Goal: Task Accomplishment & Management: Manage account settings

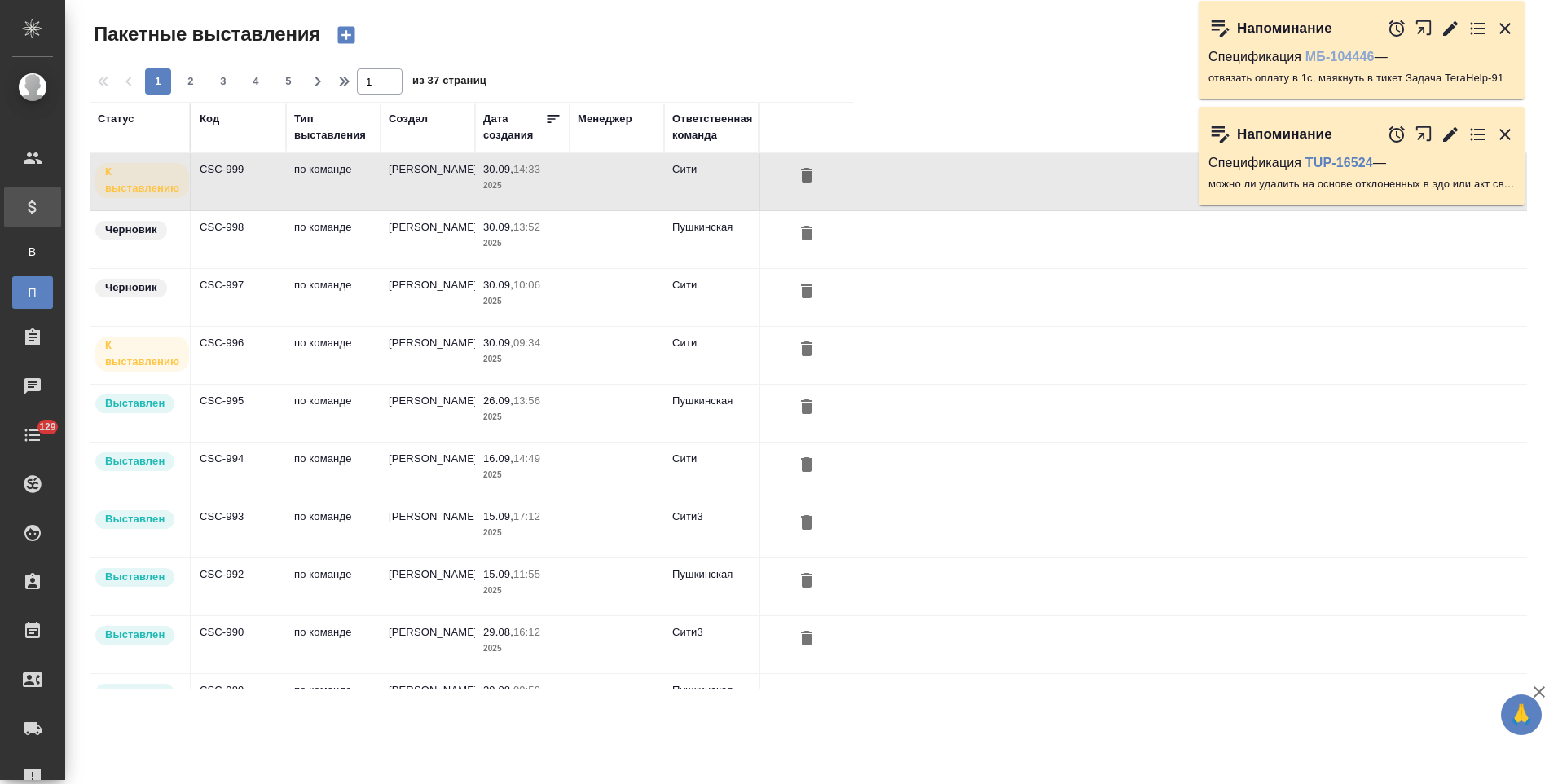
click at [1361, 59] on link "МБ-104446" at bounding box center [1339, 56] width 69 height 14
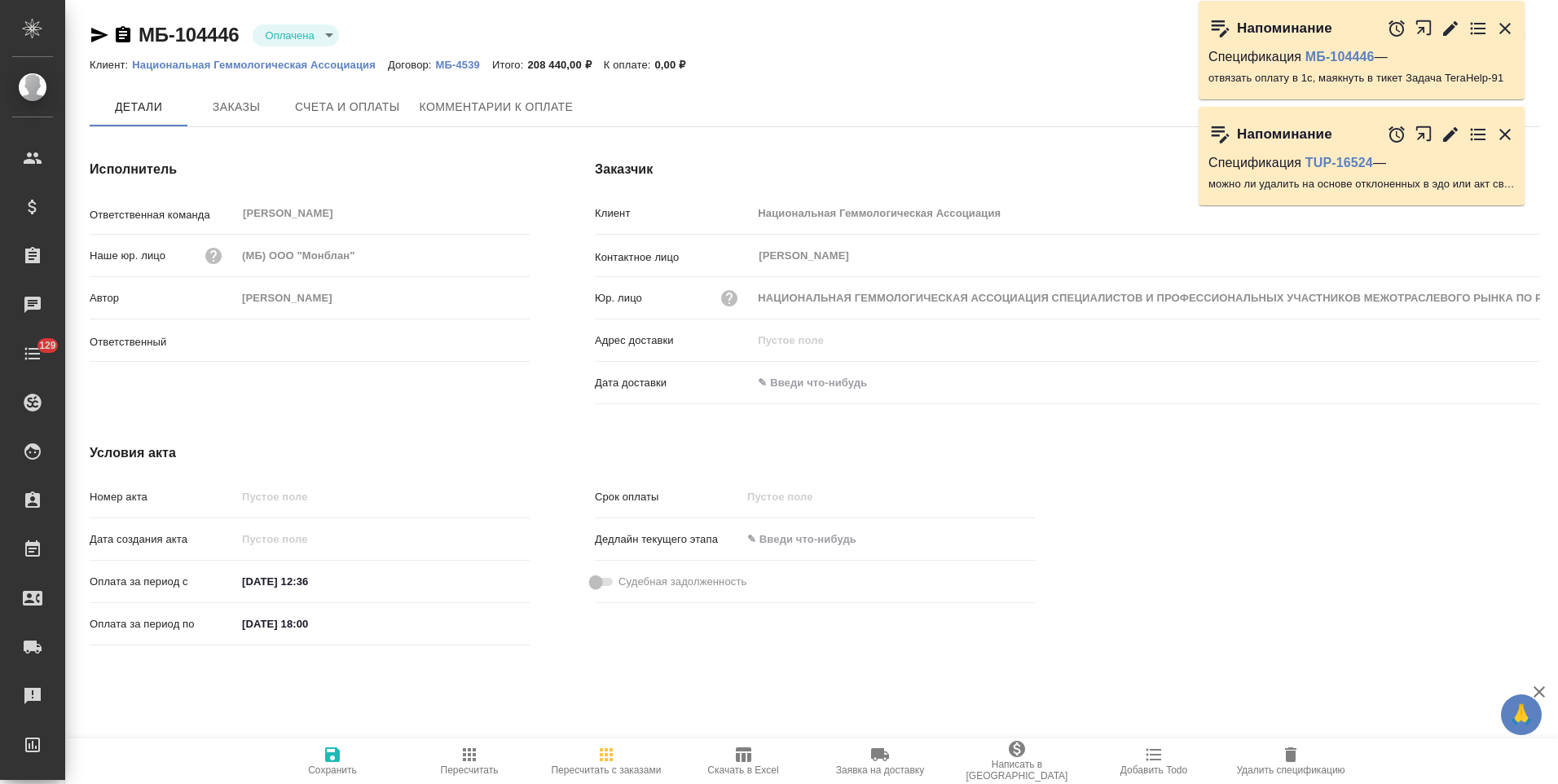
type input "Ильина Екатерина"
click at [123, 33] on icon "button" at bounding box center [123, 34] width 15 height 17
click at [335, 112] on span "Счета и оплаты" at bounding box center [347, 108] width 105 height 20
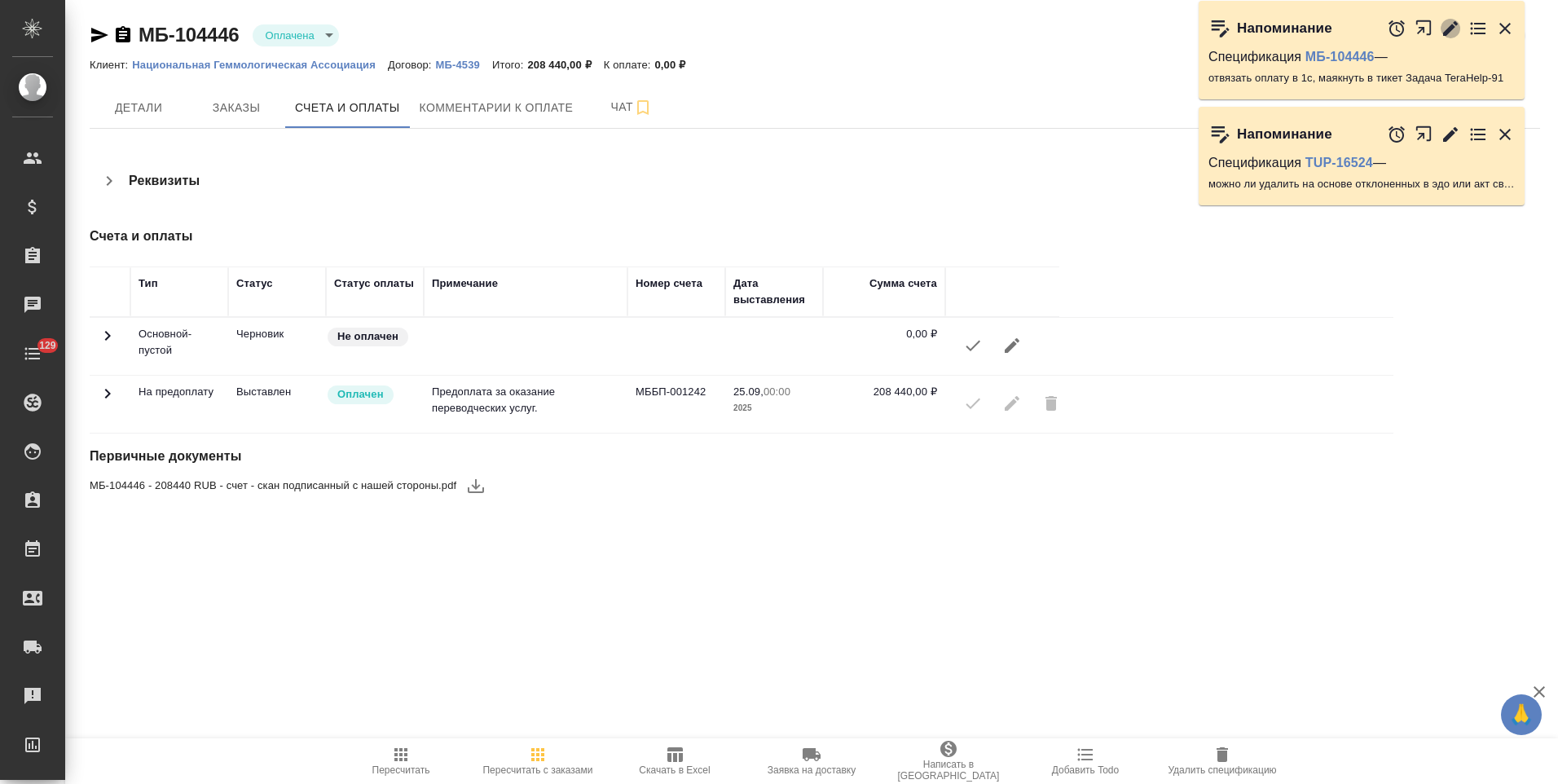
click at [1449, 29] on icon "button" at bounding box center [1450, 28] width 15 height 15
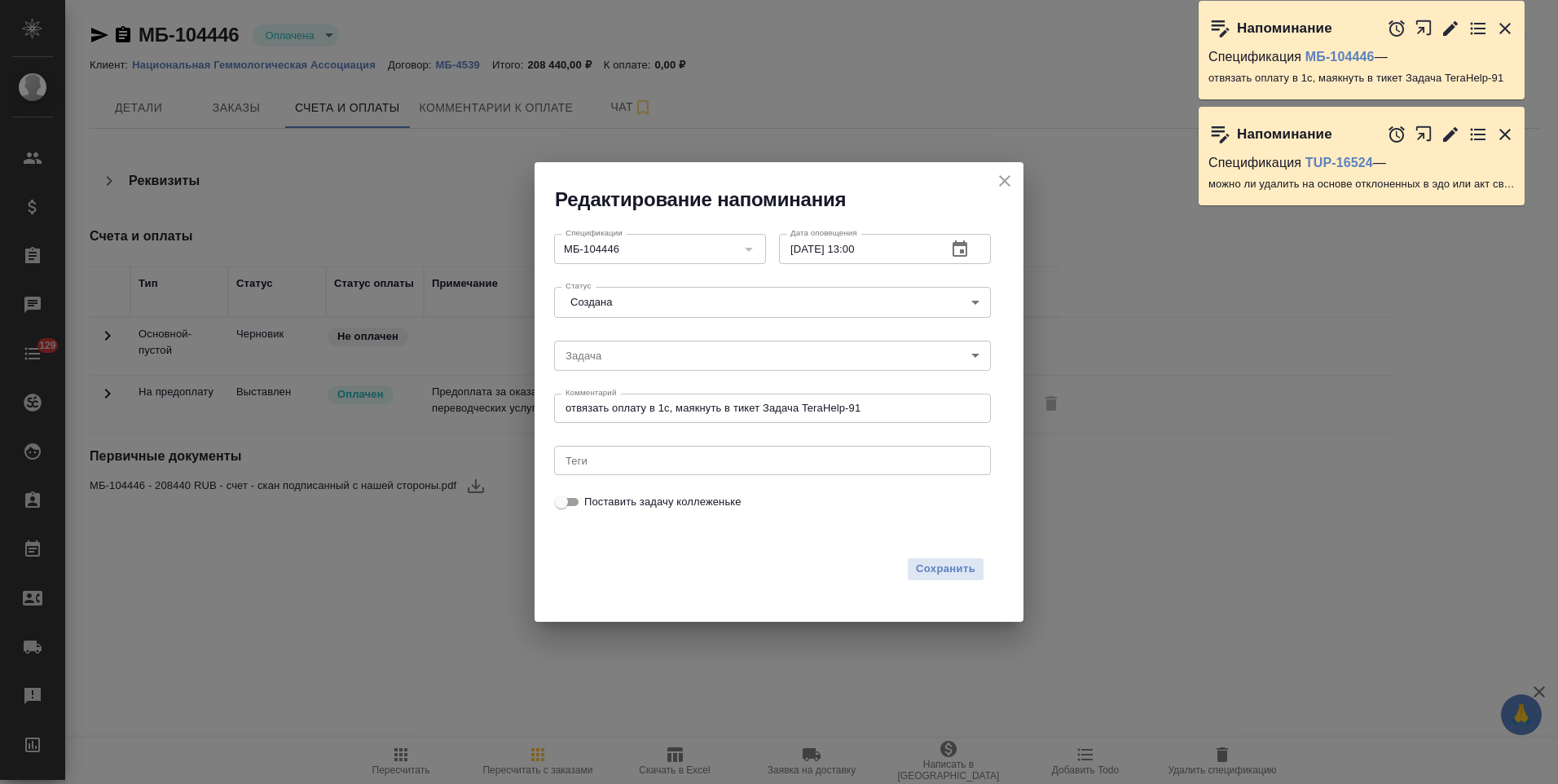
click at [669, 410] on textarea "отвязать оплату в 1с, маякнуть в тикет Задача TeraHelp-91" at bounding box center [772, 407] width 414 height 12
click at [914, 408] on textarea "отвязать оплату в 1с - ДОНЕ, маякнуть в тикет Задача TeraHelp-91" at bounding box center [772, 407] width 414 height 12
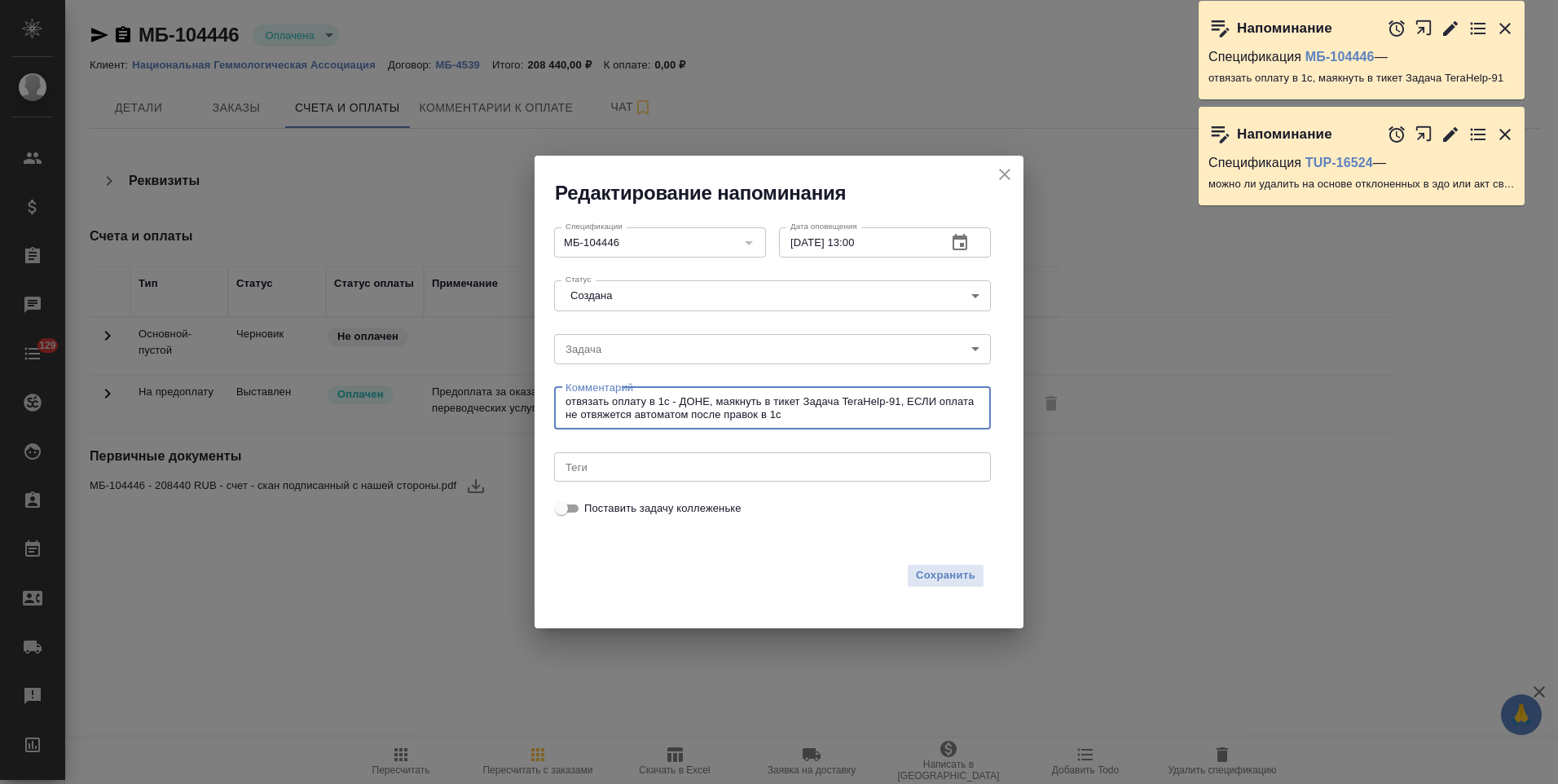
type textarea "отвязать оплату в 1с - ДОНЕ, маякнуть в тикет Задача TeraHelp-91, ЕСЛИ оплата н…"
click at [962, 246] on icon "button" at bounding box center [960, 242] width 15 height 17
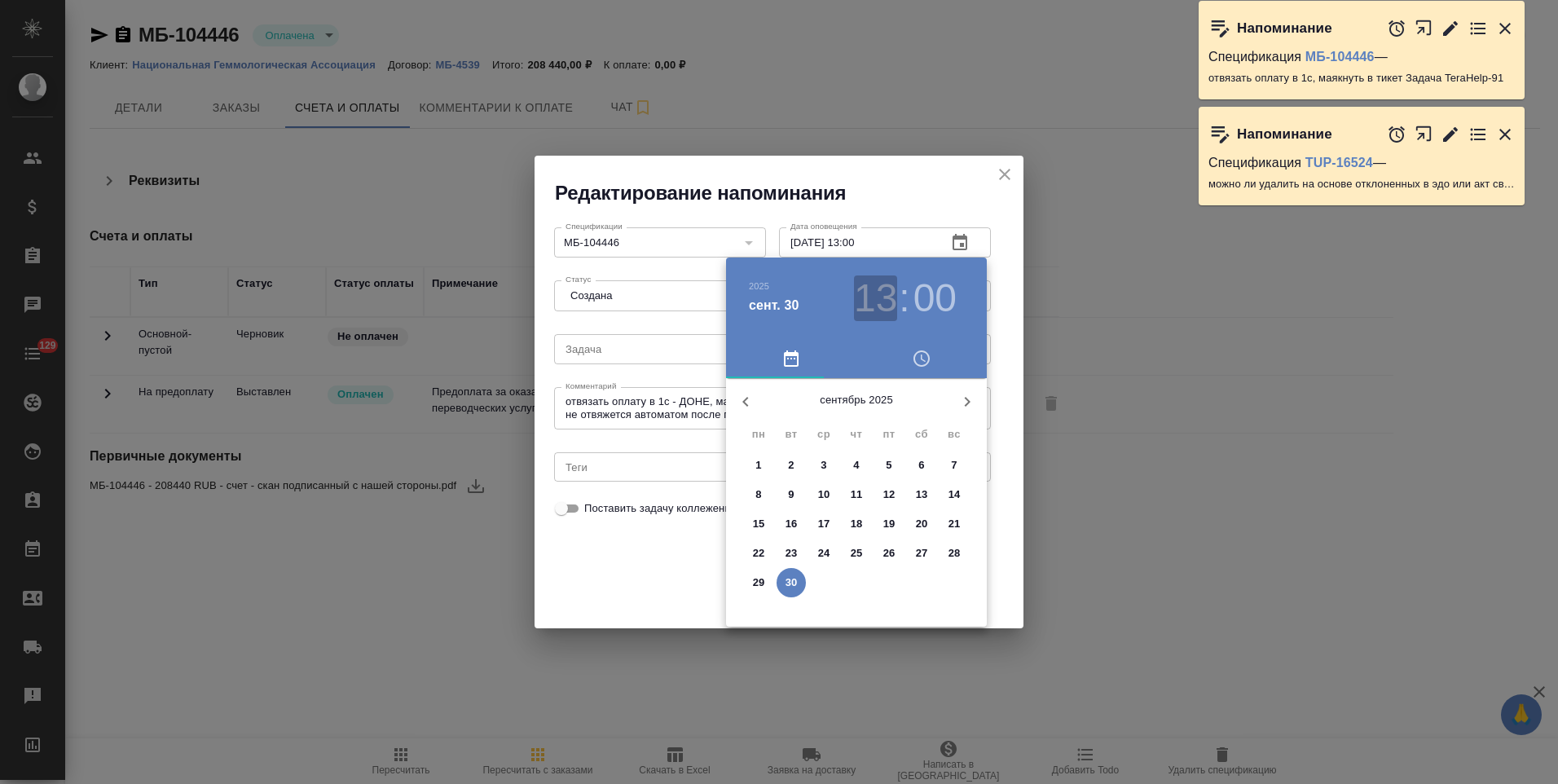
click at [888, 295] on h3 "13" at bounding box center [875, 299] width 43 height 46
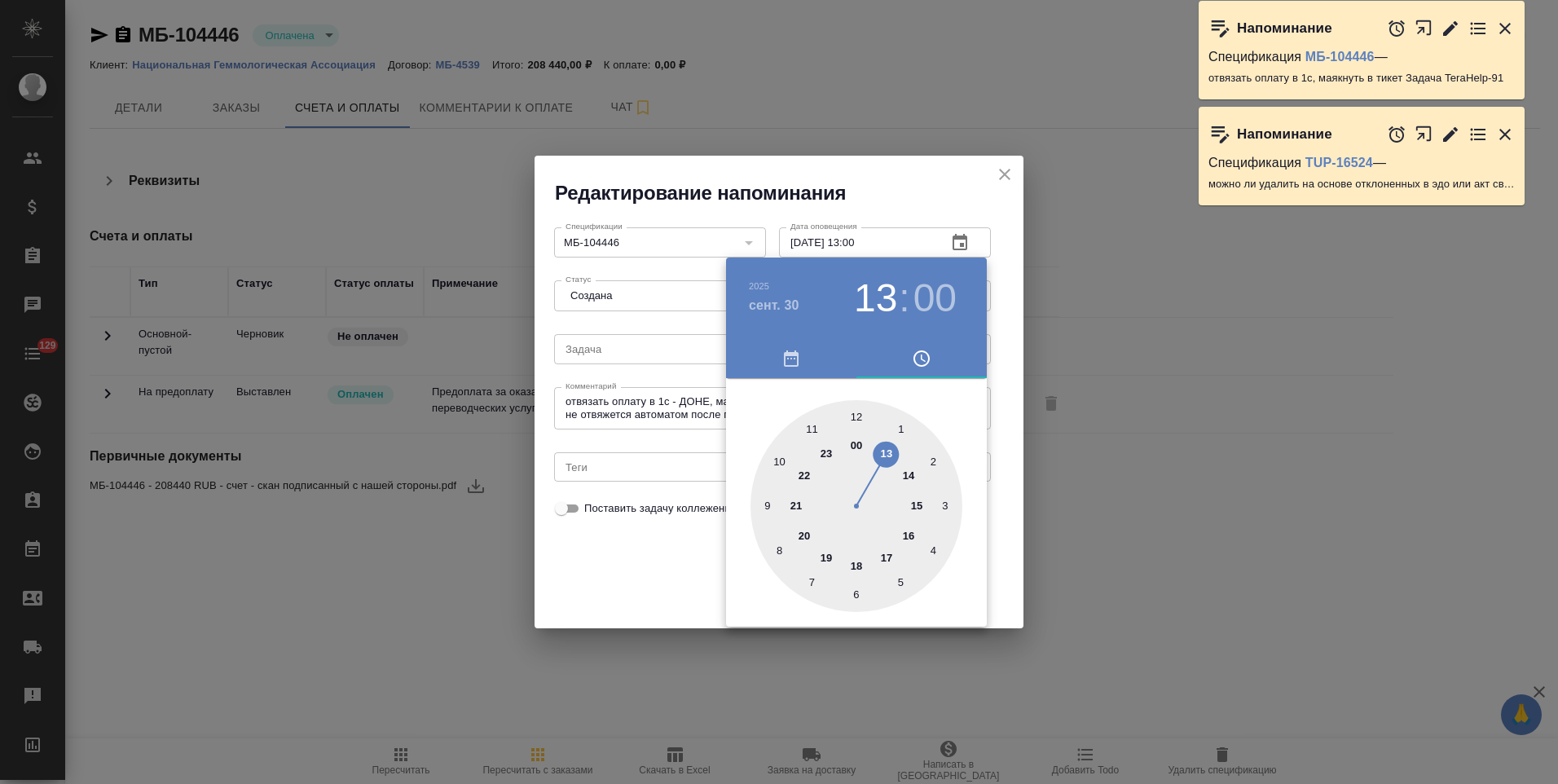
click at [857, 564] on div at bounding box center [856, 506] width 211 height 211
type input "30.09.2025 18:00"
click at [656, 432] on div at bounding box center [779, 392] width 1558 height 784
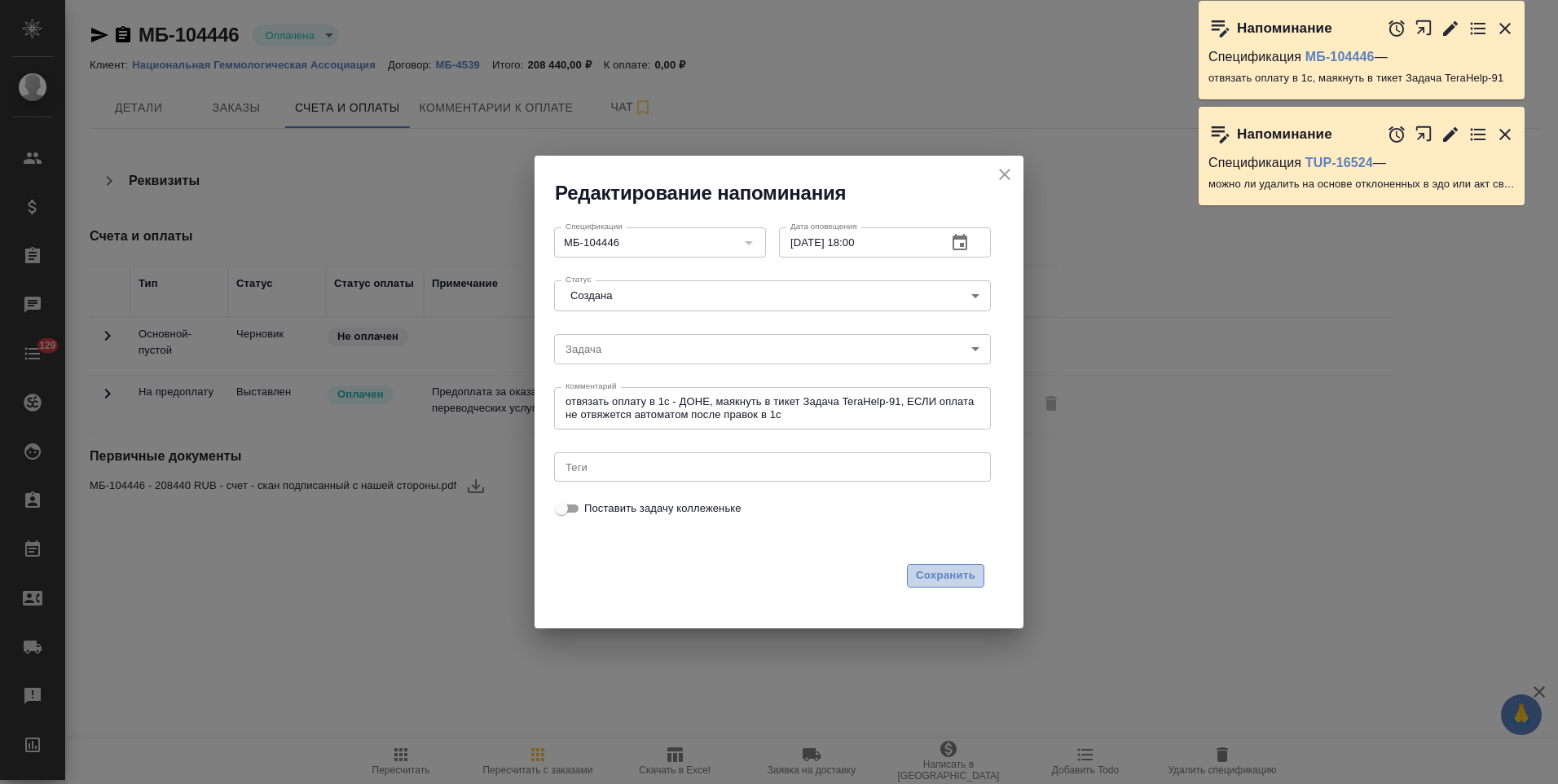
click at [967, 575] on span "Сохранить" at bounding box center [945, 575] width 60 height 18
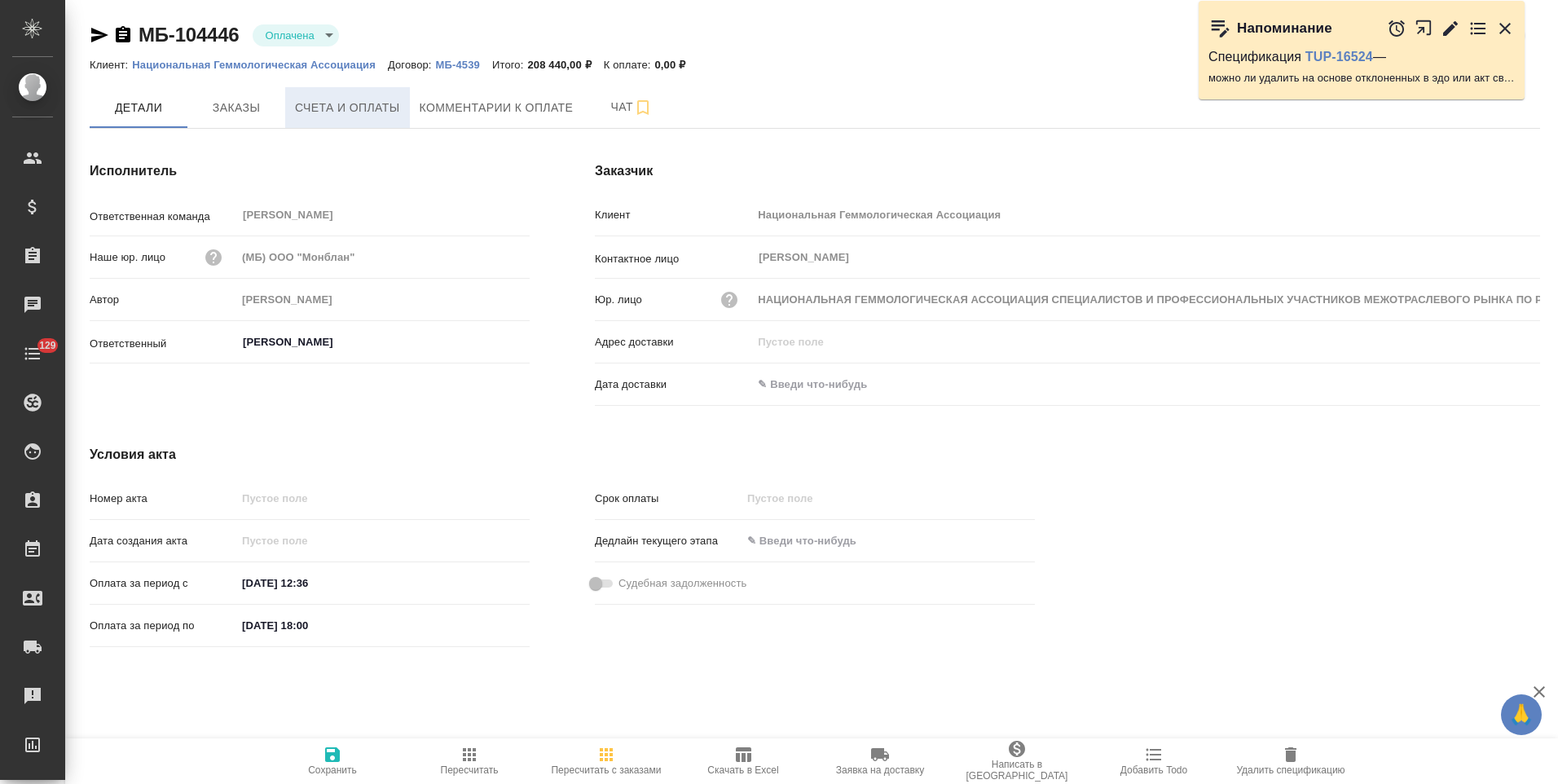
click at [391, 125] on button "Счета и оплаты" at bounding box center [347, 108] width 125 height 40
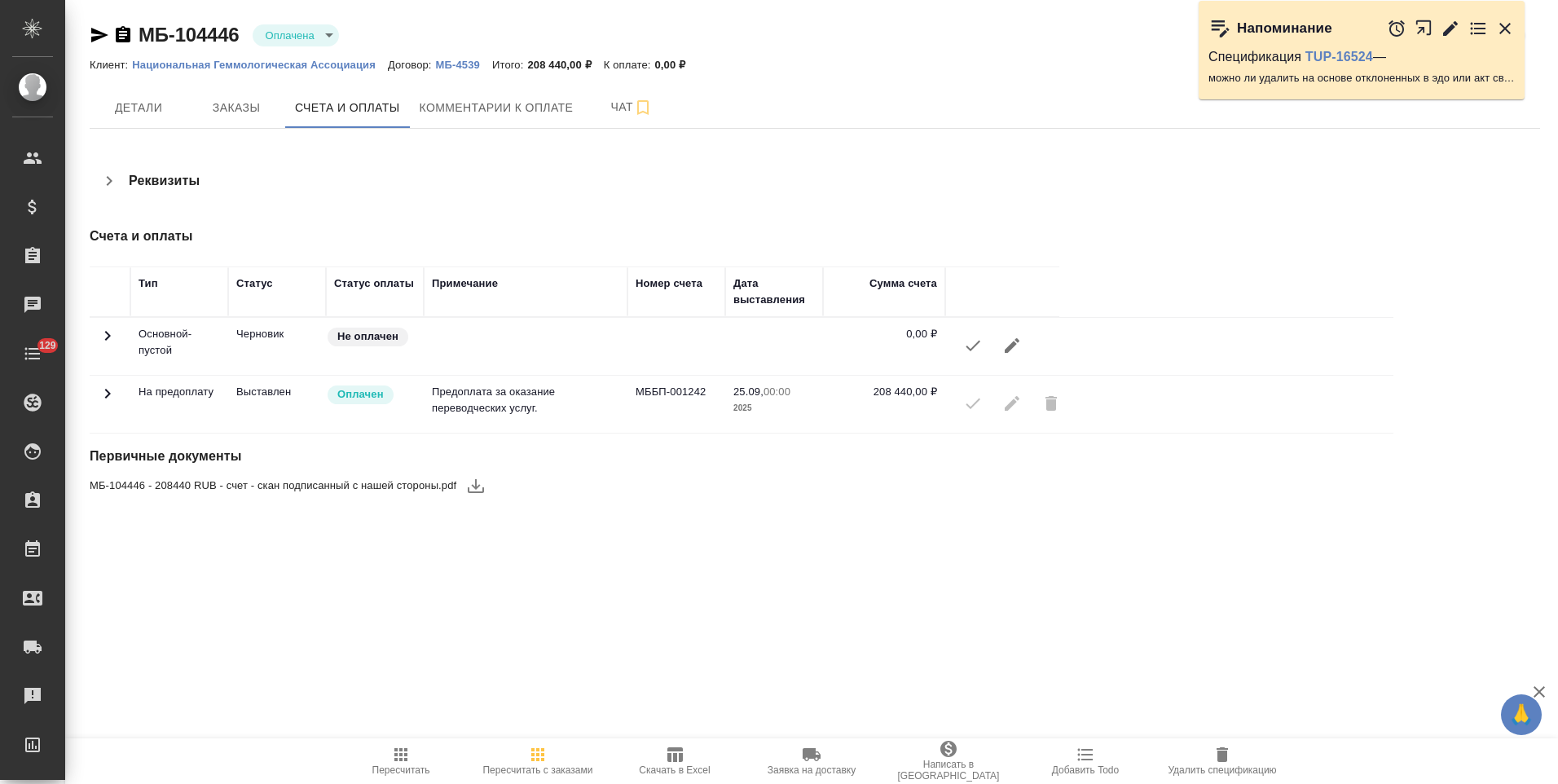
click at [111, 187] on icon "button" at bounding box center [108, 180] width 19 height 19
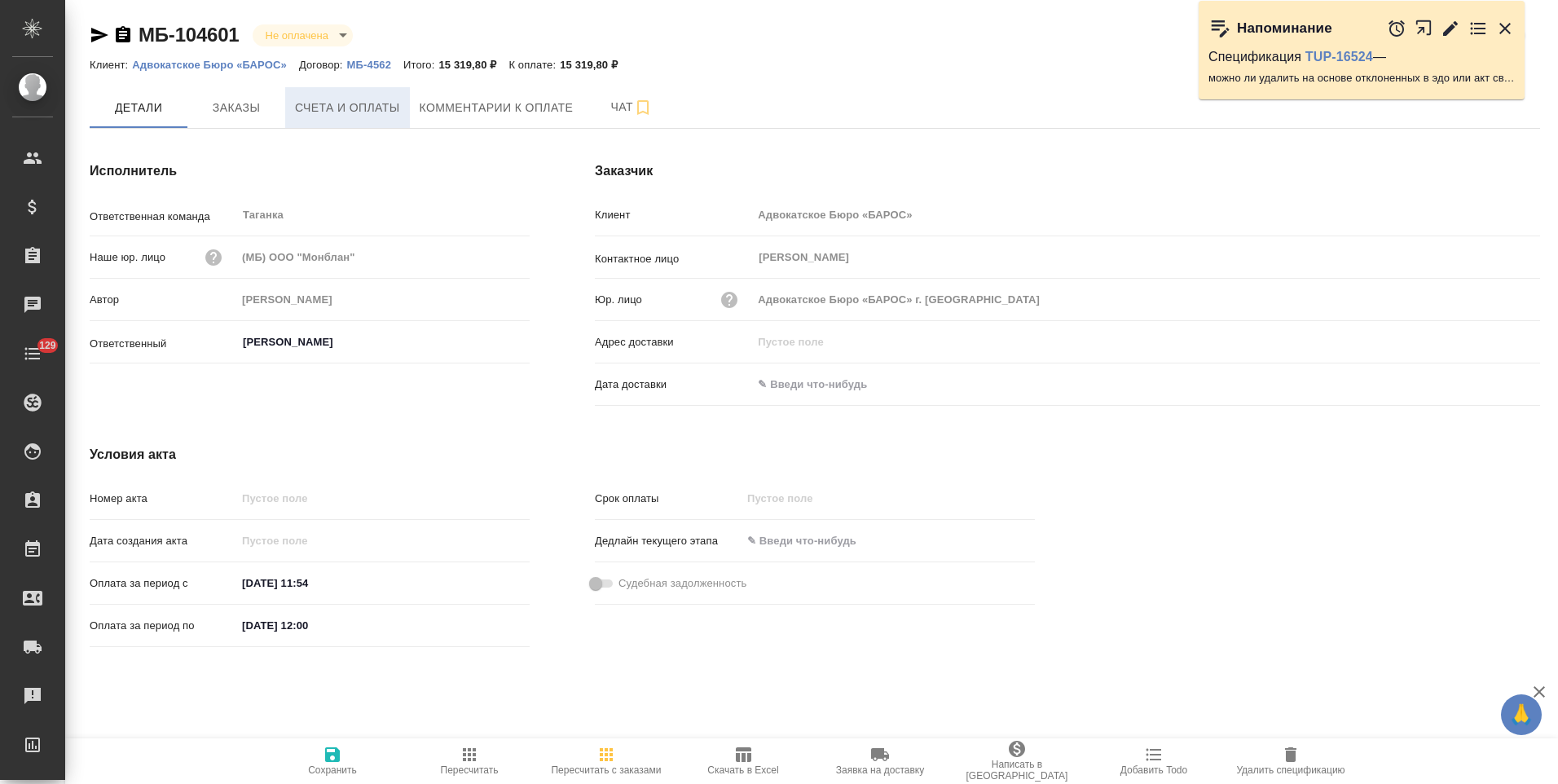
click at [337, 123] on button "Счета и оплаты" at bounding box center [347, 108] width 125 height 40
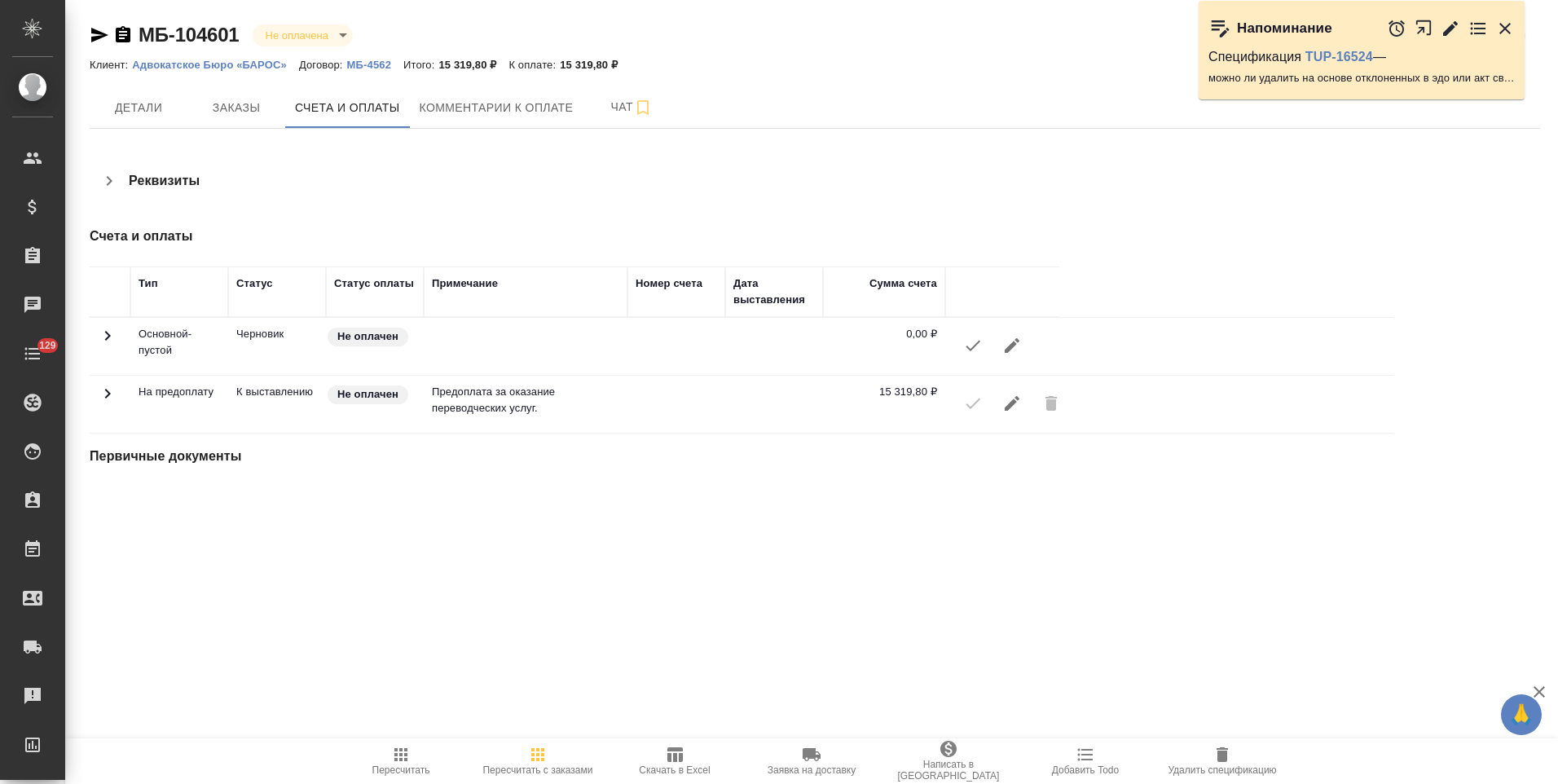
click at [119, 186] on button "button" at bounding box center [108, 180] width 40 height 40
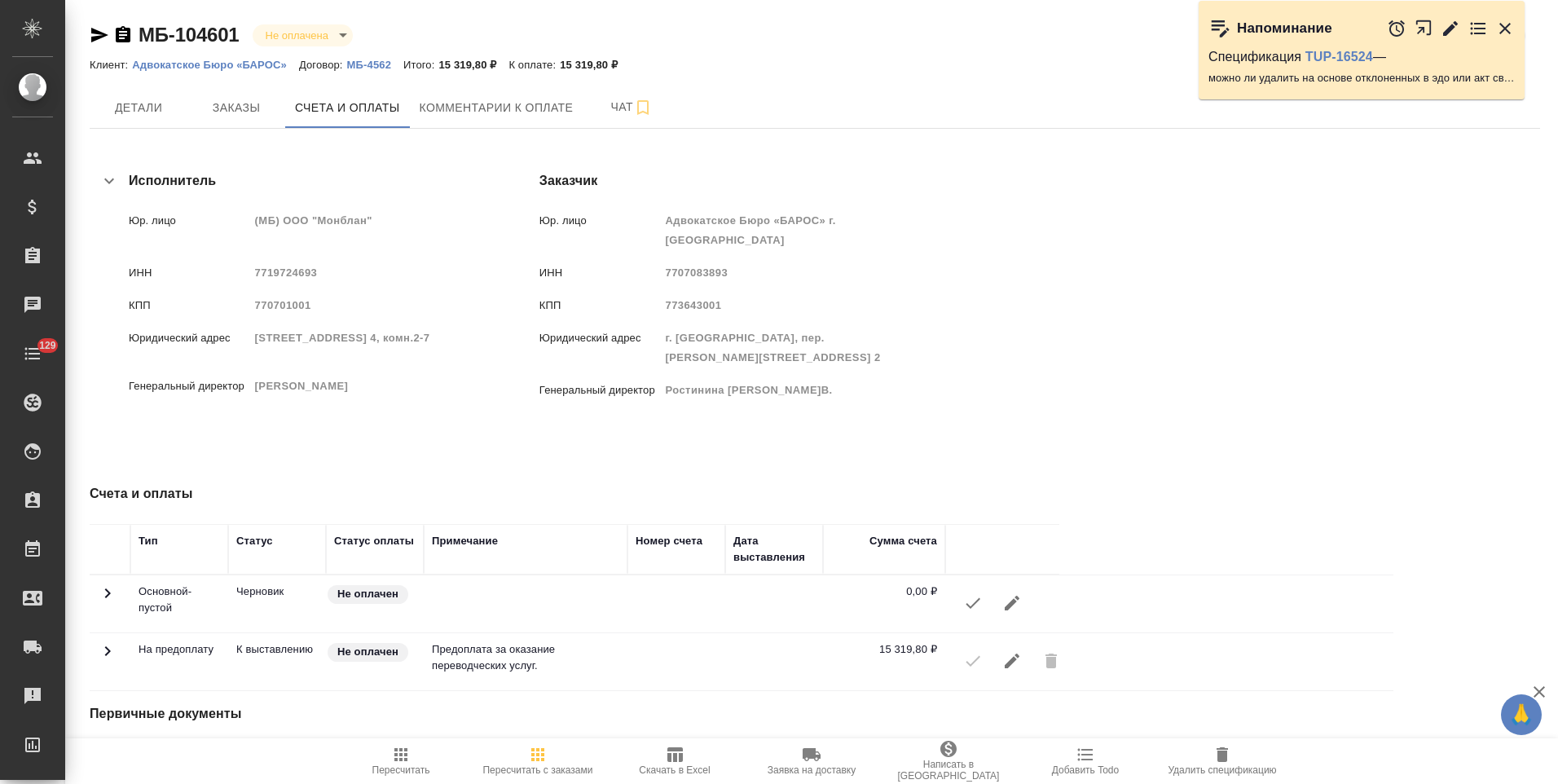
click at [124, 31] on icon "button" at bounding box center [123, 34] width 15 height 17
drag, startPoint x: 780, startPoint y: 269, endPoint x: 722, endPoint y: 275, distance: 58.3
click at [722, 275] on span "7707083893" at bounding box center [696, 272] width 63 height 12
copy span "7707083893"
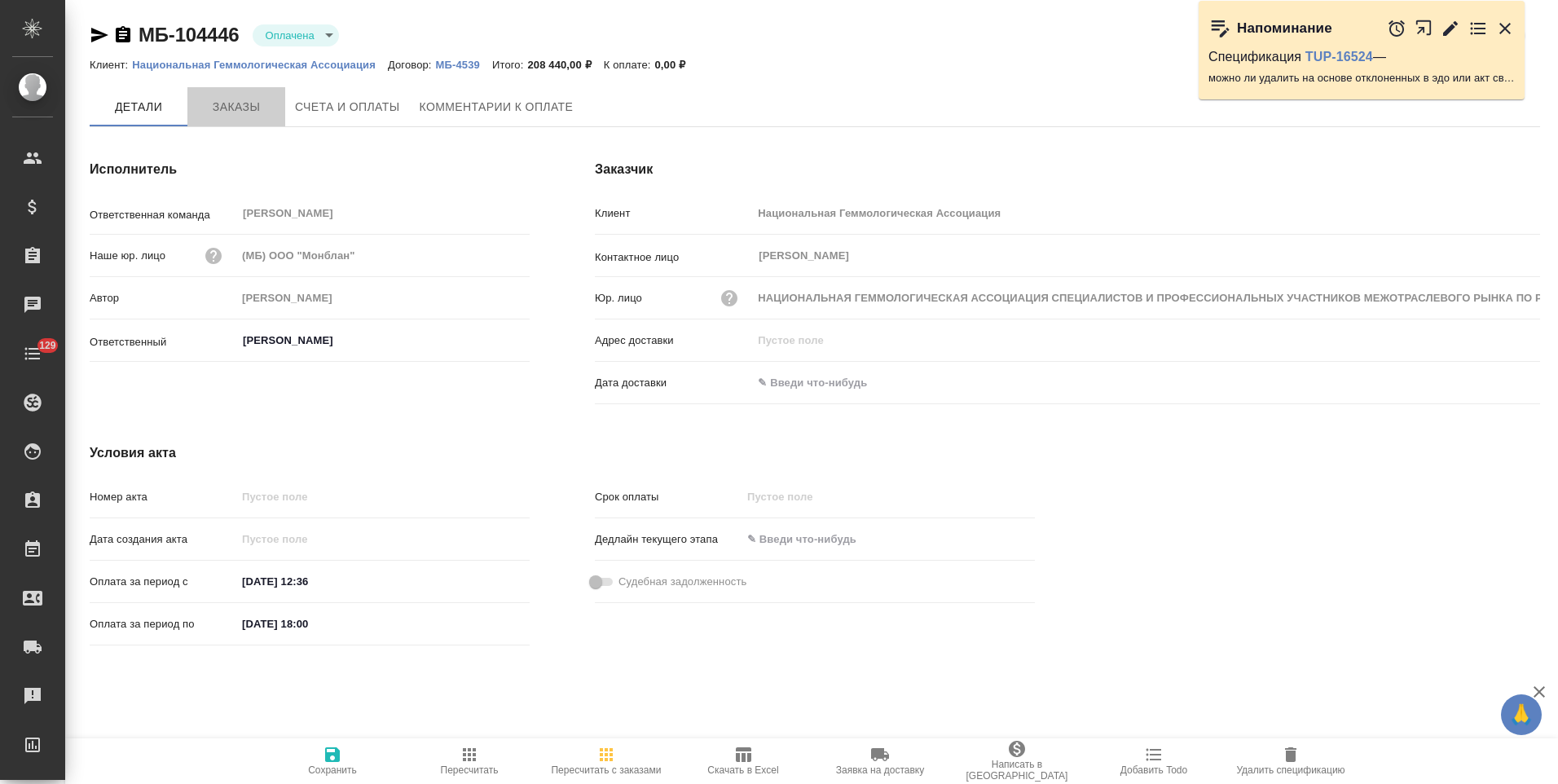
drag, startPoint x: 0, startPoint y: 0, endPoint x: 251, endPoint y: 111, distance: 274.4
click at [248, 108] on span "Заказы" at bounding box center [235, 107] width 78 height 20
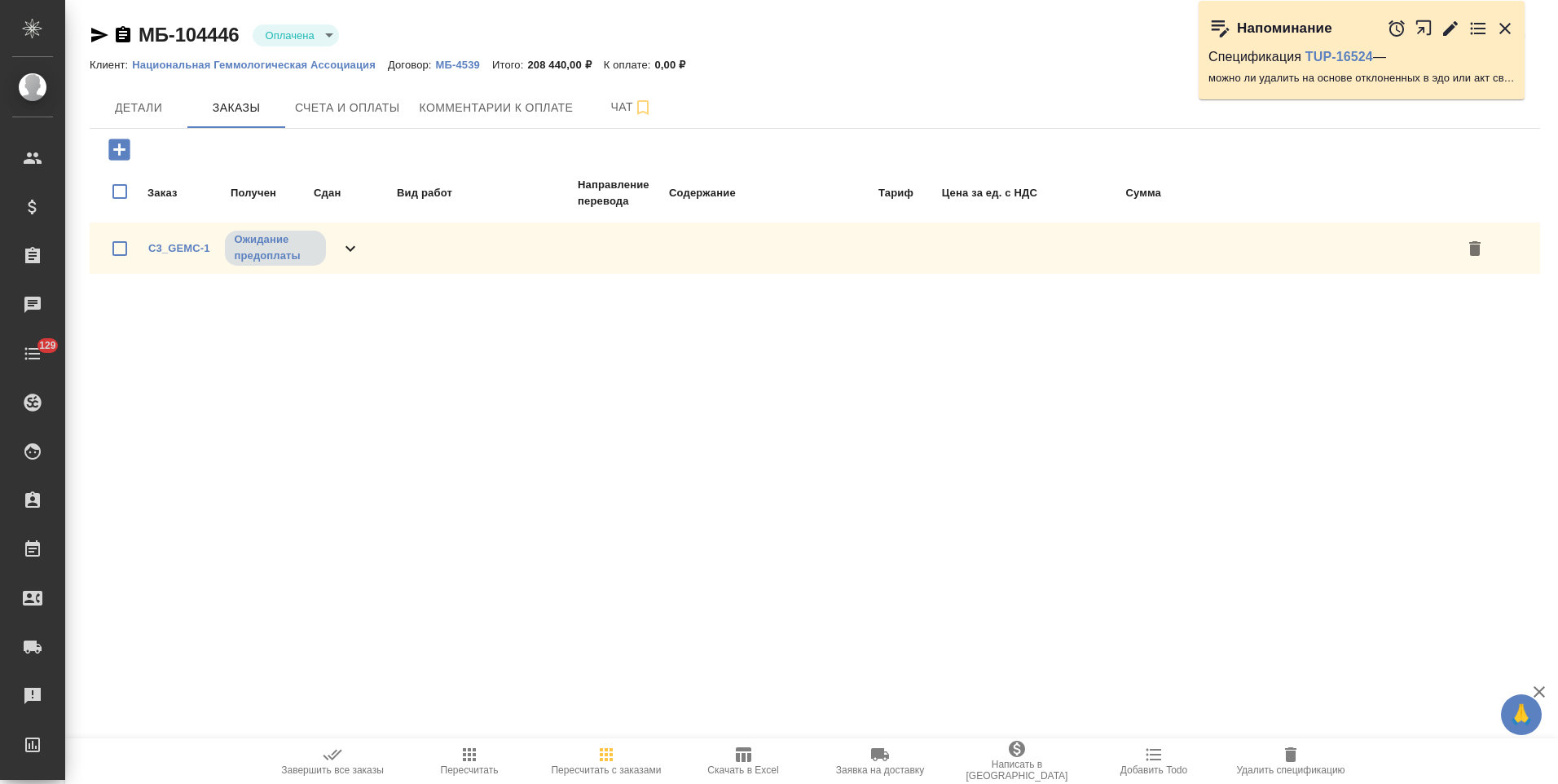
click at [358, 252] on icon at bounding box center [349, 248] width 19 height 19
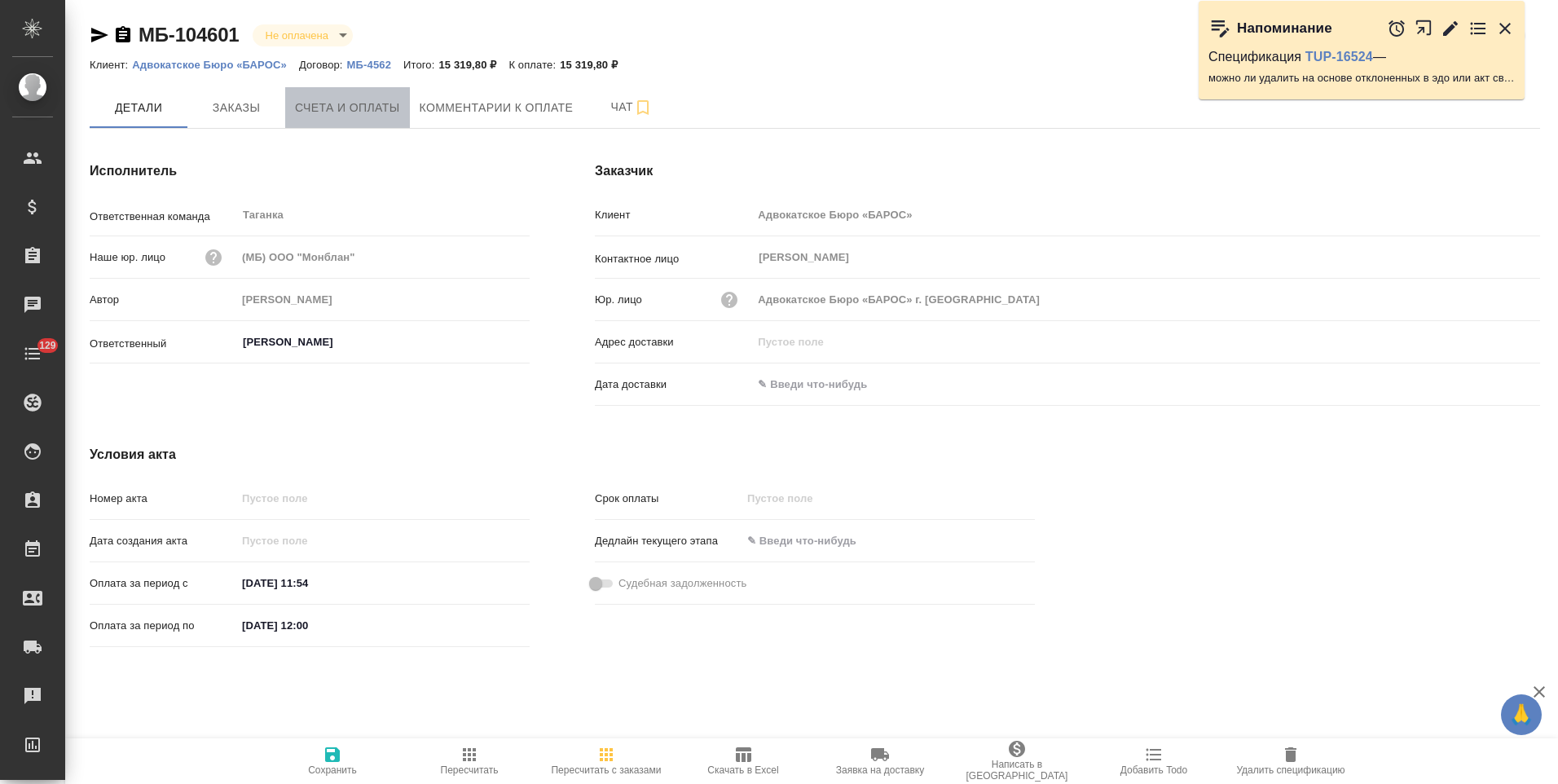
click at [375, 117] on span "Счета и оплаты" at bounding box center [347, 108] width 105 height 20
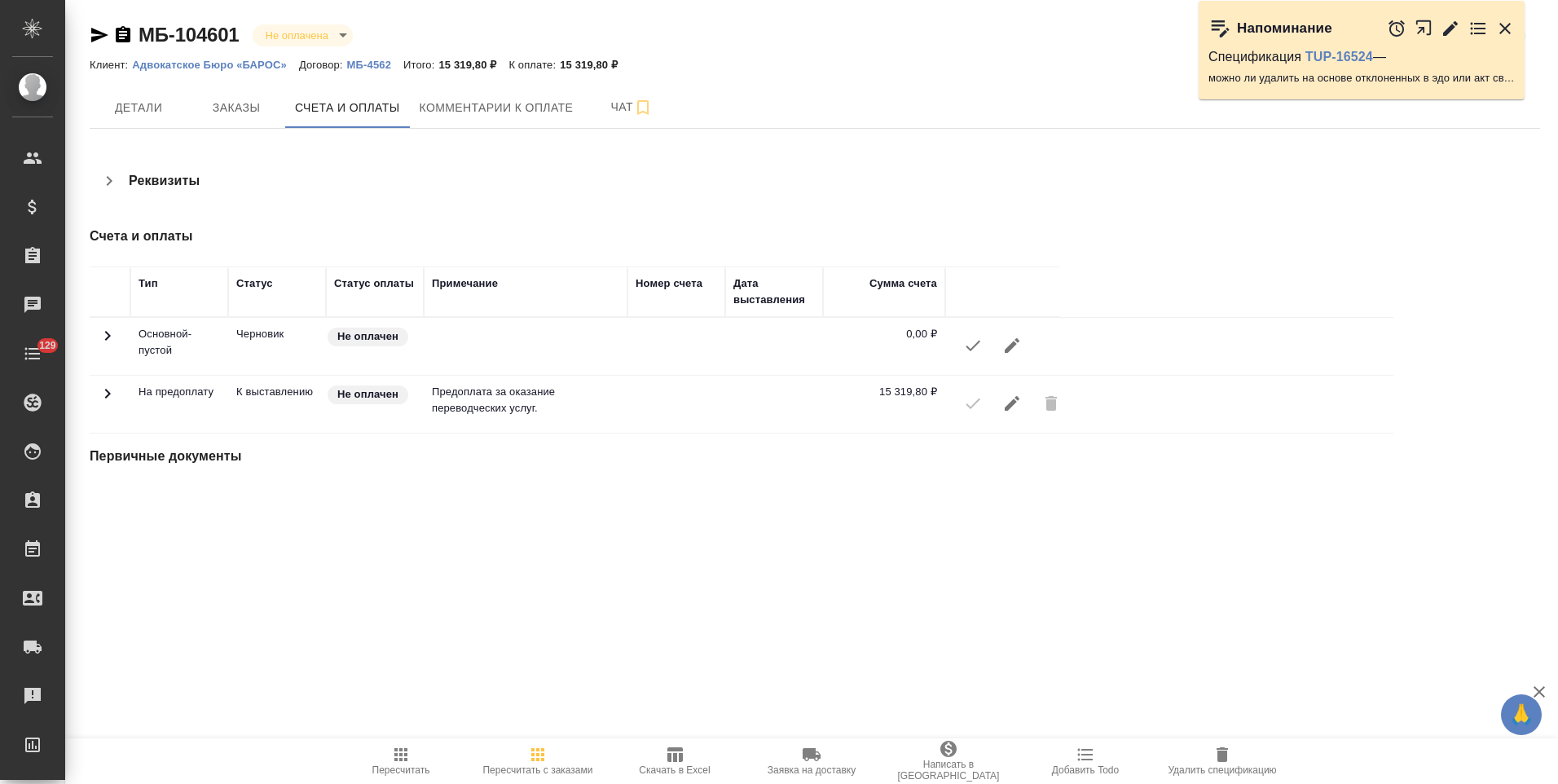
click at [116, 185] on icon "button" at bounding box center [108, 180] width 19 height 19
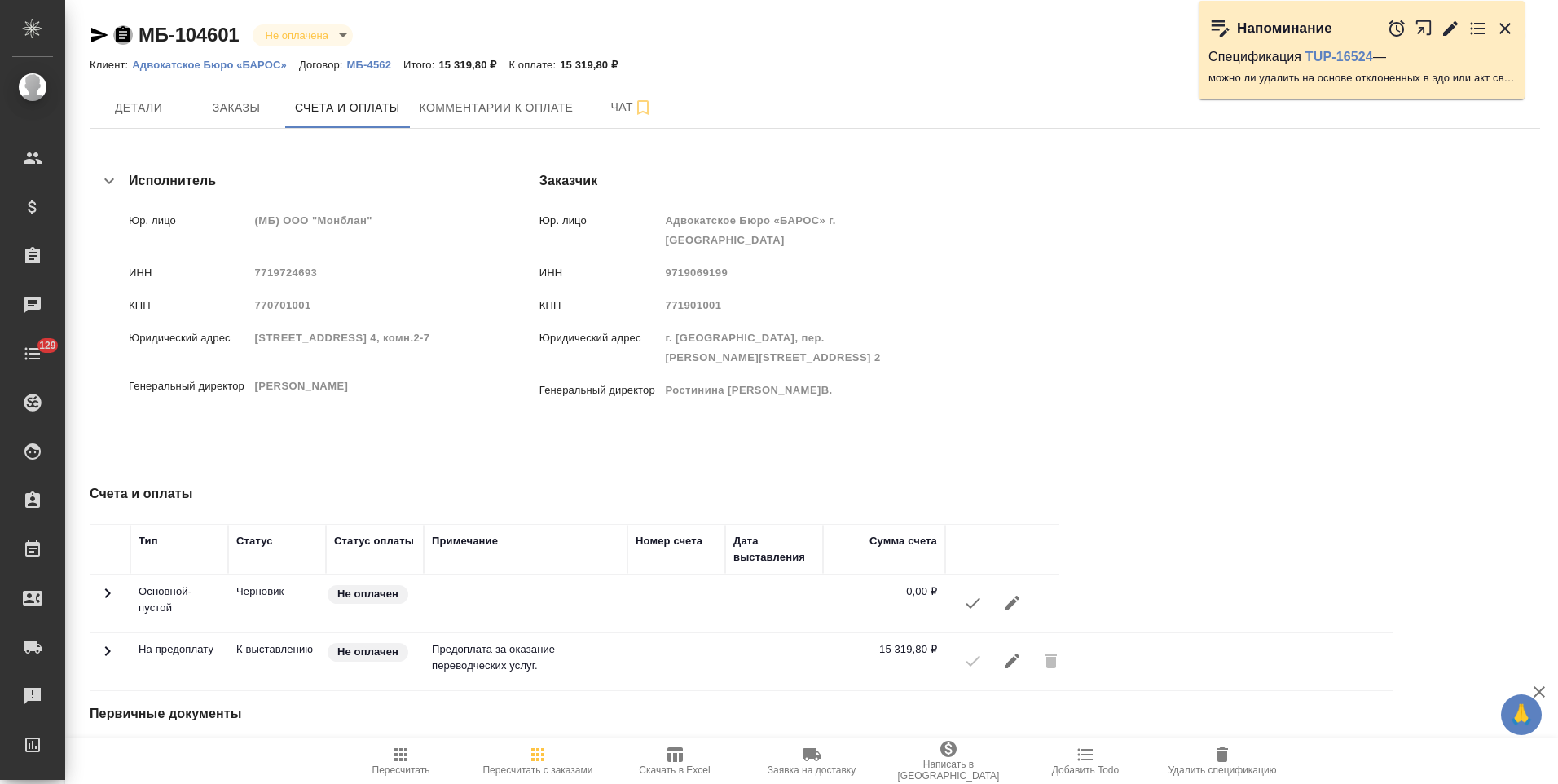
click at [125, 39] on icon "button" at bounding box center [123, 34] width 15 height 17
click at [119, 40] on icon "button" at bounding box center [123, 34] width 15 height 17
click at [121, 38] on icon "button" at bounding box center [123, 34] width 15 height 17
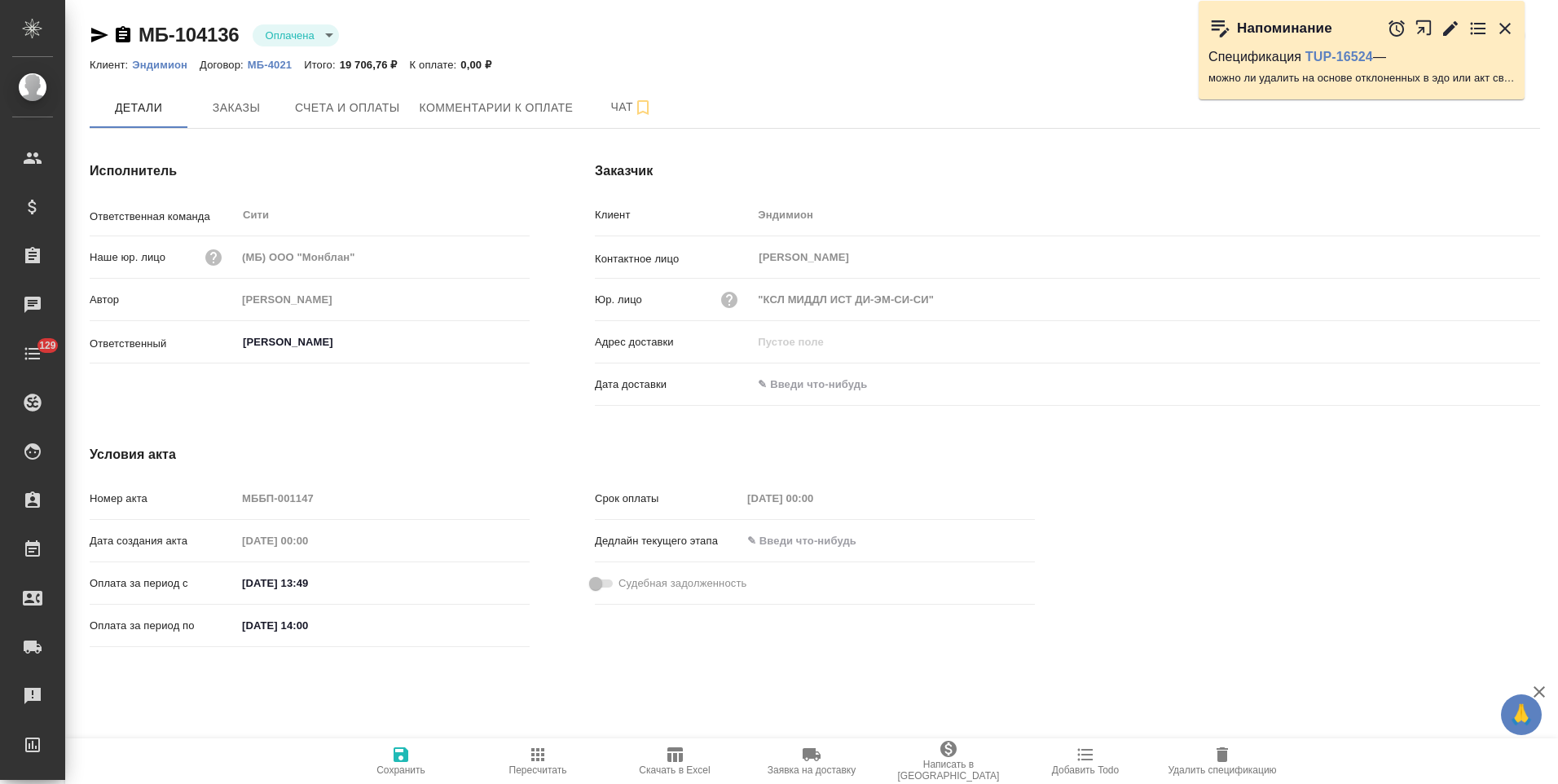
click at [123, 38] on icon "button" at bounding box center [123, 34] width 15 height 17
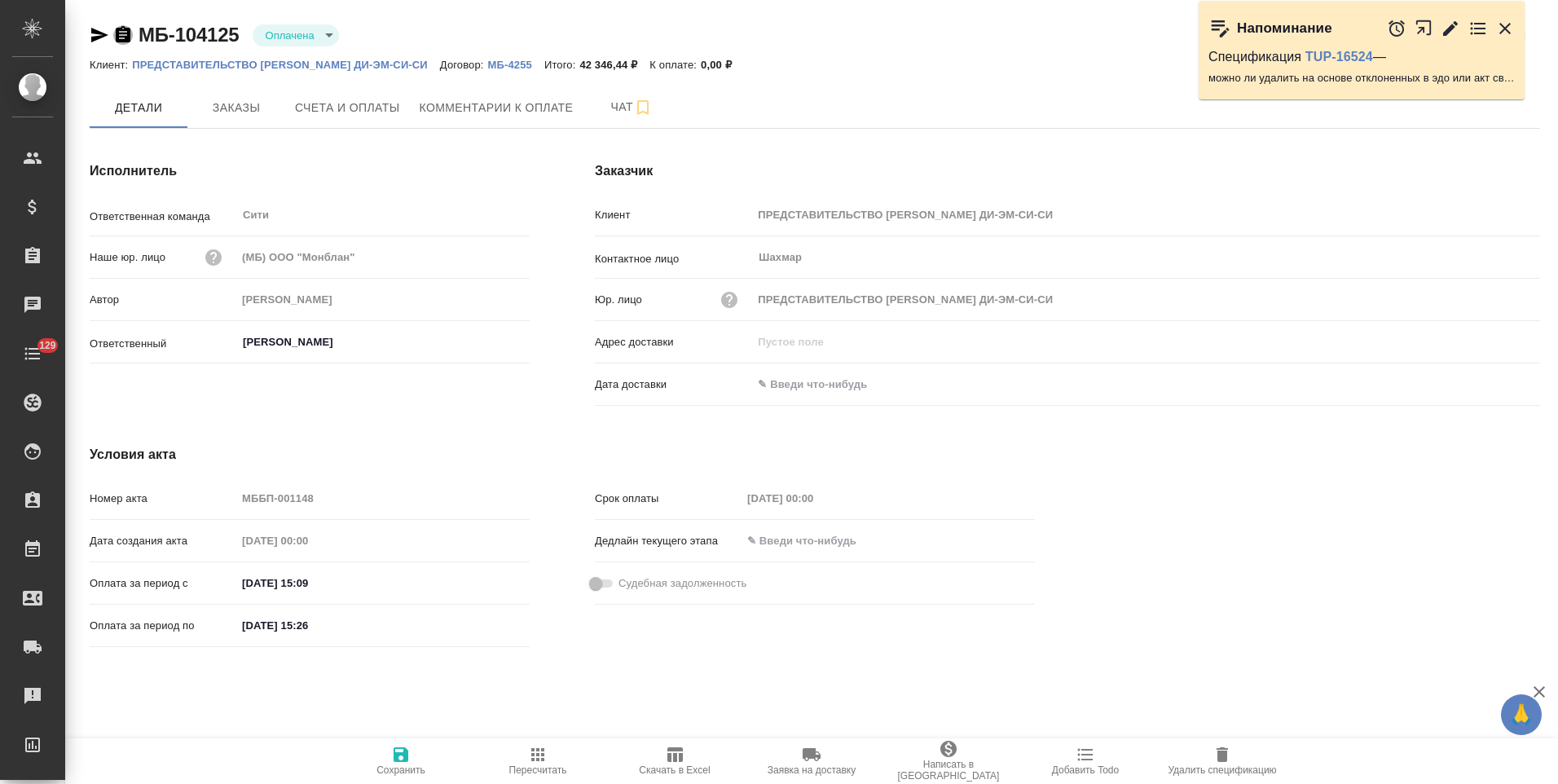
click at [123, 42] on icon "button" at bounding box center [123, 34] width 15 height 17
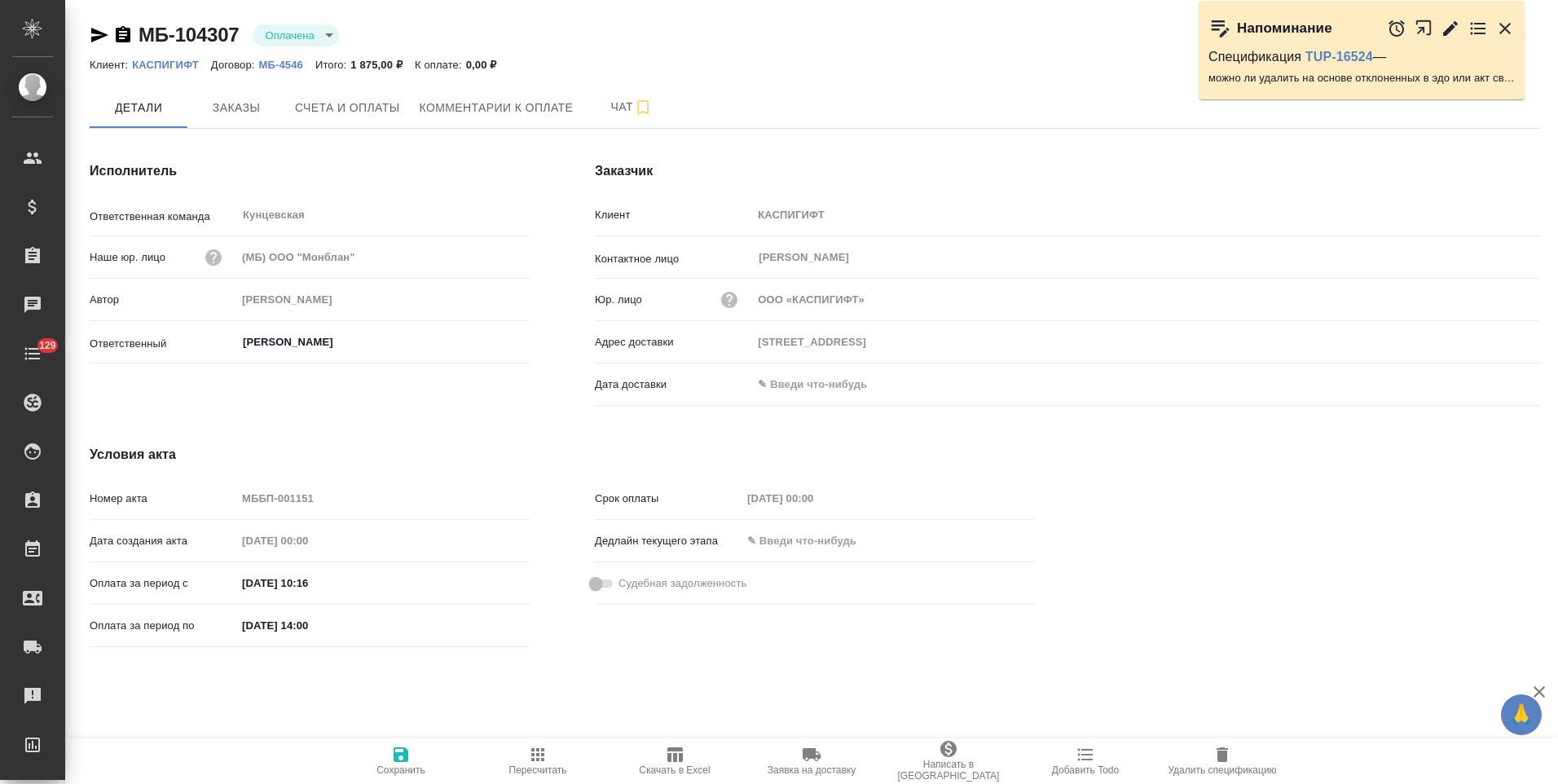
click at [120, 40] on icon "button" at bounding box center [123, 34] width 15 height 17
click at [126, 40] on icon "button" at bounding box center [123, 34] width 15 height 17
click at [121, 40] on icon "button" at bounding box center [123, 34] width 15 height 17
drag, startPoint x: 127, startPoint y: 36, endPoint x: 214, endPoint y: 52, distance: 88.5
click at [127, 36] on icon "button" at bounding box center [123, 34] width 15 height 17
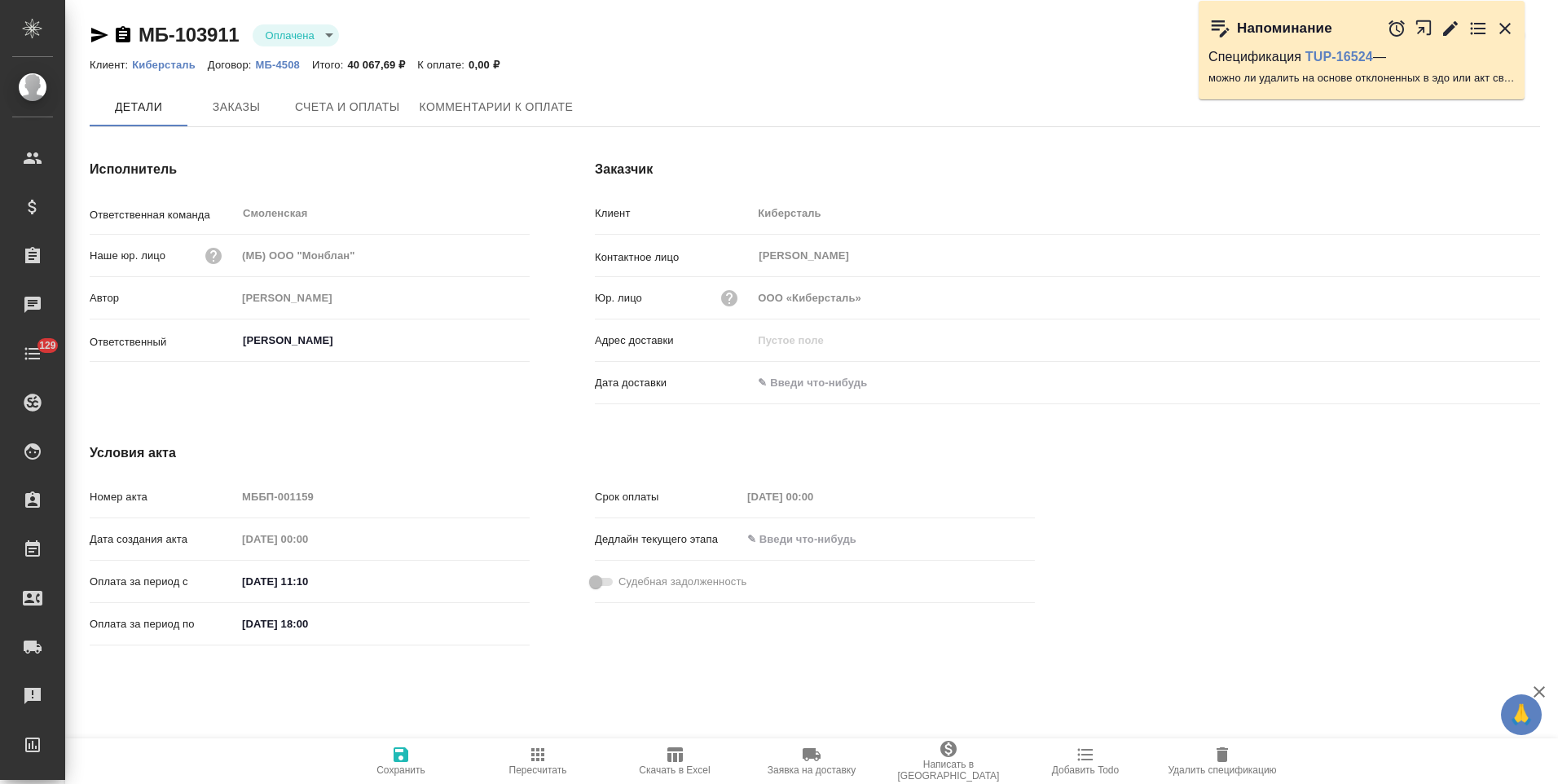
click at [126, 33] on icon "button" at bounding box center [123, 34] width 15 height 17
click at [125, 28] on icon "button" at bounding box center [123, 34] width 15 height 17
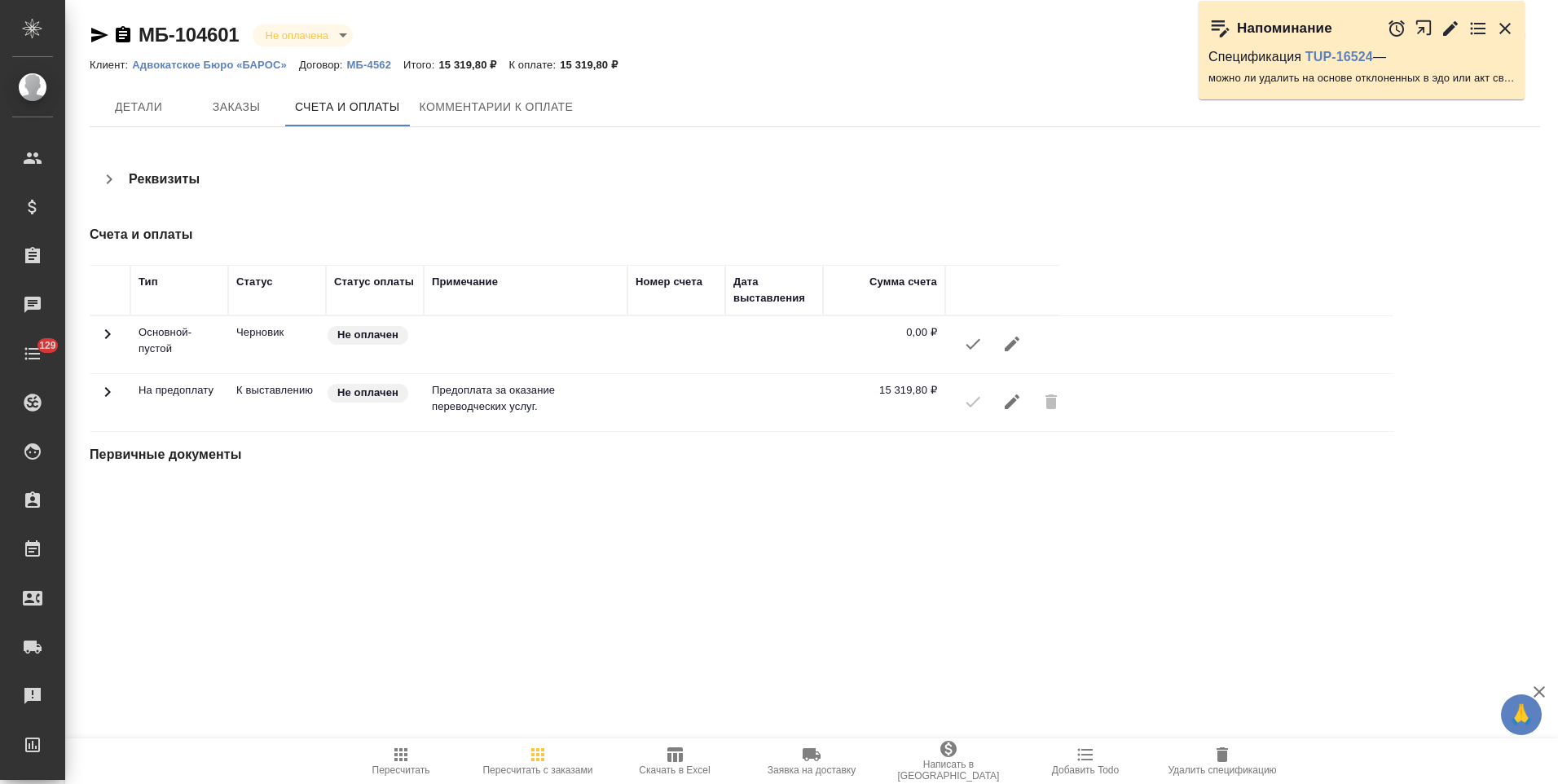
click at [104, 176] on icon "button" at bounding box center [108, 178] width 19 height 19
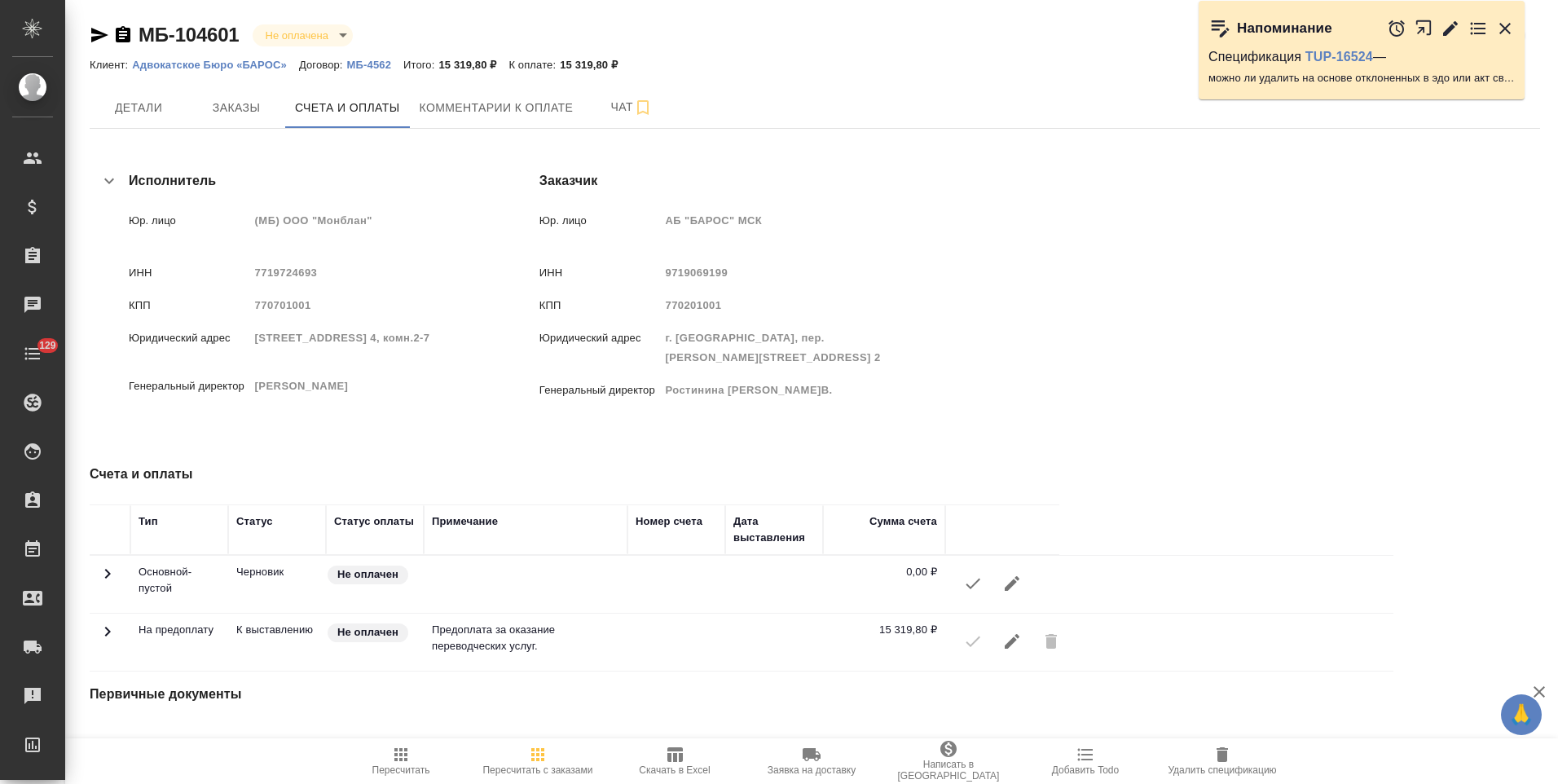
click at [125, 37] on icon "button" at bounding box center [123, 34] width 15 height 17
click at [120, 35] on icon "button" at bounding box center [122, 34] width 19 height 19
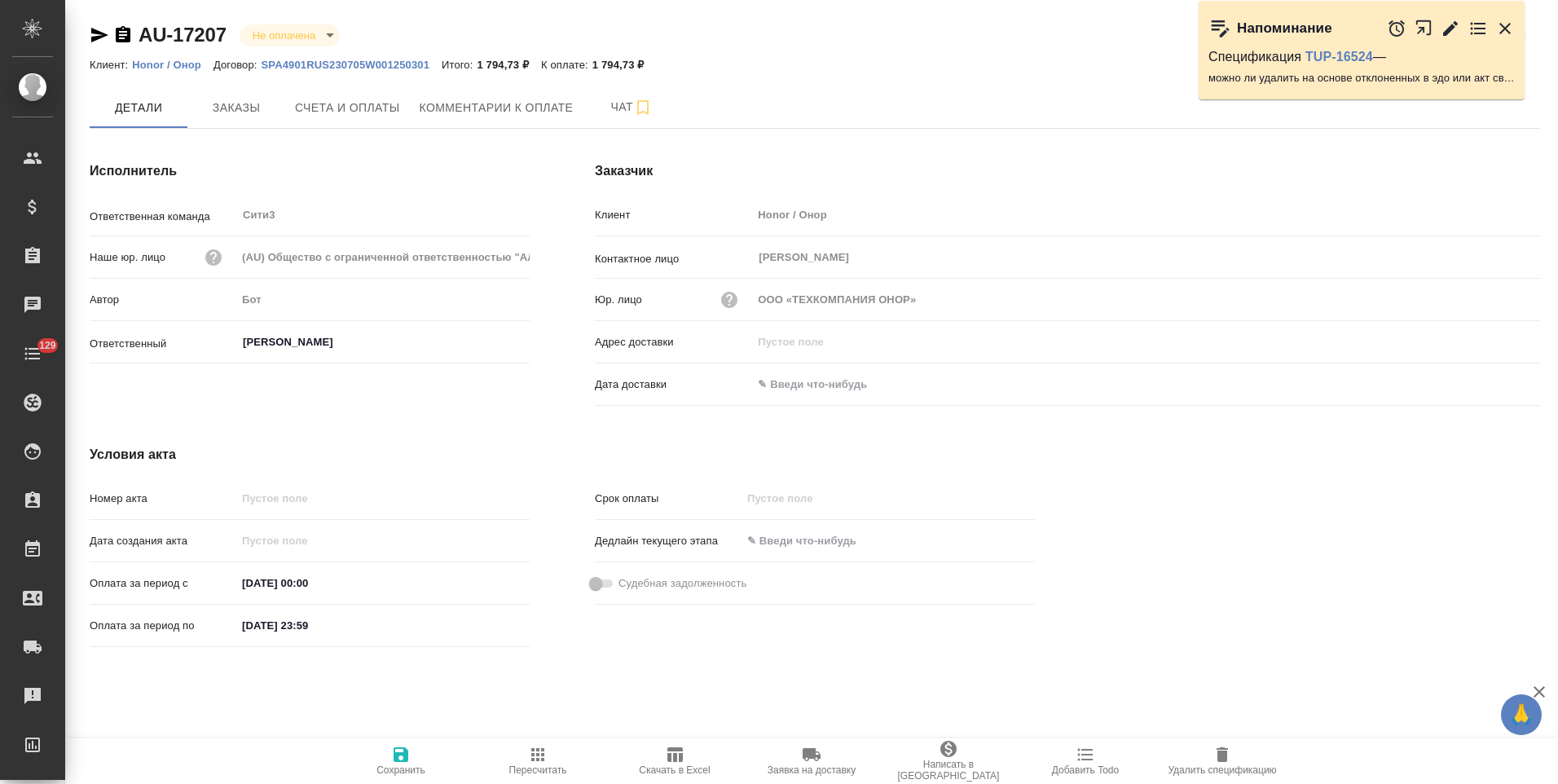
click at [186, 64] on p "Honor / Онор" at bounding box center [173, 64] width 82 height 12
click at [391, 61] on p "SPA4901RUS230705W001250301" at bounding box center [352, 64] width 180 height 12
drag, startPoint x: 128, startPoint y: 33, endPoint x: 165, endPoint y: 65, distance: 48.9
click at [128, 33] on icon "button" at bounding box center [123, 34] width 15 height 17
click at [354, 111] on span "Счета и оплаты" at bounding box center [347, 108] width 105 height 20
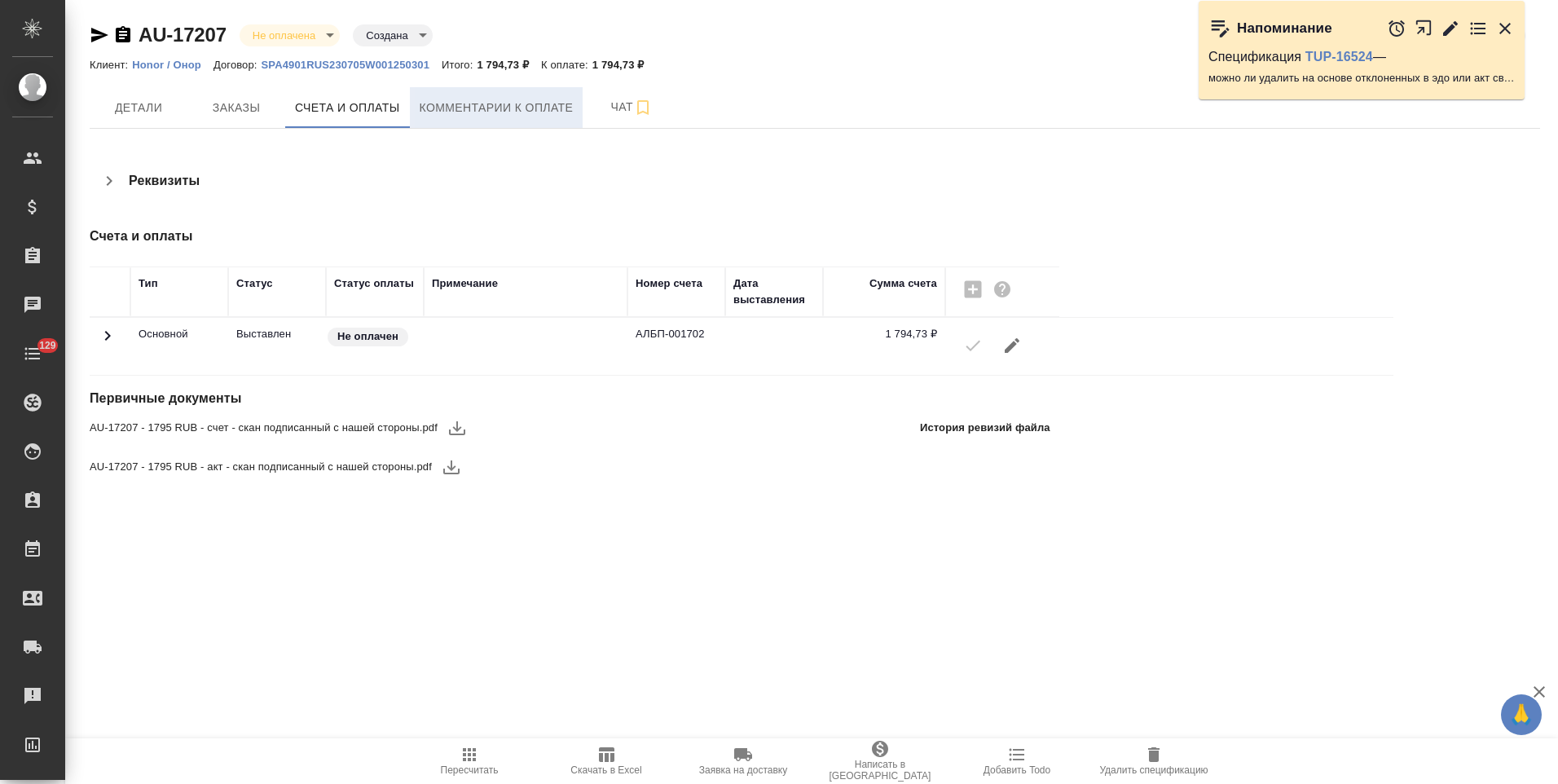
click at [524, 123] on button "Комментарии к оплате" at bounding box center [496, 108] width 174 height 40
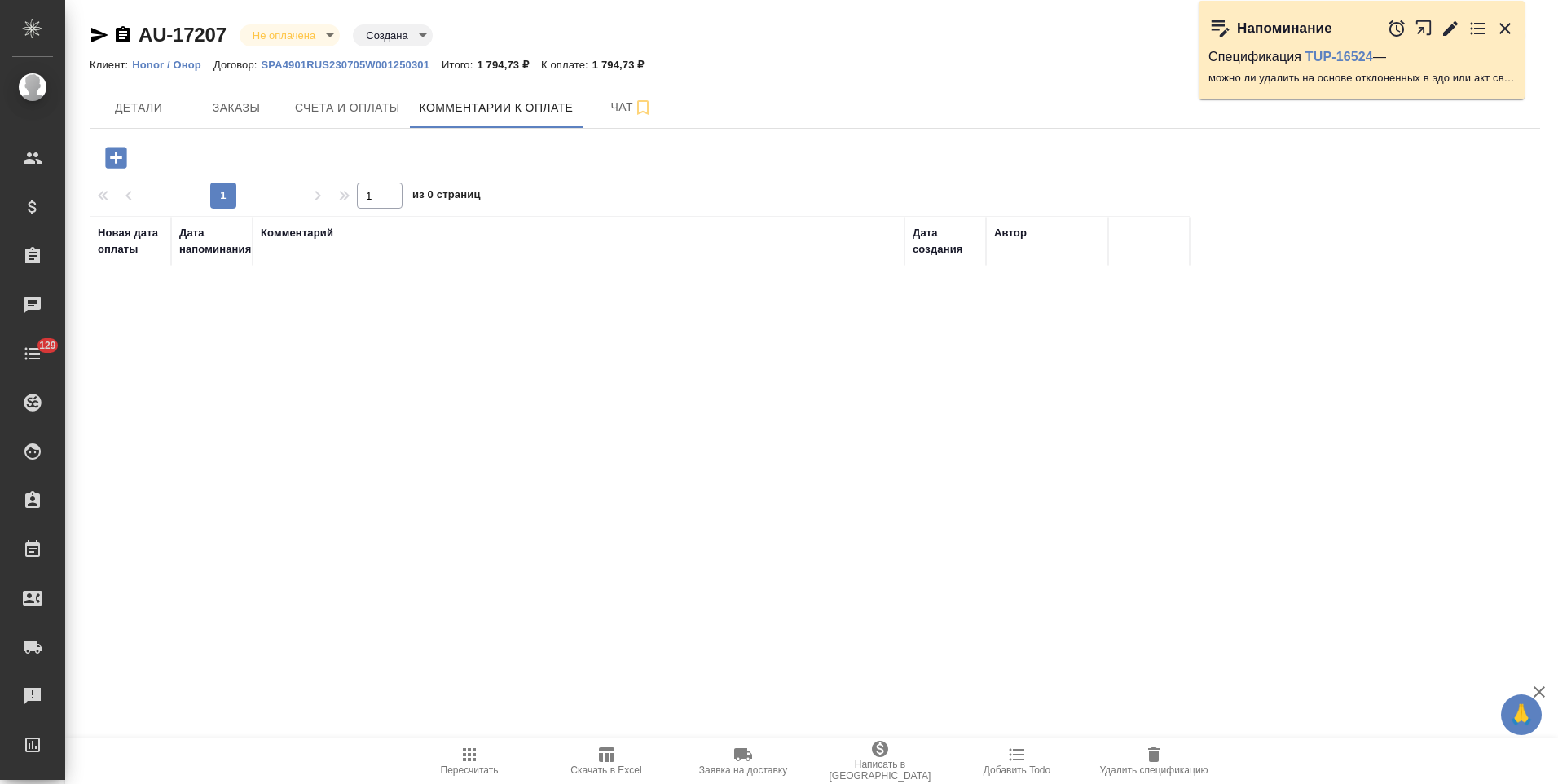
click at [314, 119] on button "Счета и оплаты" at bounding box center [347, 108] width 125 height 40
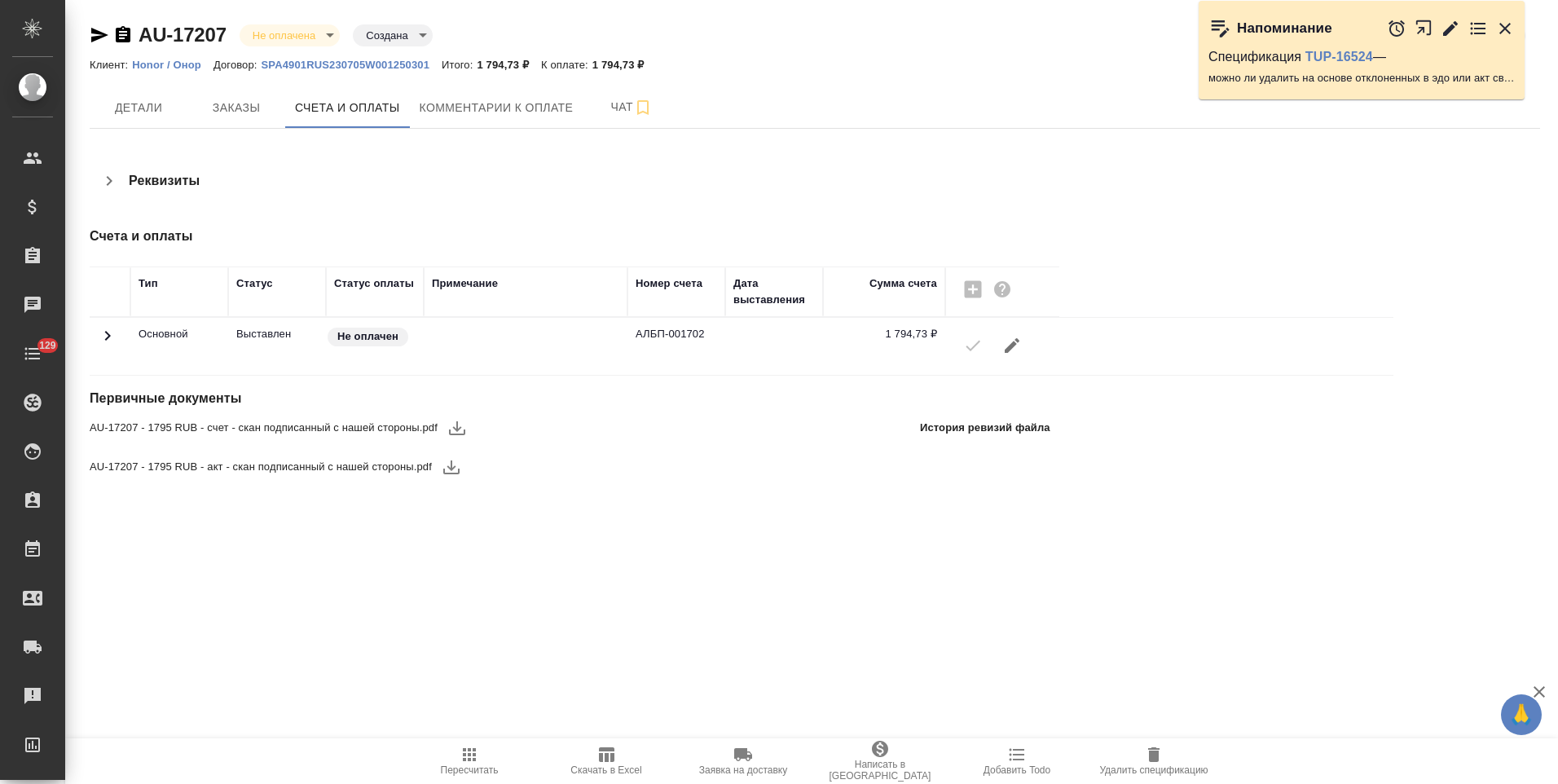
click at [154, 109] on span "Детали" at bounding box center [138, 108] width 78 height 20
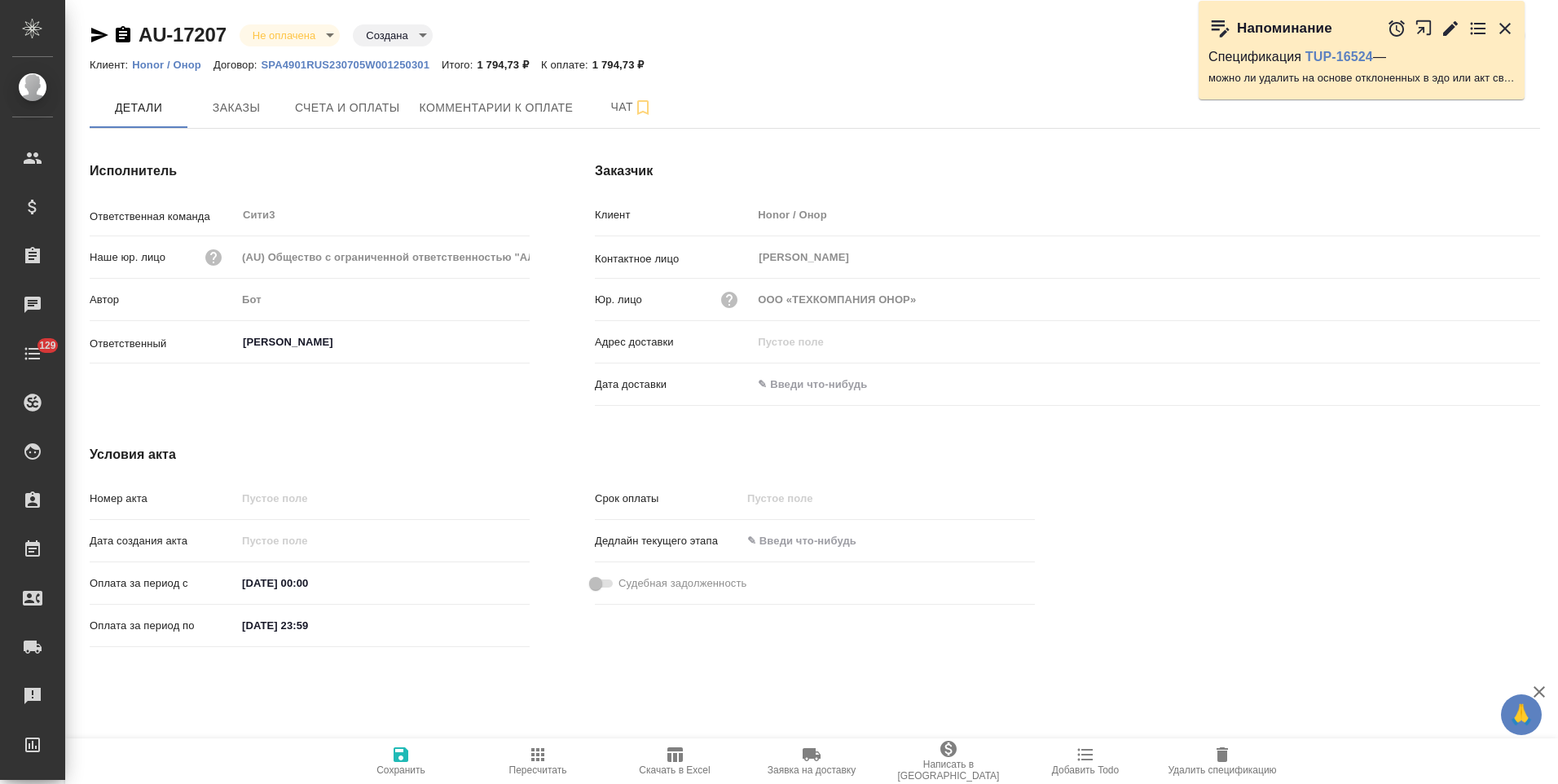
click at [805, 387] on input "text" at bounding box center [823, 384] width 142 height 24
click at [1493, 383] on icon "button" at bounding box center [1493, 382] width 15 height 17
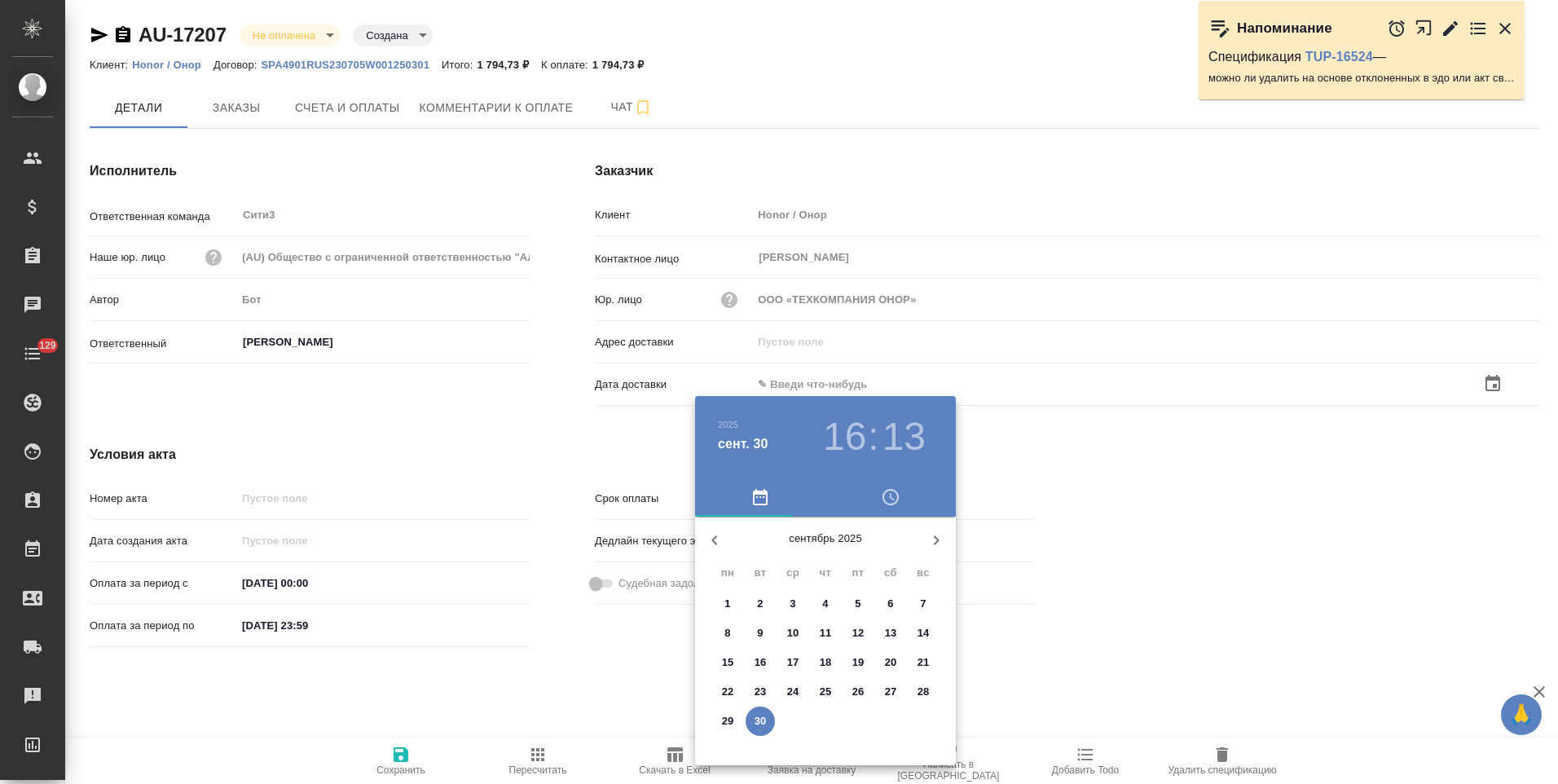
click at [763, 719] on p "30" at bounding box center [760, 722] width 12 height 17
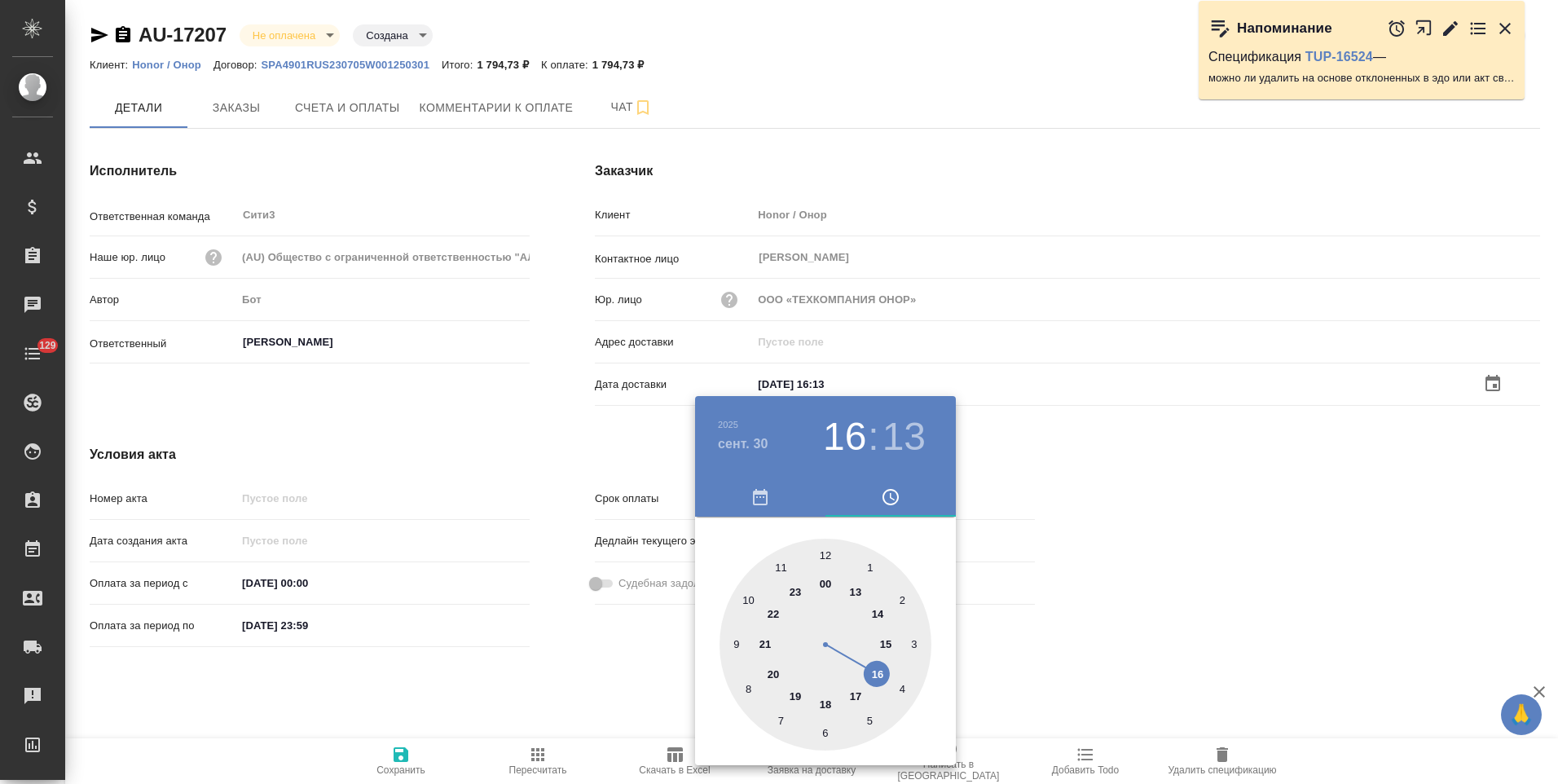
type input "30.09.2025 16:13"
click at [576, 690] on div at bounding box center [779, 392] width 1558 height 784
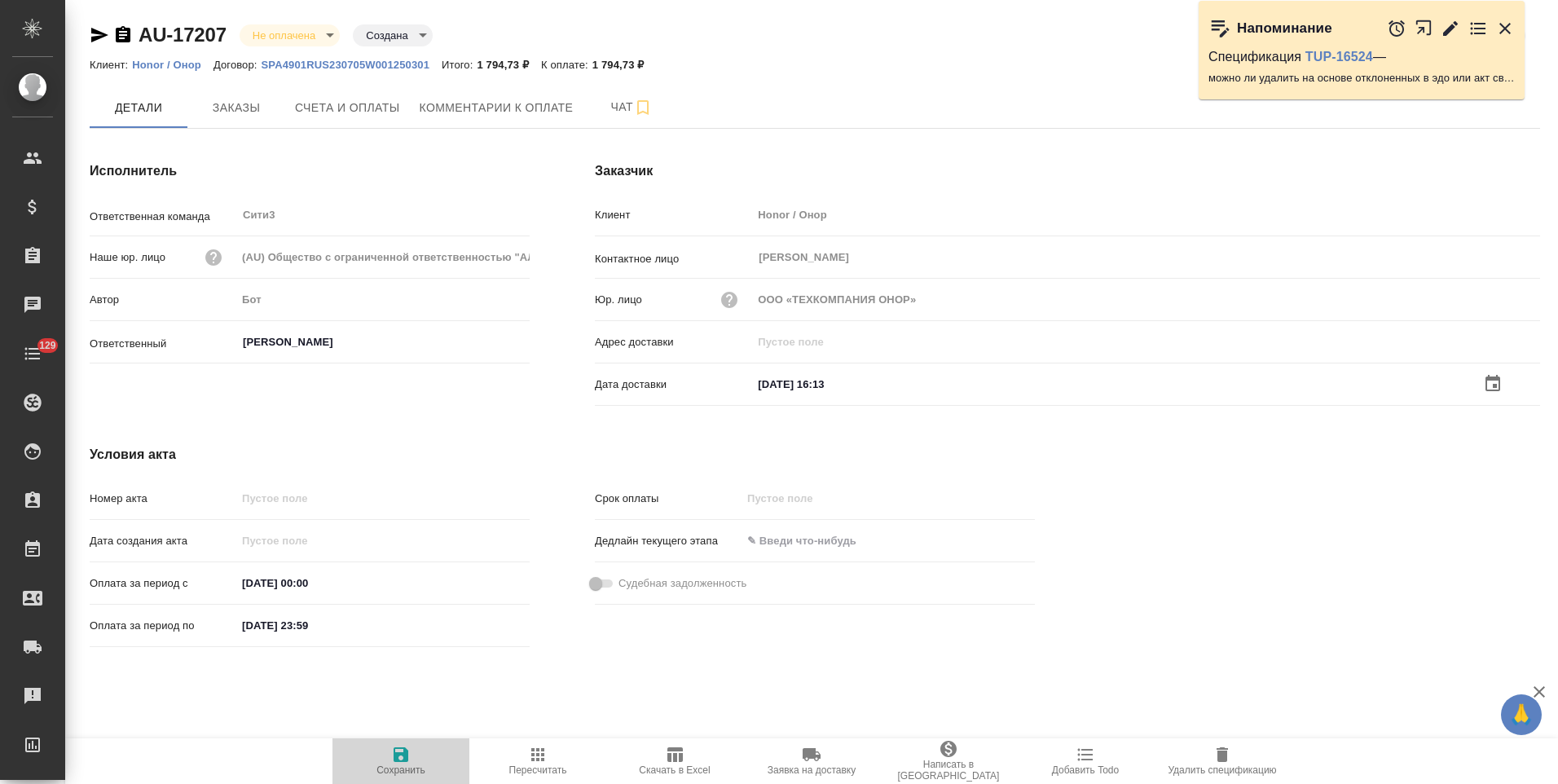
click at [408, 764] on span "Сохранить" at bounding box center [400, 769] width 49 height 11
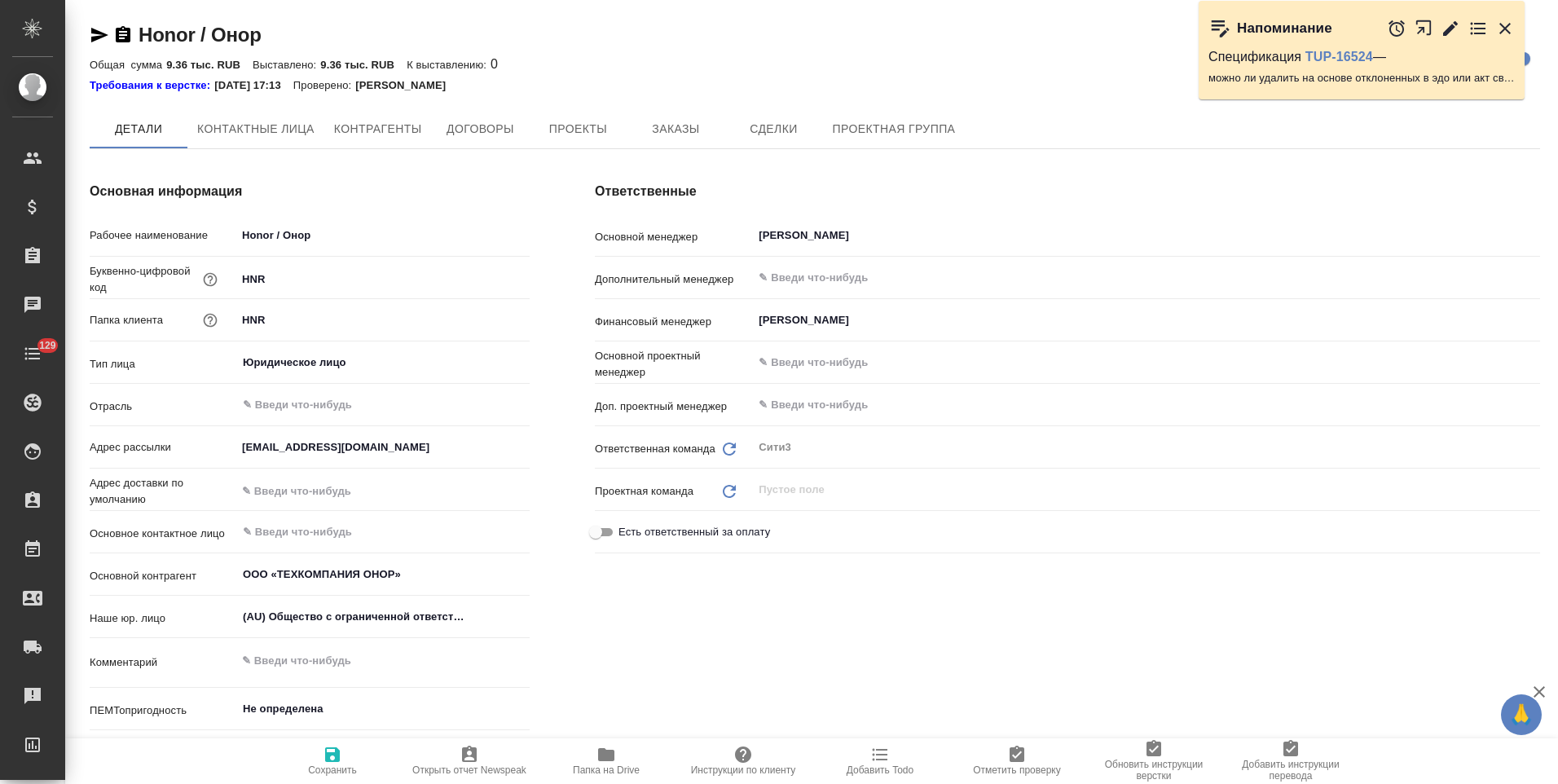
type textarea "x"
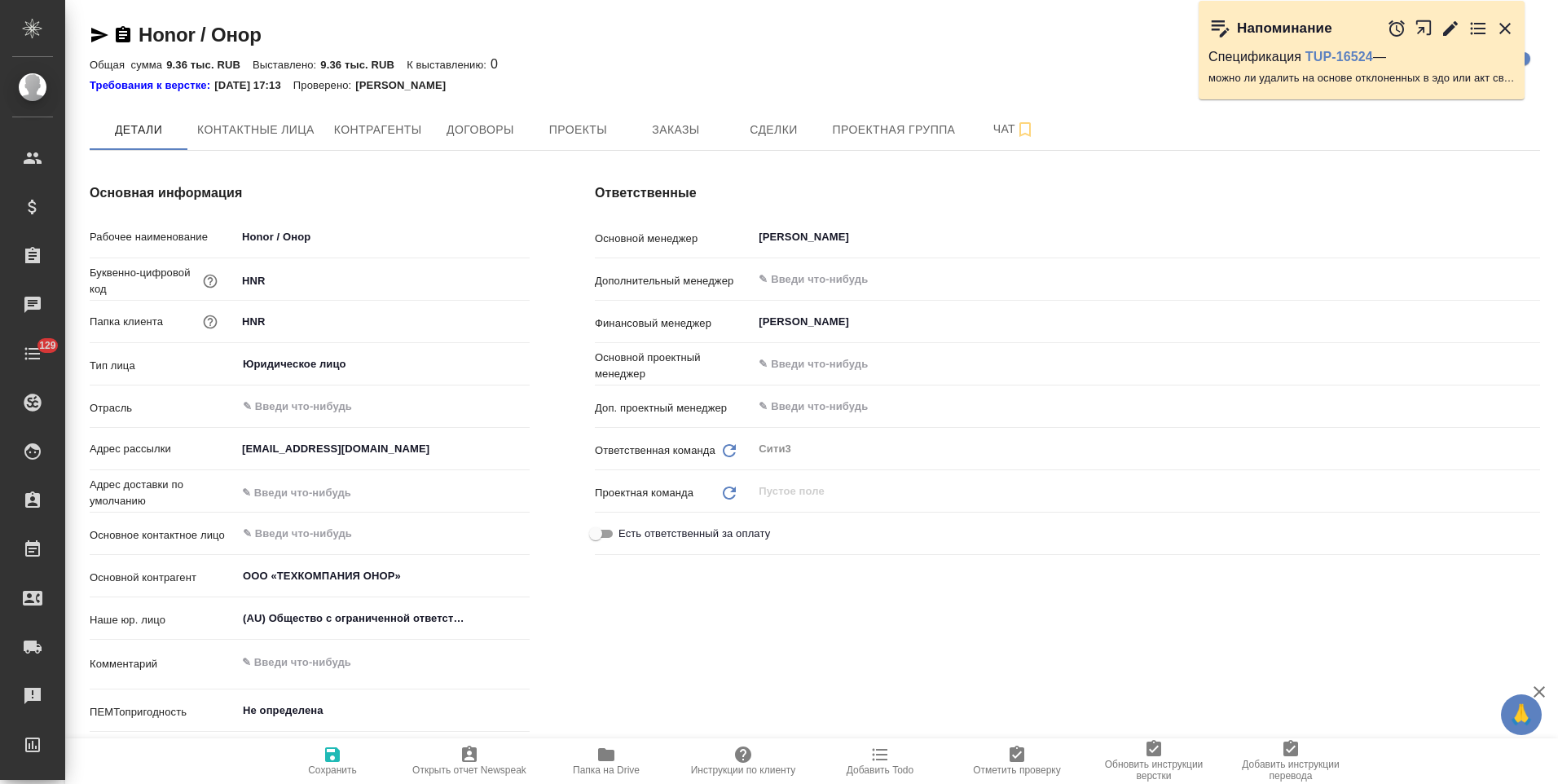
type textarea "x"
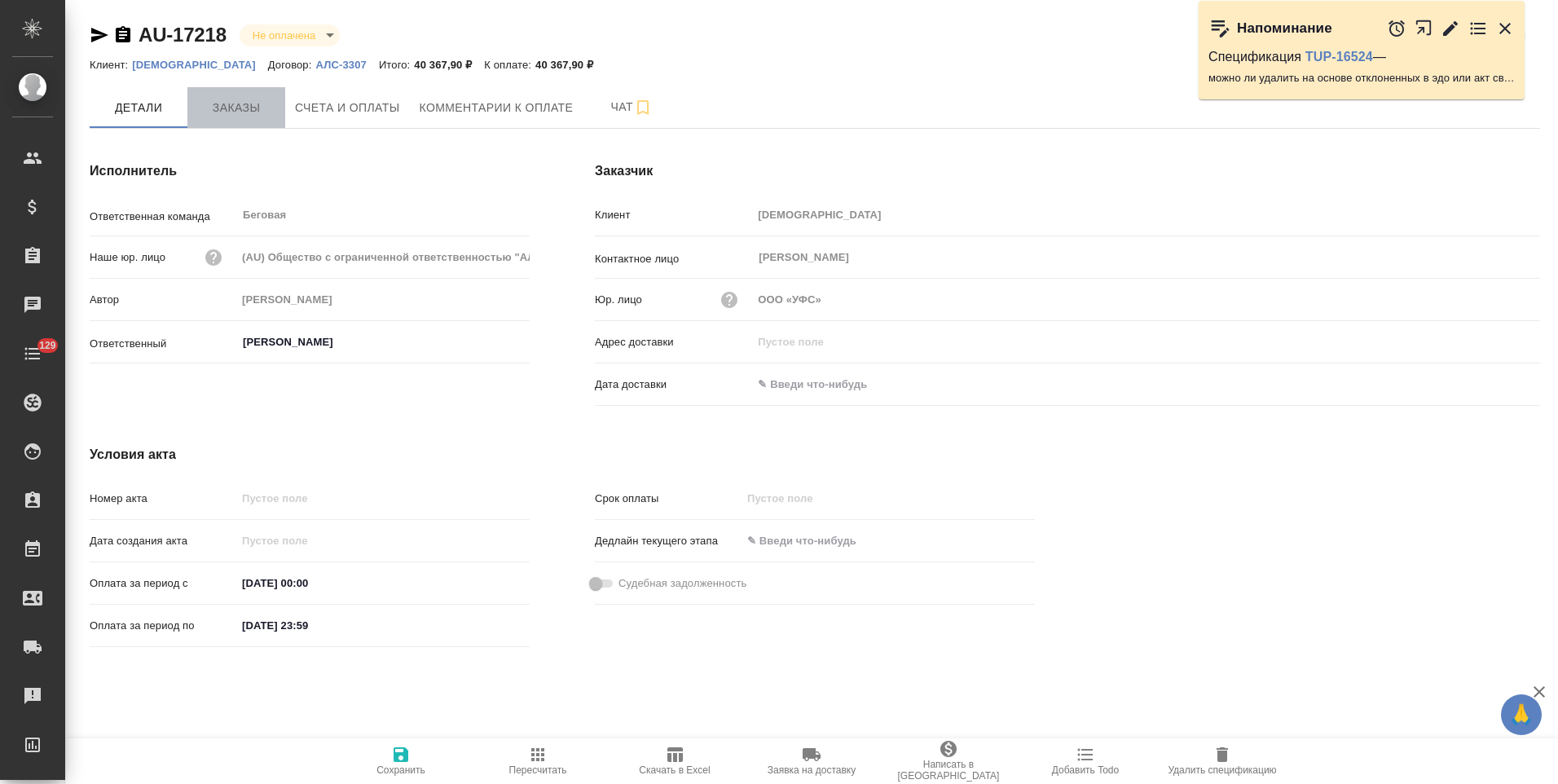
click at [241, 119] on button "Заказы" at bounding box center [236, 108] width 97 height 40
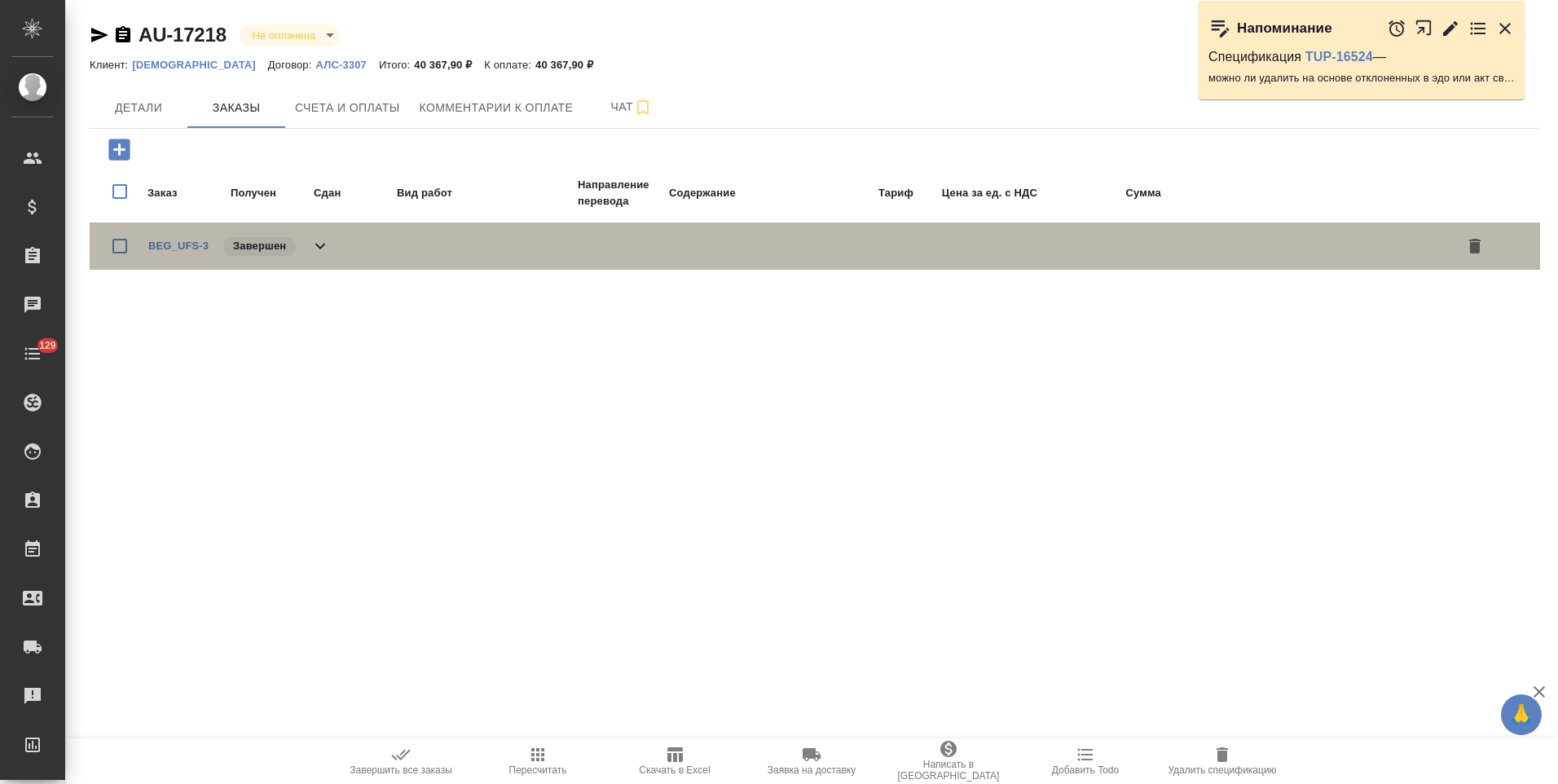
click at [331, 247] on div "BEG_UFS-3 Завершен" at bounding box center [814, 245] width 1450 height 47
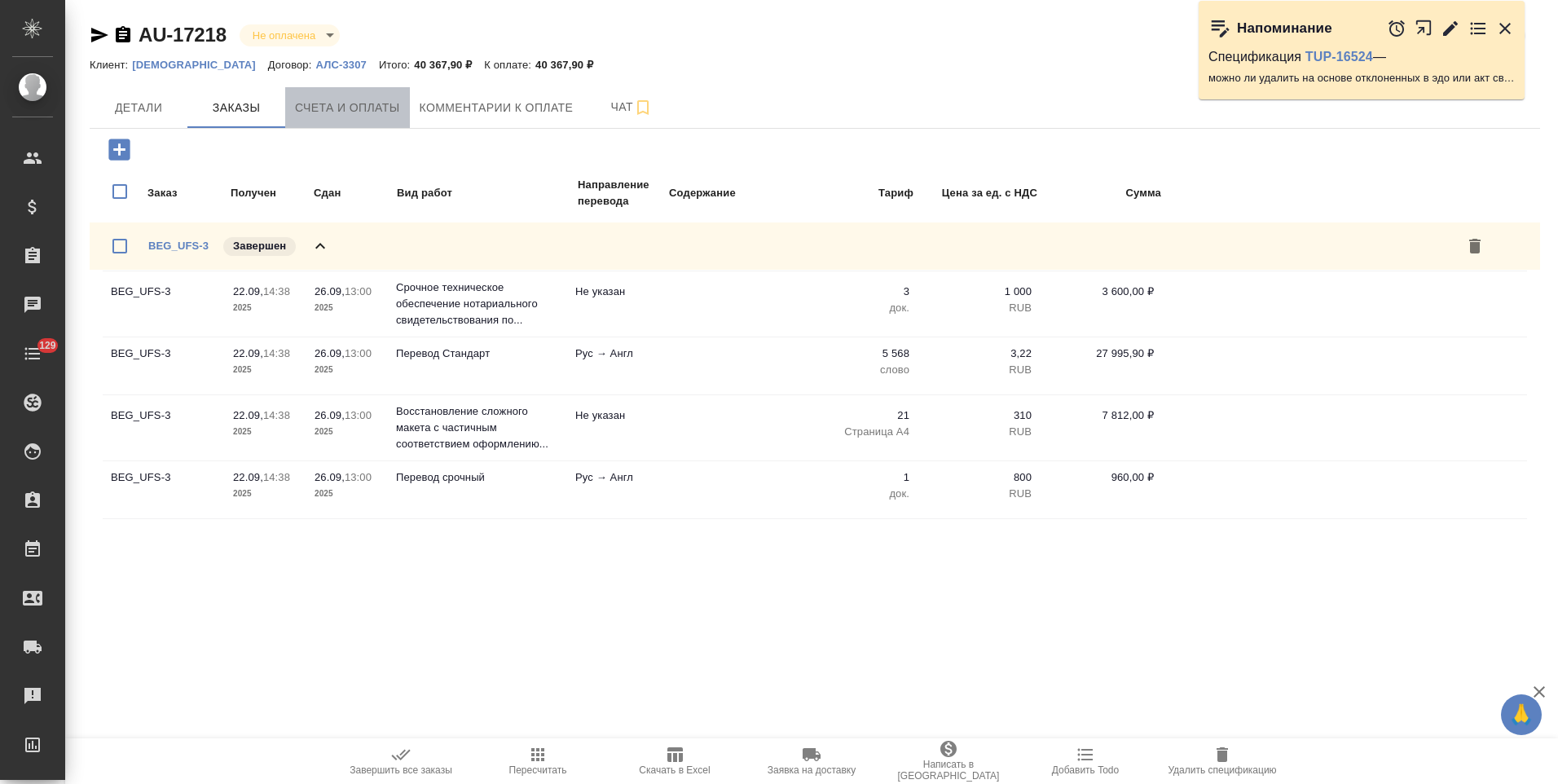
click at [389, 114] on span "Счета и оплаты" at bounding box center [347, 108] width 105 height 20
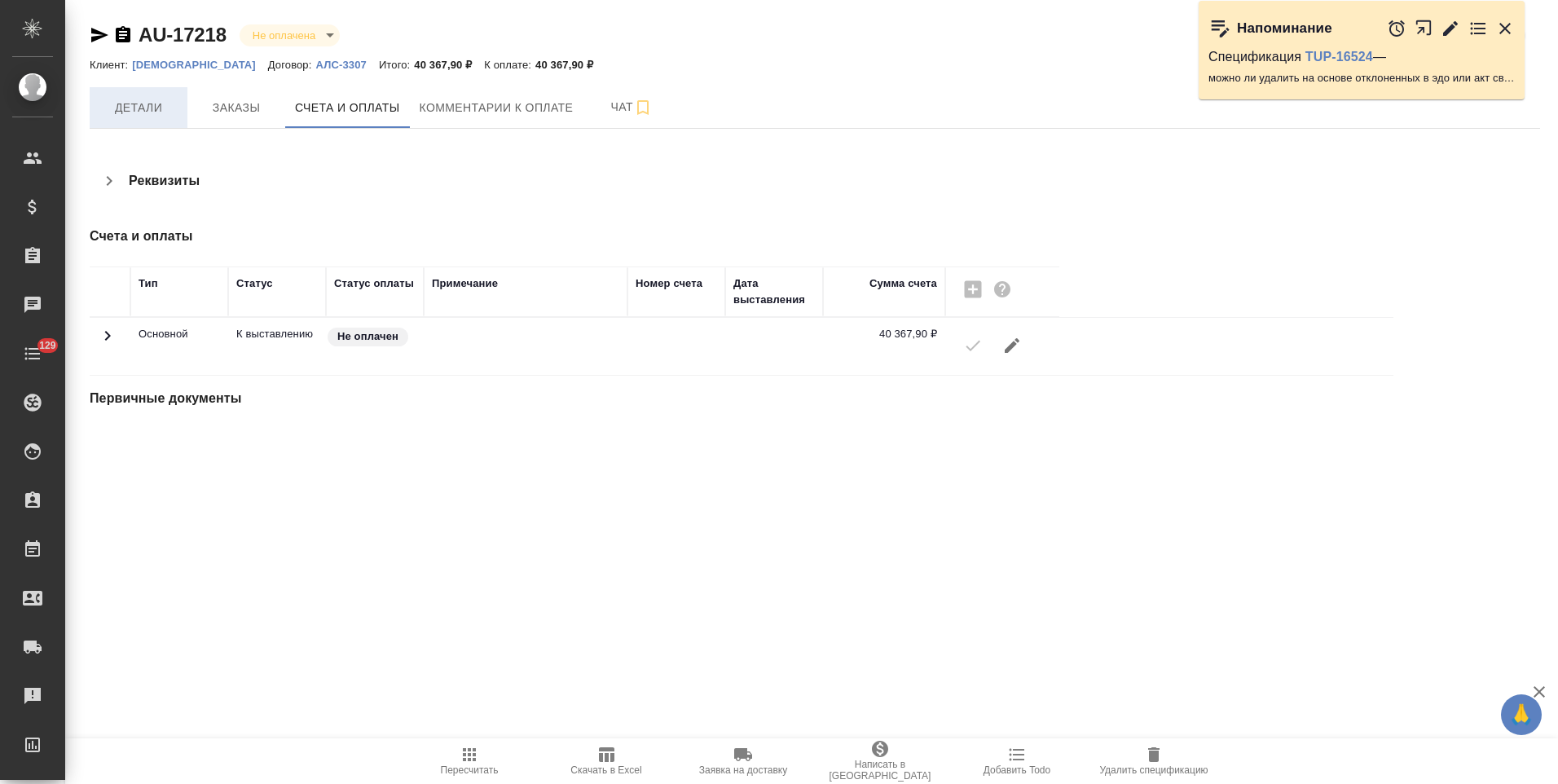
click at [161, 106] on span "Детали" at bounding box center [138, 108] width 78 height 20
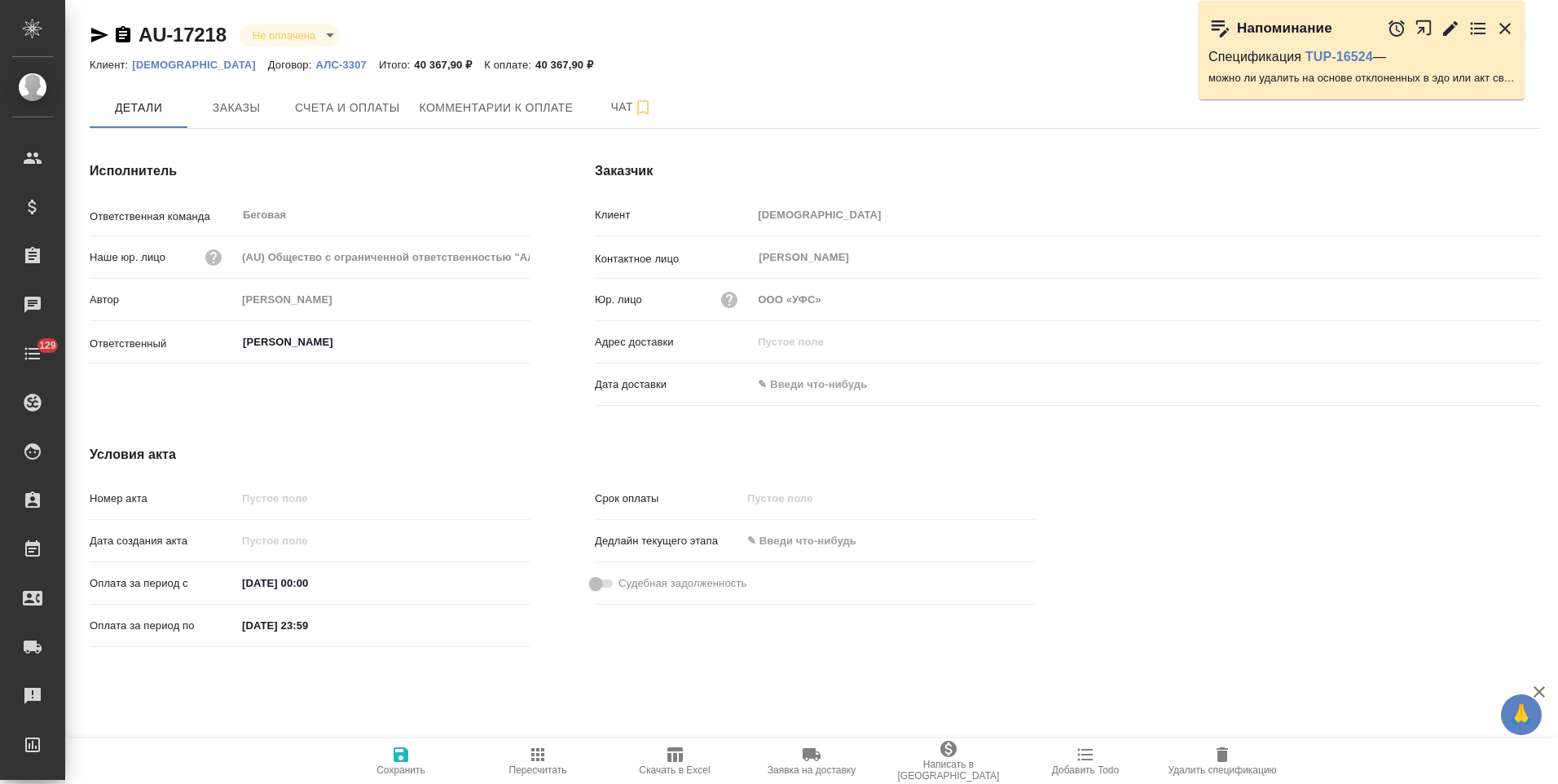
click at [147, 62] on p "[DEMOGRAPHIC_DATA]" at bounding box center [200, 64] width 136 height 12
click at [315, 65] on p "АЛС-3307" at bounding box center [347, 64] width 63 height 12
click at [147, 63] on p "УФС" at bounding box center [200, 64] width 136 height 12
click at [122, 36] on icon "button" at bounding box center [123, 34] width 15 height 17
click at [377, 101] on span "Счета и оплаты" at bounding box center [347, 108] width 105 height 20
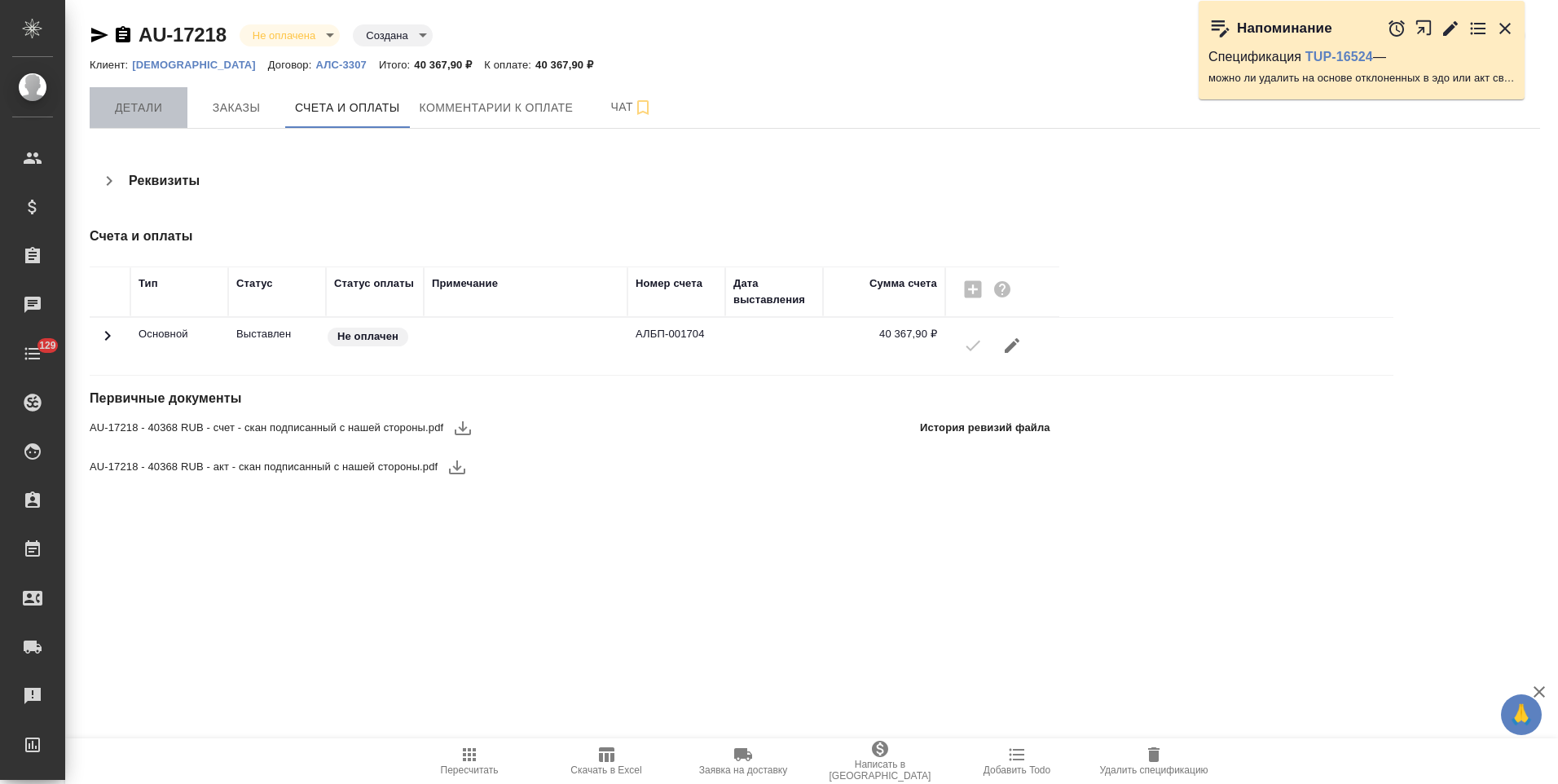
click at [133, 112] on span "Детали" at bounding box center [138, 108] width 78 height 20
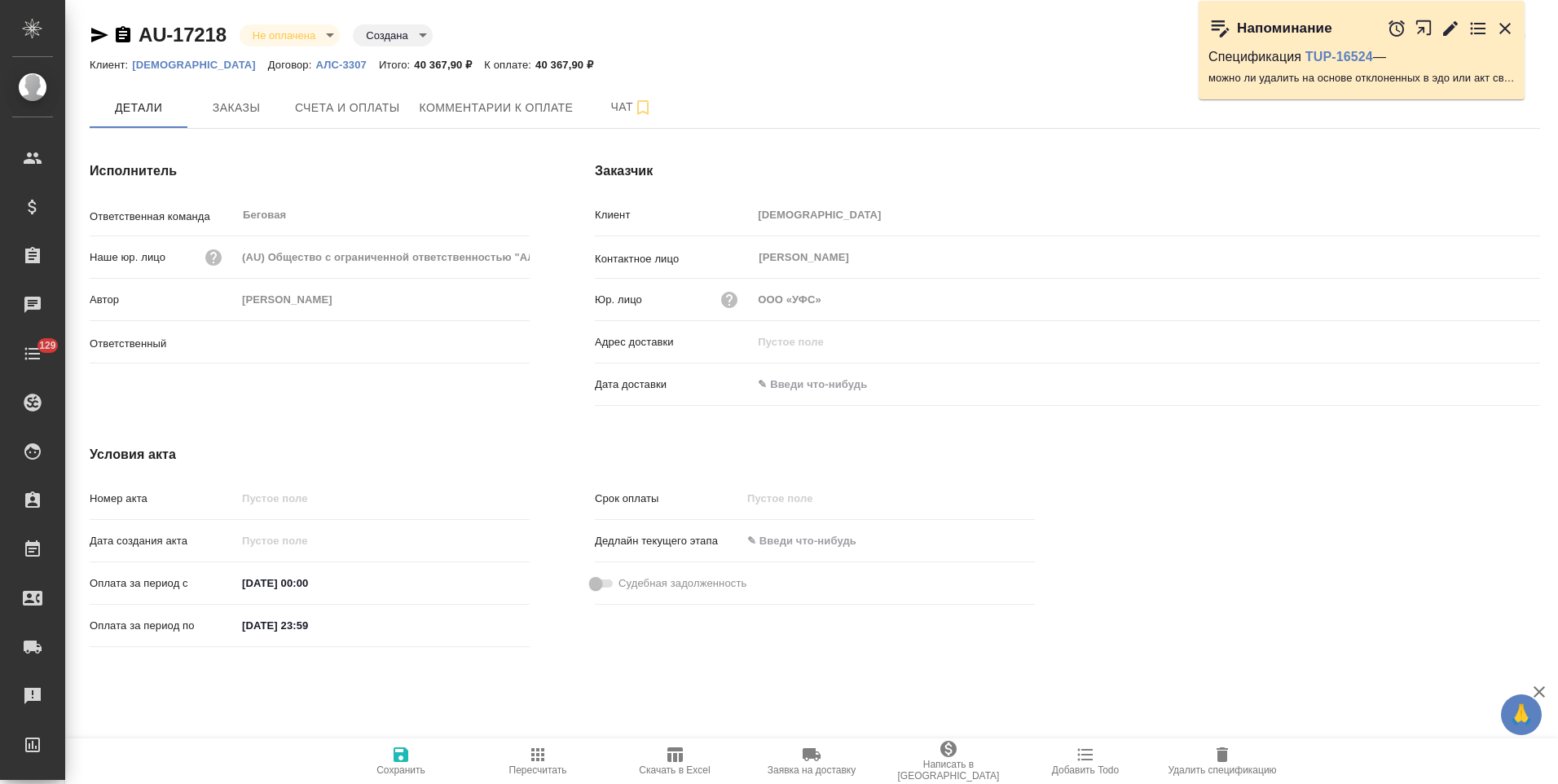
type input "Антонова Кристина"
click at [830, 383] on input "text" at bounding box center [823, 384] width 142 height 24
click at [1497, 383] on icon "button" at bounding box center [1492, 382] width 19 height 19
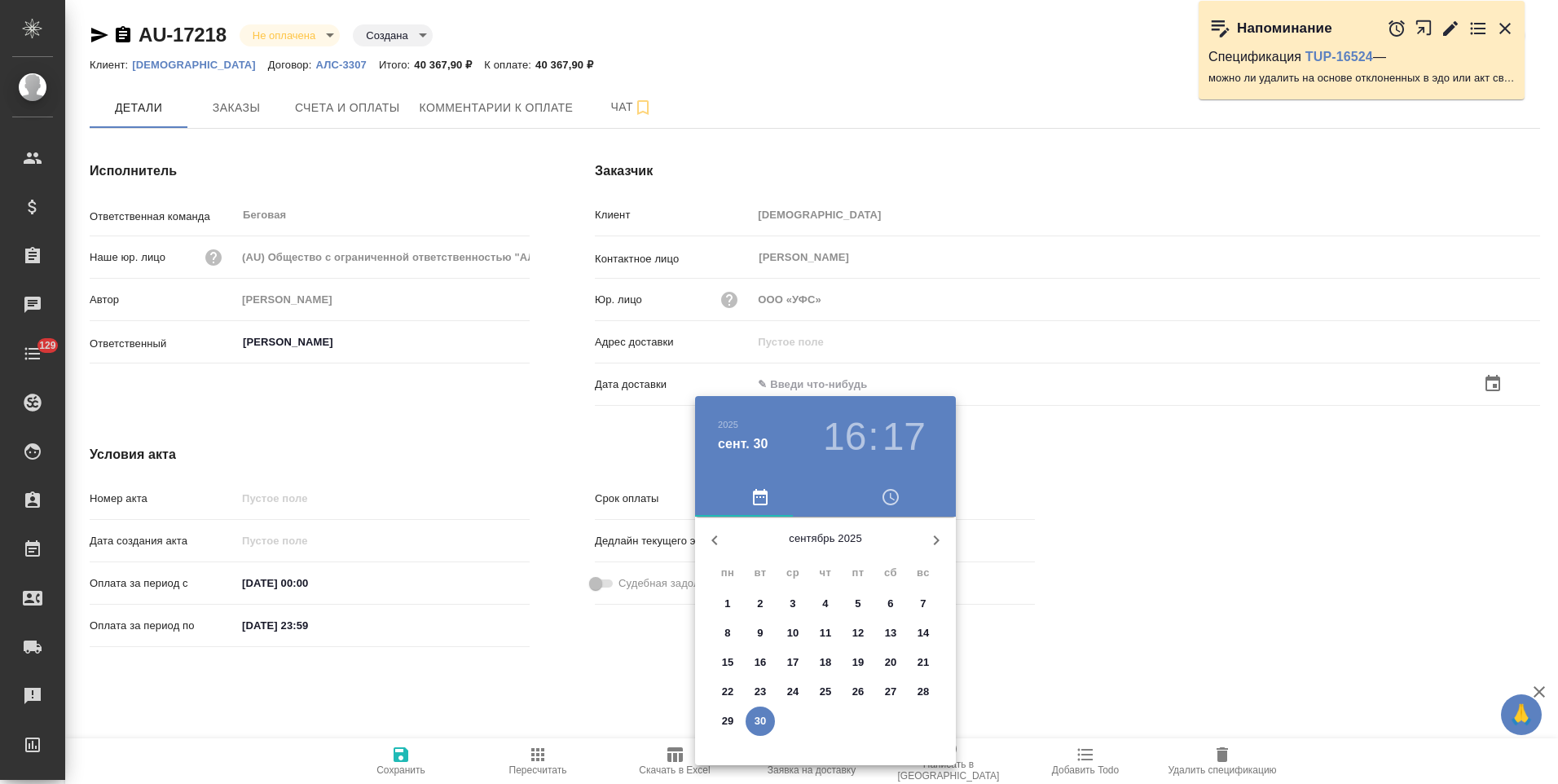
click at [764, 729] on button "30" at bounding box center [760, 721] width 29 height 29
type input "30.09.2025 16:17"
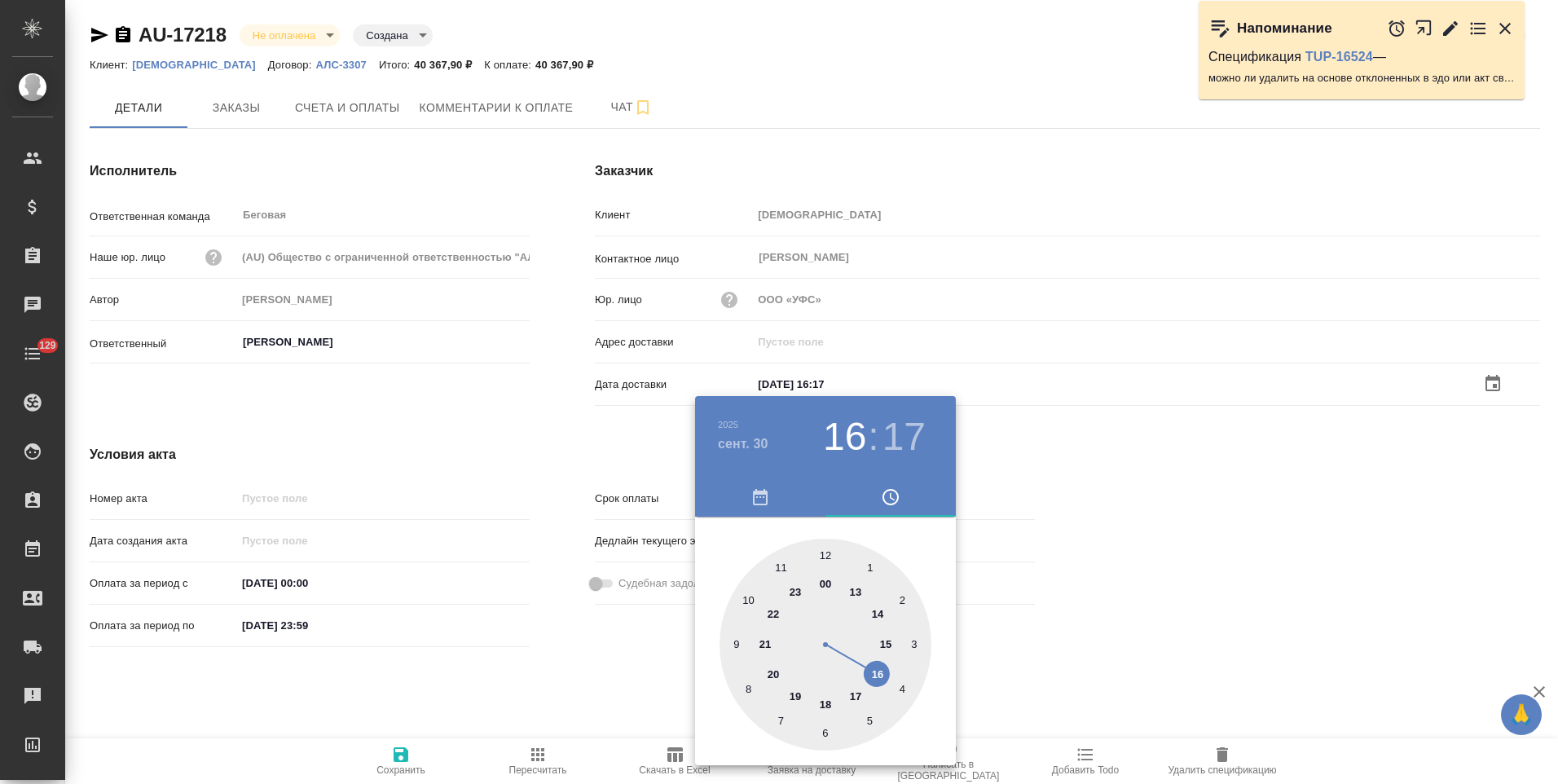
click at [619, 674] on div at bounding box center [779, 392] width 1558 height 784
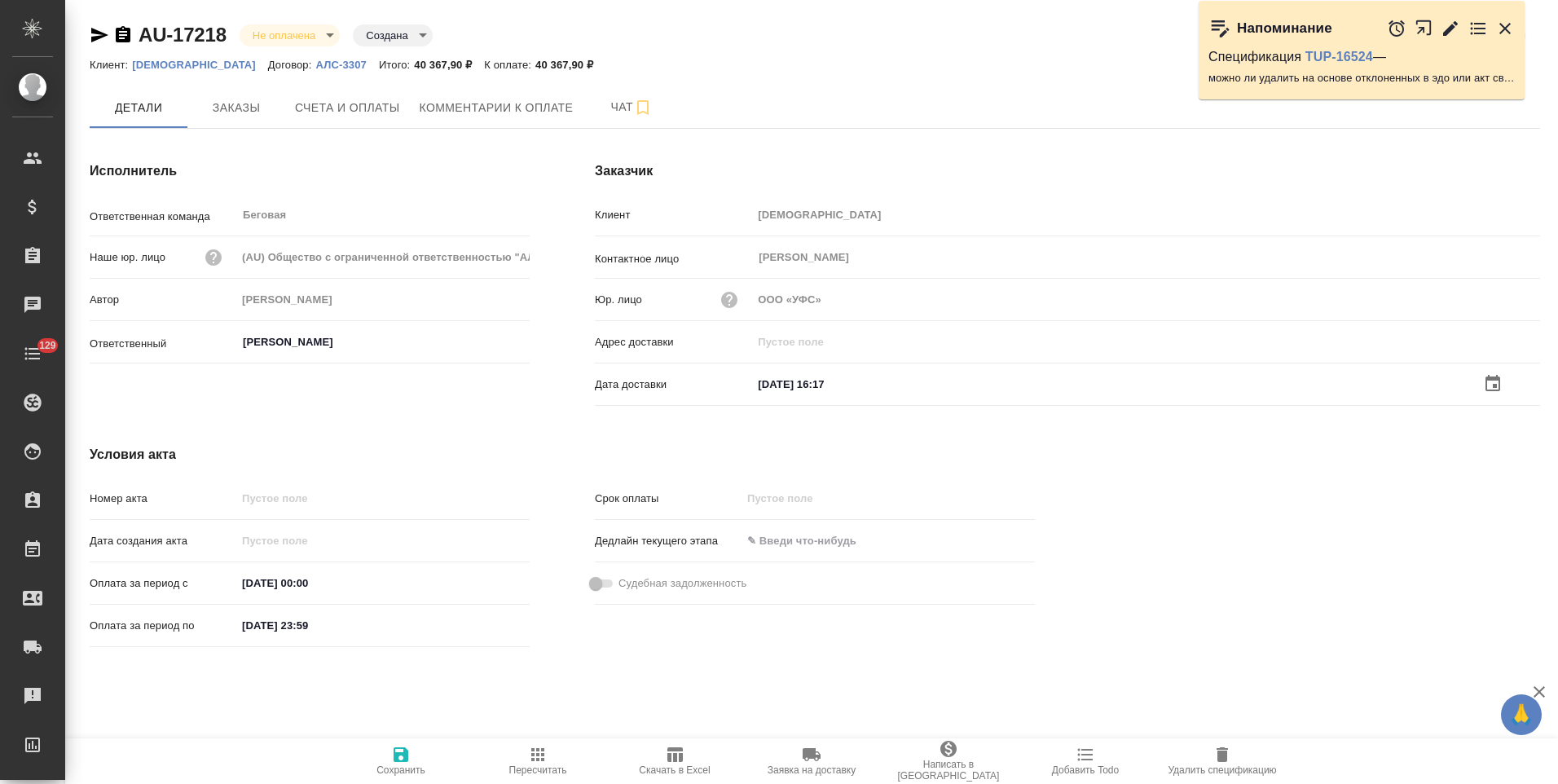
click at [412, 766] on span "Сохранить" at bounding box center [400, 769] width 49 height 11
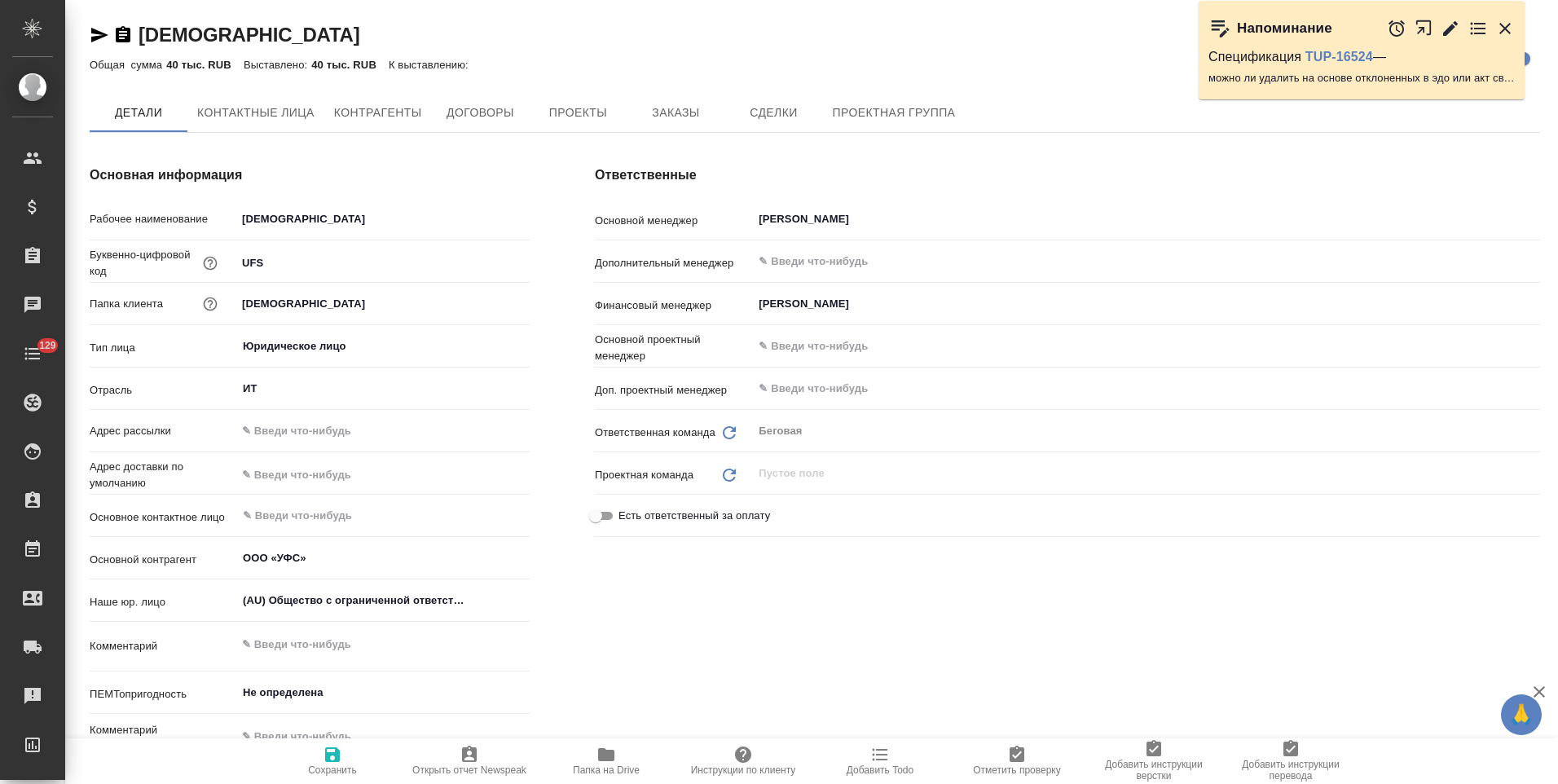
type textarea "x"
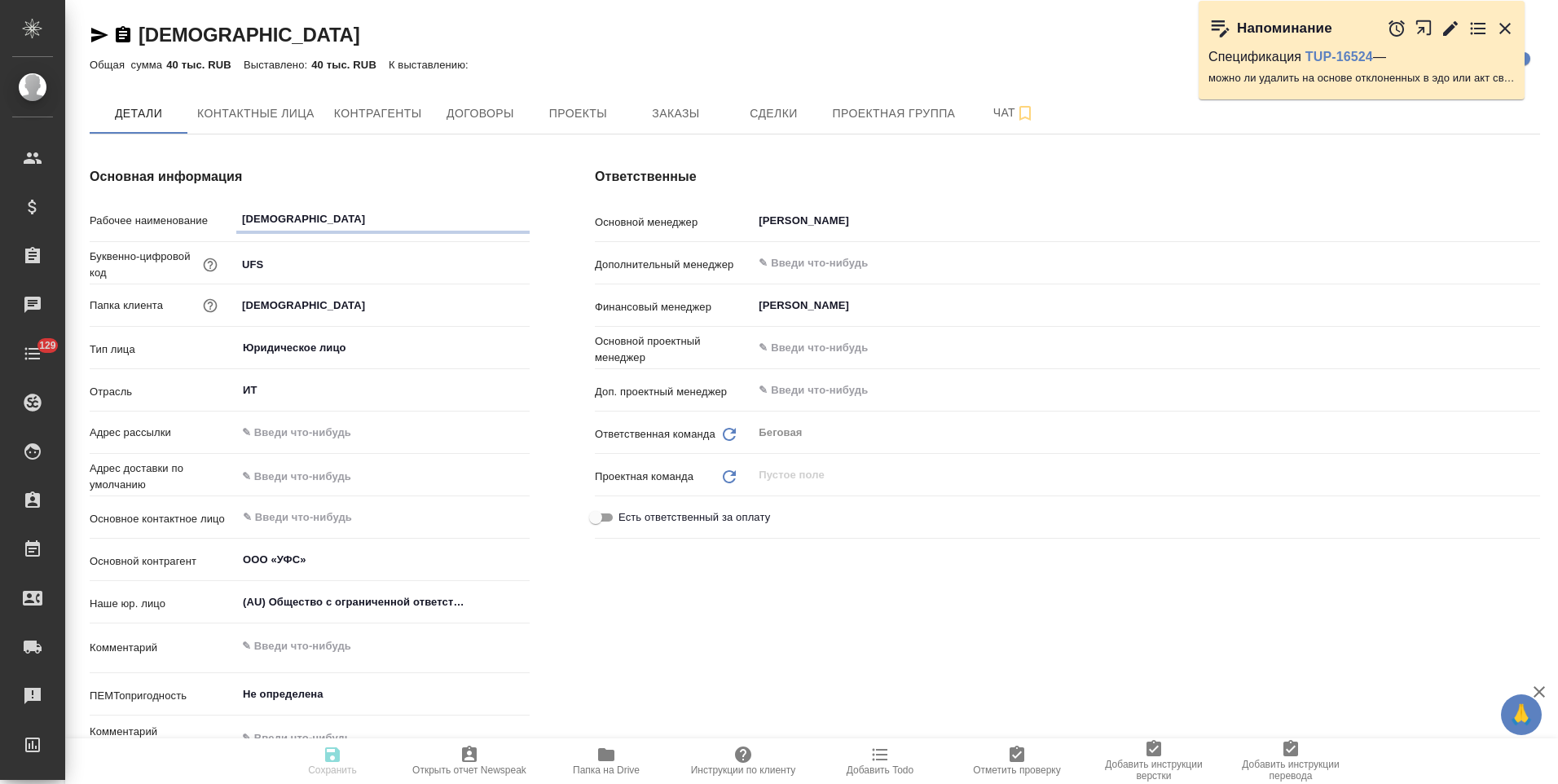
type textarea "x"
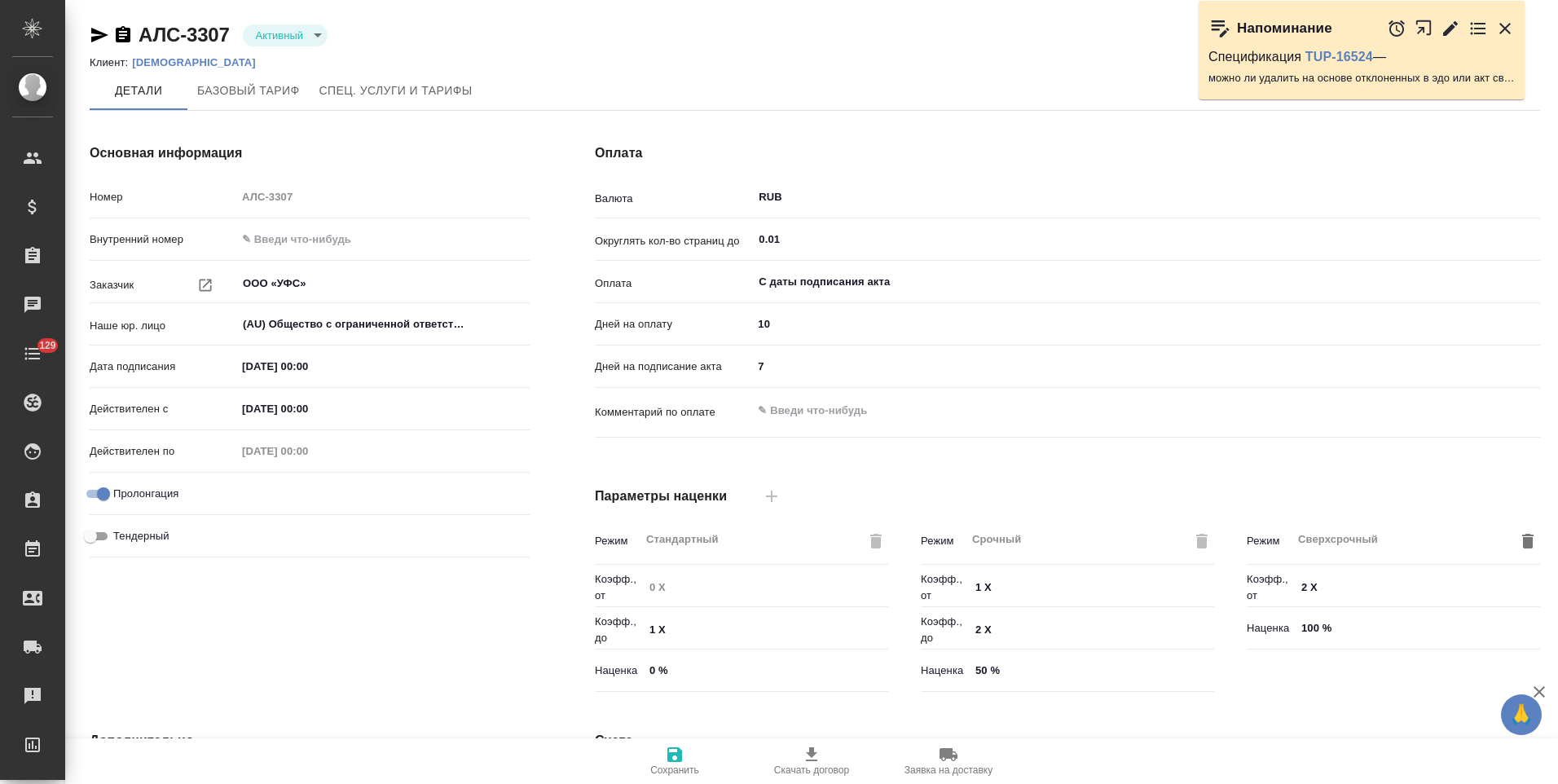
type input "Новый, 2022 (руб.)"
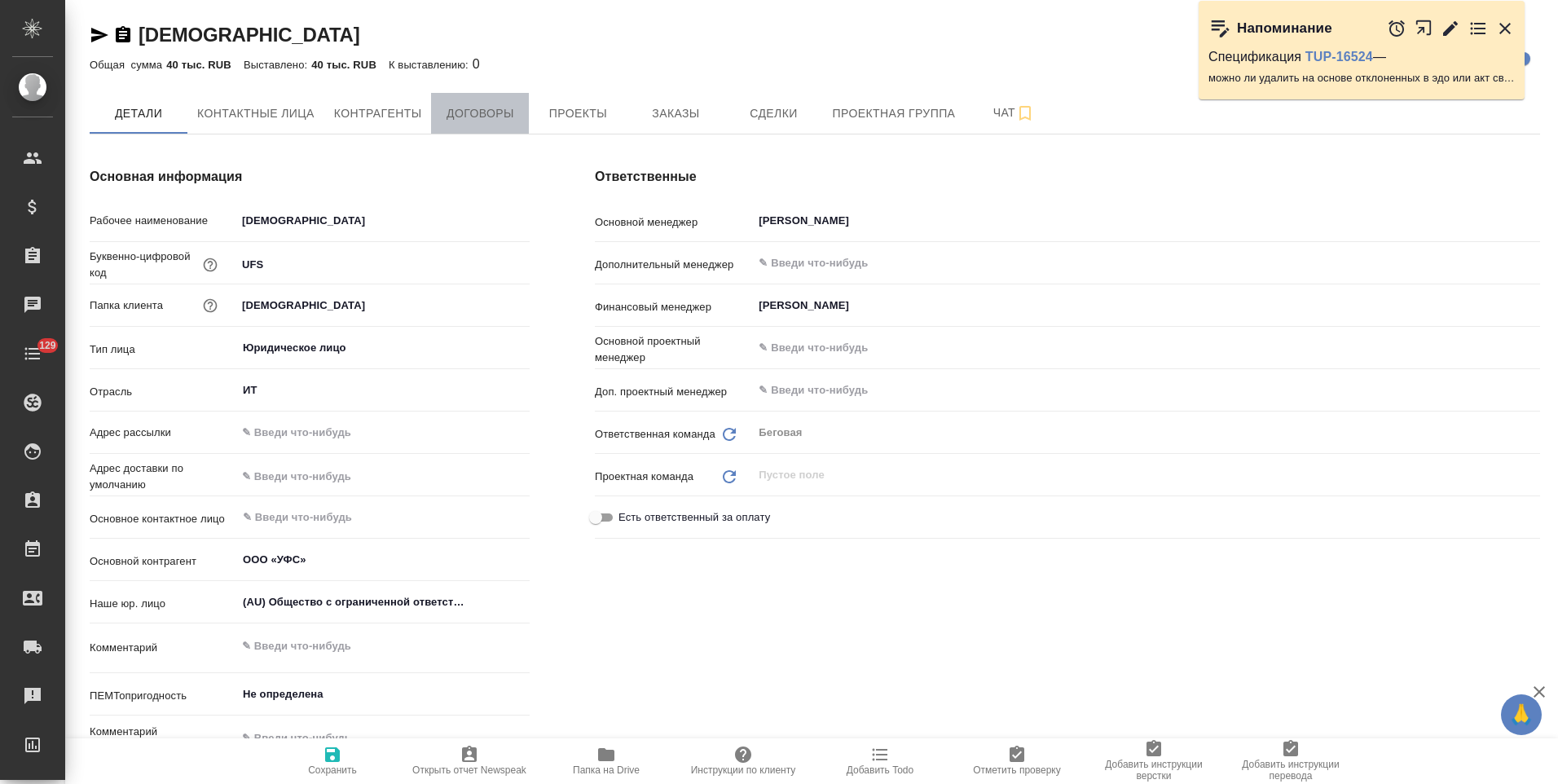
click at [506, 125] on button "Договоры" at bounding box center [480, 113] width 97 height 40
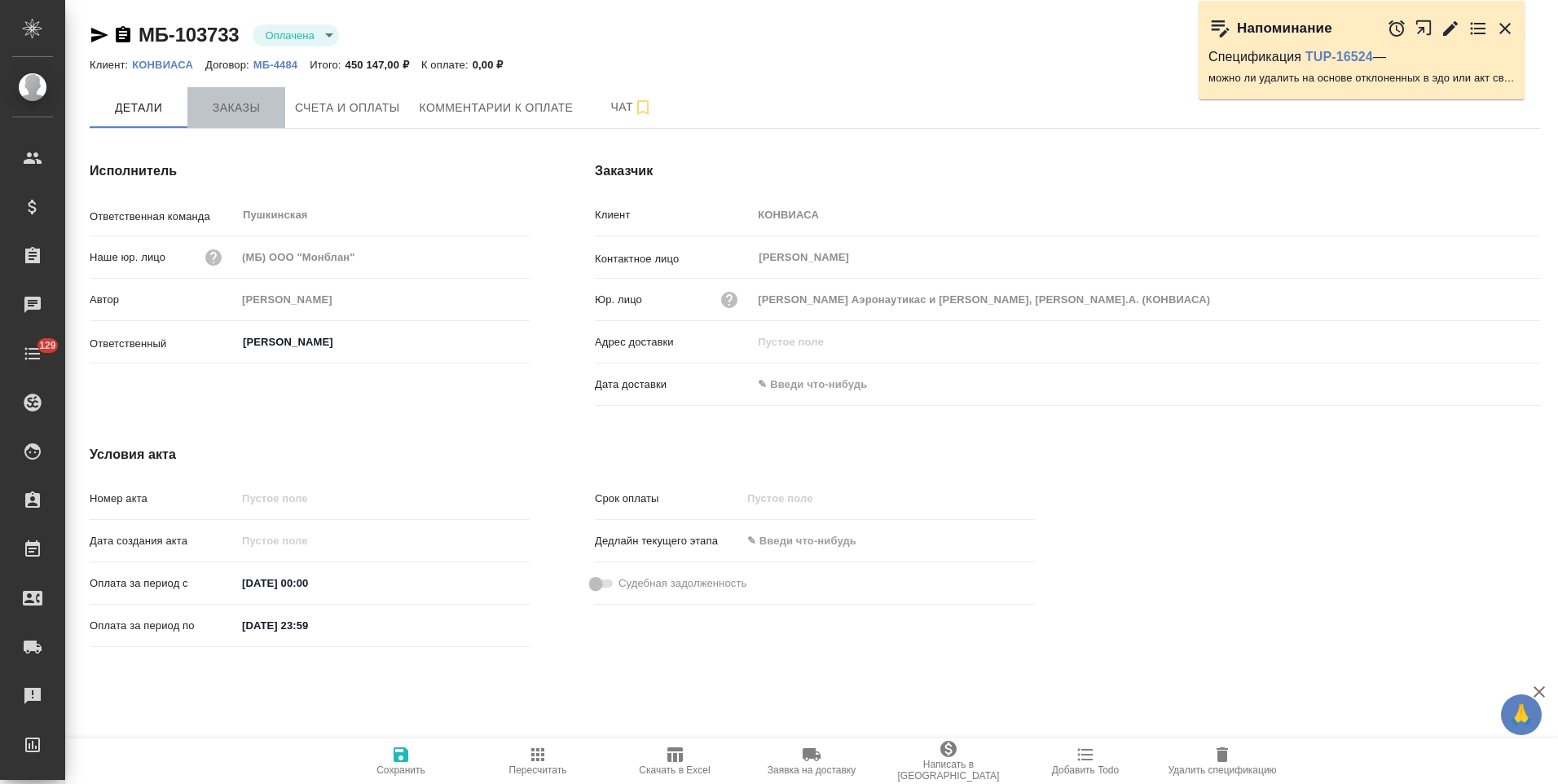
click at [251, 126] on button "Заказы" at bounding box center [236, 108] width 97 height 40
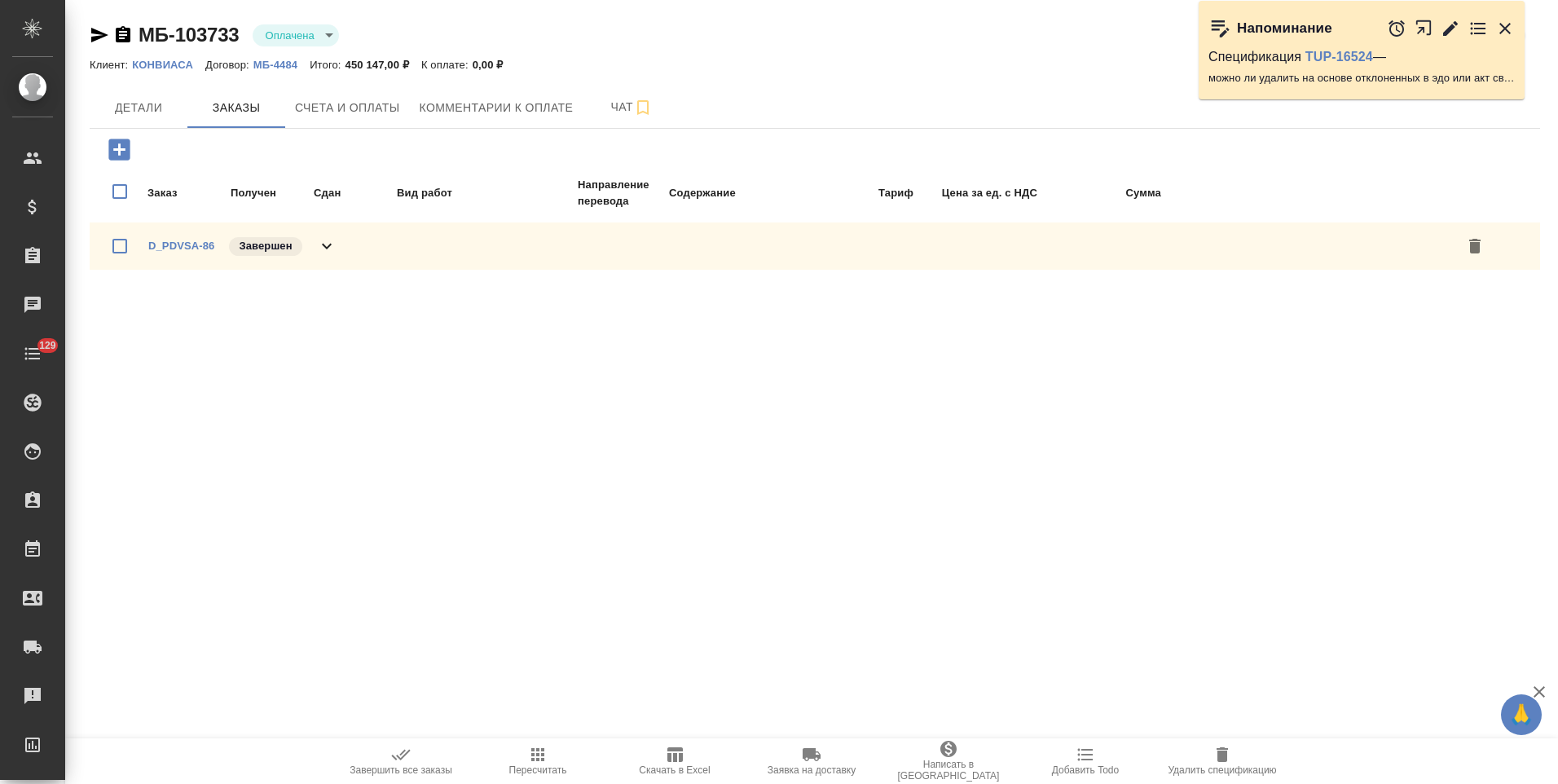
click at [336, 250] on div "D_PDVSA-86 Завершен" at bounding box center [814, 245] width 1450 height 47
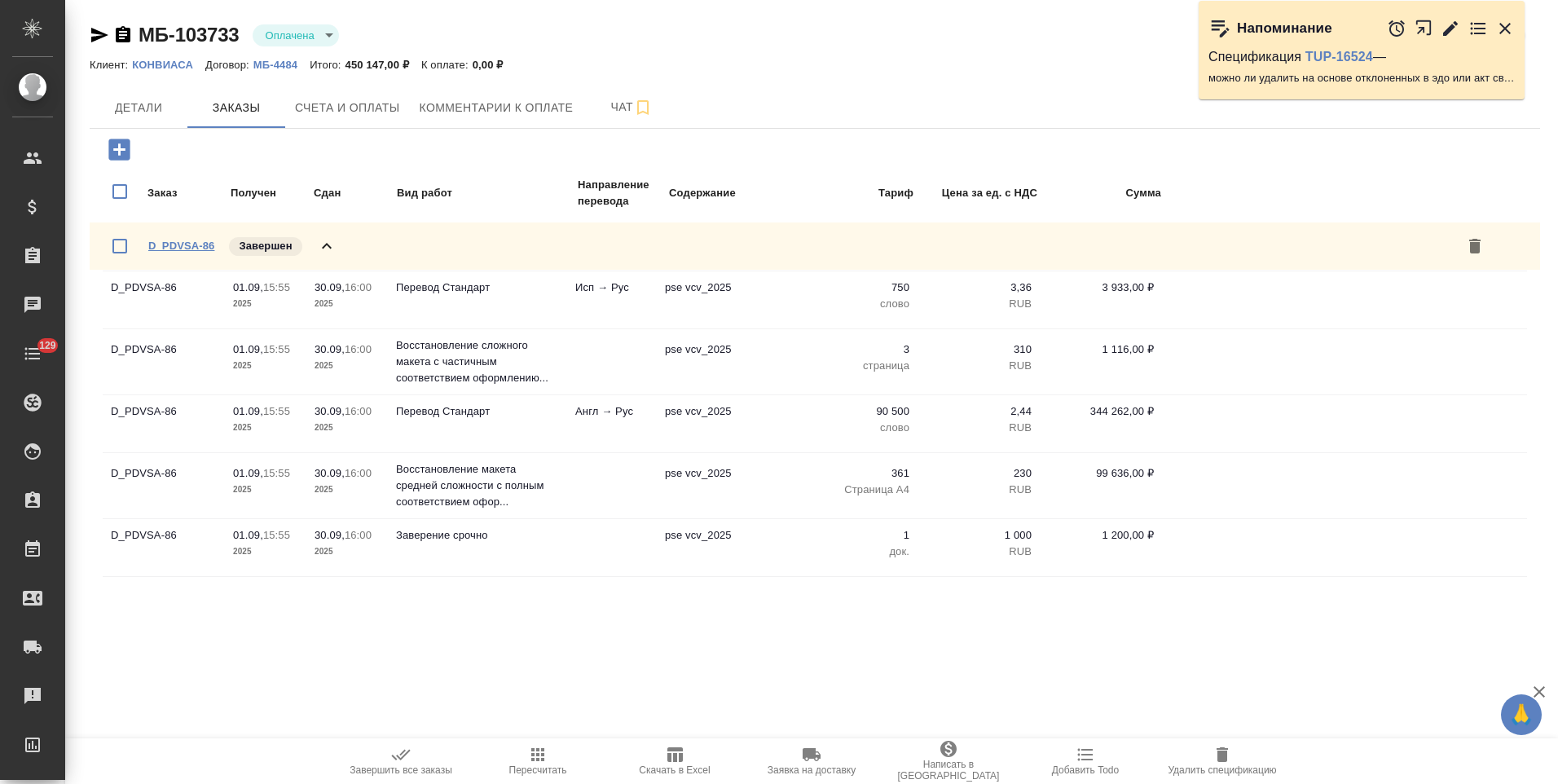
click at [208, 244] on link "D_PDVSA-86" at bounding box center [181, 245] width 66 height 12
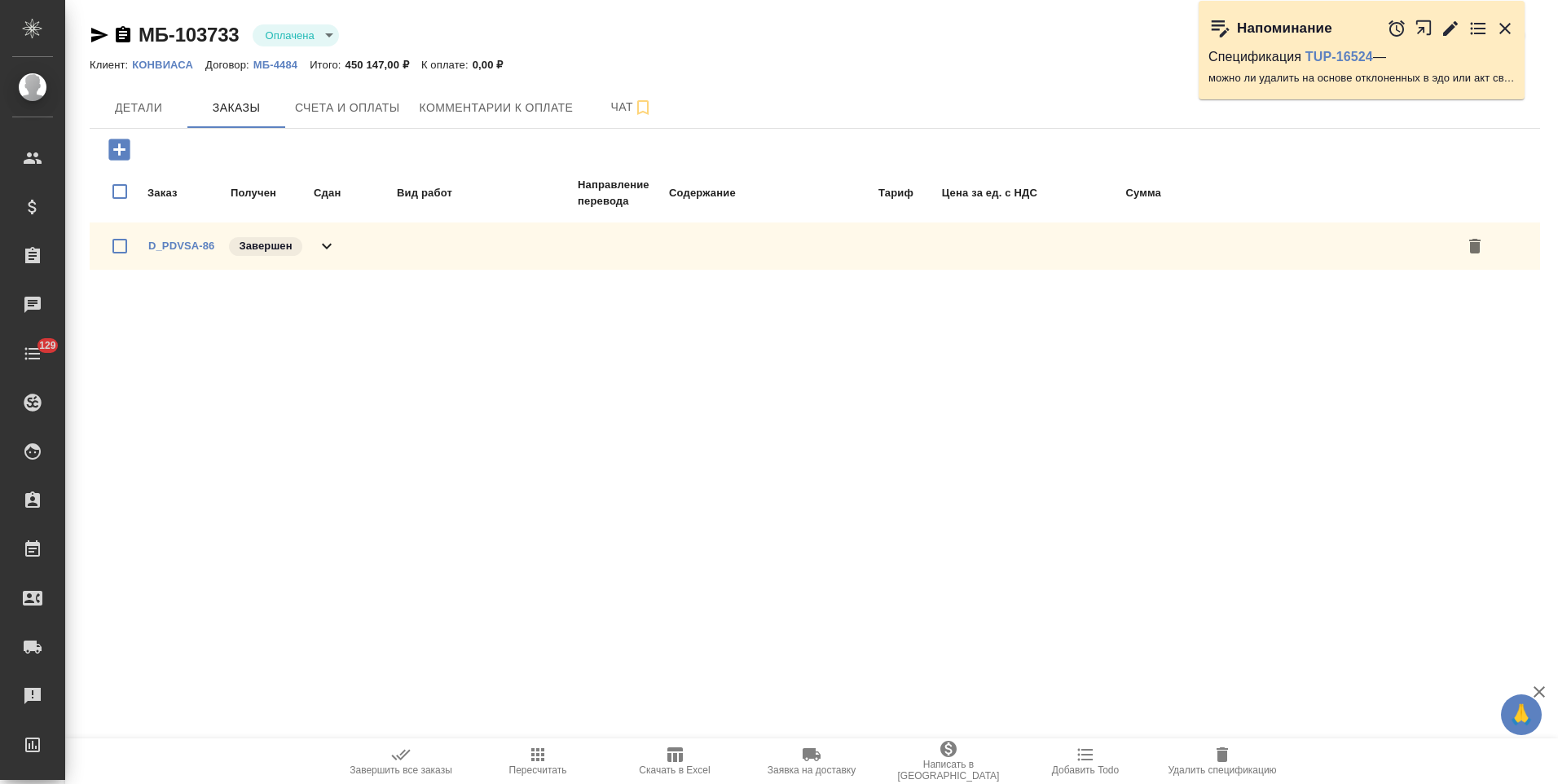
click at [329, 252] on icon at bounding box center [326, 245] width 19 height 19
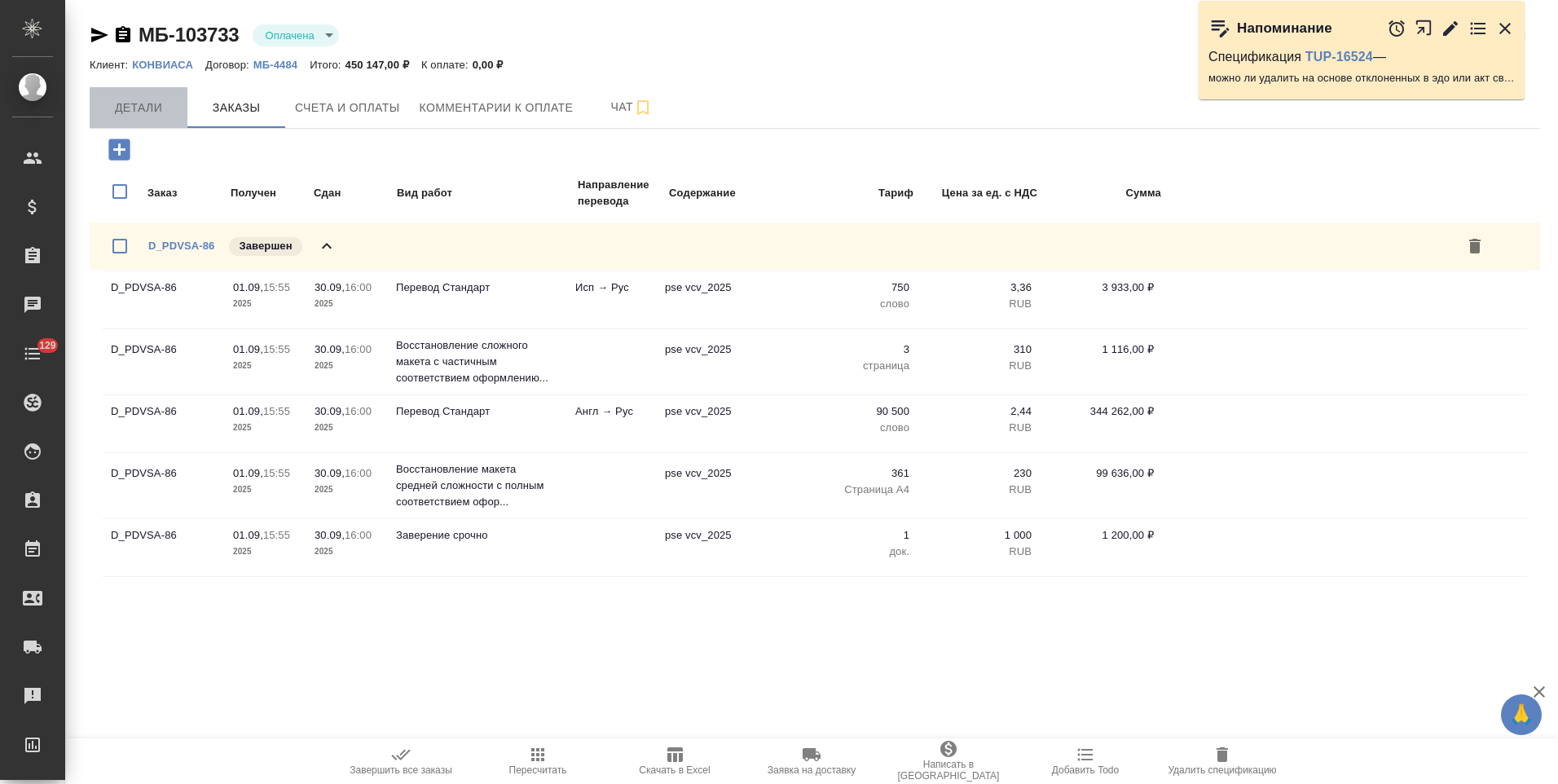
click at [161, 105] on span "Детали" at bounding box center [138, 108] width 78 height 20
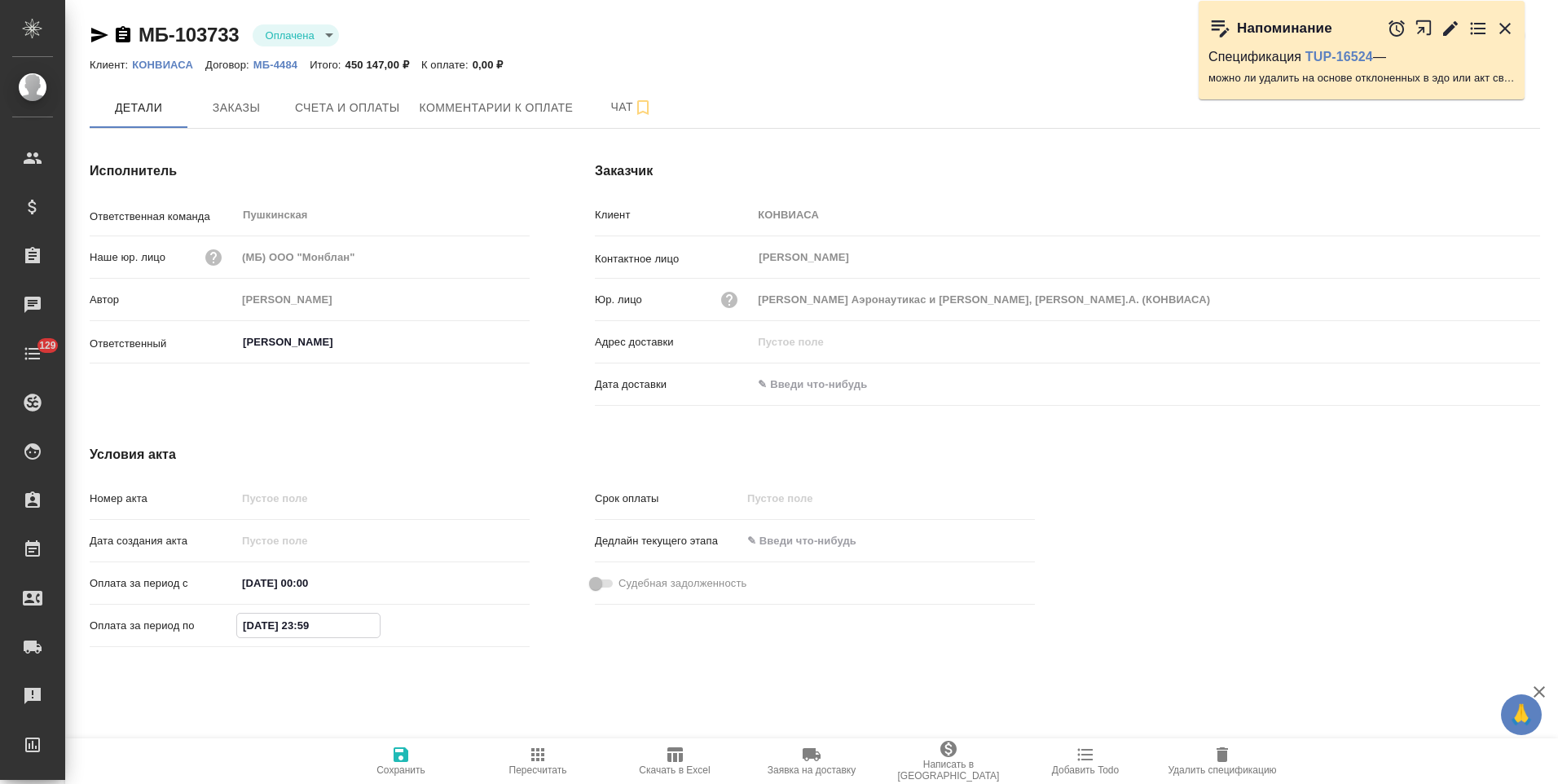
drag, startPoint x: 255, startPoint y: 628, endPoint x: 229, endPoint y: 627, distance: 26.0
click at [229, 627] on div "Оплата за период по [DATE] 23:59" at bounding box center [309, 625] width 440 height 28
type input "[DATE] 23:59"
click at [418, 746] on span "Сохранить" at bounding box center [401, 760] width 118 height 31
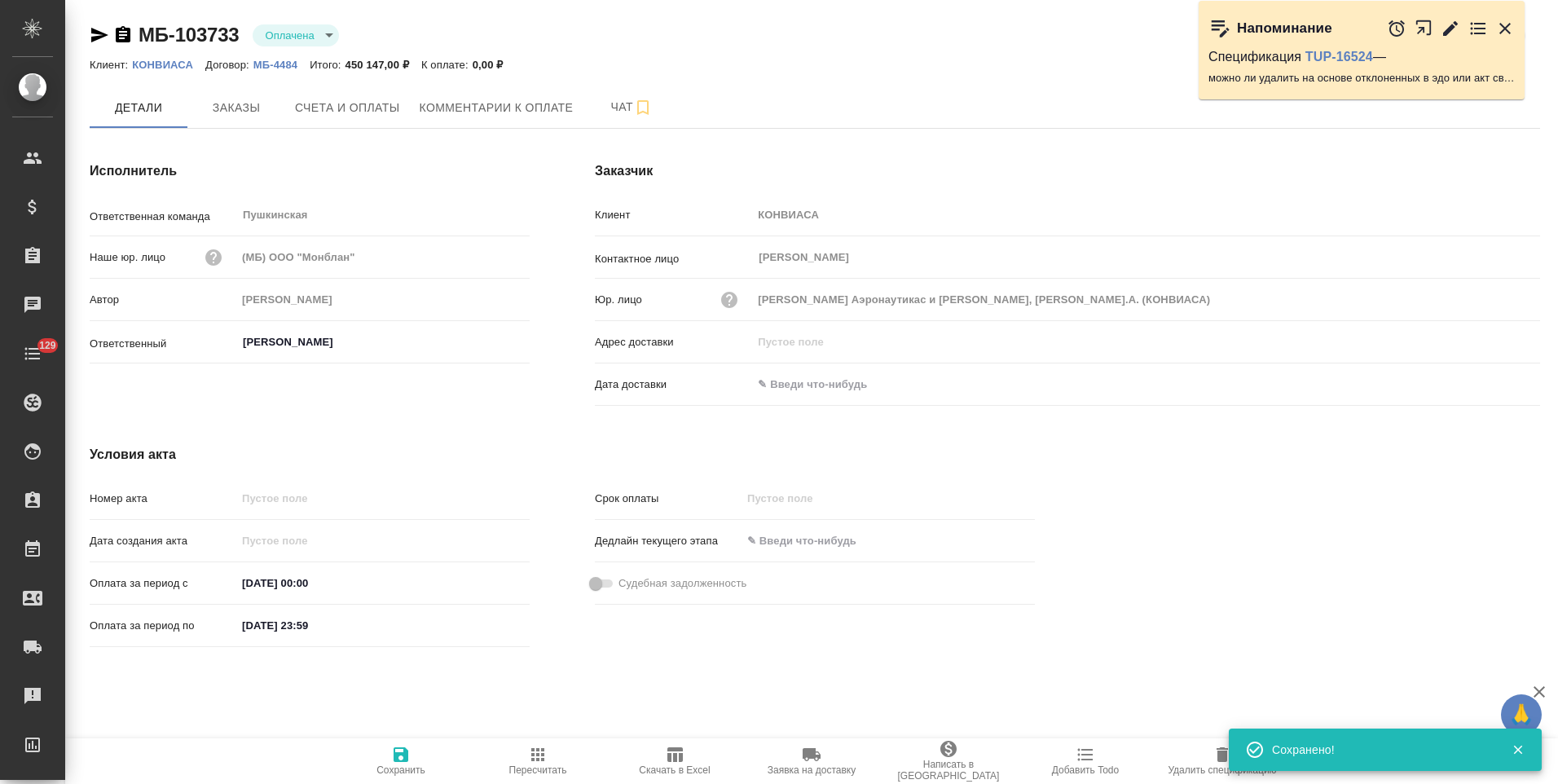
click at [119, 34] on icon "button" at bounding box center [123, 34] width 15 height 17
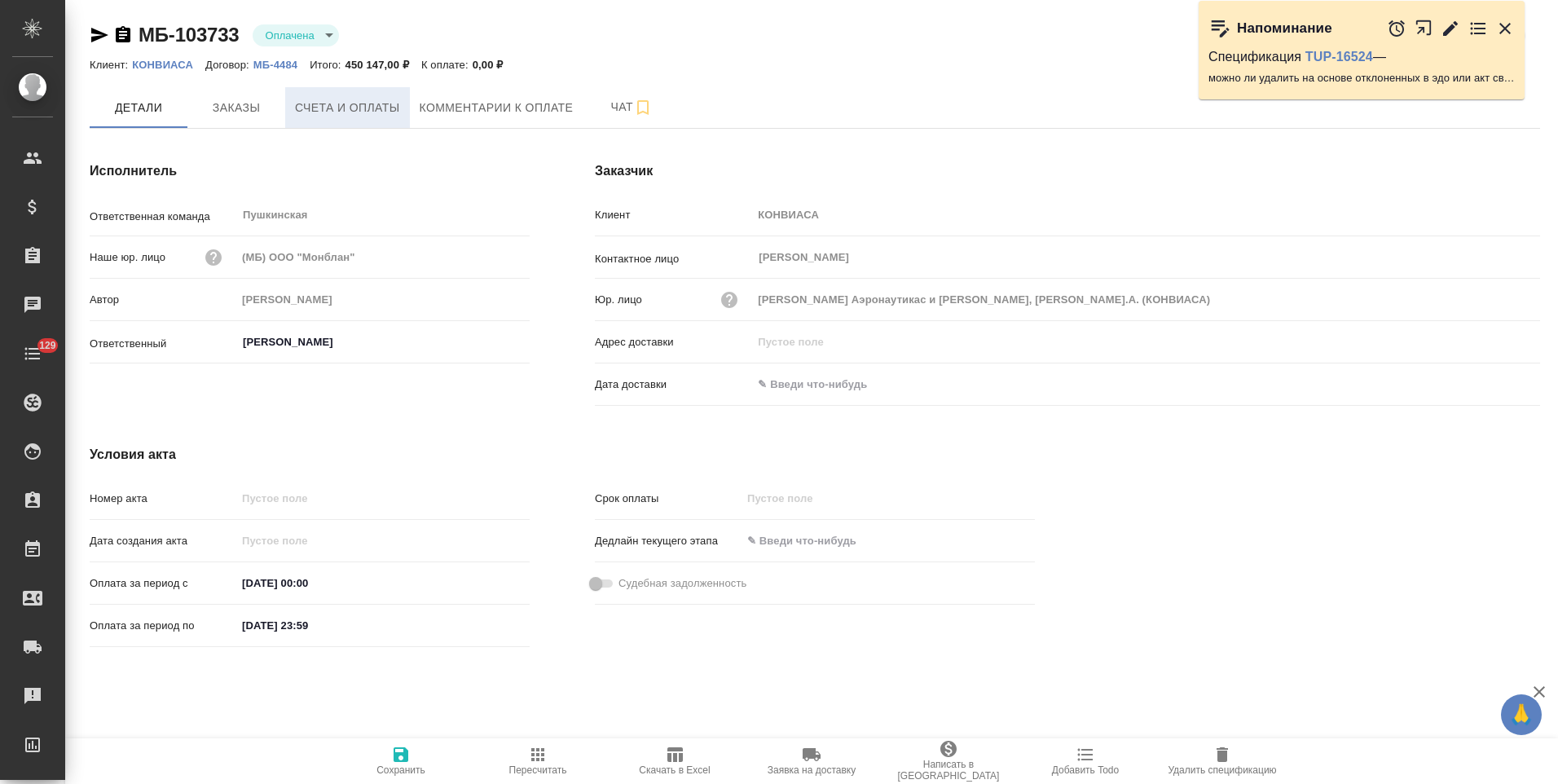
click at [367, 122] on button "Счета и оплаты" at bounding box center [347, 108] width 125 height 40
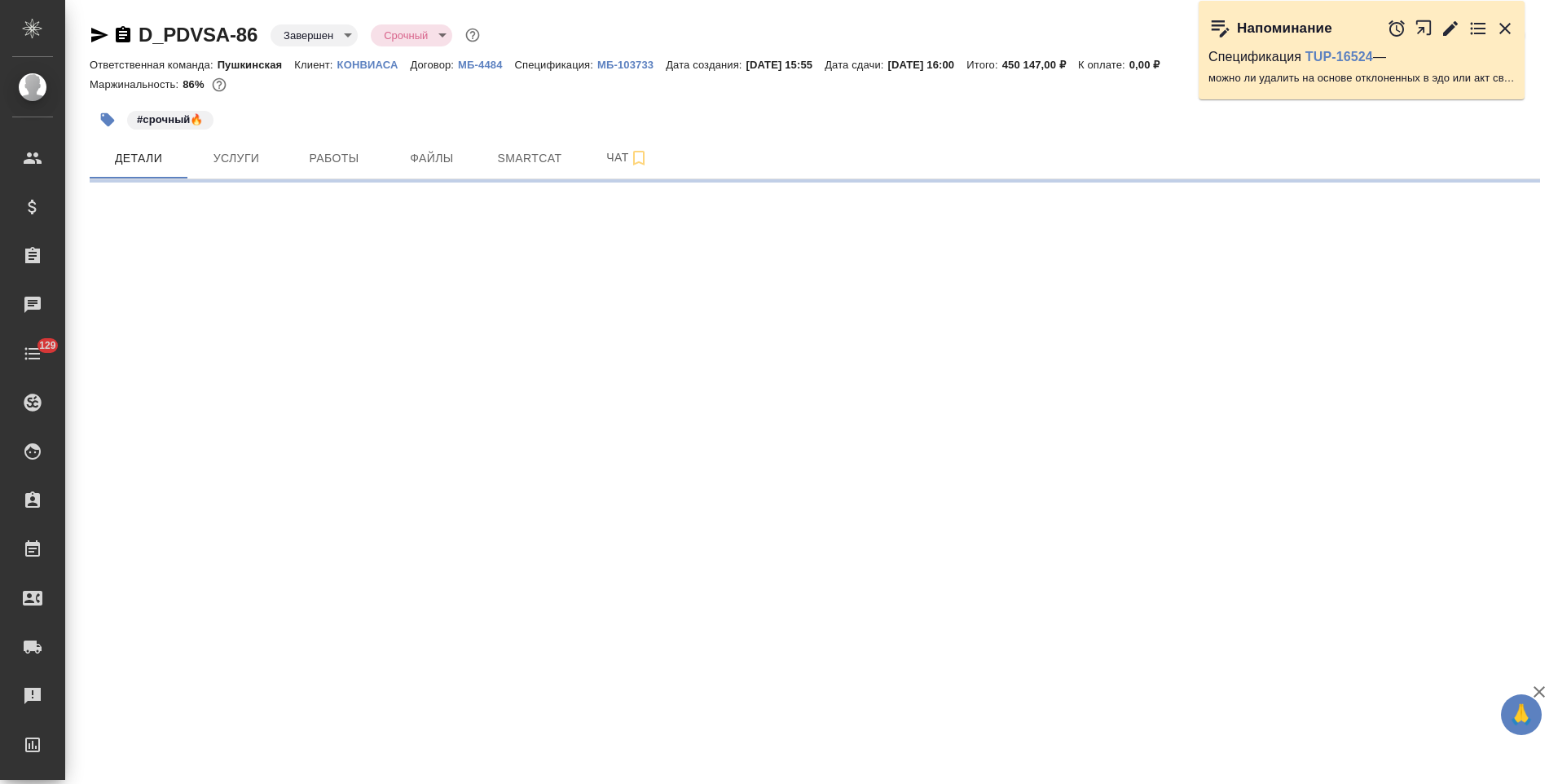
select select "RU"
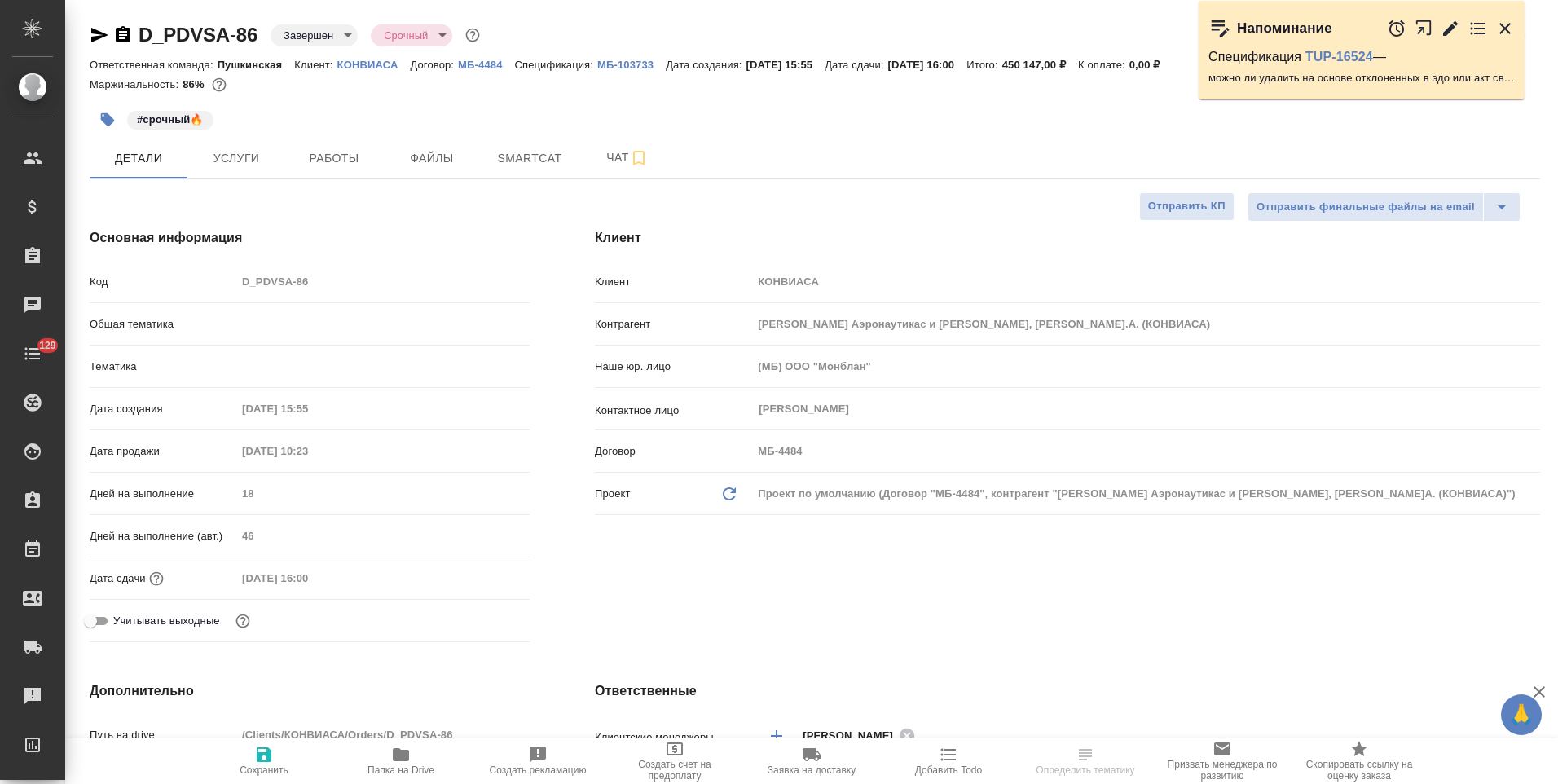
type textarea "x"
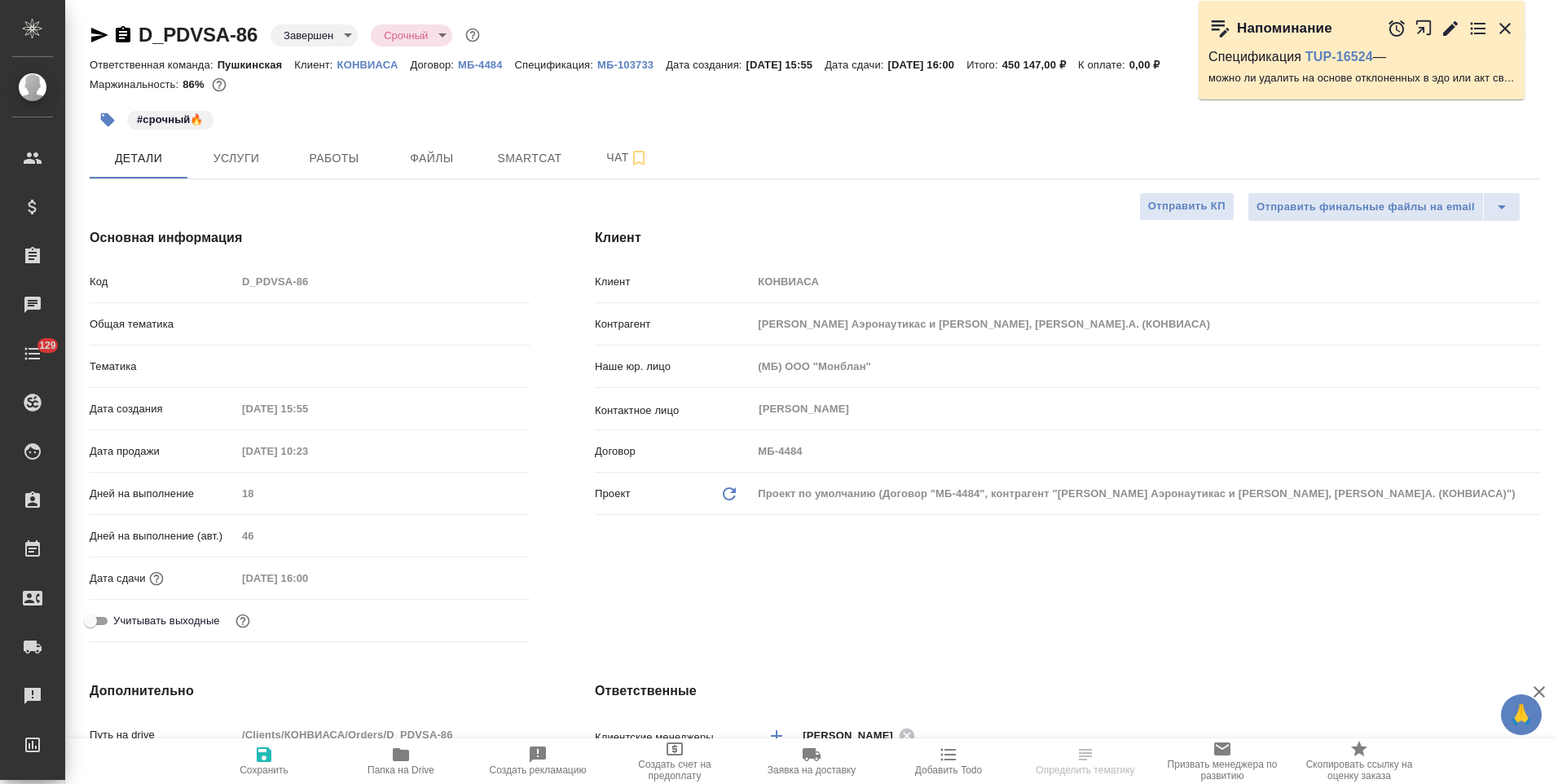
type textarea "x"
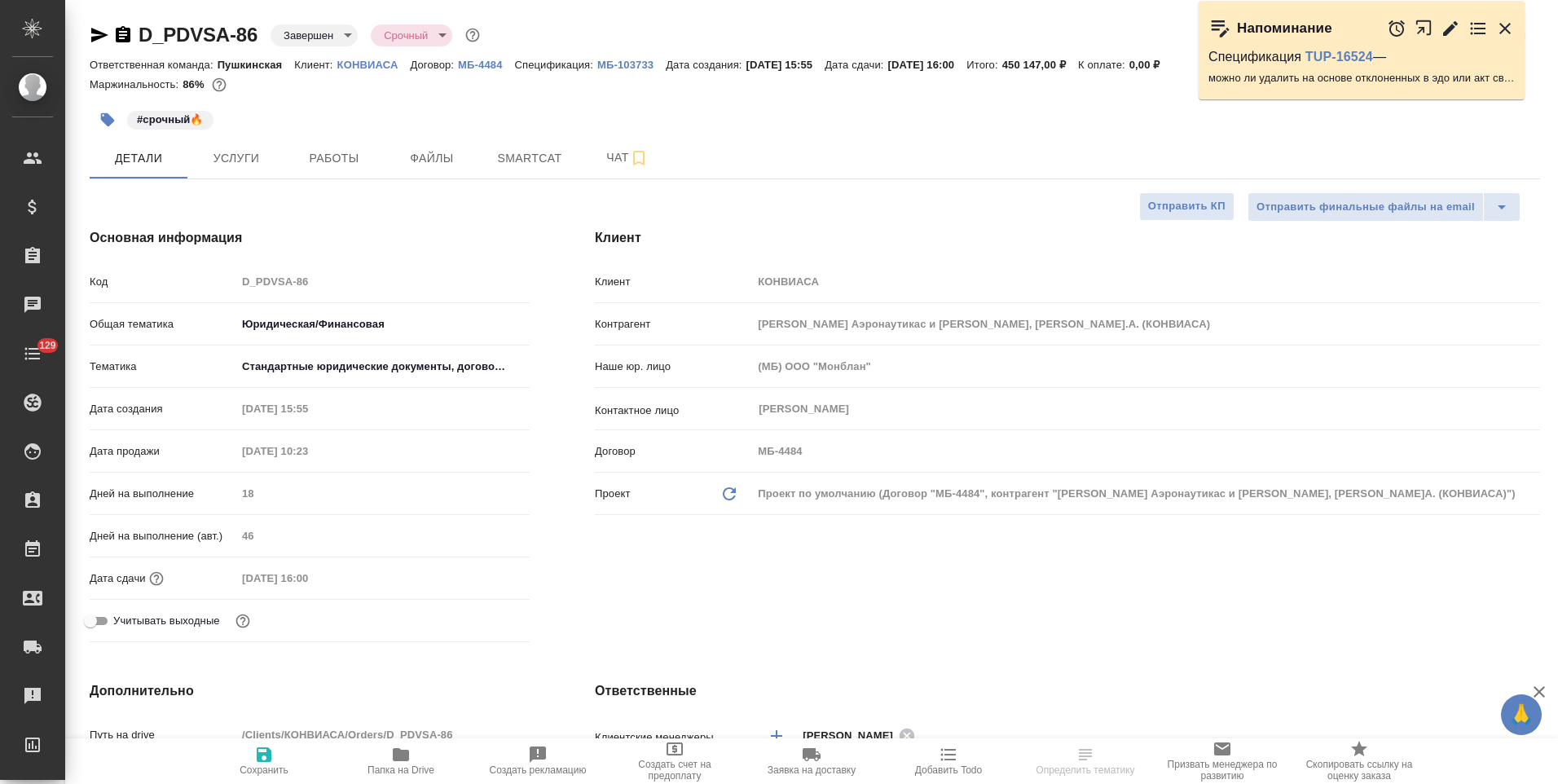
type textarea "x"
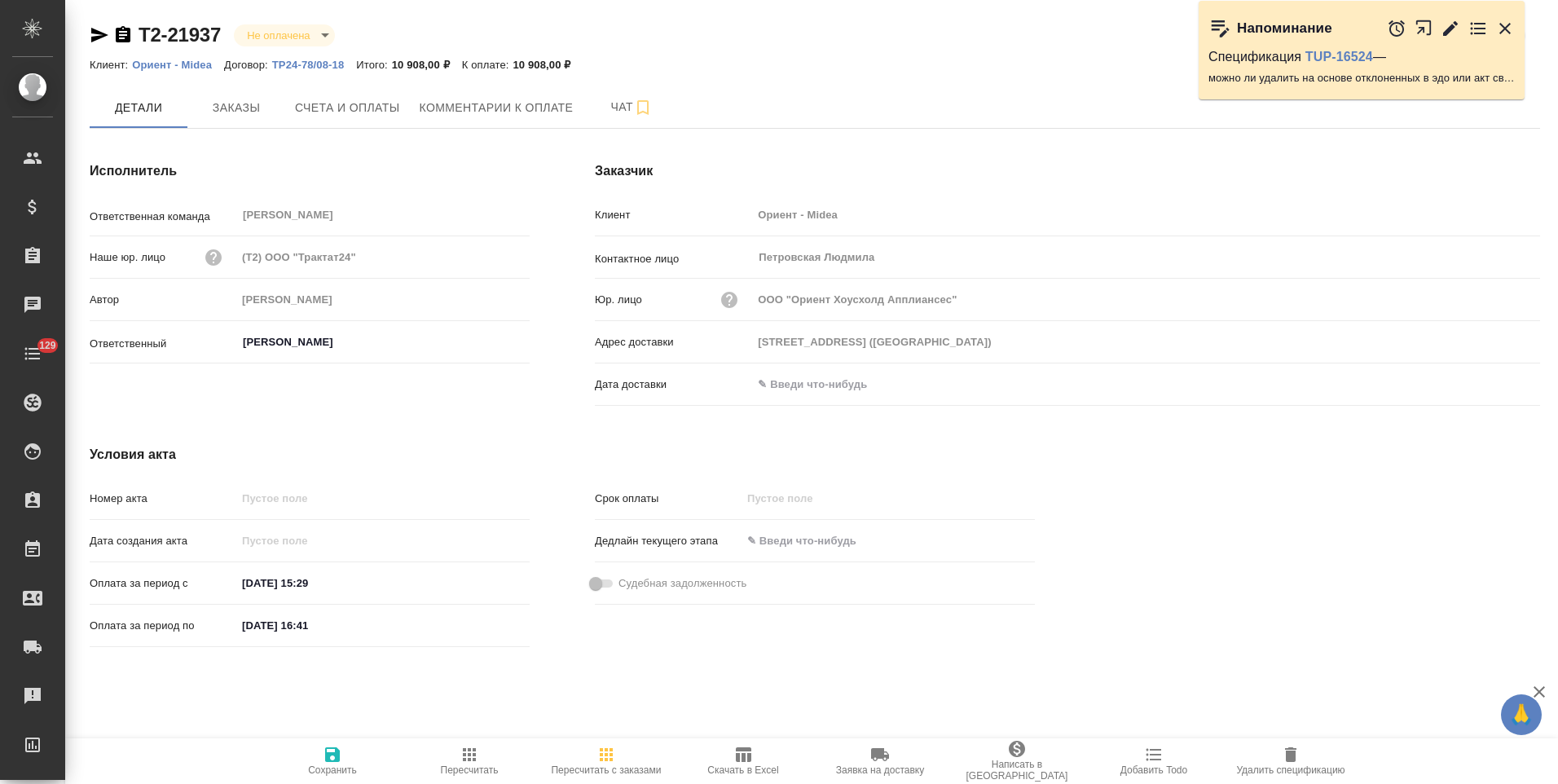
click at [124, 39] on icon "button" at bounding box center [122, 34] width 19 height 19
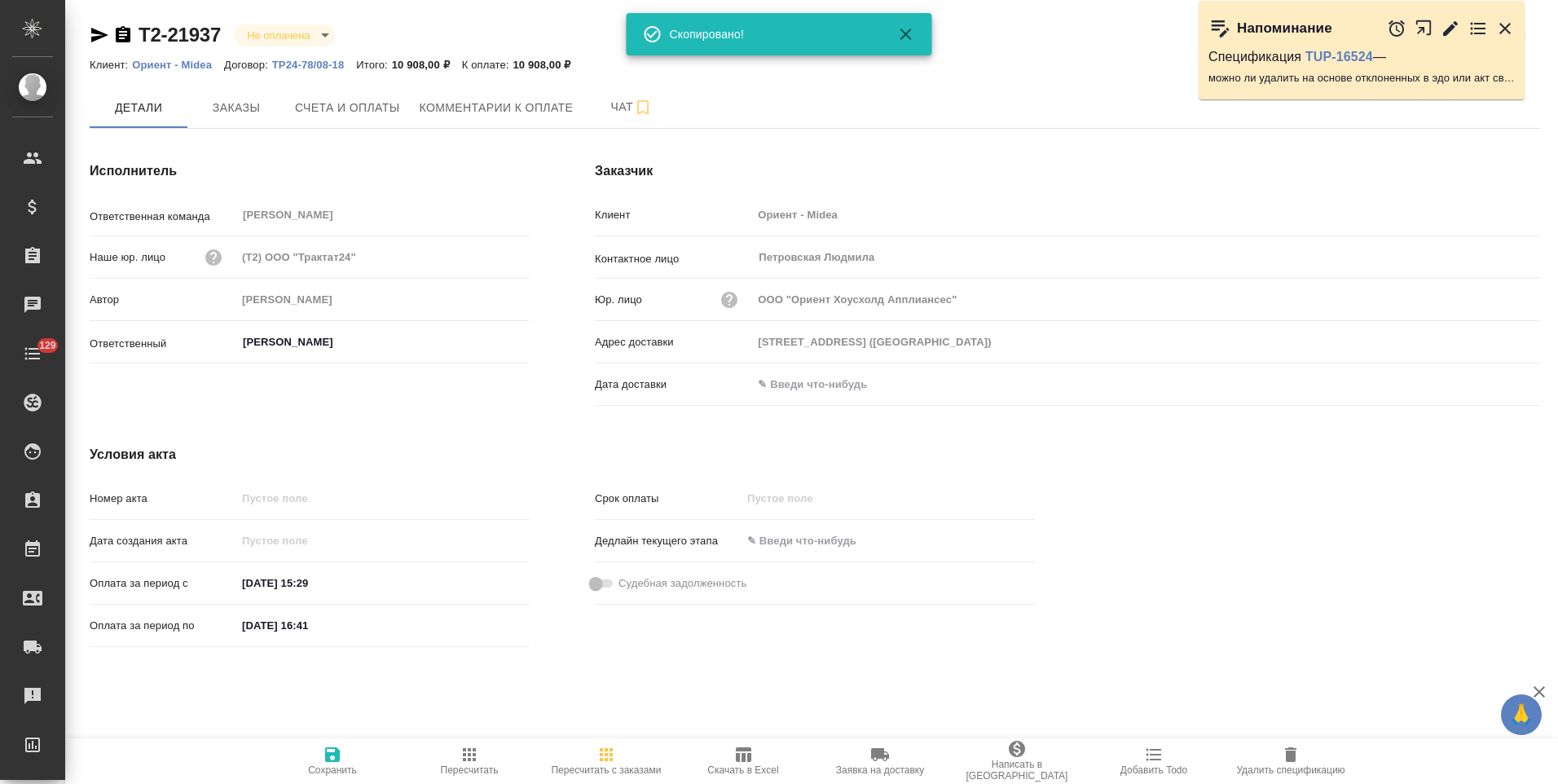
click at [292, 63] on p "ТР24-78/08-18" at bounding box center [314, 64] width 85 height 12
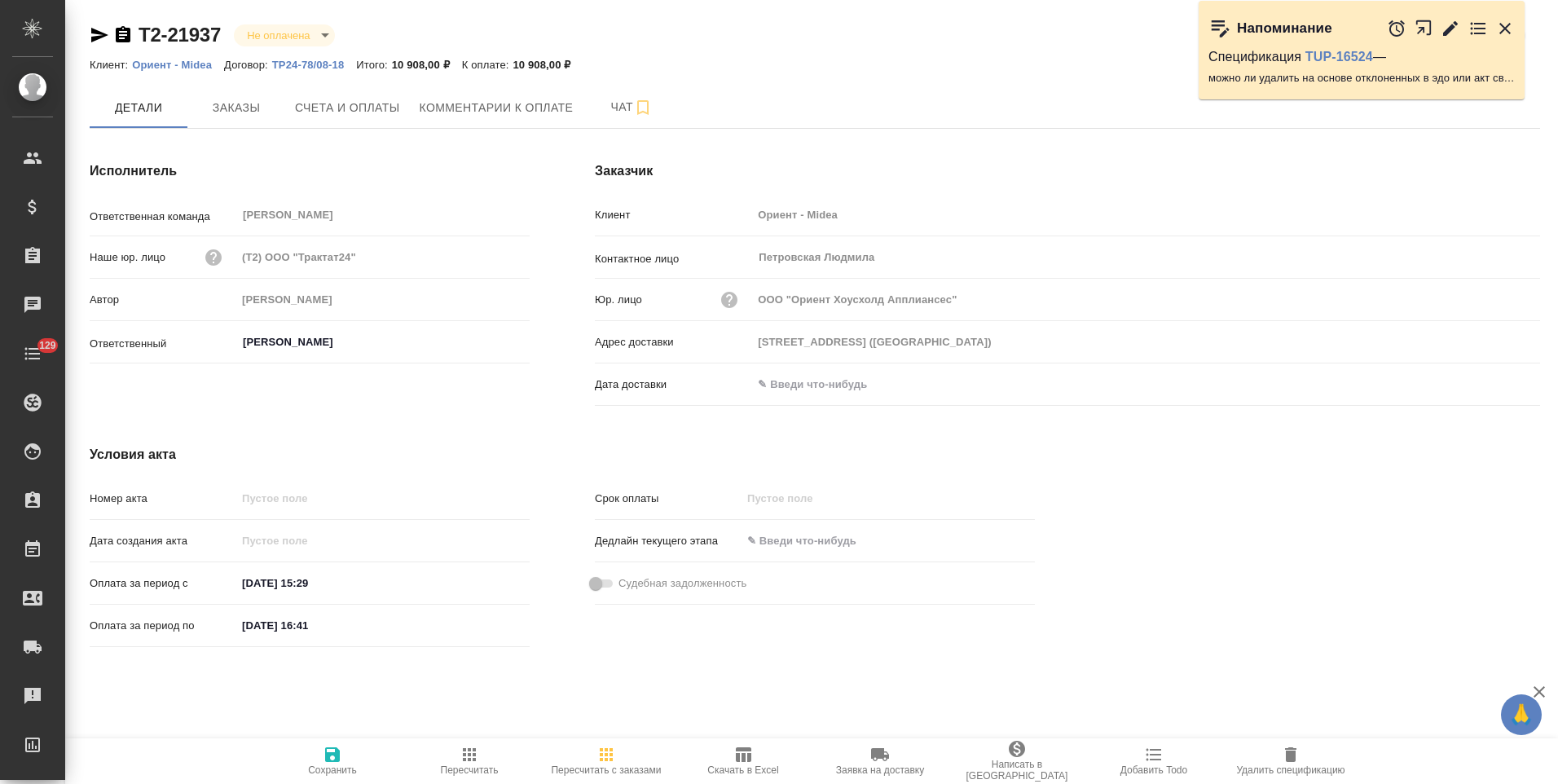
click at [124, 36] on icon "button" at bounding box center [123, 34] width 15 height 17
click at [344, 109] on span "Счета и оплаты" at bounding box center [347, 108] width 105 height 20
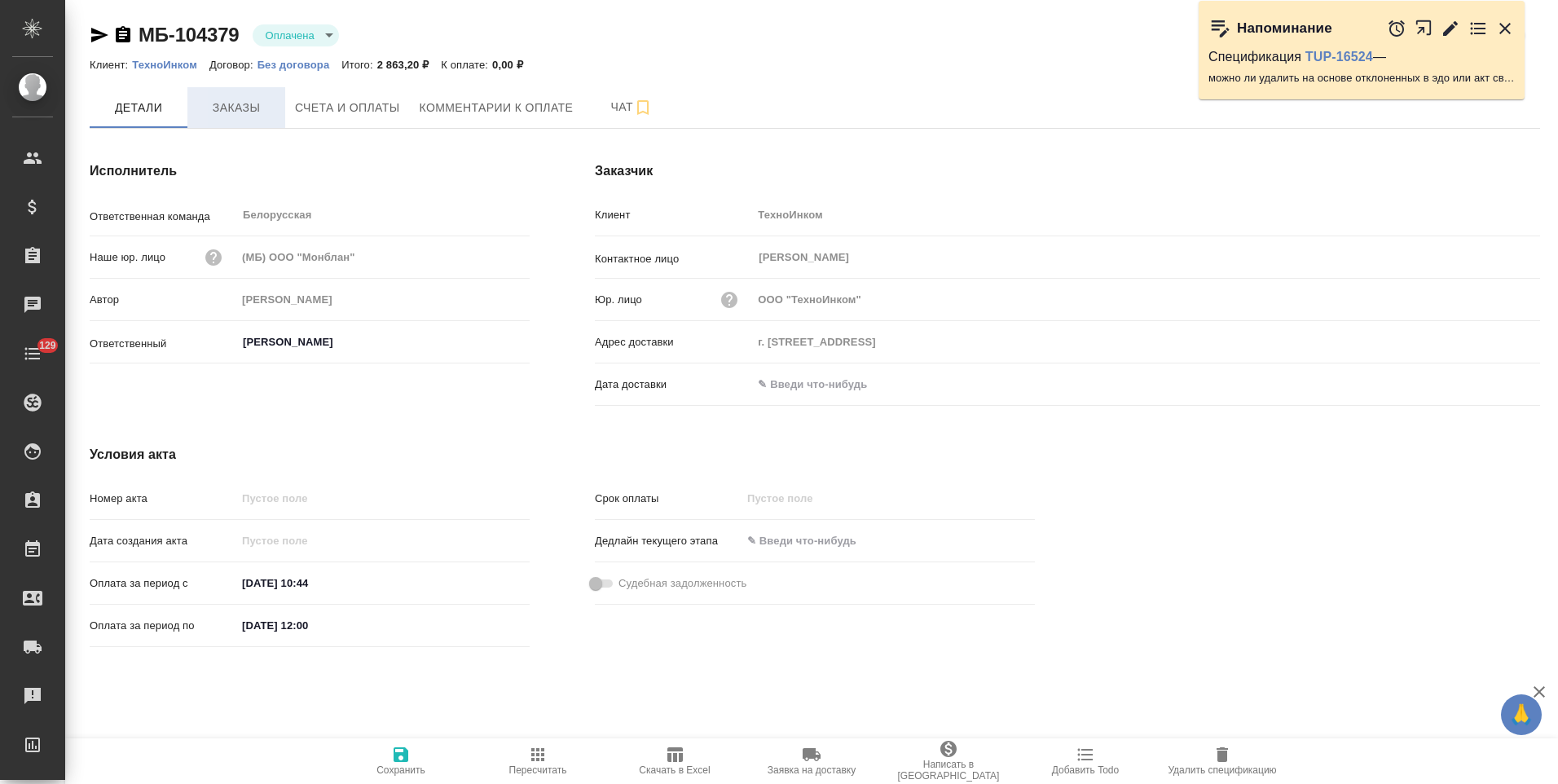
click at [257, 112] on span "Заказы" at bounding box center [235, 108] width 78 height 20
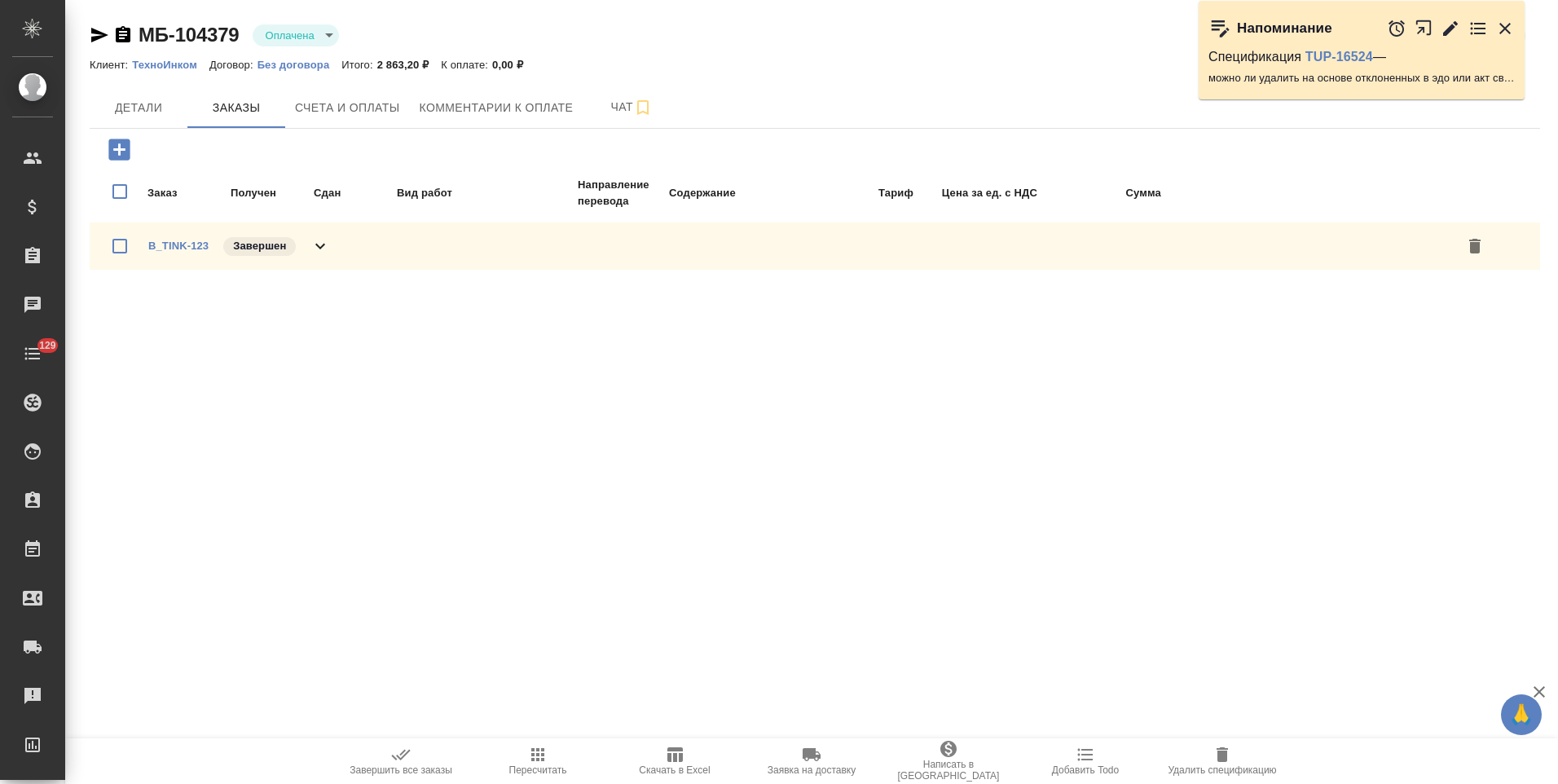
click at [313, 244] on icon at bounding box center [320, 245] width 19 height 19
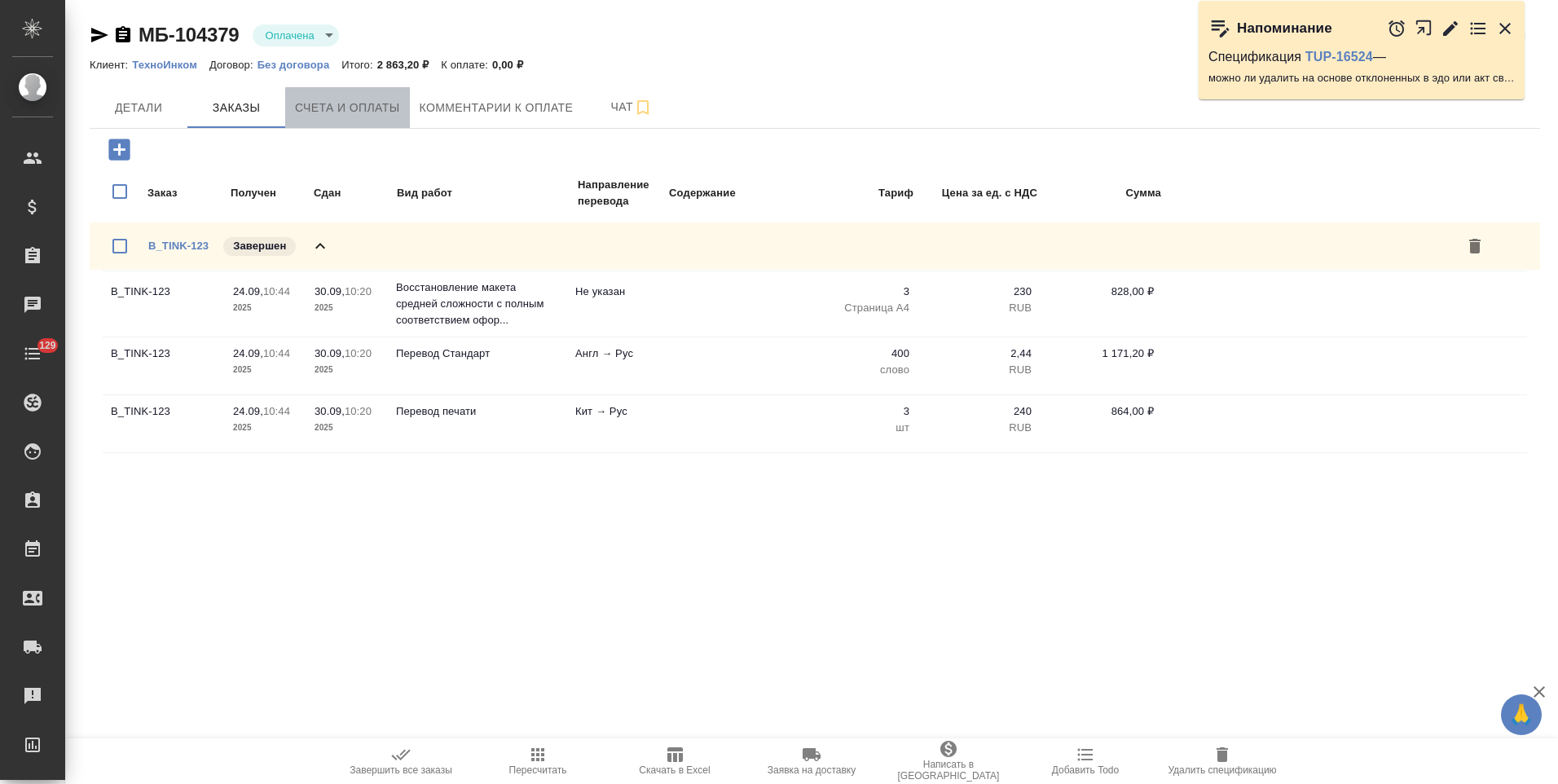
click at [360, 125] on button "Счета и оплаты" at bounding box center [347, 108] width 125 height 40
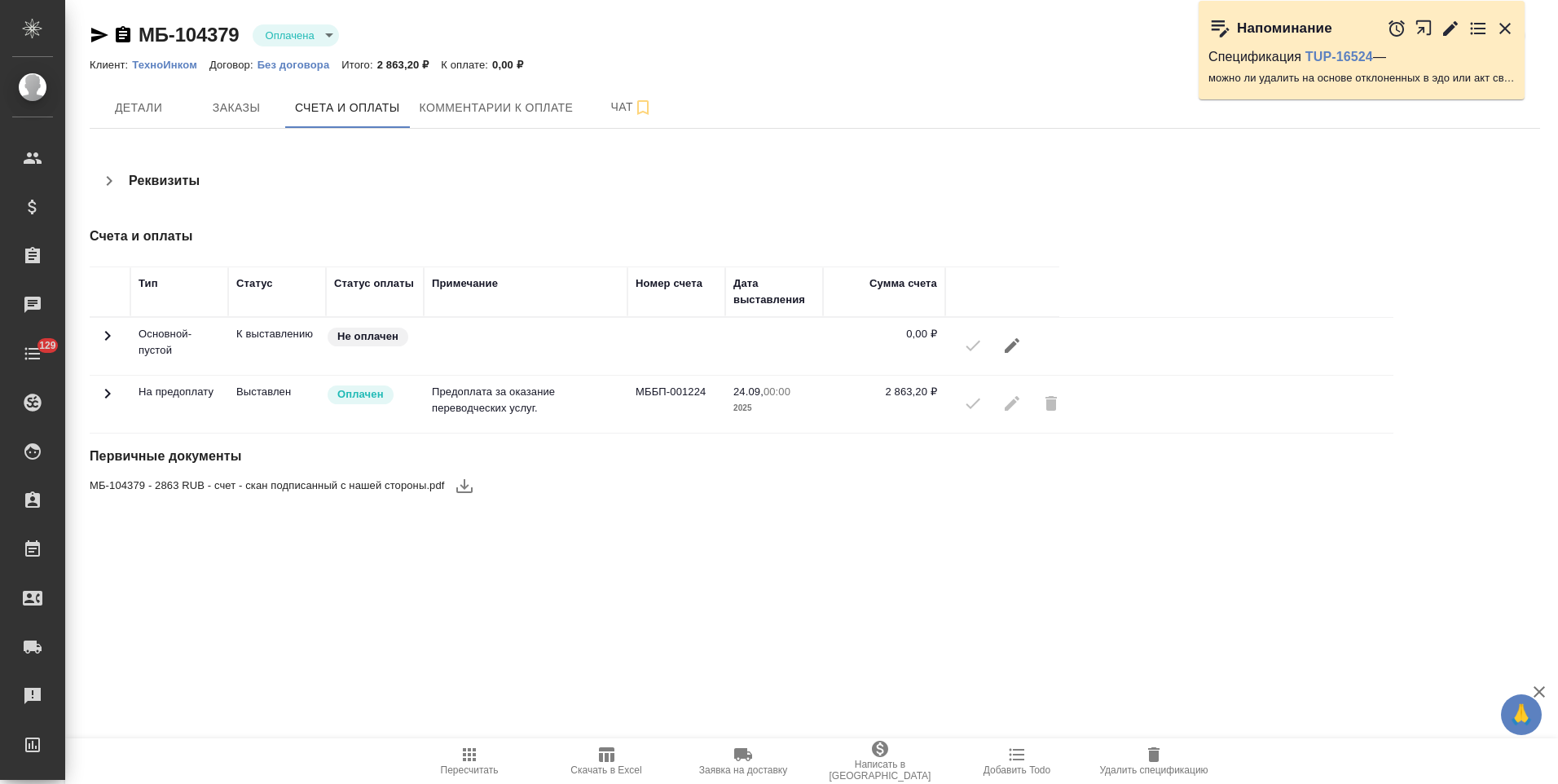
click at [111, 392] on icon at bounding box center [107, 392] width 19 height 19
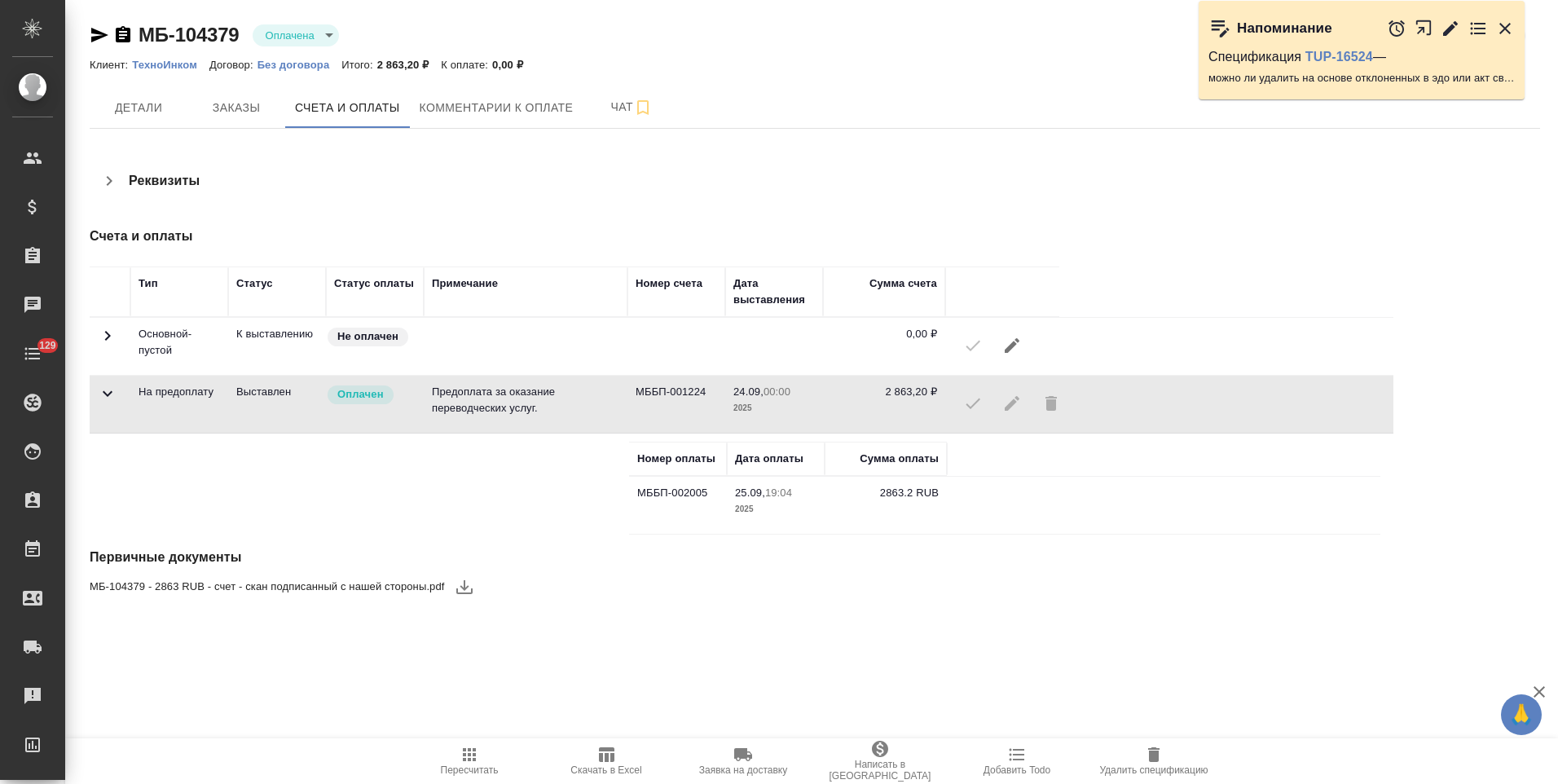
click at [111, 392] on icon at bounding box center [108, 393] width 10 height 6
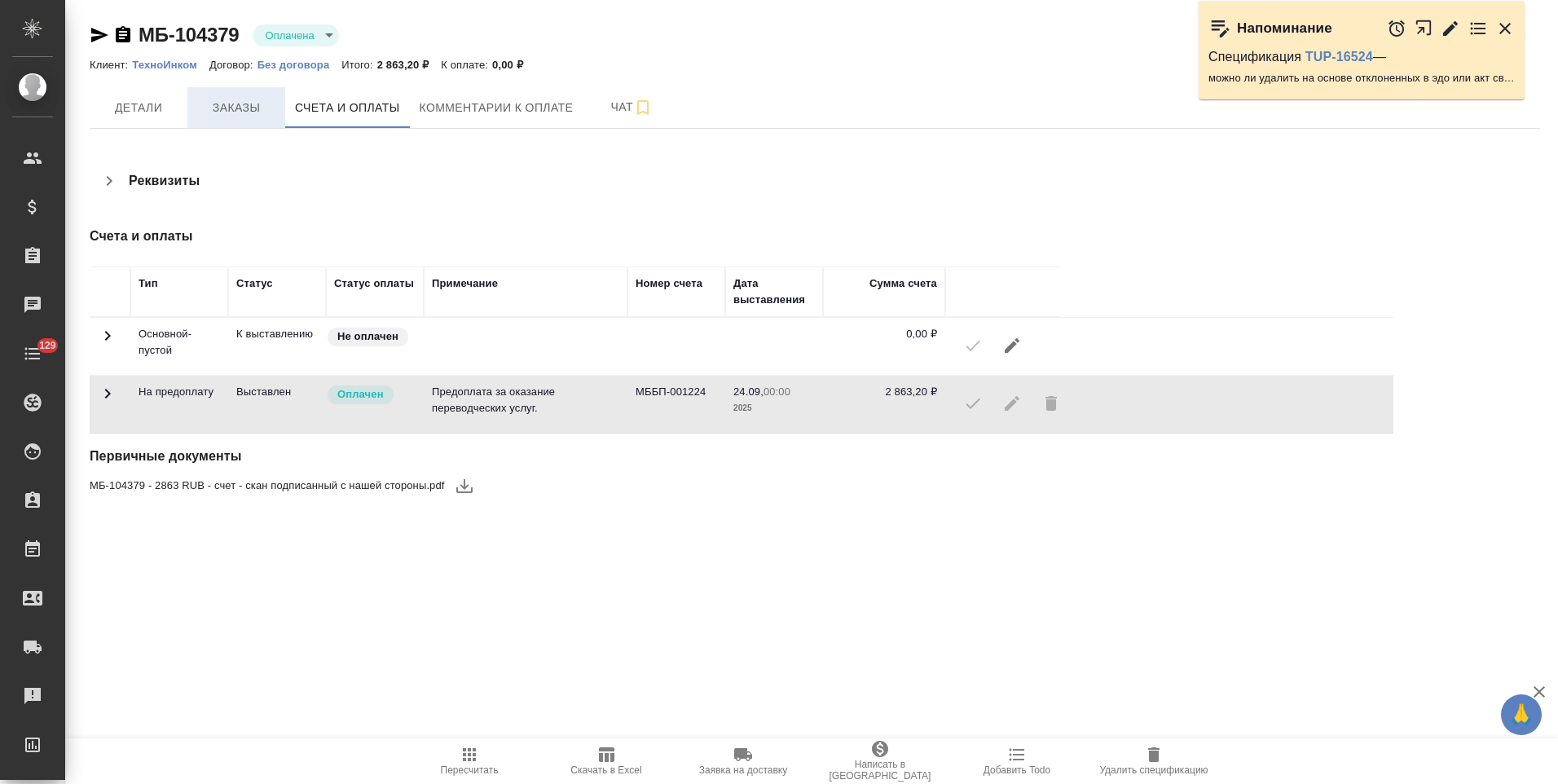
click at [233, 115] on span "Заказы" at bounding box center [235, 108] width 78 height 20
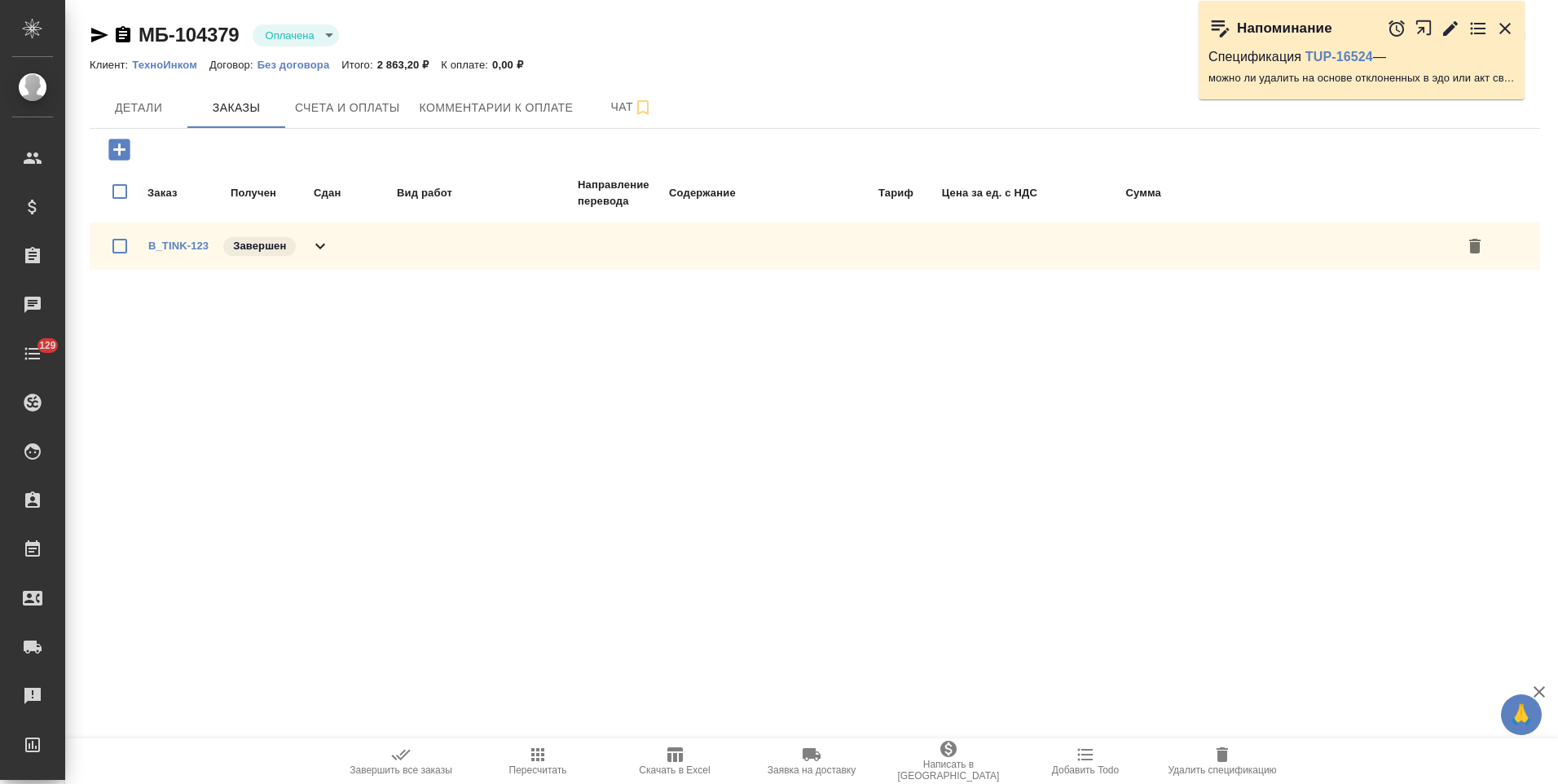
click at [334, 251] on div "B_TINK-123 Завершен" at bounding box center [814, 245] width 1450 height 47
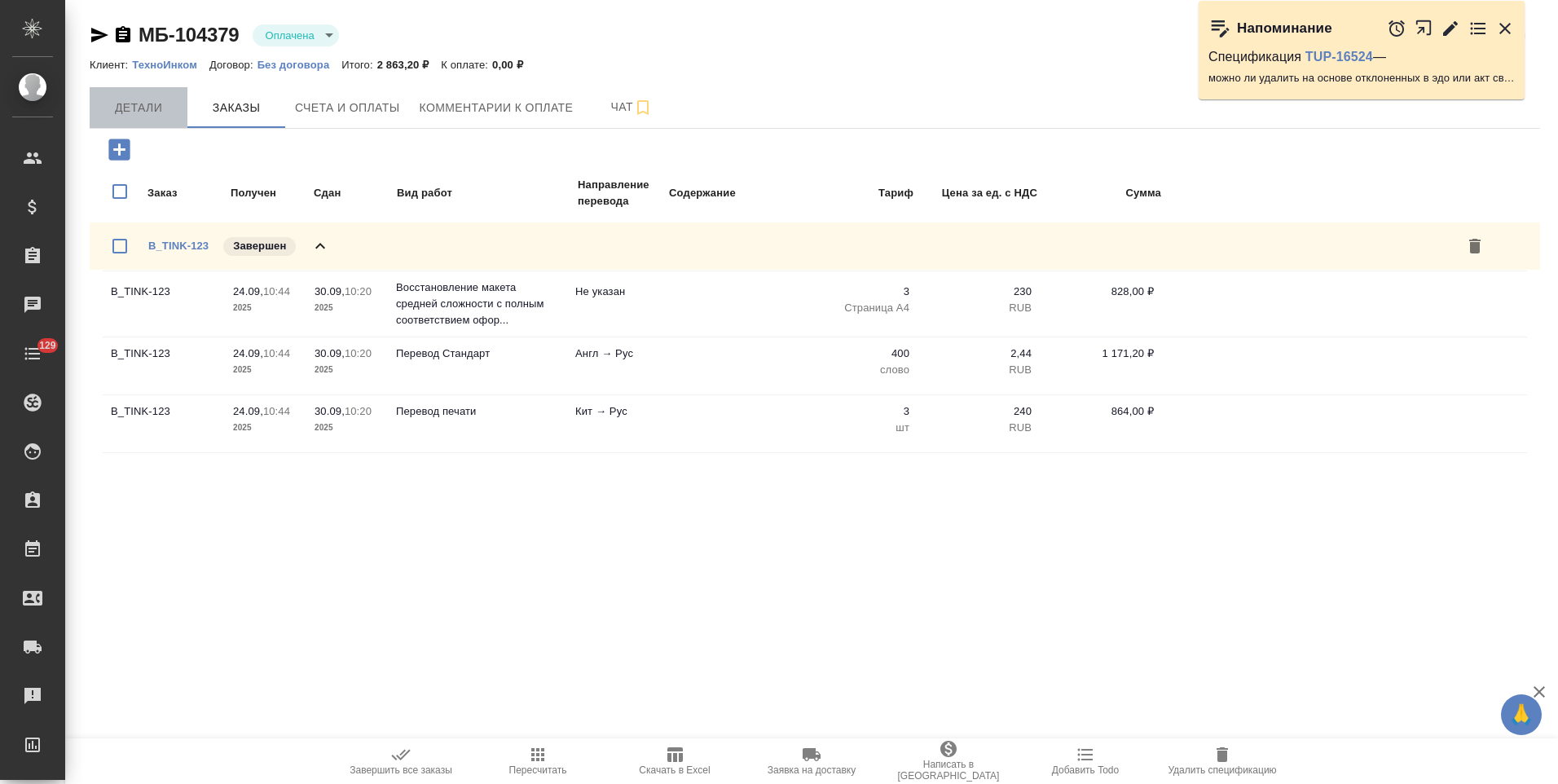
click at [154, 119] on button "Детали" at bounding box center [138, 108] width 97 height 40
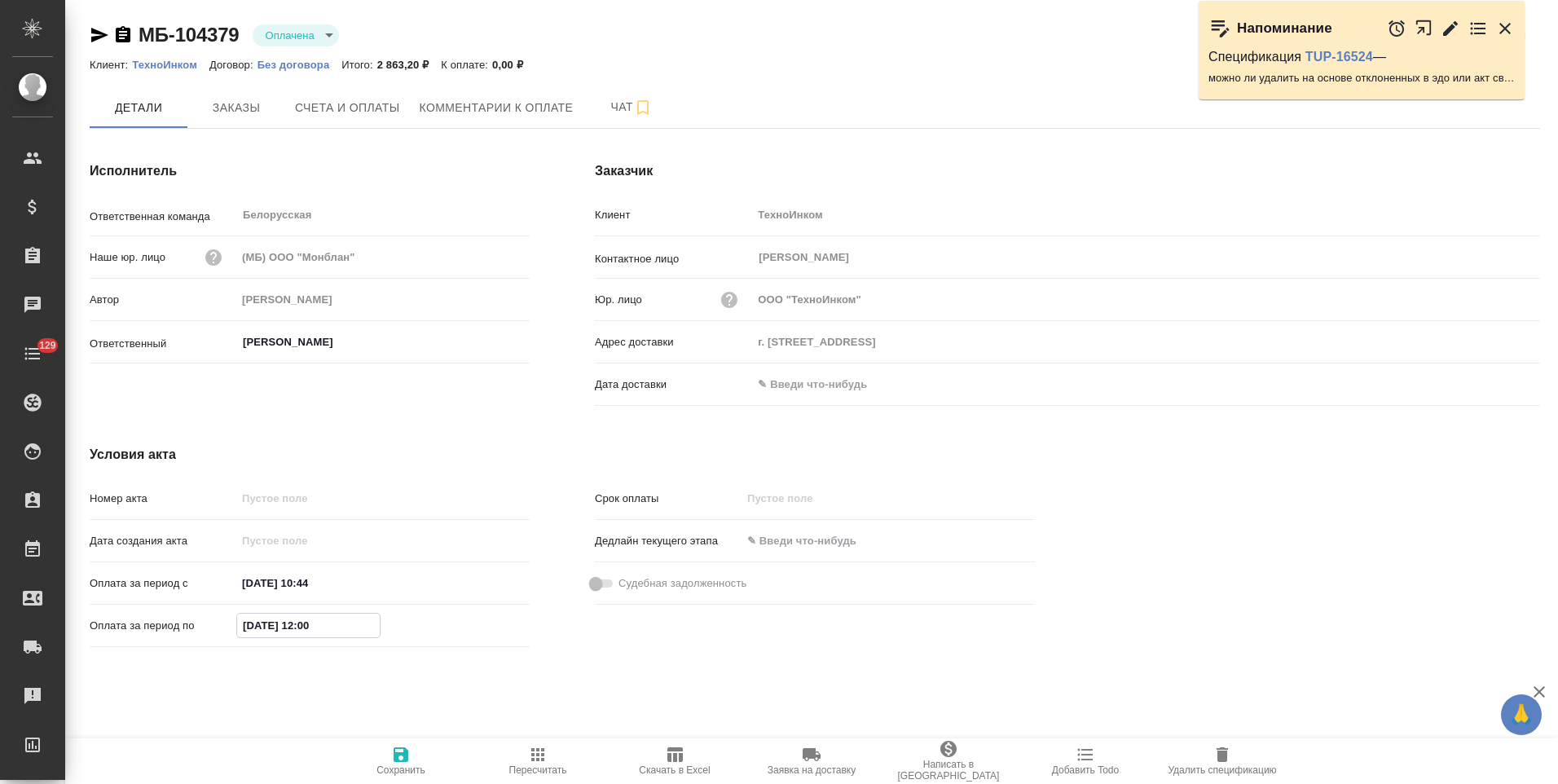
drag, startPoint x: 252, startPoint y: 624, endPoint x: 233, endPoint y: 628, distance: 19.4
click at [233, 628] on div "Оплата за период по 29.09.2025 12:00" at bounding box center [309, 625] width 440 height 28
type input "30.09.2025 12:00"
click at [415, 753] on span "Сохранить" at bounding box center [401, 760] width 118 height 31
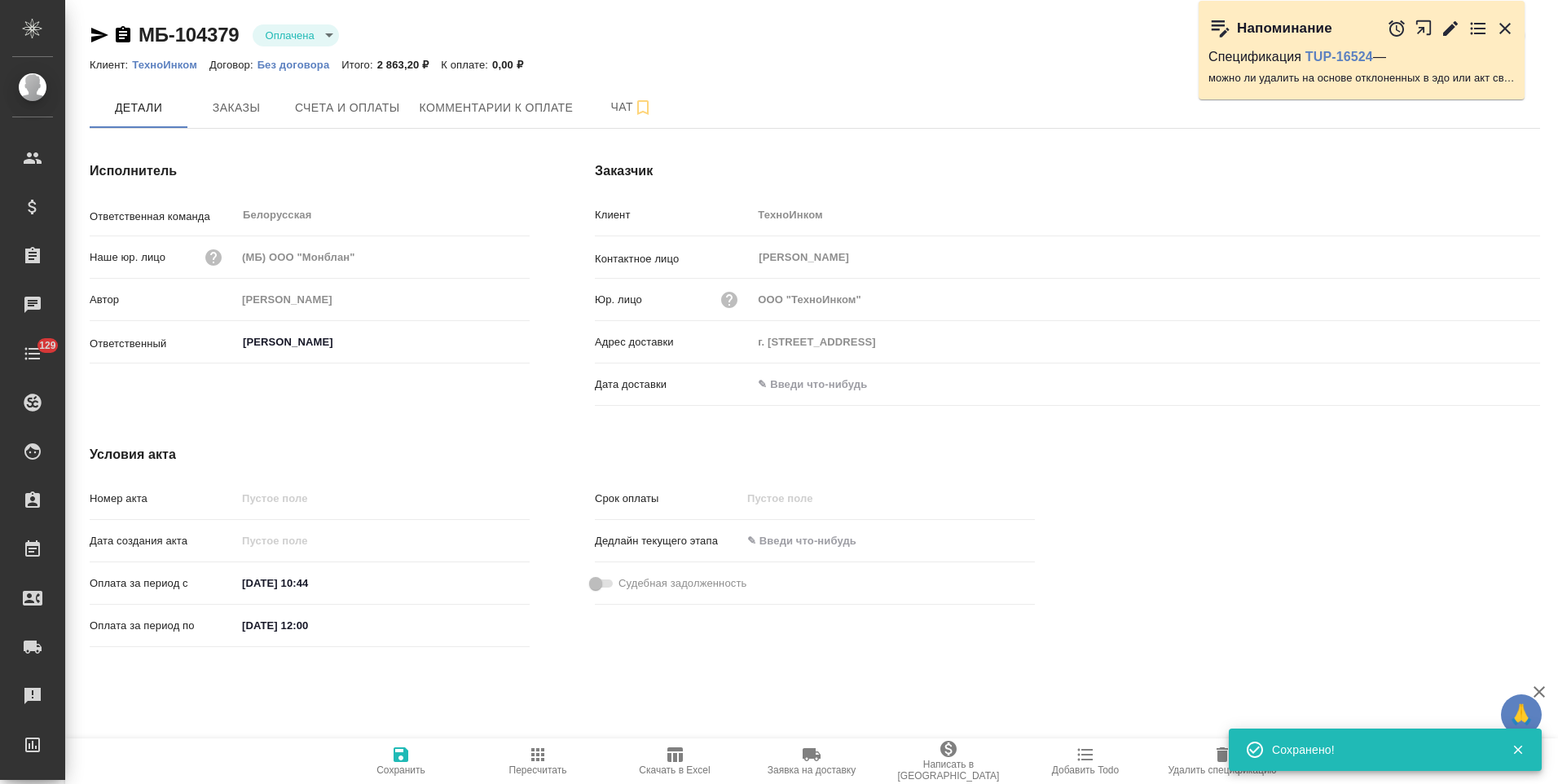
click at [514, 434] on div "Условия акта Номер акта Дата создания акта Оплата за период с 24.09.2025 10:44 …" at bounding box center [562, 549] width 1010 height 274
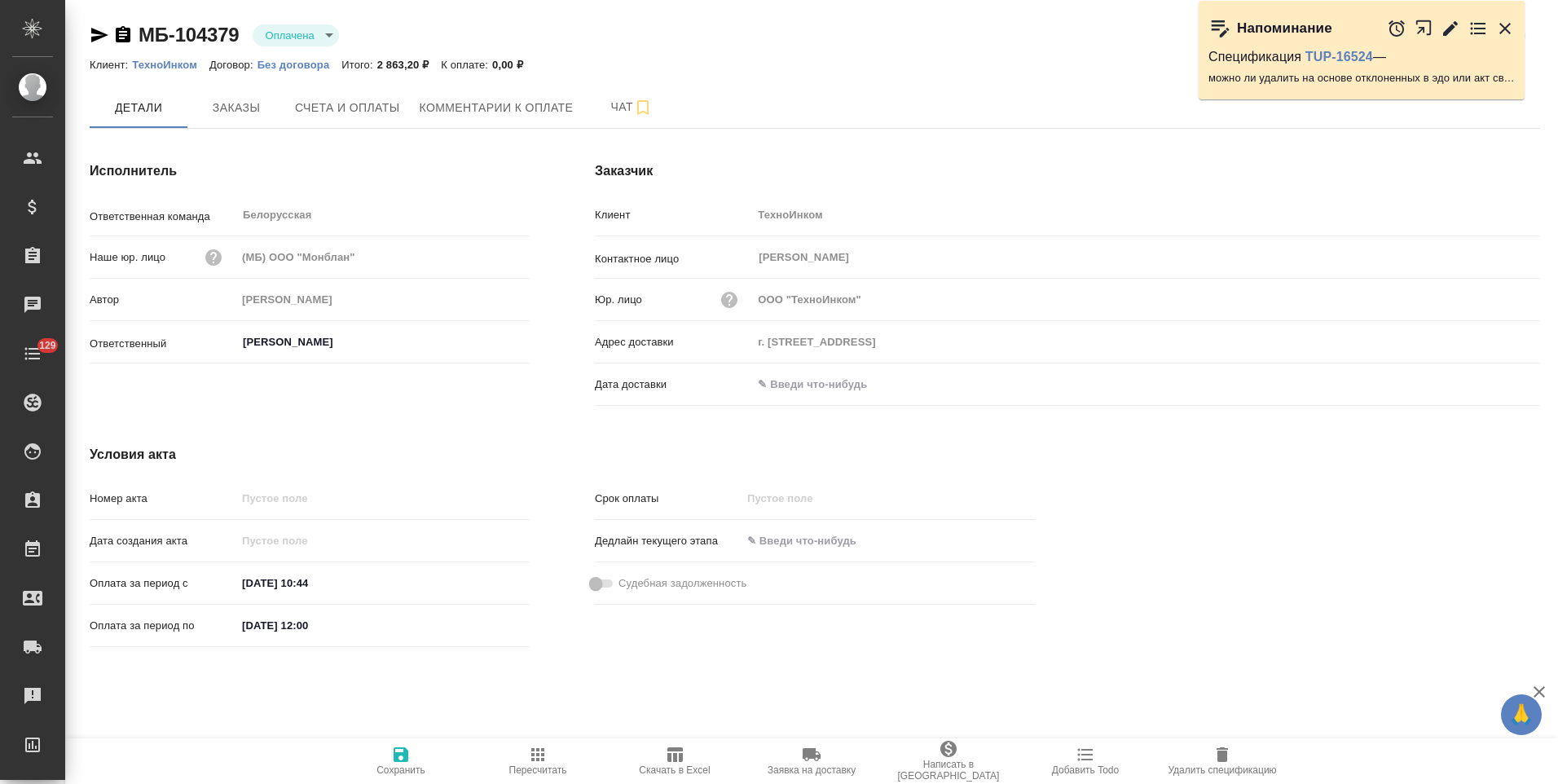
click at [343, 131] on div "Исполнитель Ответственная команда Белорусская ​ Наше юр. лицо (МБ) ООО "Монблан…" at bounding box center [310, 287] width 506 height 316
click at [345, 122] on button "Счета и оплаты" at bounding box center [347, 108] width 125 height 40
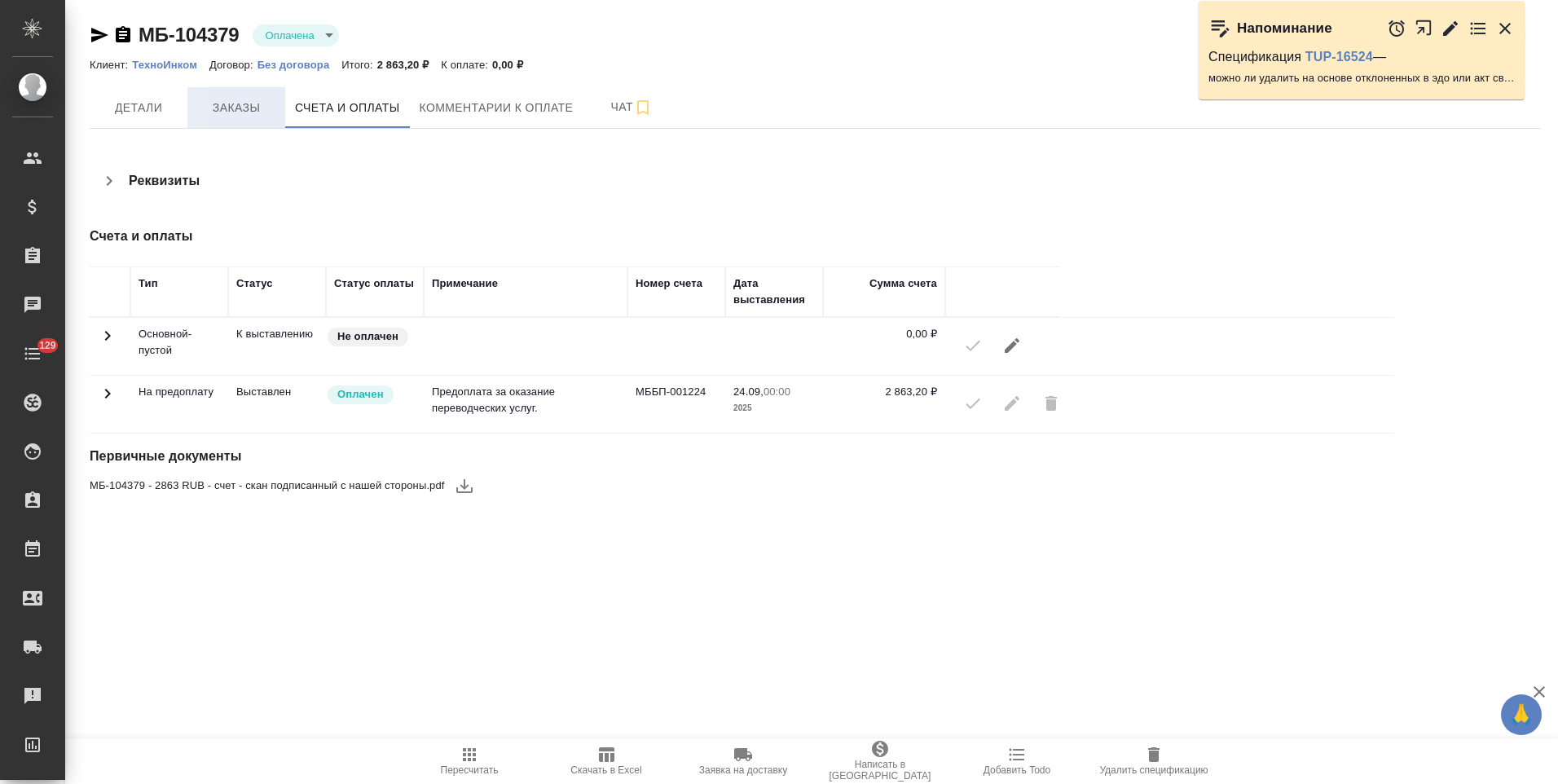
click at [257, 114] on span "Заказы" at bounding box center [235, 108] width 78 height 20
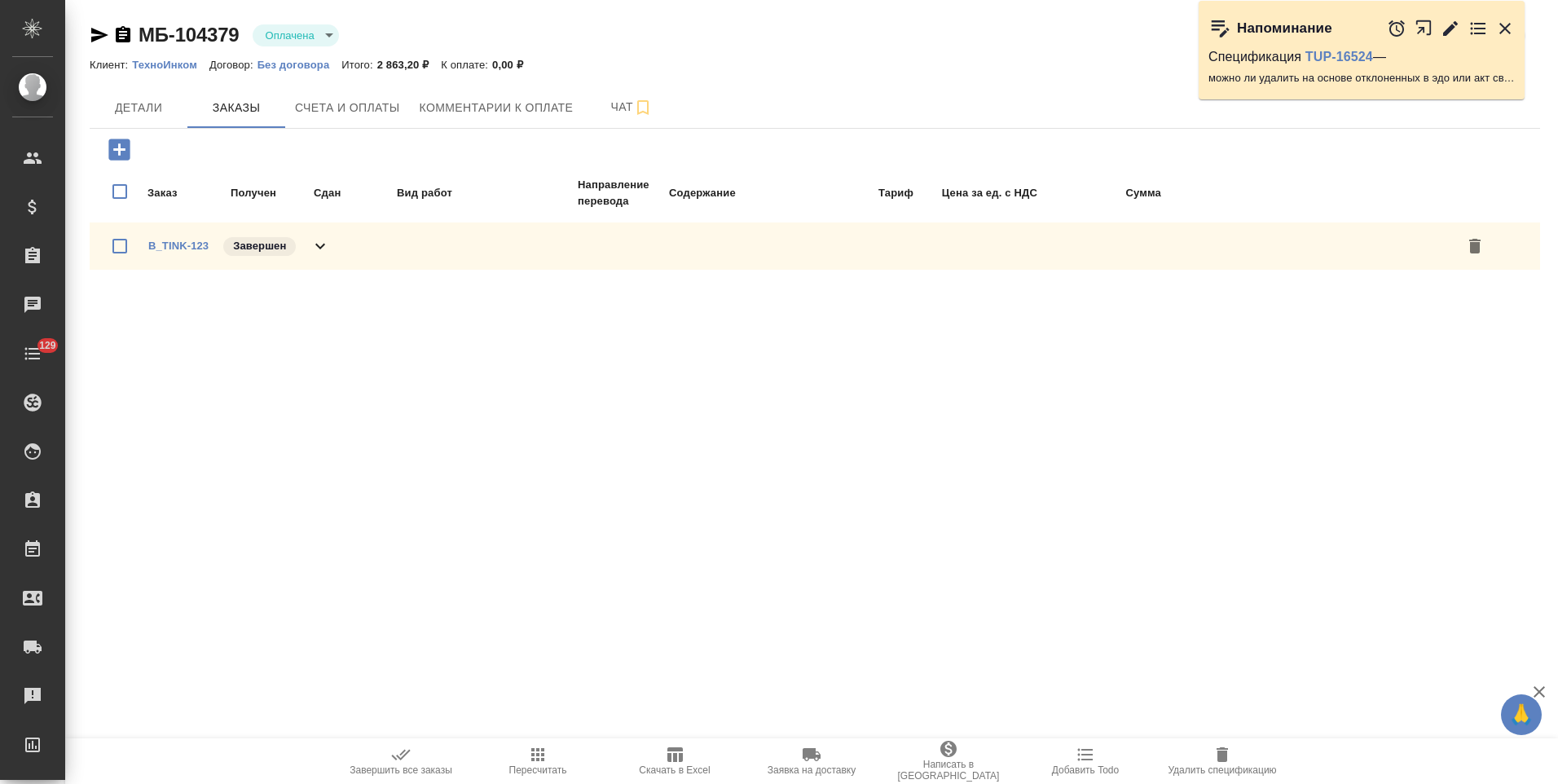
click at [327, 241] on icon at bounding box center [320, 245] width 19 height 19
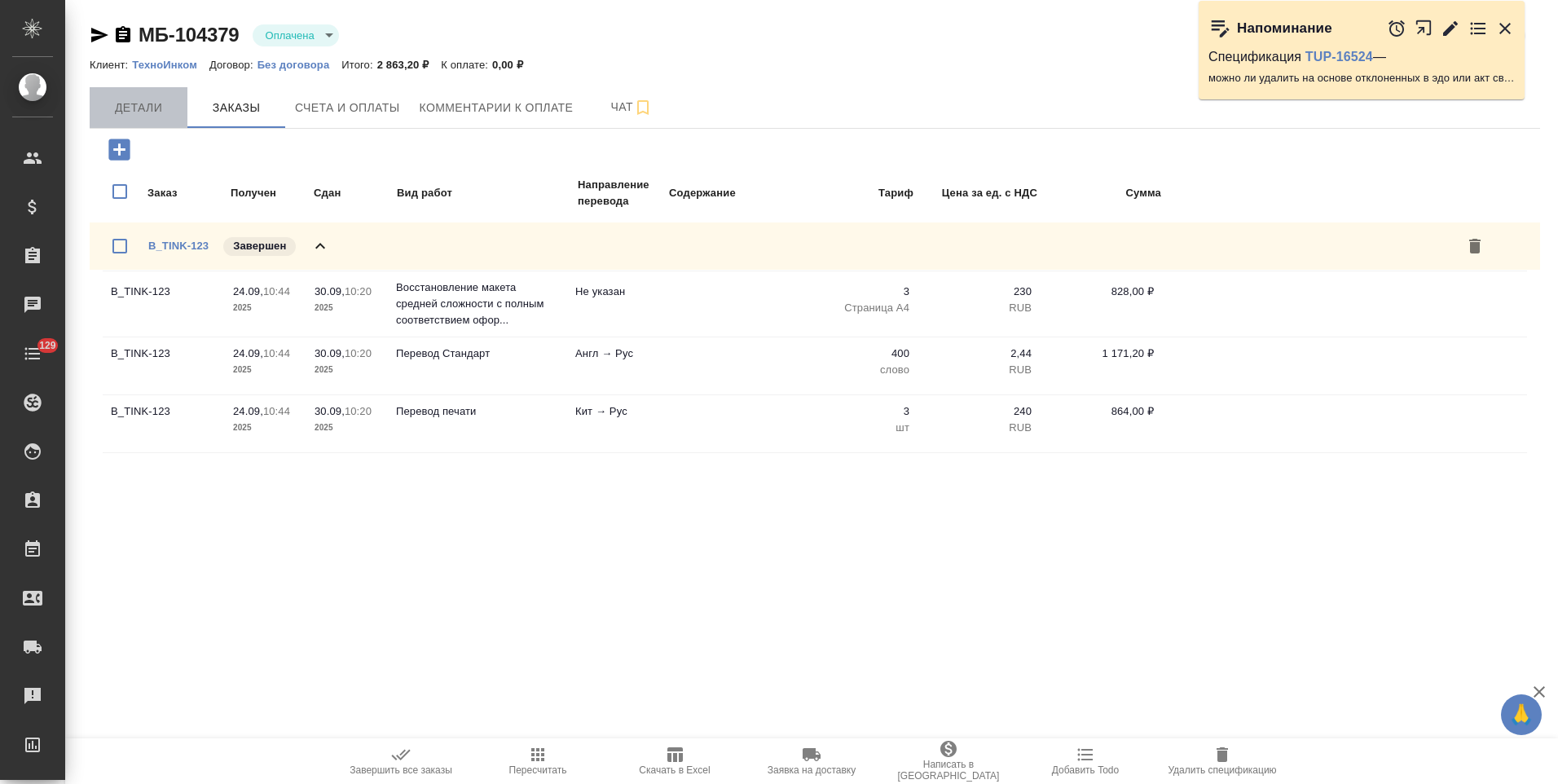
click at [153, 104] on span "Детали" at bounding box center [138, 108] width 78 height 20
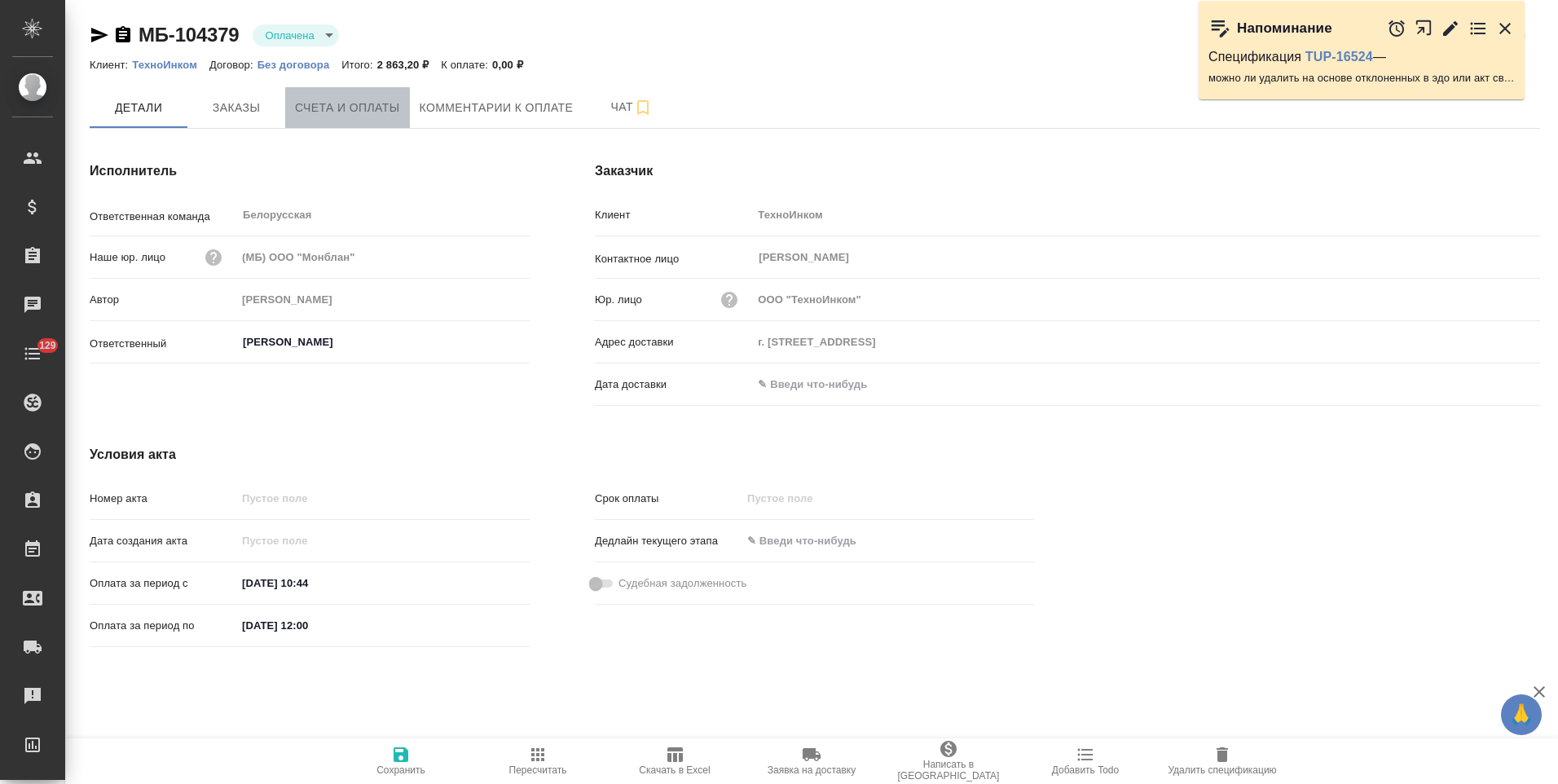
click at [364, 117] on span "Счета и оплаты" at bounding box center [347, 108] width 105 height 20
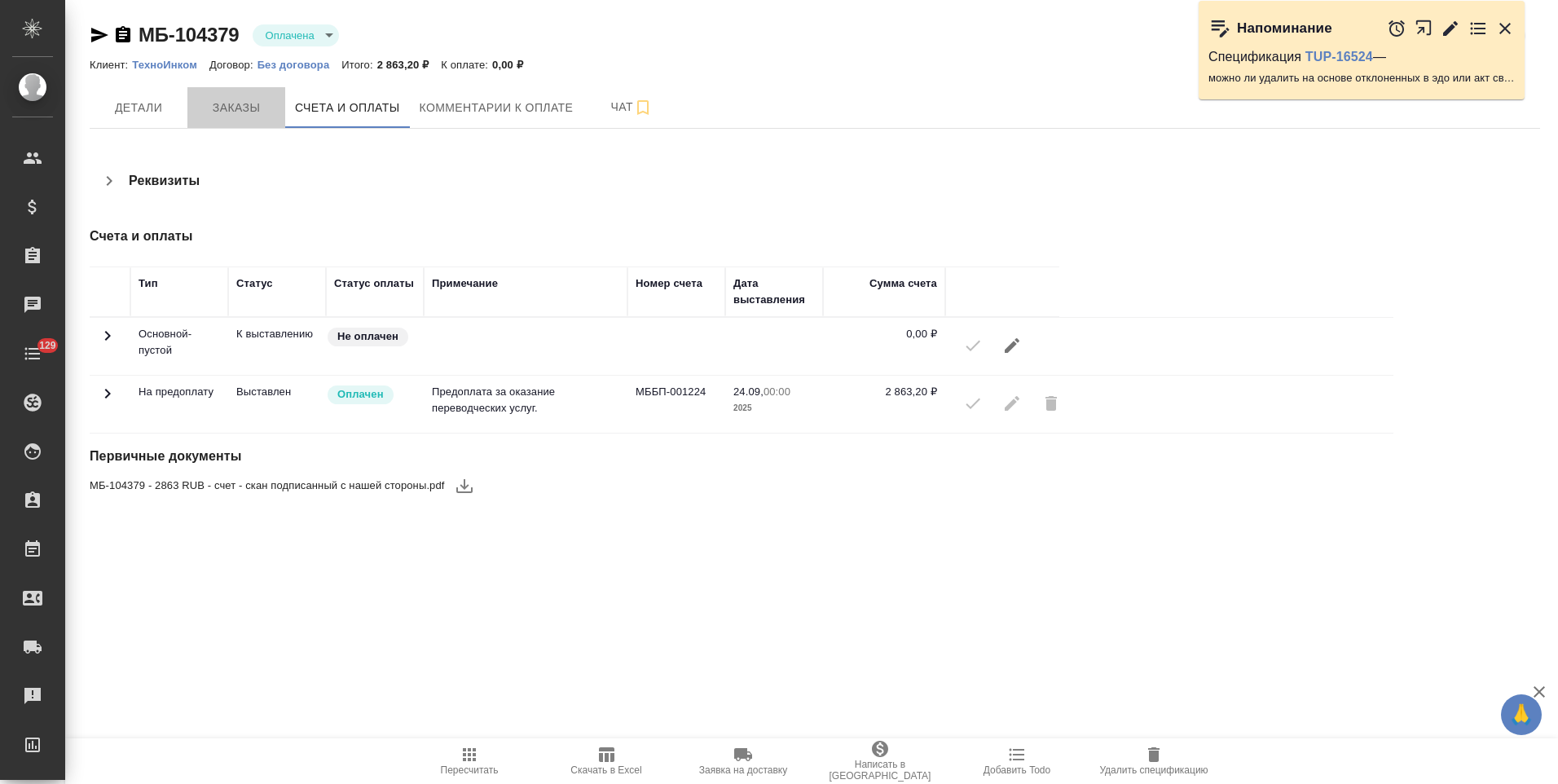
click at [261, 106] on span "Заказы" at bounding box center [235, 108] width 78 height 20
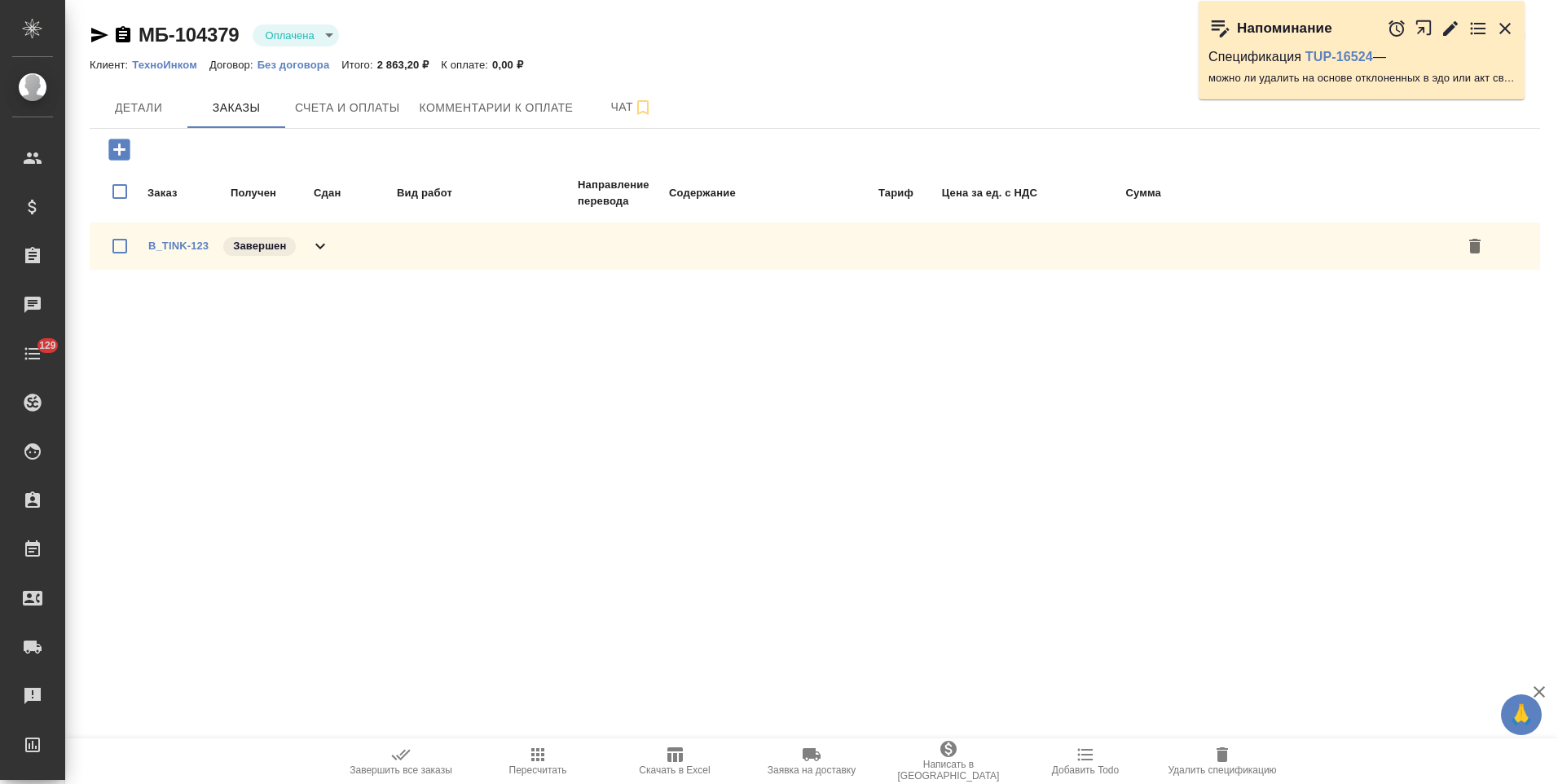
click at [320, 249] on icon at bounding box center [320, 245] width 19 height 19
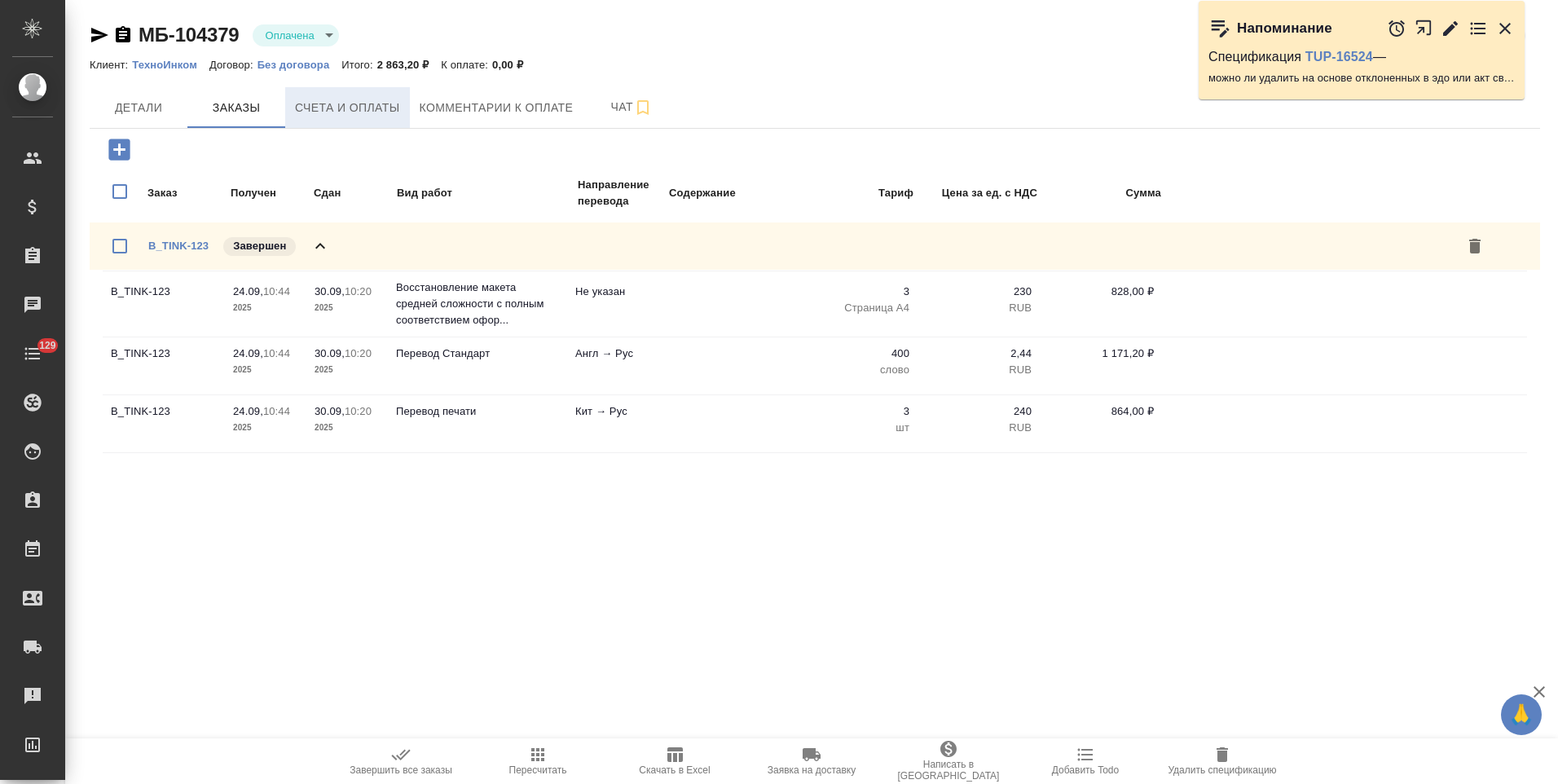
click at [355, 112] on span "Счета и оплаты" at bounding box center [347, 108] width 105 height 20
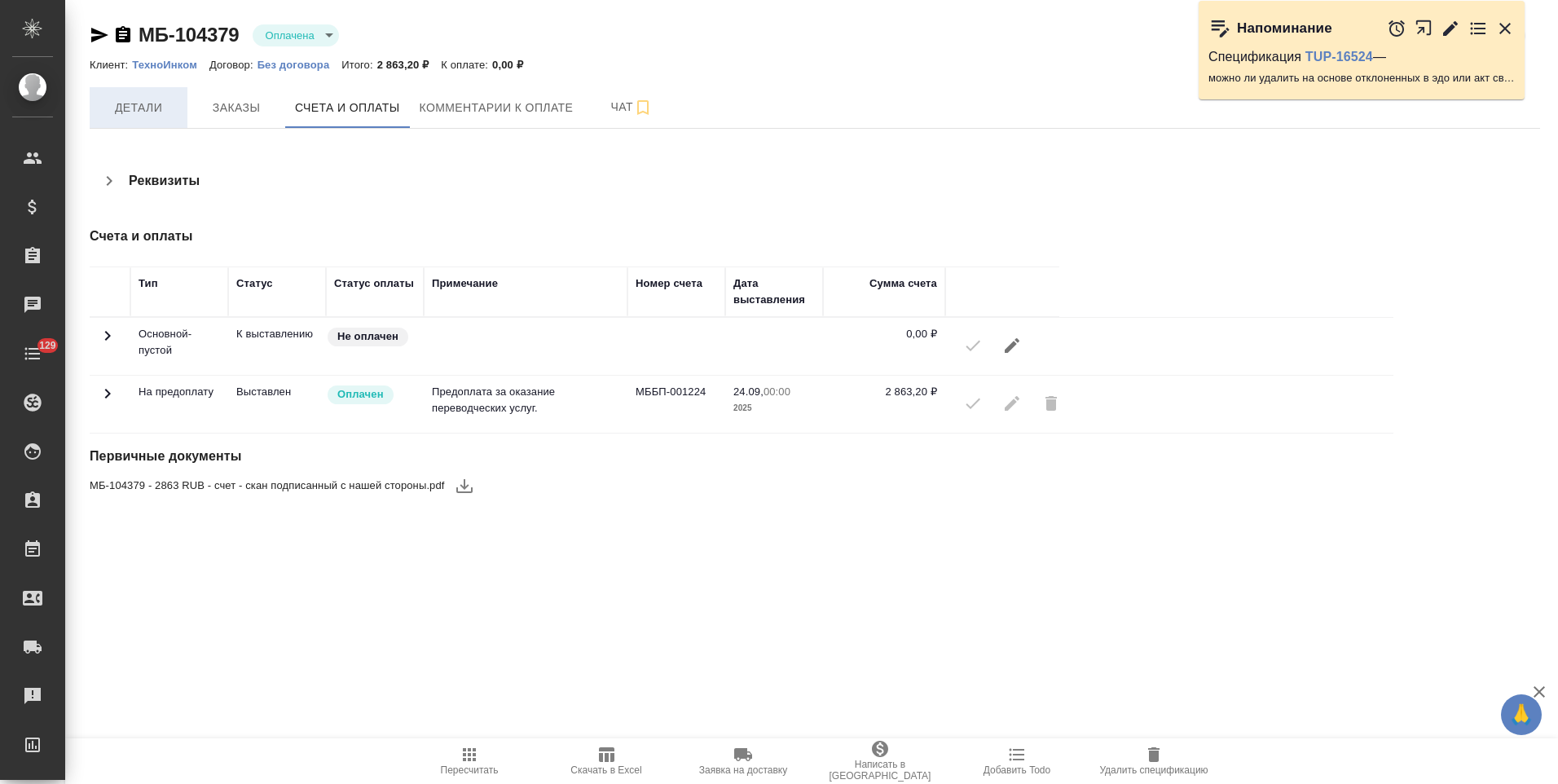
click at [154, 113] on span "Детали" at bounding box center [138, 108] width 78 height 20
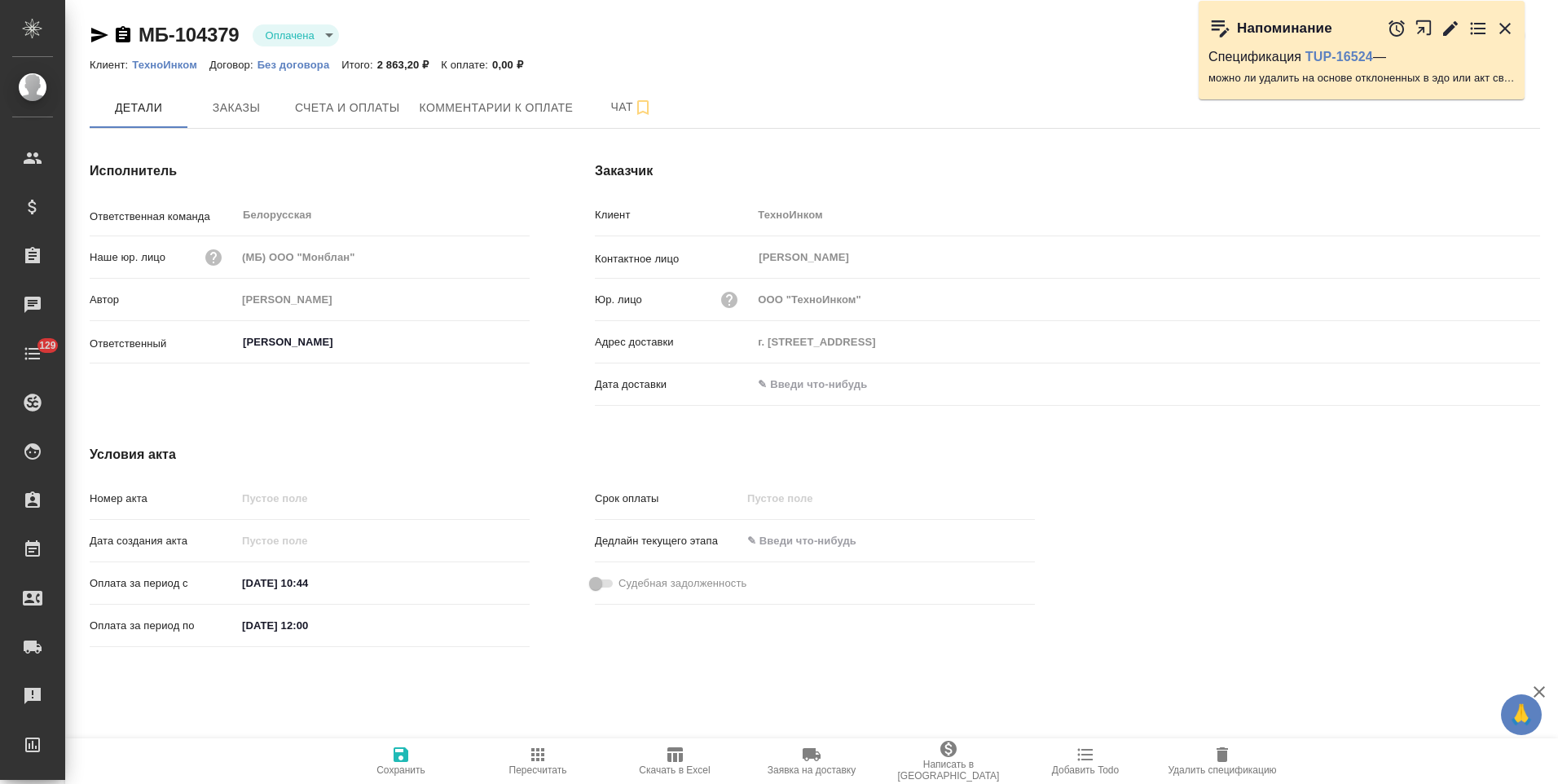
click at [126, 39] on icon "button" at bounding box center [123, 34] width 15 height 17
click at [374, 112] on span "Счета и оплаты" at bounding box center [347, 108] width 105 height 20
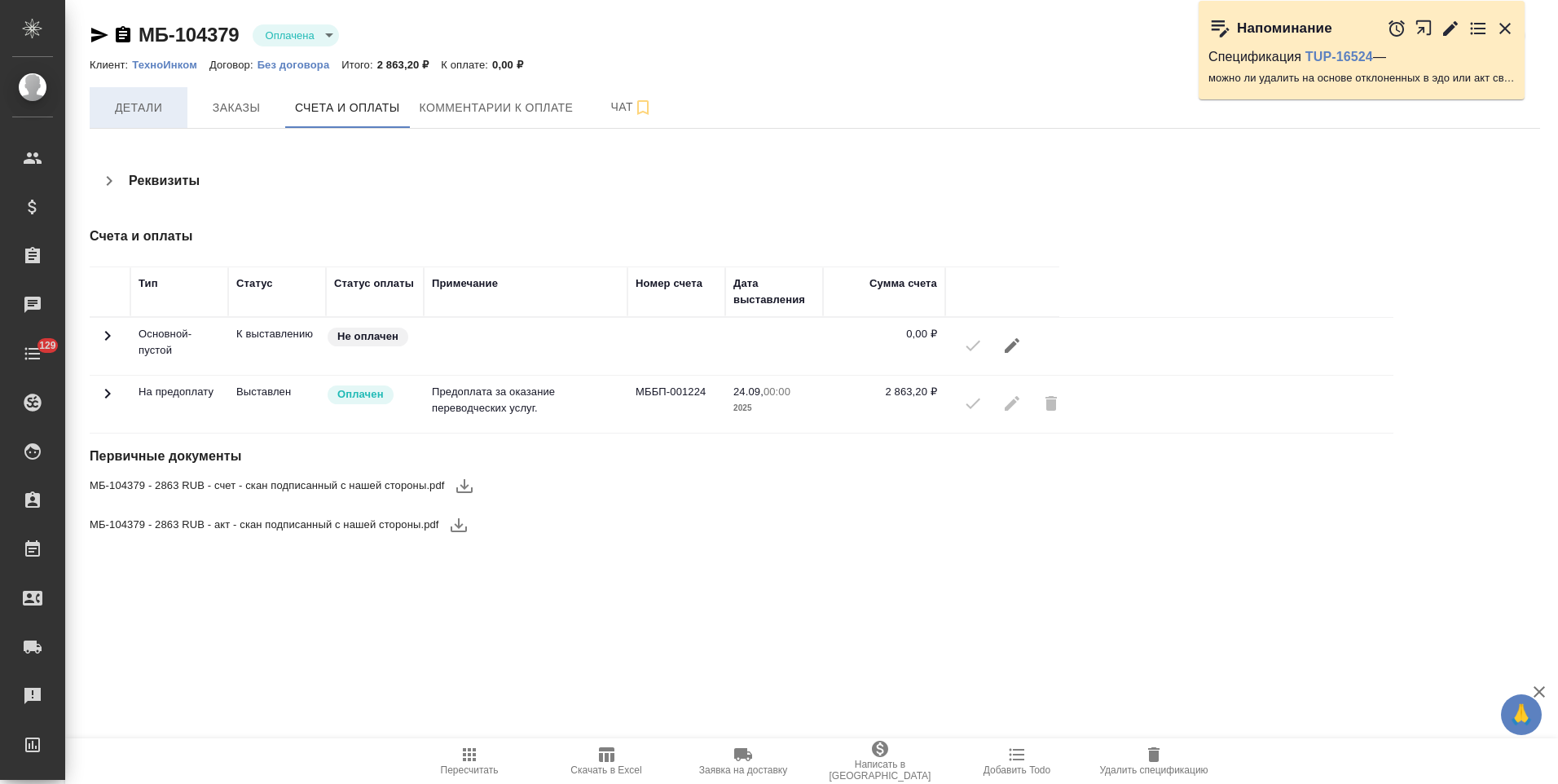
click at [152, 111] on span "Детали" at bounding box center [138, 108] width 78 height 20
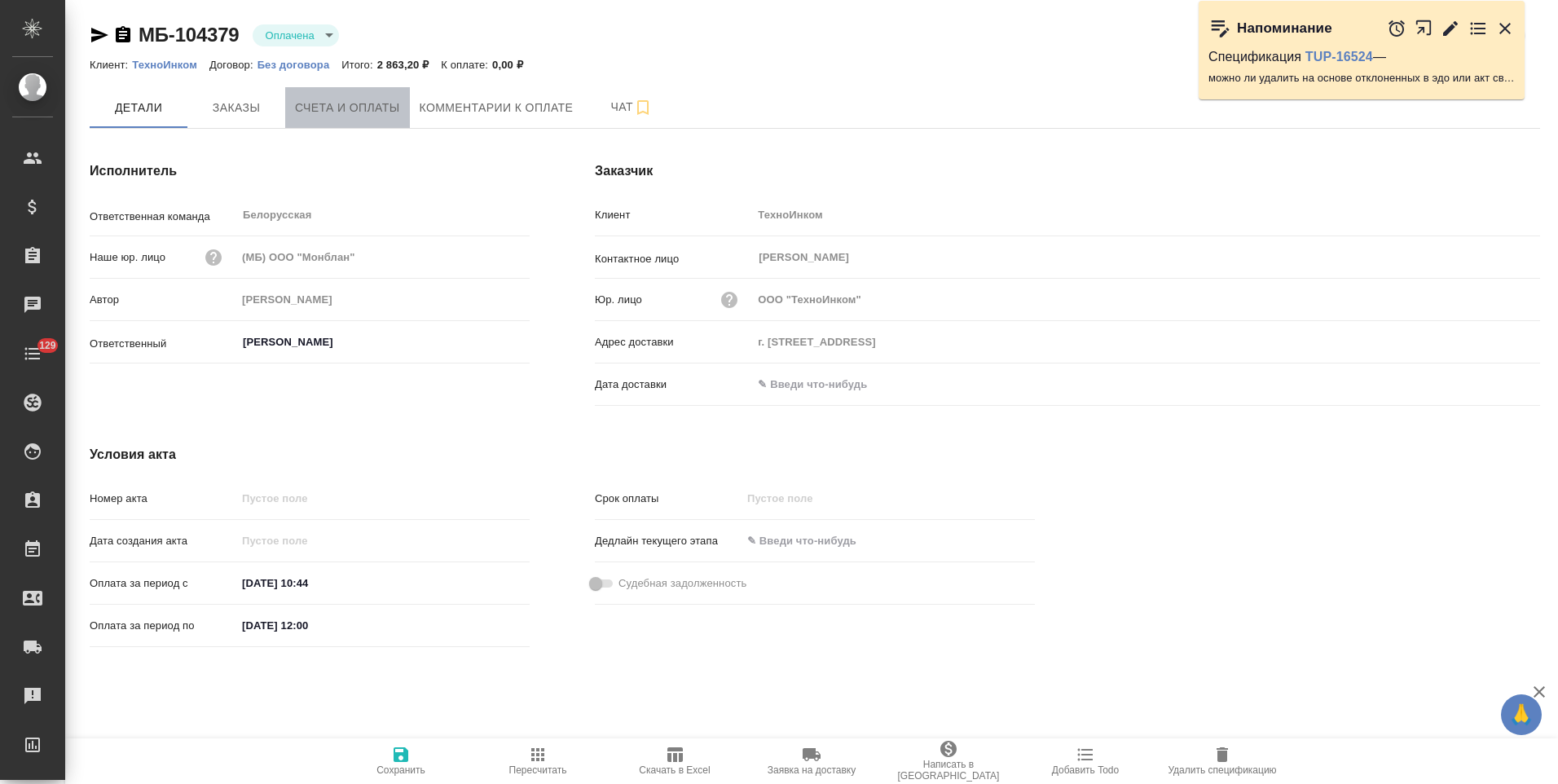
click at [353, 112] on span "Счета и оплаты" at bounding box center [347, 108] width 105 height 20
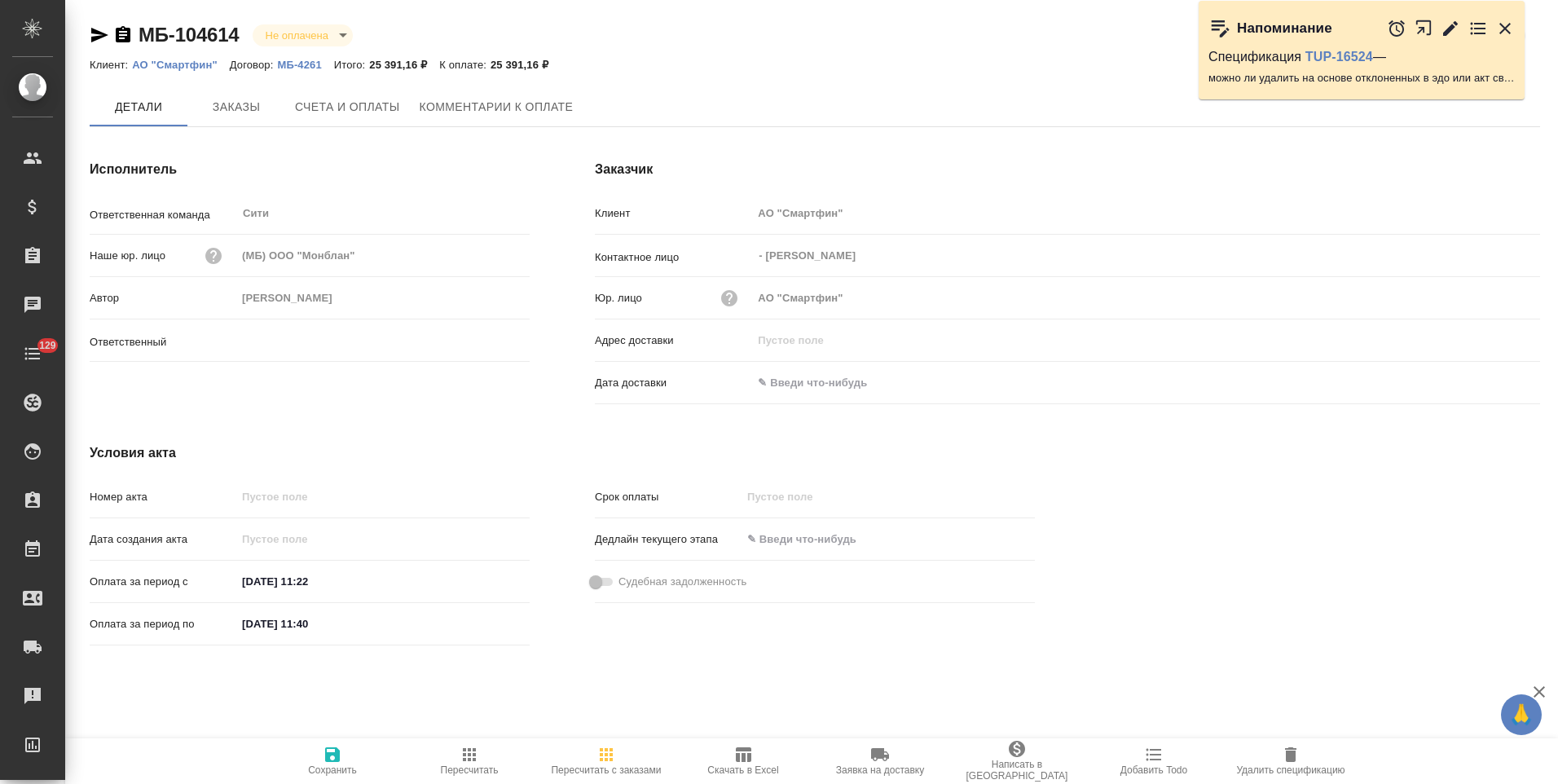
type input "[PERSON_NAME]"
click at [312, 65] on p "МБ-4261" at bounding box center [304, 64] width 56 height 12
click at [247, 108] on span "Заказы" at bounding box center [235, 108] width 78 height 20
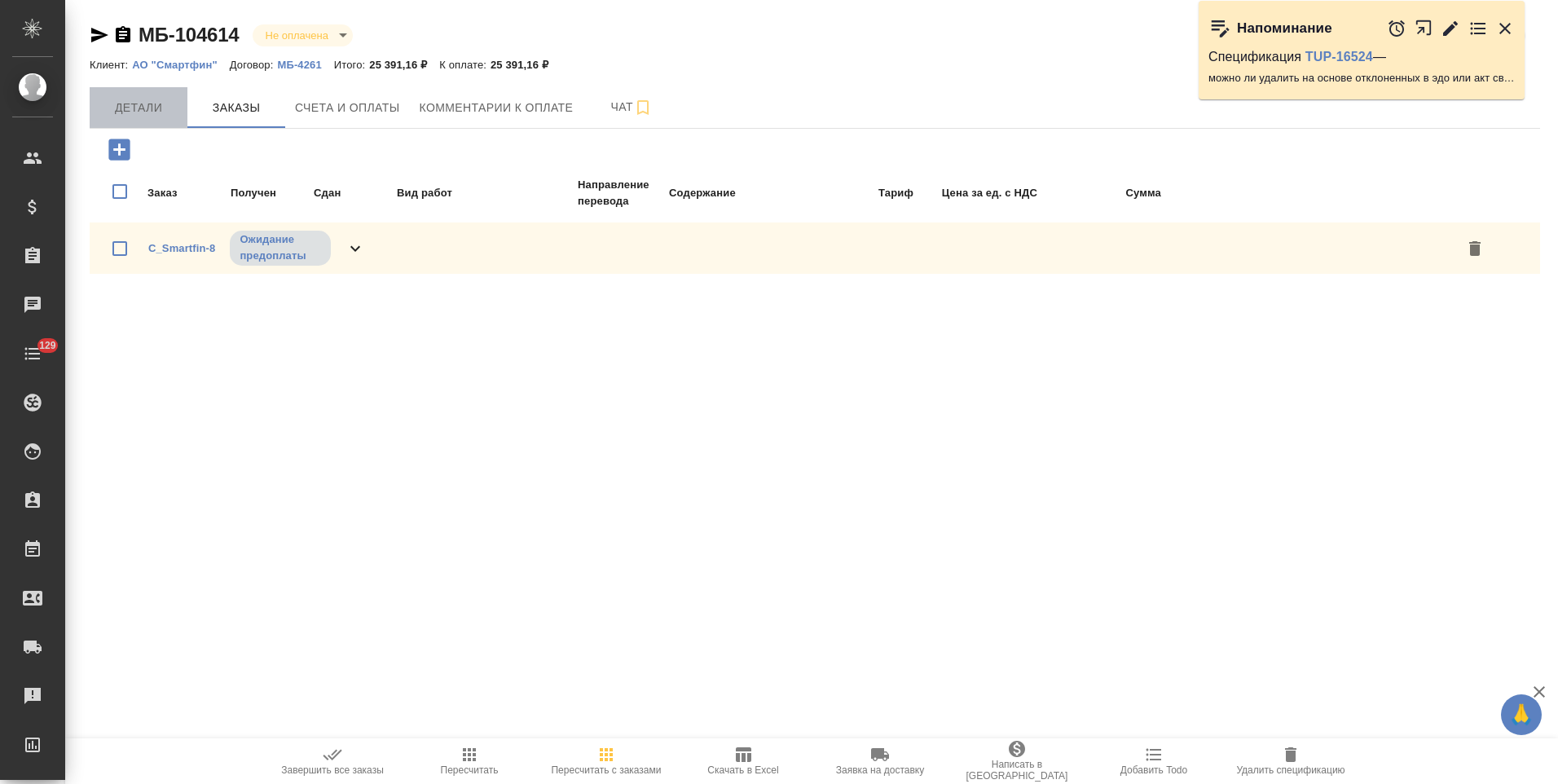
click at [166, 118] on span "Детали" at bounding box center [138, 108] width 78 height 20
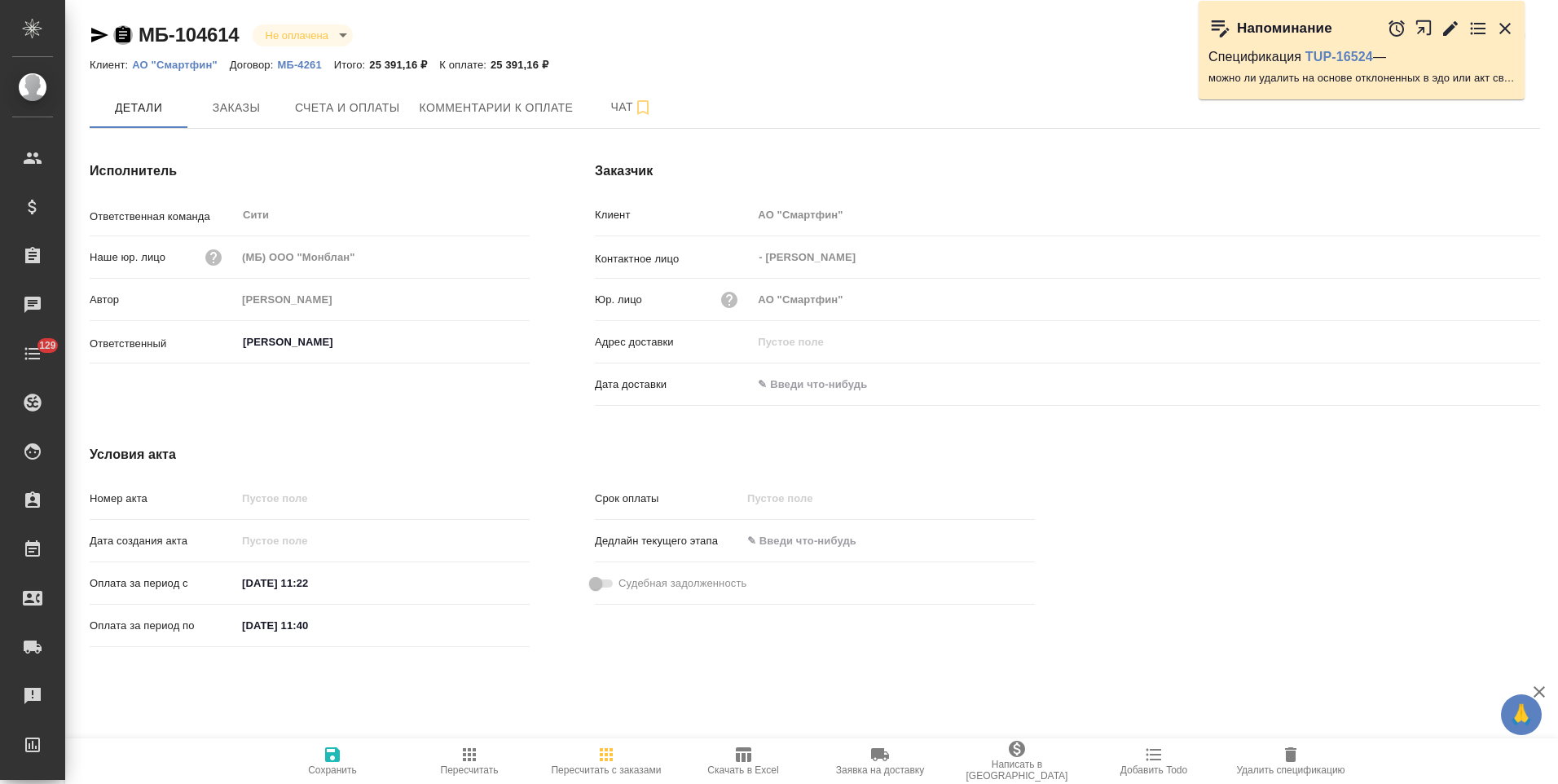
click at [125, 39] on icon "button" at bounding box center [123, 34] width 15 height 17
click at [351, 119] on button "Счета и оплаты" at bounding box center [347, 108] width 125 height 40
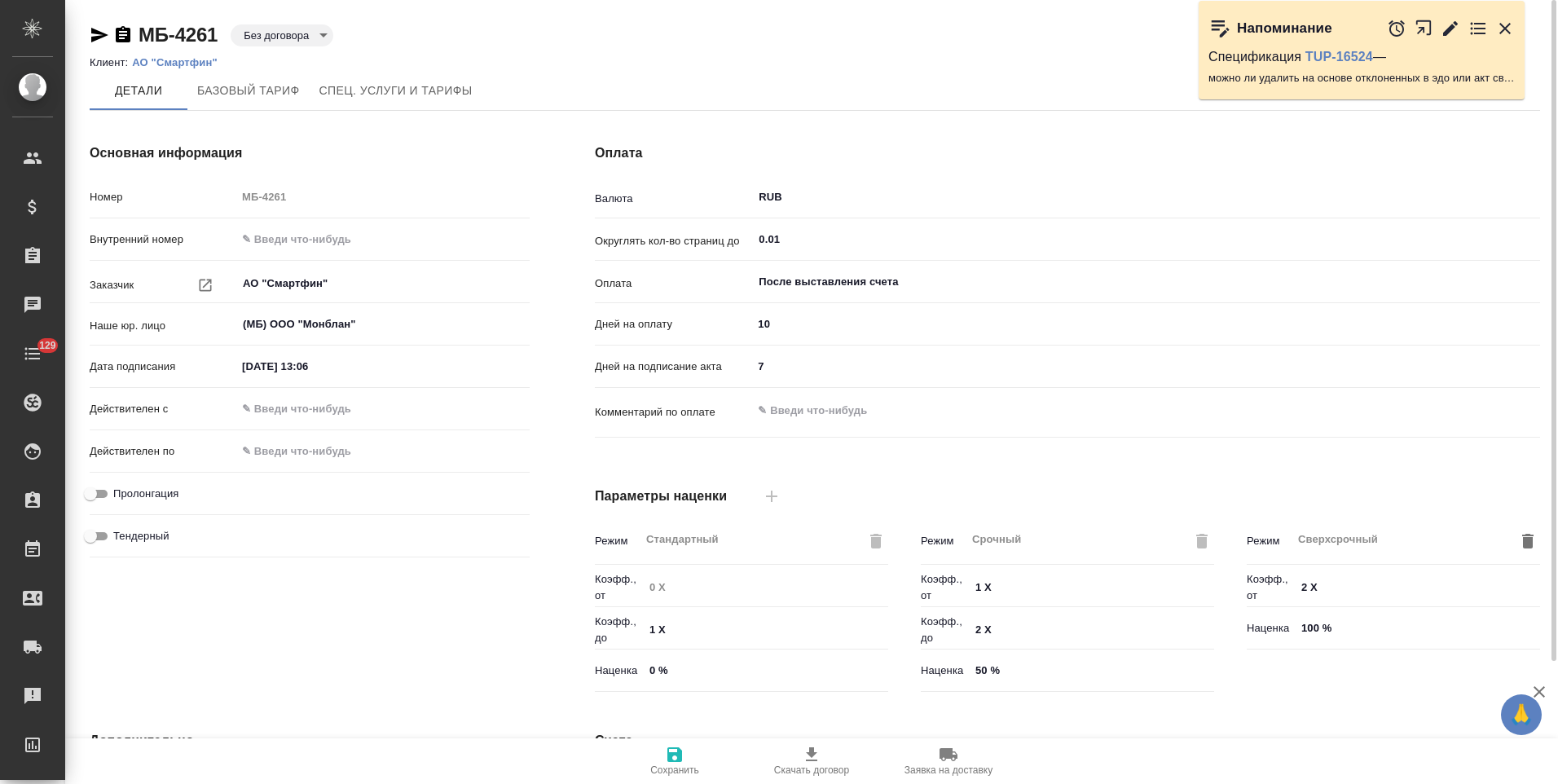
scroll to position [324, 0]
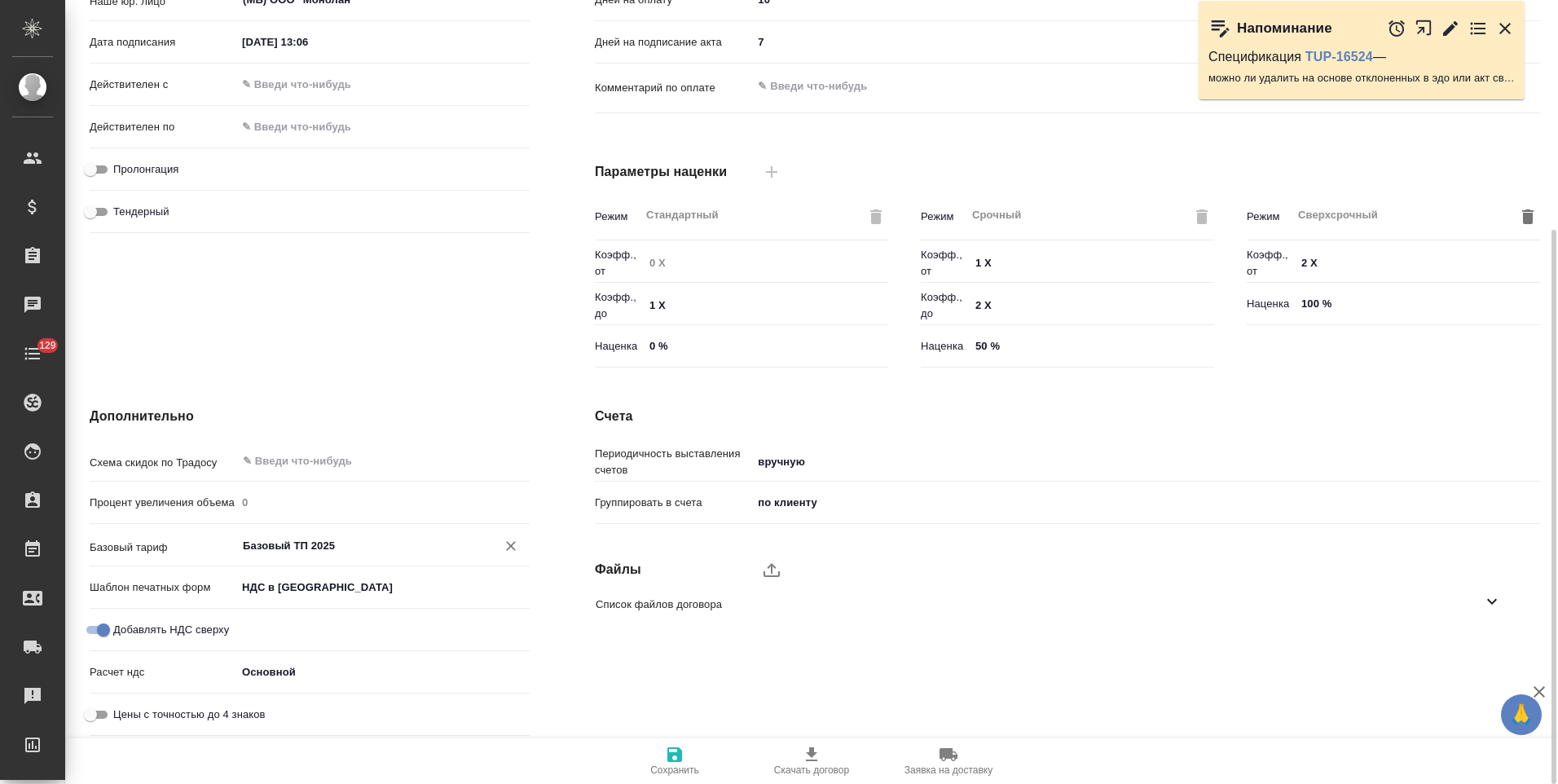
click at [321, 544] on input "Базовый ТП 2025" at bounding box center [355, 544] width 229 height 19
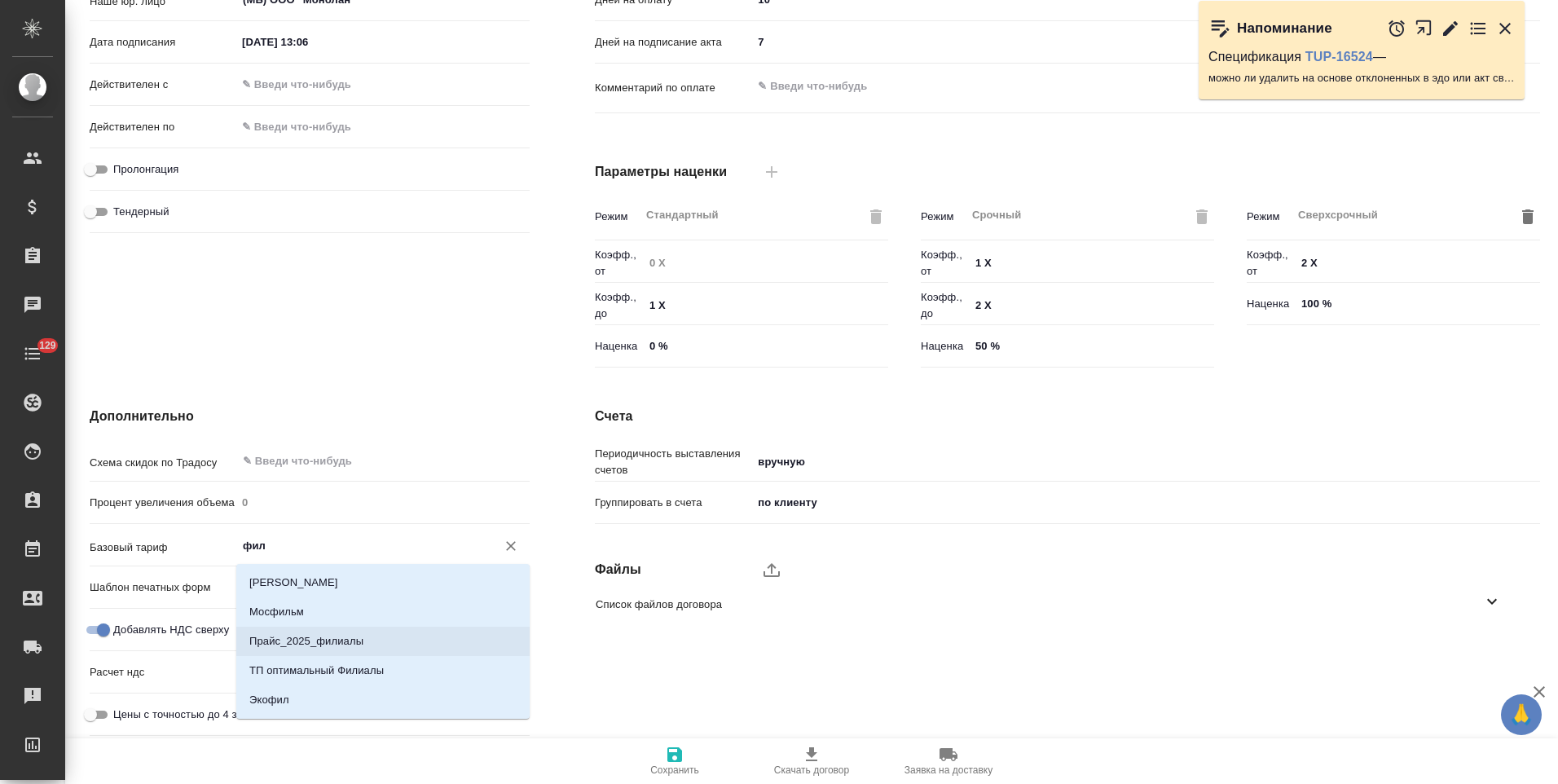
click at [335, 635] on p "Прайс_2025_филиалы" at bounding box center [306, 642] width 114 height 17
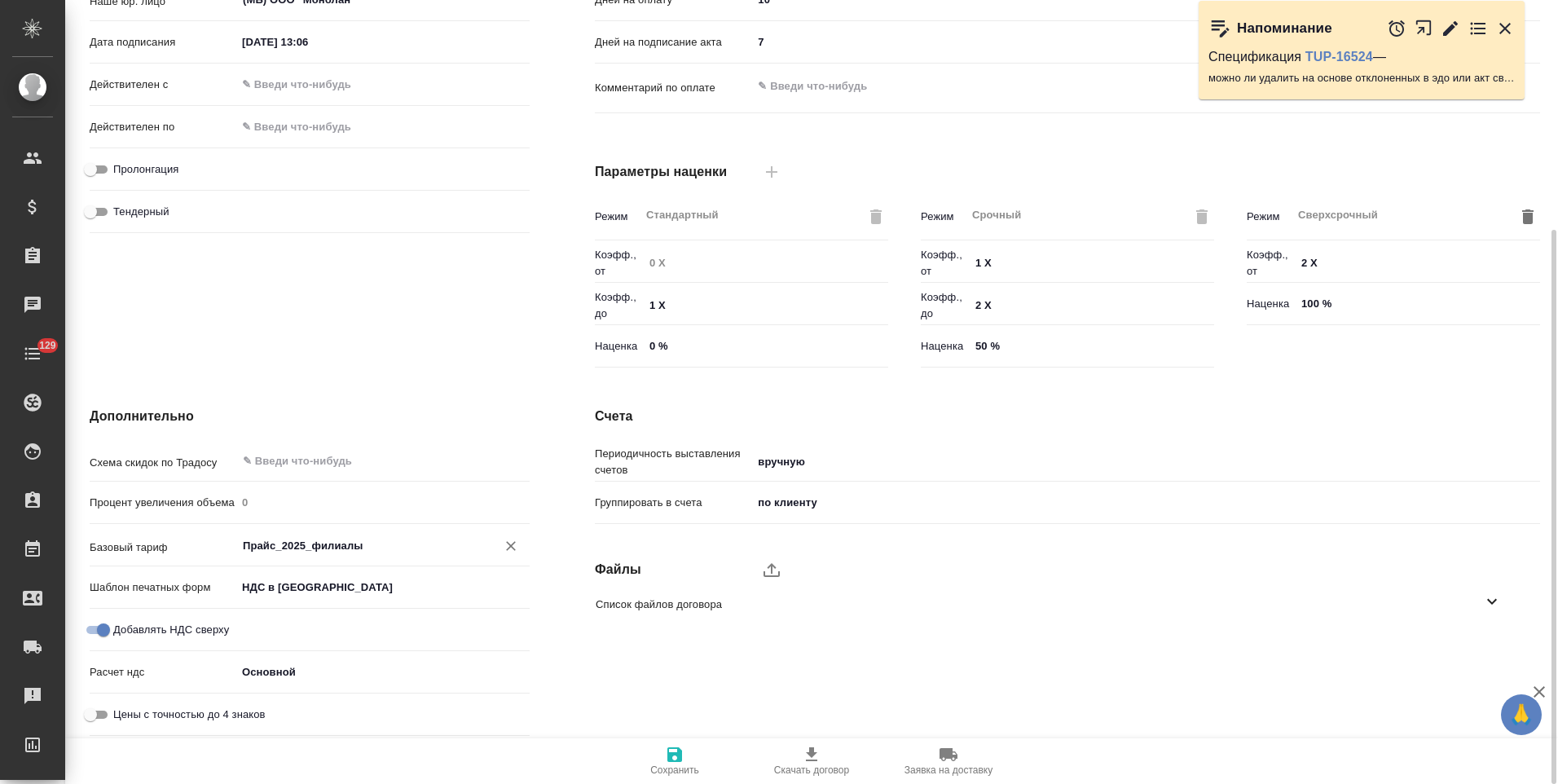
type input "Прайс_2025_филиалы"
click at [684, 752] on icon "button" at bounding box center [674, 754] width 19 height 19
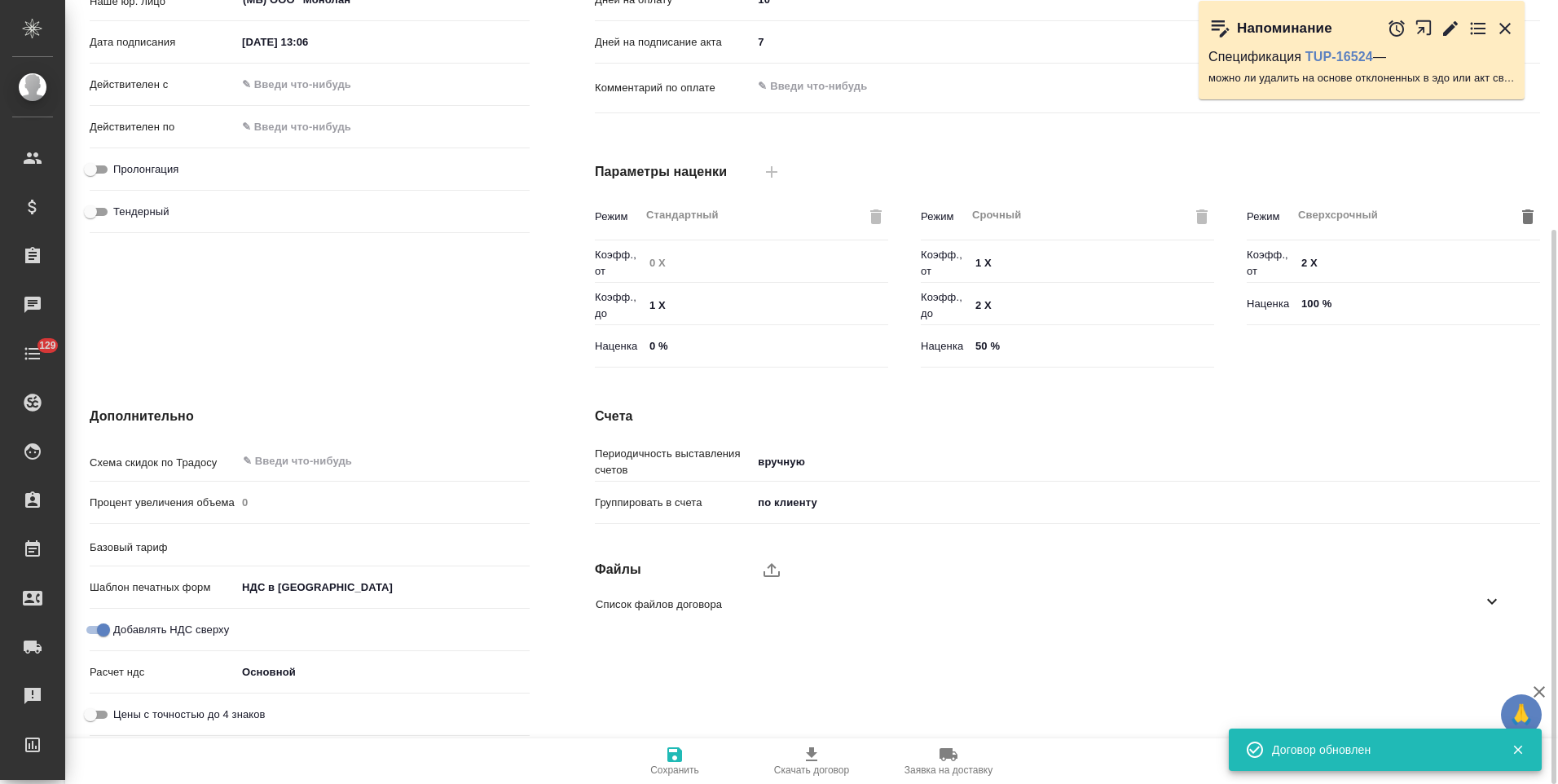
type input "Прайс_2025_филиалы"
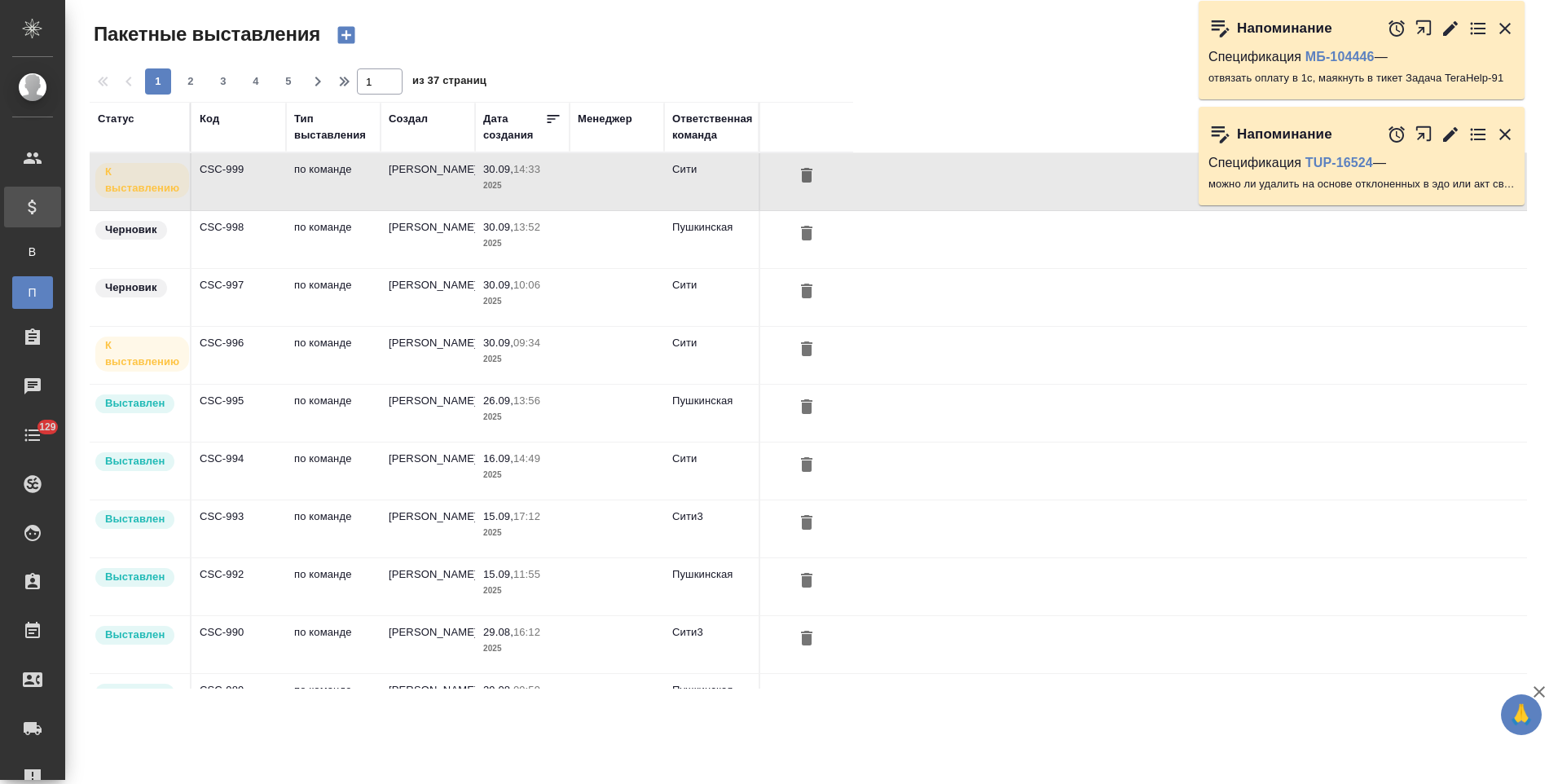
click at [261, 362] on td "CSC-996" at bounding box center [238, 355] width 95 height 57
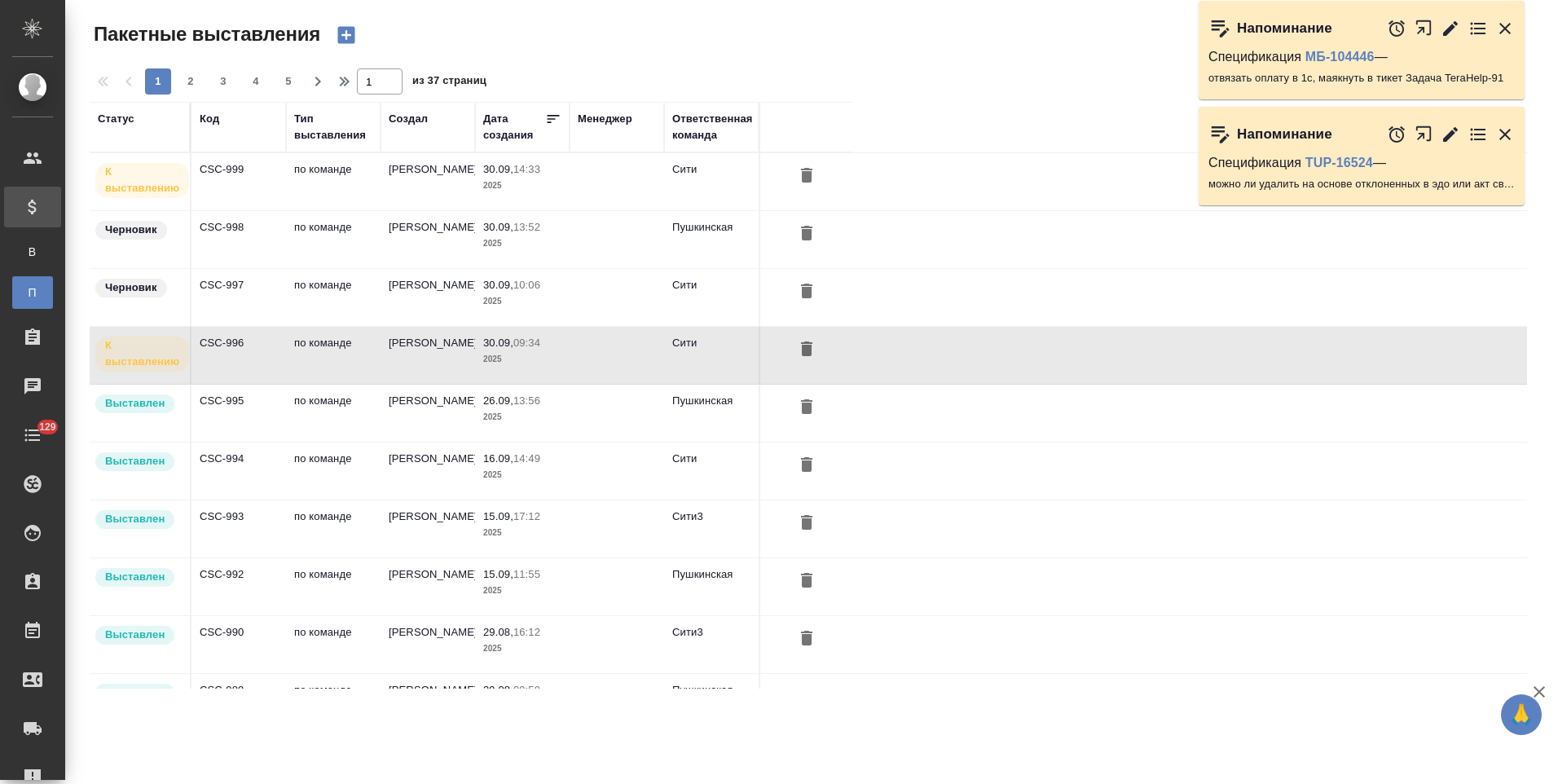
click at [293, 188] on td "по команде" at bounding box center [333, 182] width 95 height 57
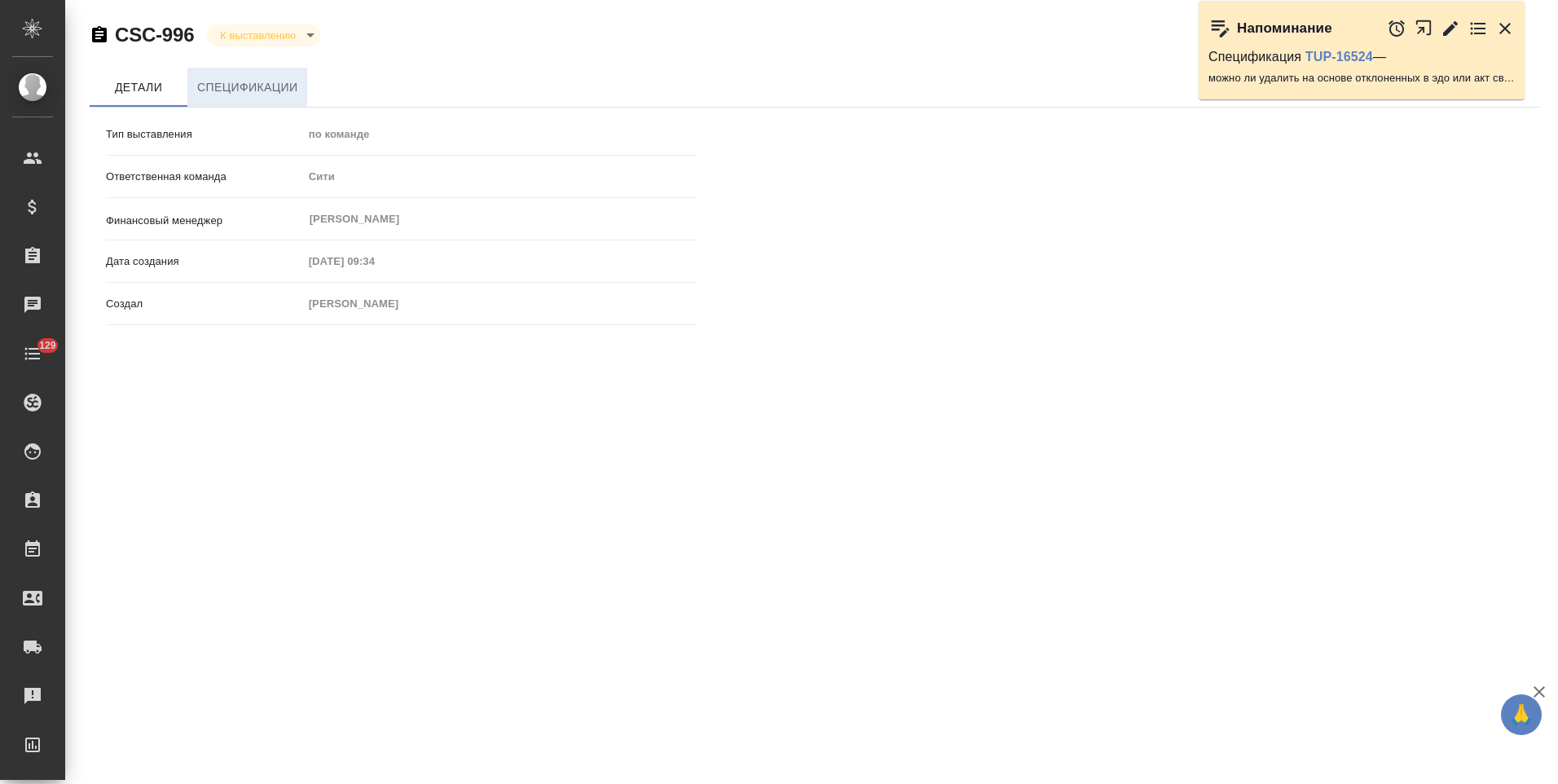
click at [241, 81] on span "Спецификации" at bounding box center [246, 87] width 100 height 20
click at [283, 95] on span "Спецификации" at bounding box center [246, 87] width 100 height 20
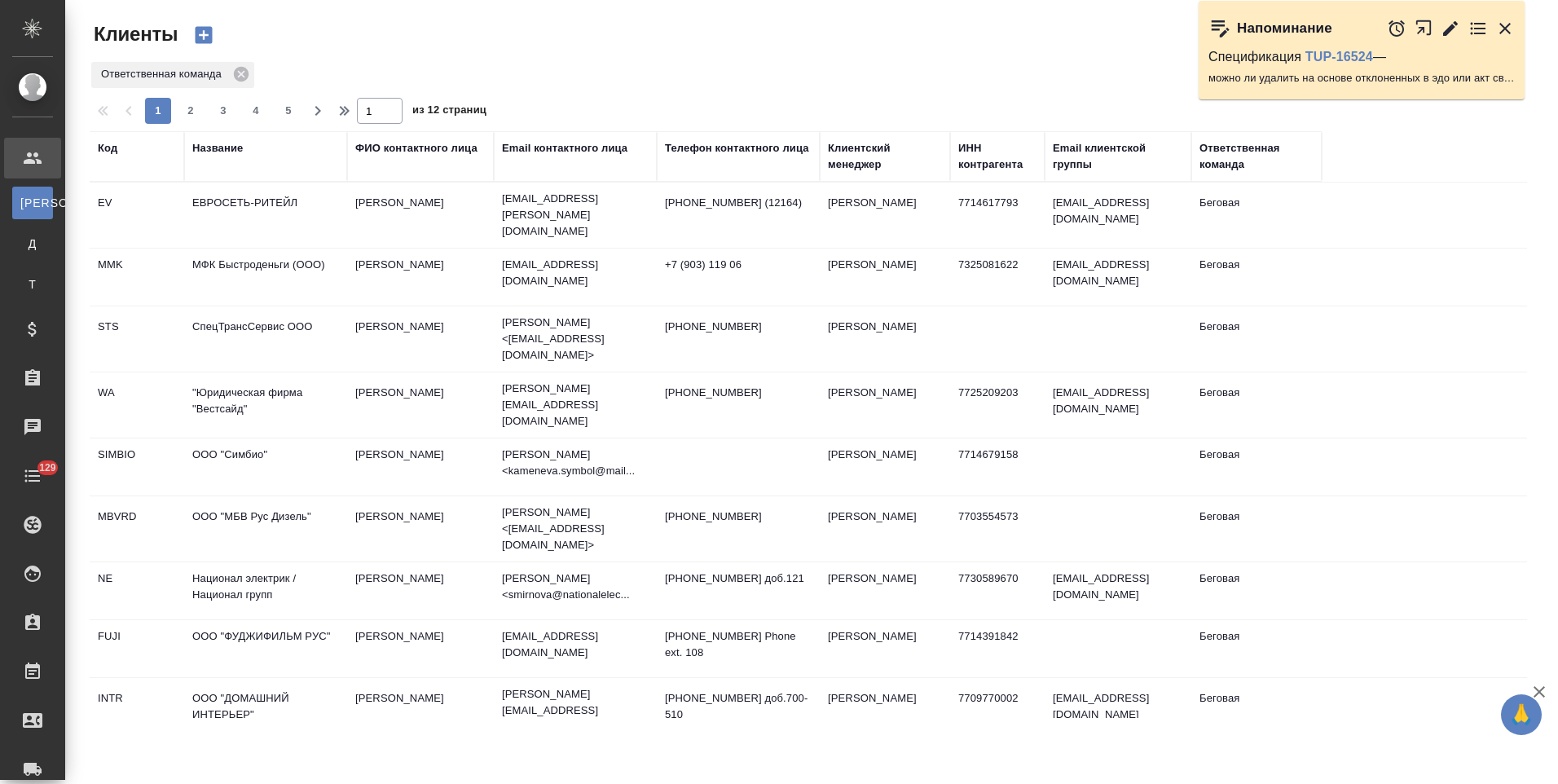
select select "RU"
click at [242, 73] on icon at bounding box center [241, 74] width 17 height 17
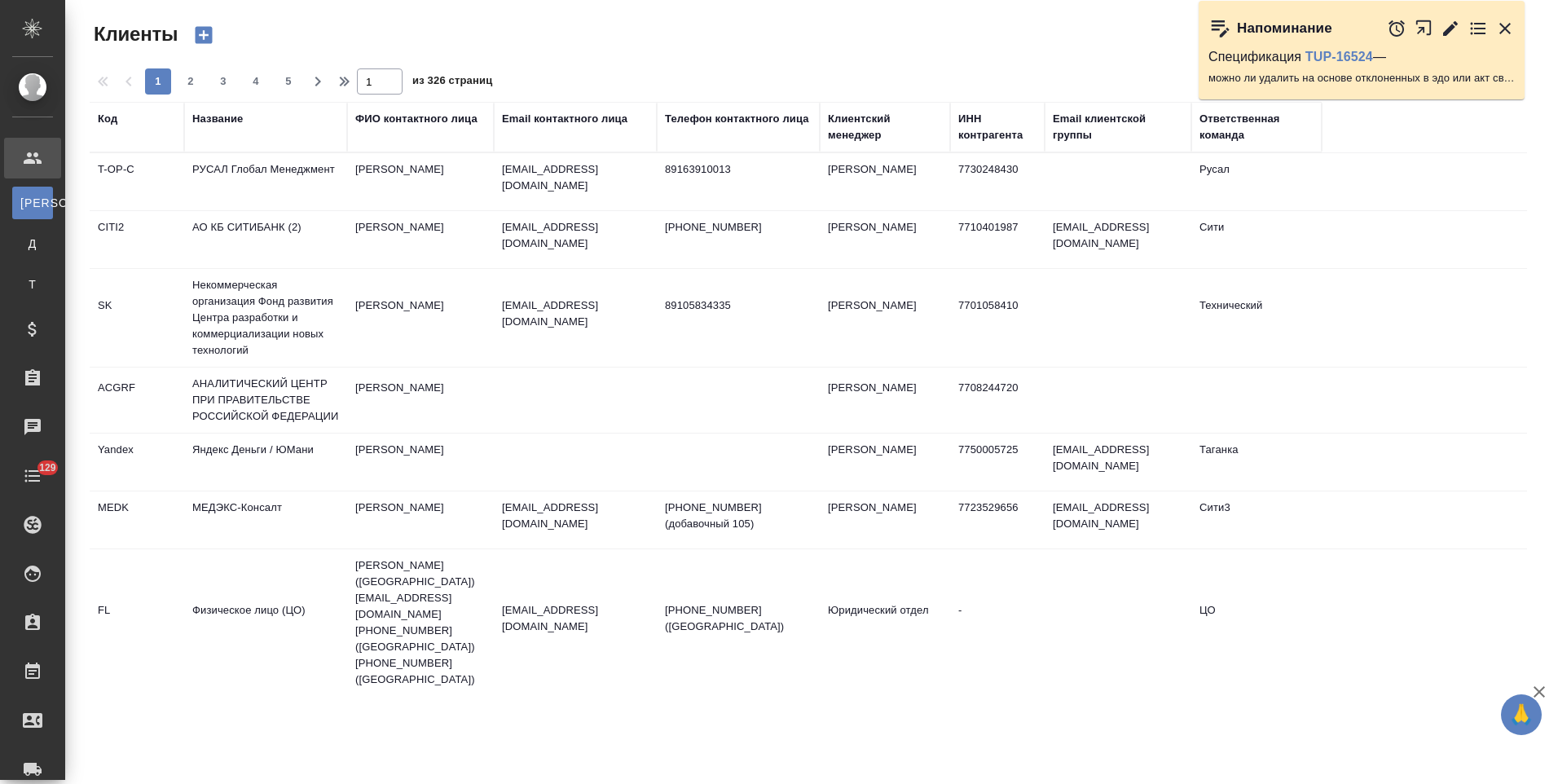
click at [230, 122] on div "Название" at bounding box center [217, 119] width 51 height 17
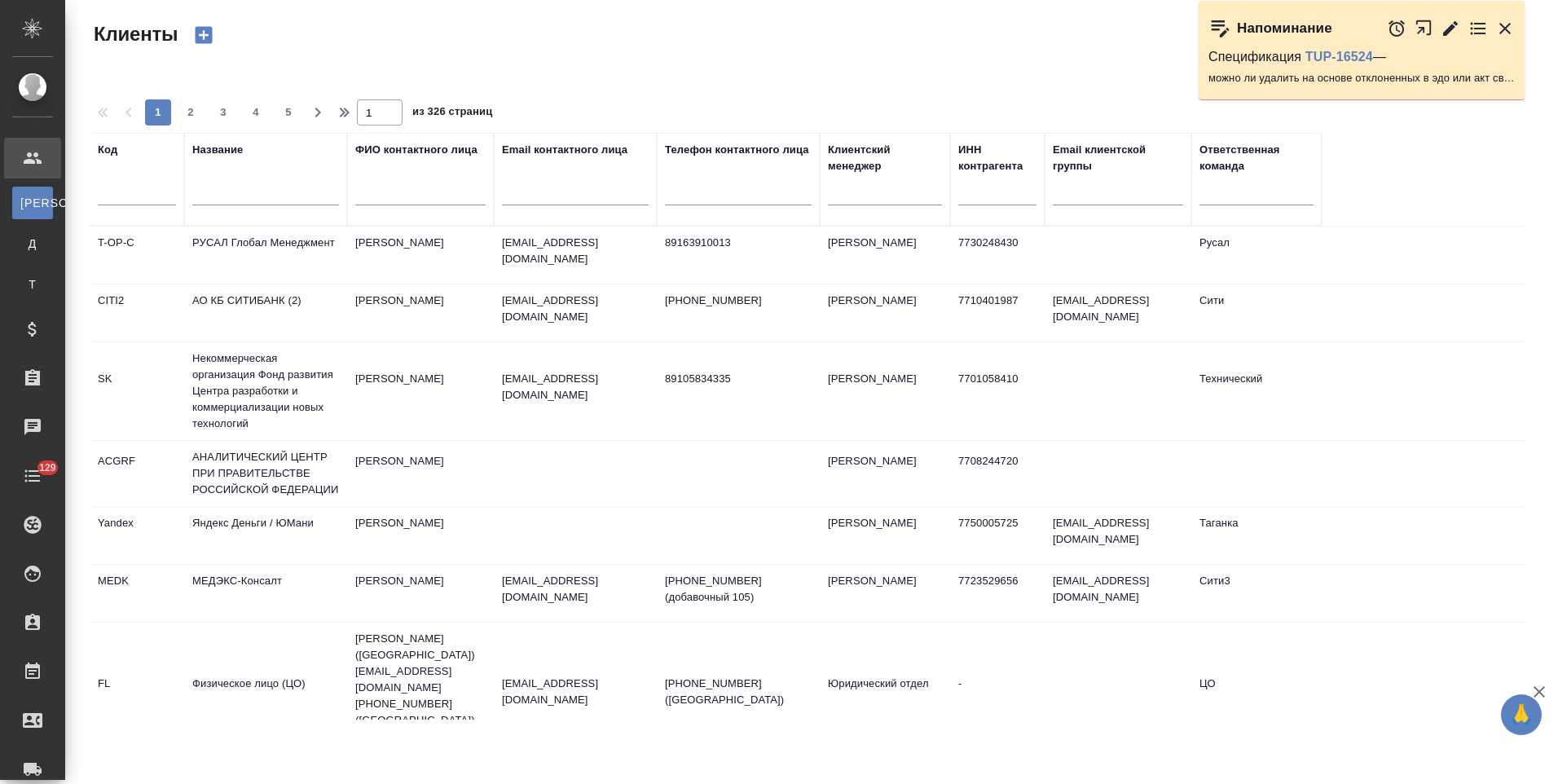
click at [245, 200] on input "text" at bounding box center [266, 195] width 147 height 20
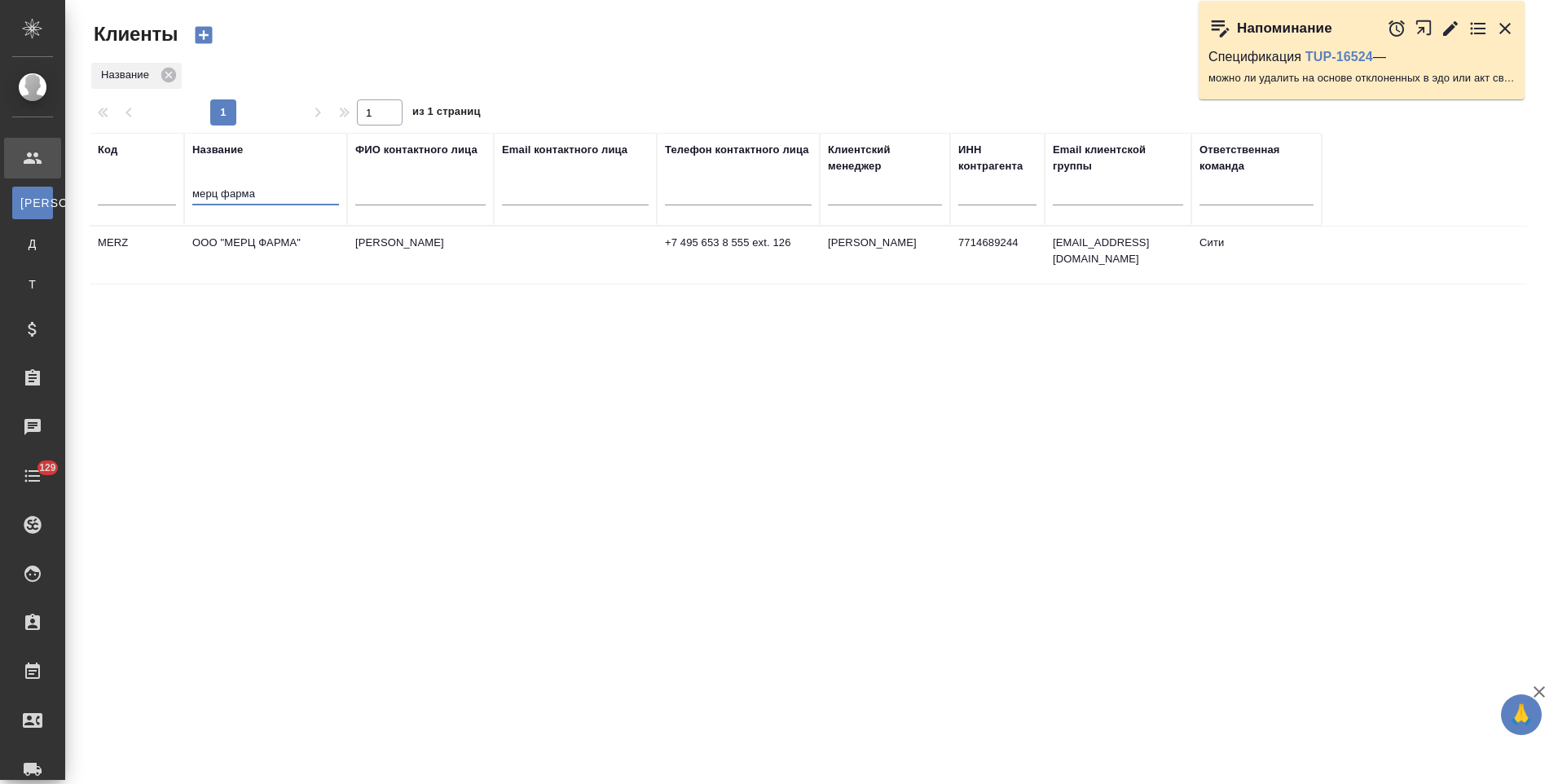
type input "мерц фарма"
click at [292, 253] on td "ООО "МЕРЦ ФАРМА"" at bounding box center [265, 255] width 163 height 57
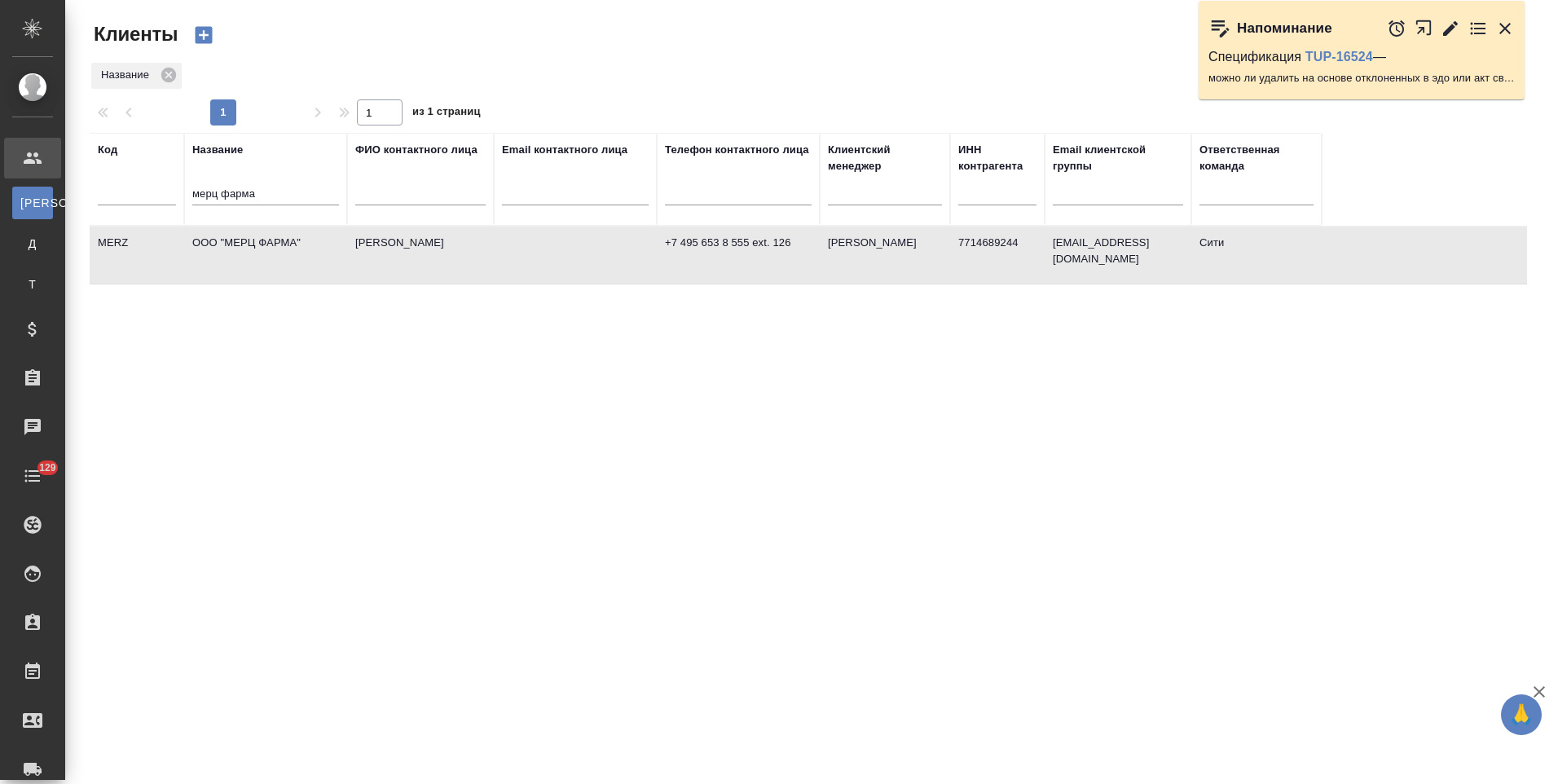
click at [292, 253] on td "ООО "МЕРЦ ФАРМА"" at bounding box center [265, 255] width 163 height 57
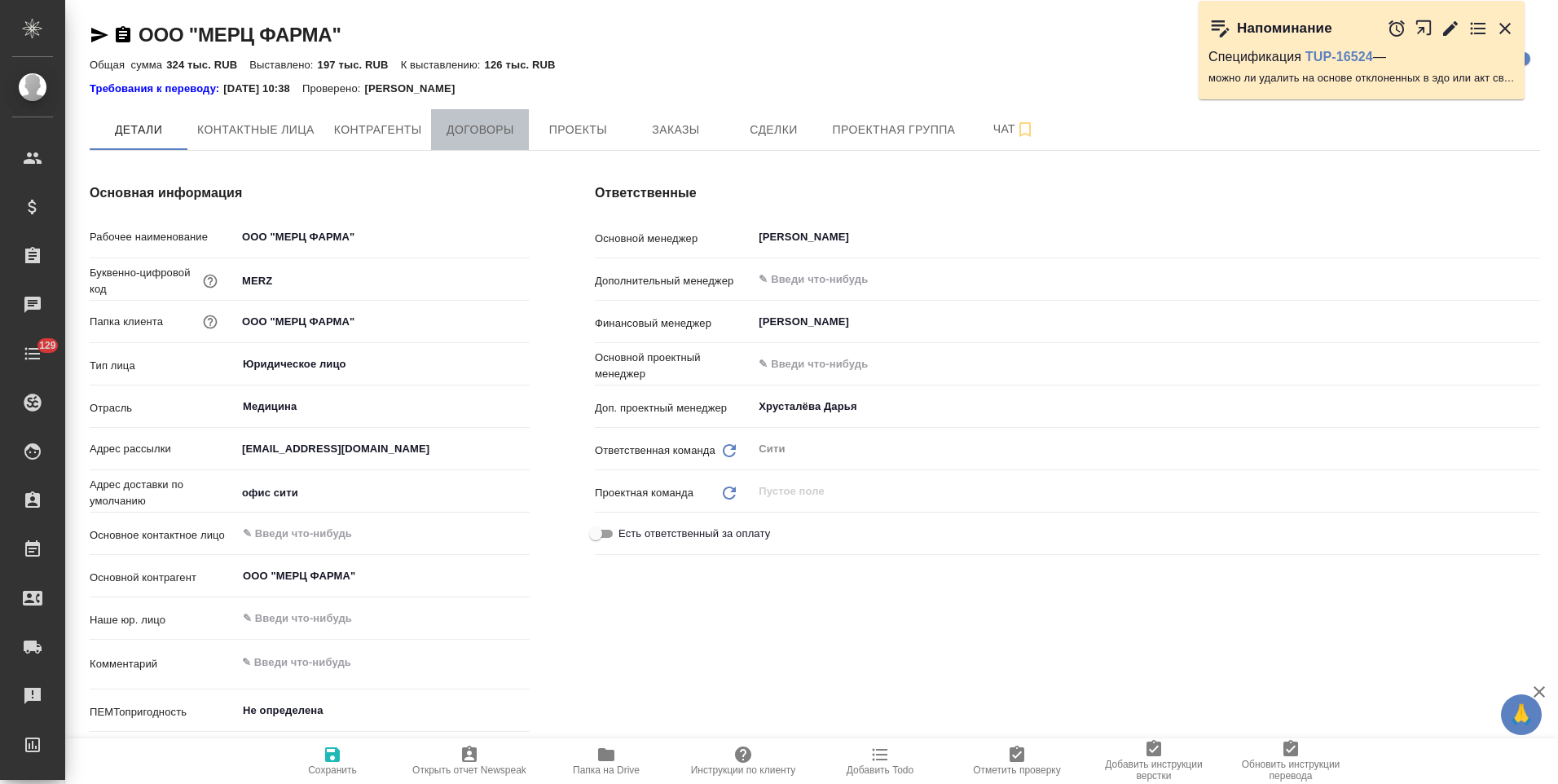
click at [482, 142] on button "Договоры" at bounding box center [480, 130] width 97 height 40
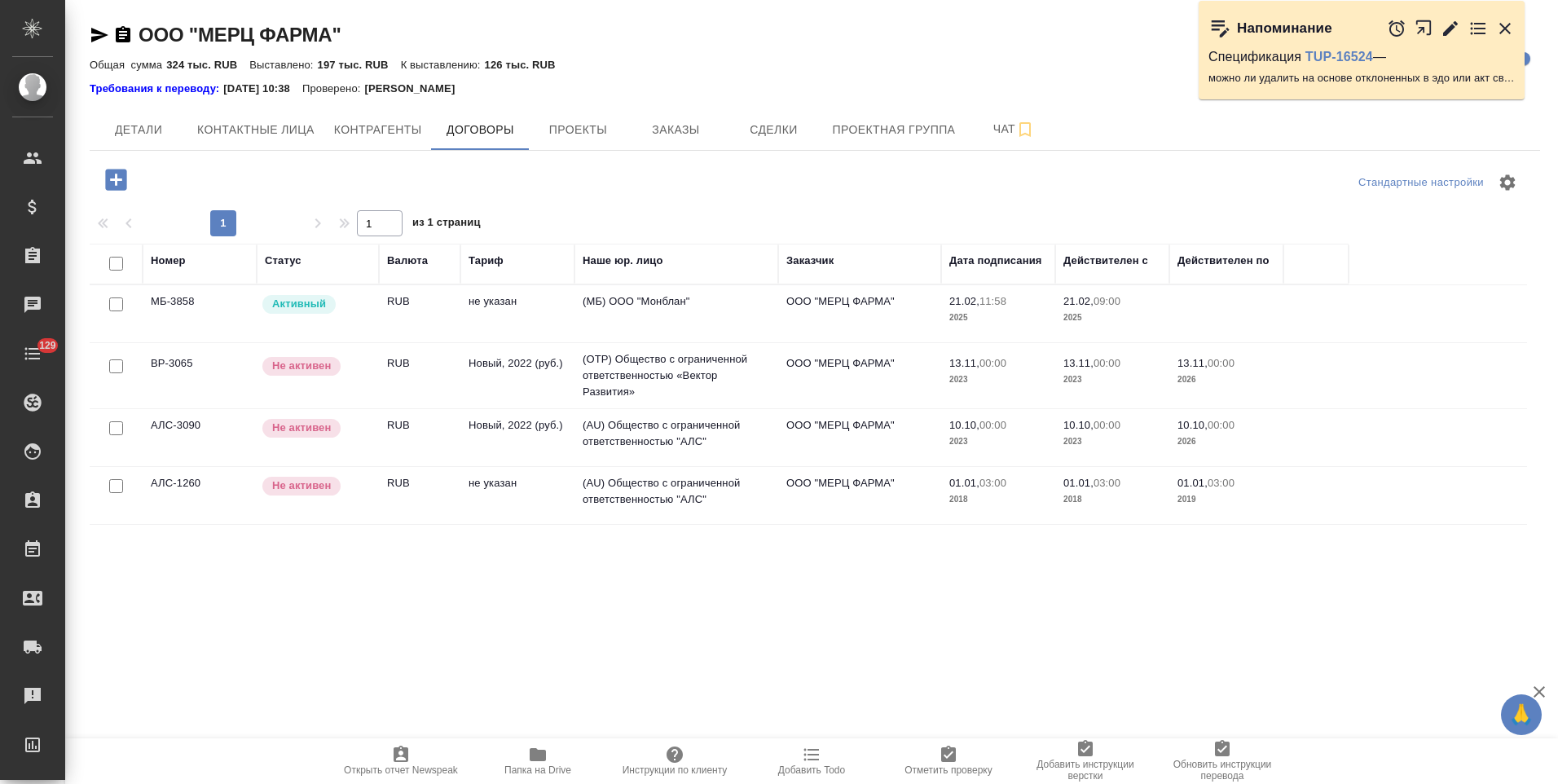
click at [552, 307] on td "не указан" at bounding box center [517, 313] width 114 height 57
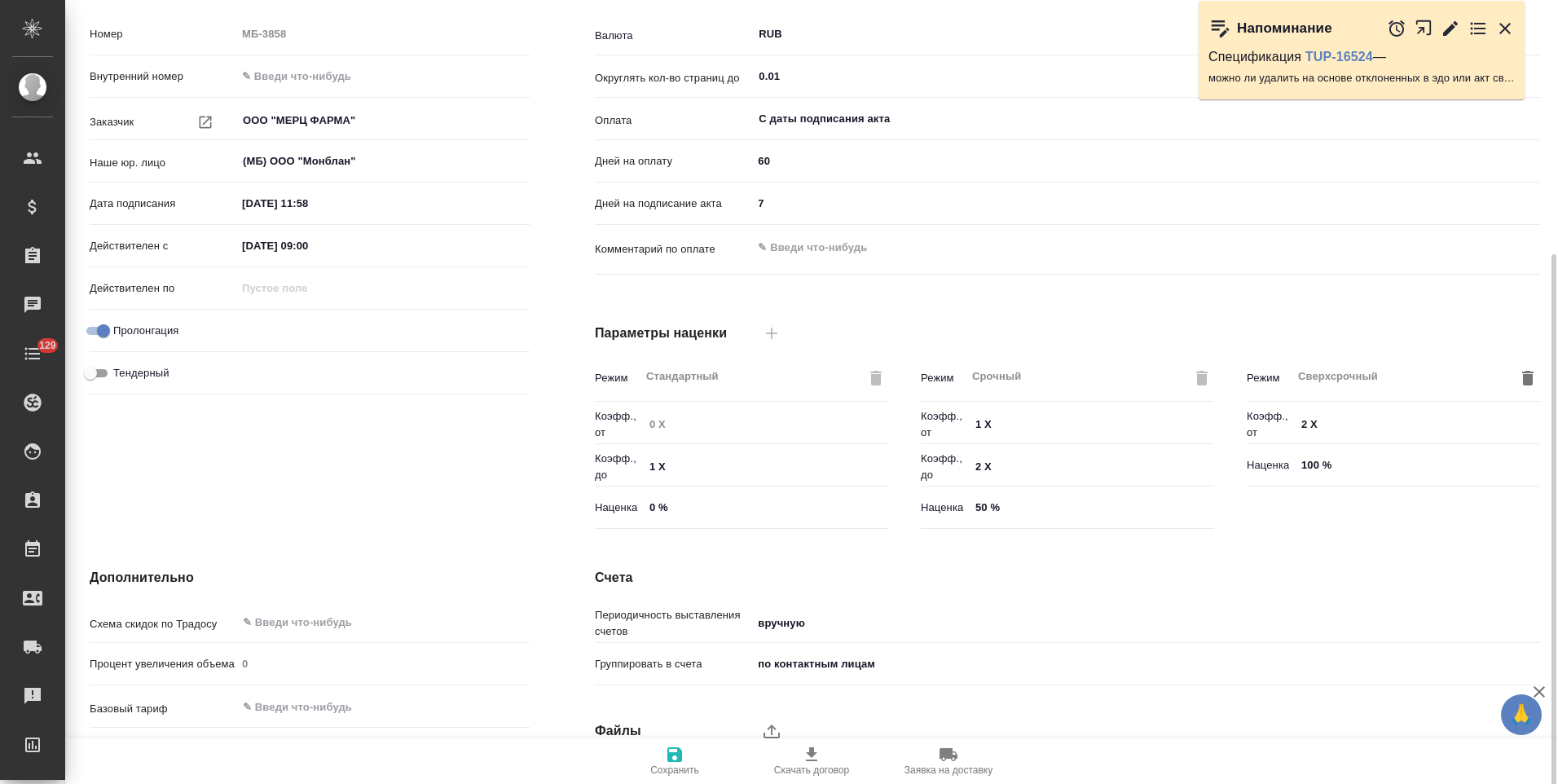
scroll to position [324, 0]
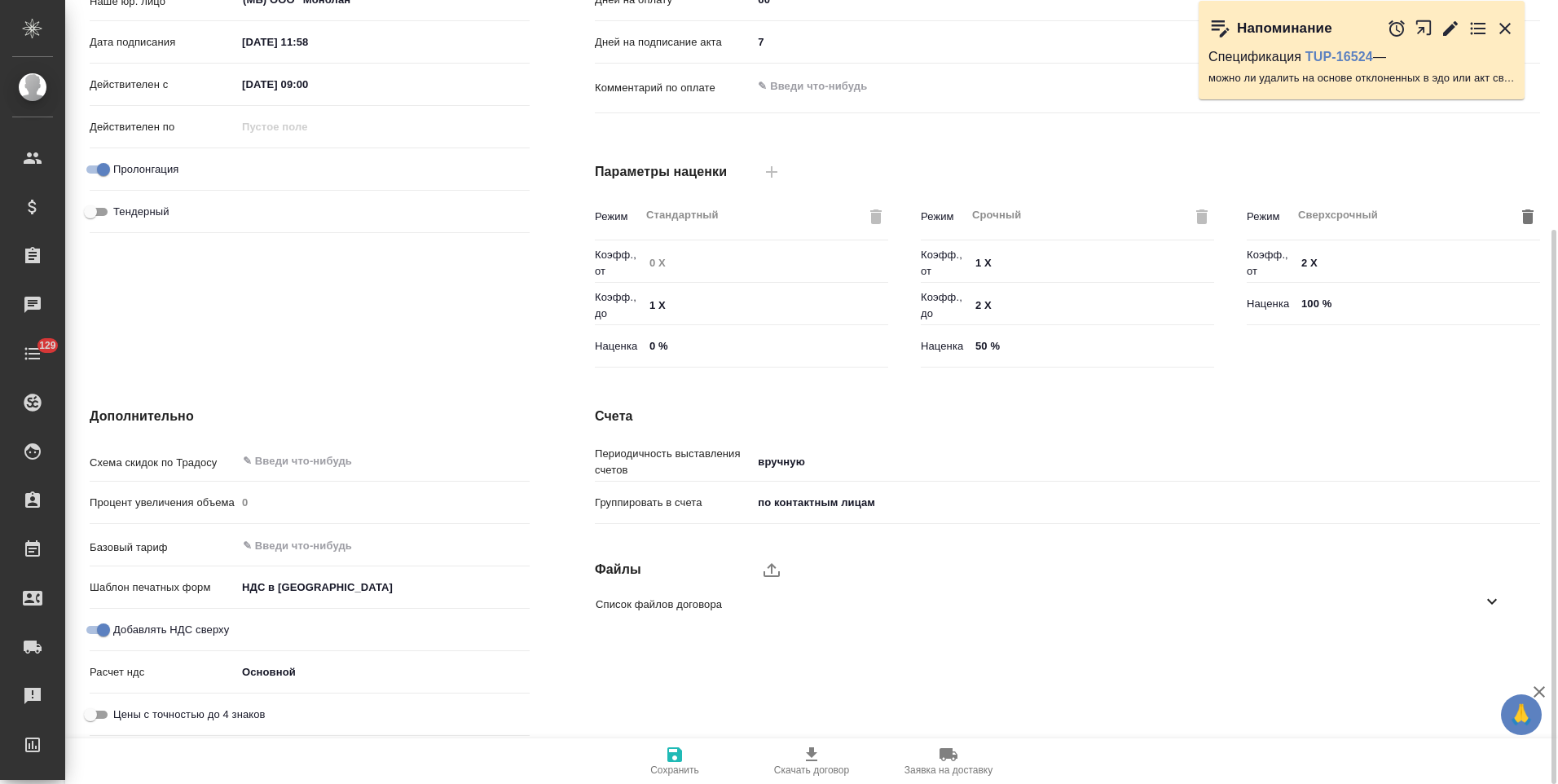
click at [1494, 602] on icon at bounding box center [1492, 601] width 10 height 6
click at [1470, 651] on icon "button" at bounding box center [1471, 647] width 19 height 19
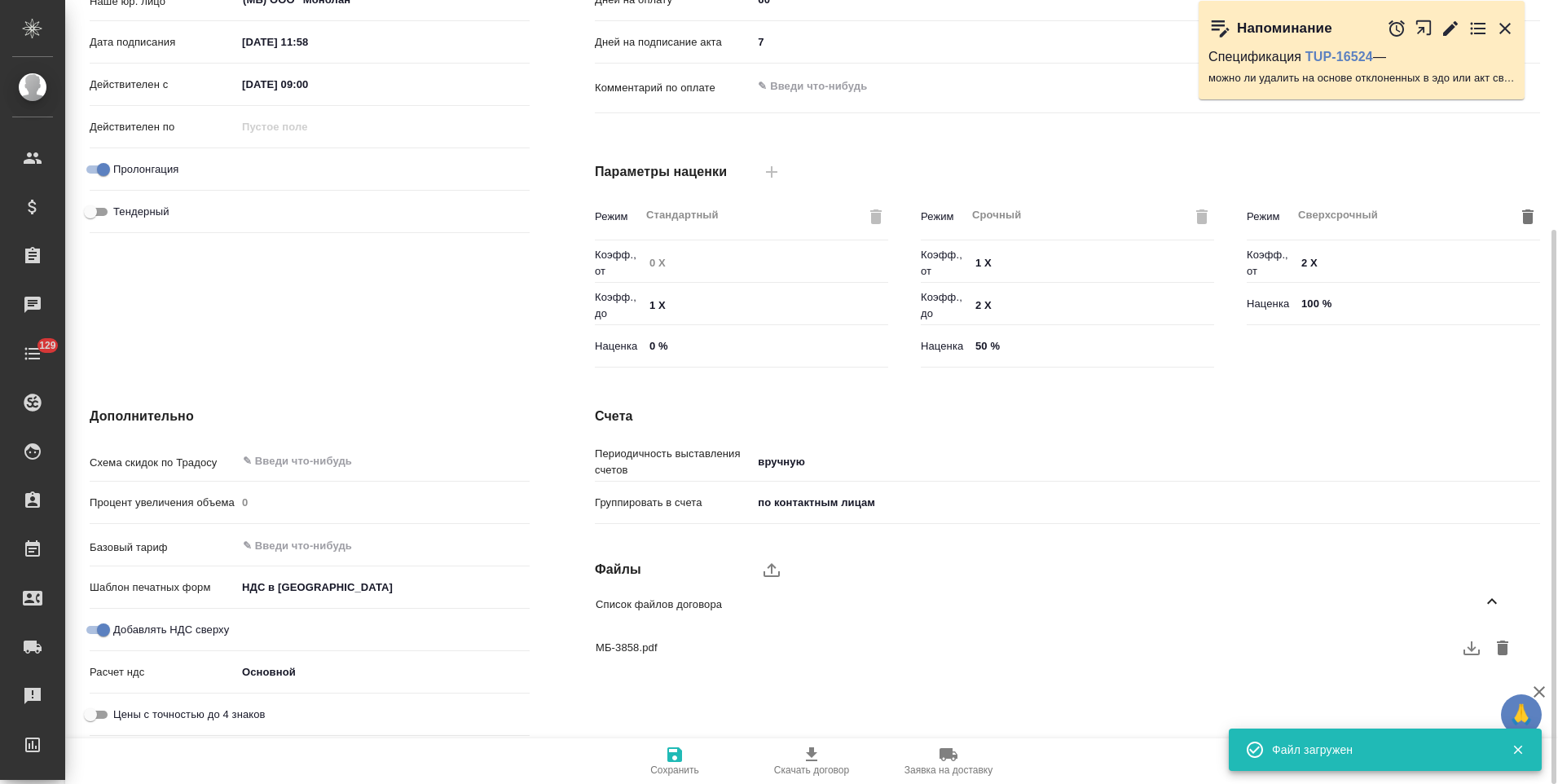
scroll to position [0, 0]
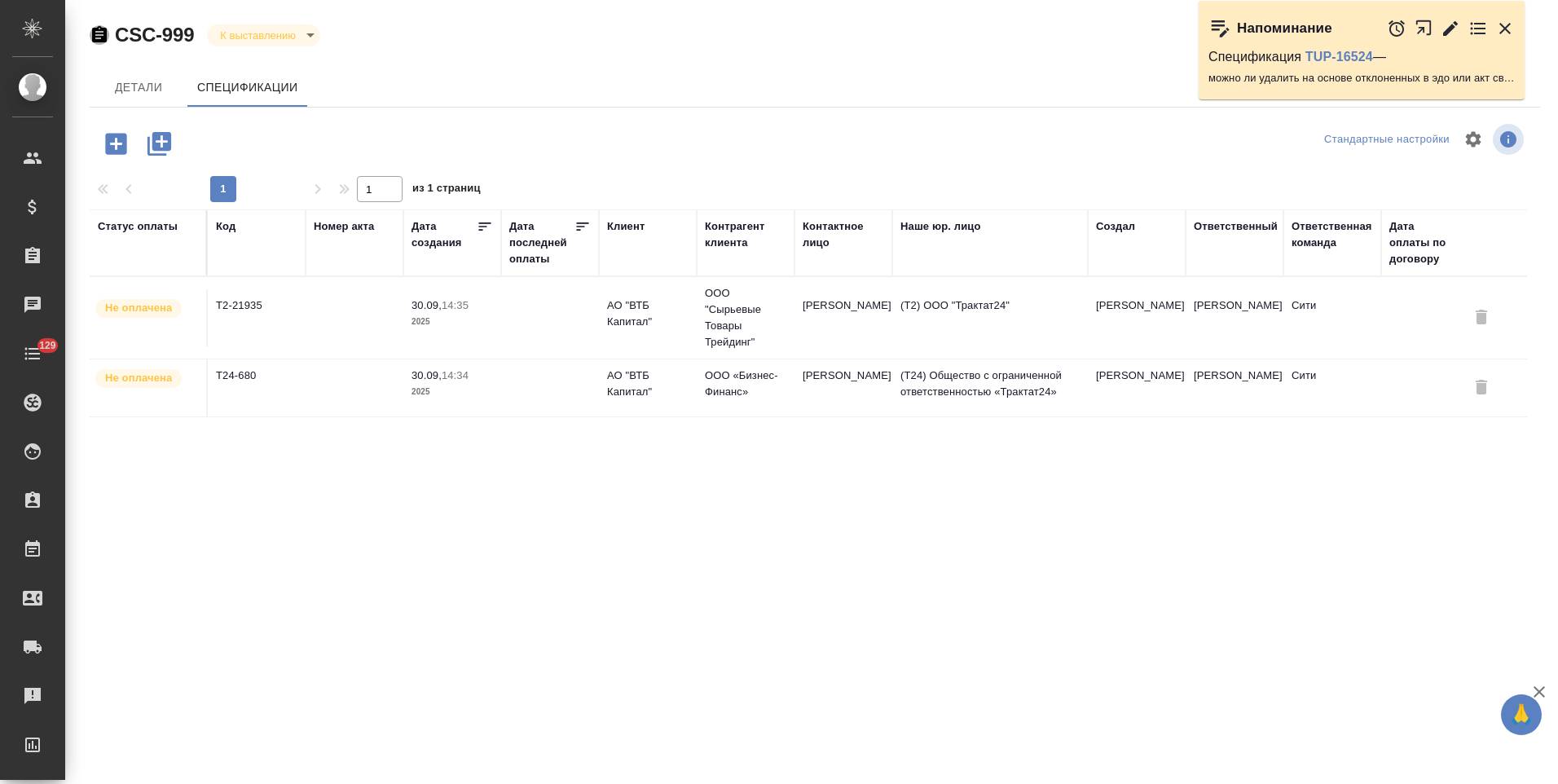
click at [104, 38] on icon "button" at bounding box center [99, 34] width 15 height 17
click at [592, 311] on td at bounding box center [550, 318] width 97 height 57
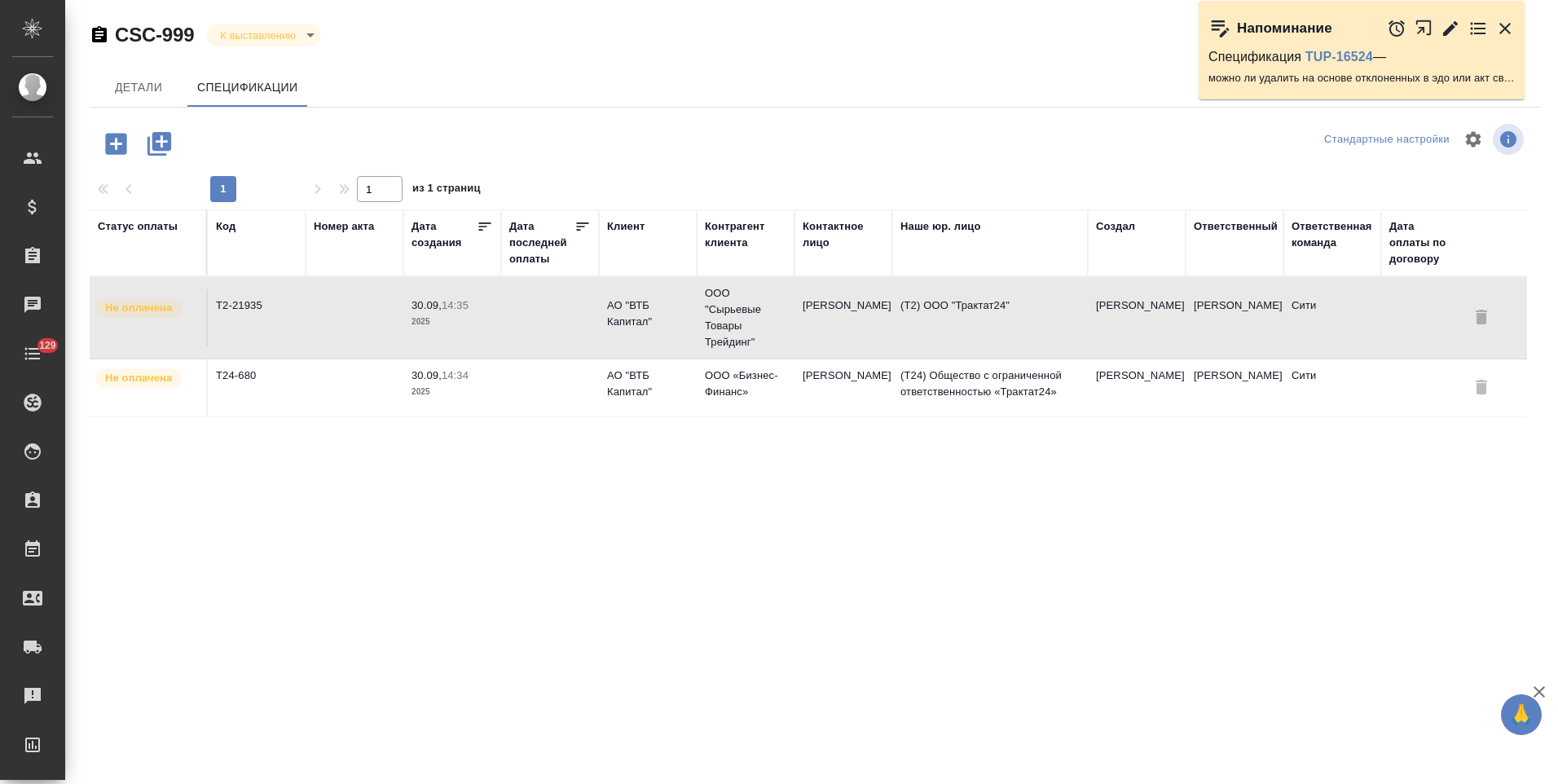
click at [592, 311] on td at bounding box center [550, 318] width 97 height 57
click at [656, 391] on p "АО "ВТБ Капитал"" at bounding box center [647, 383] width 82 height 32
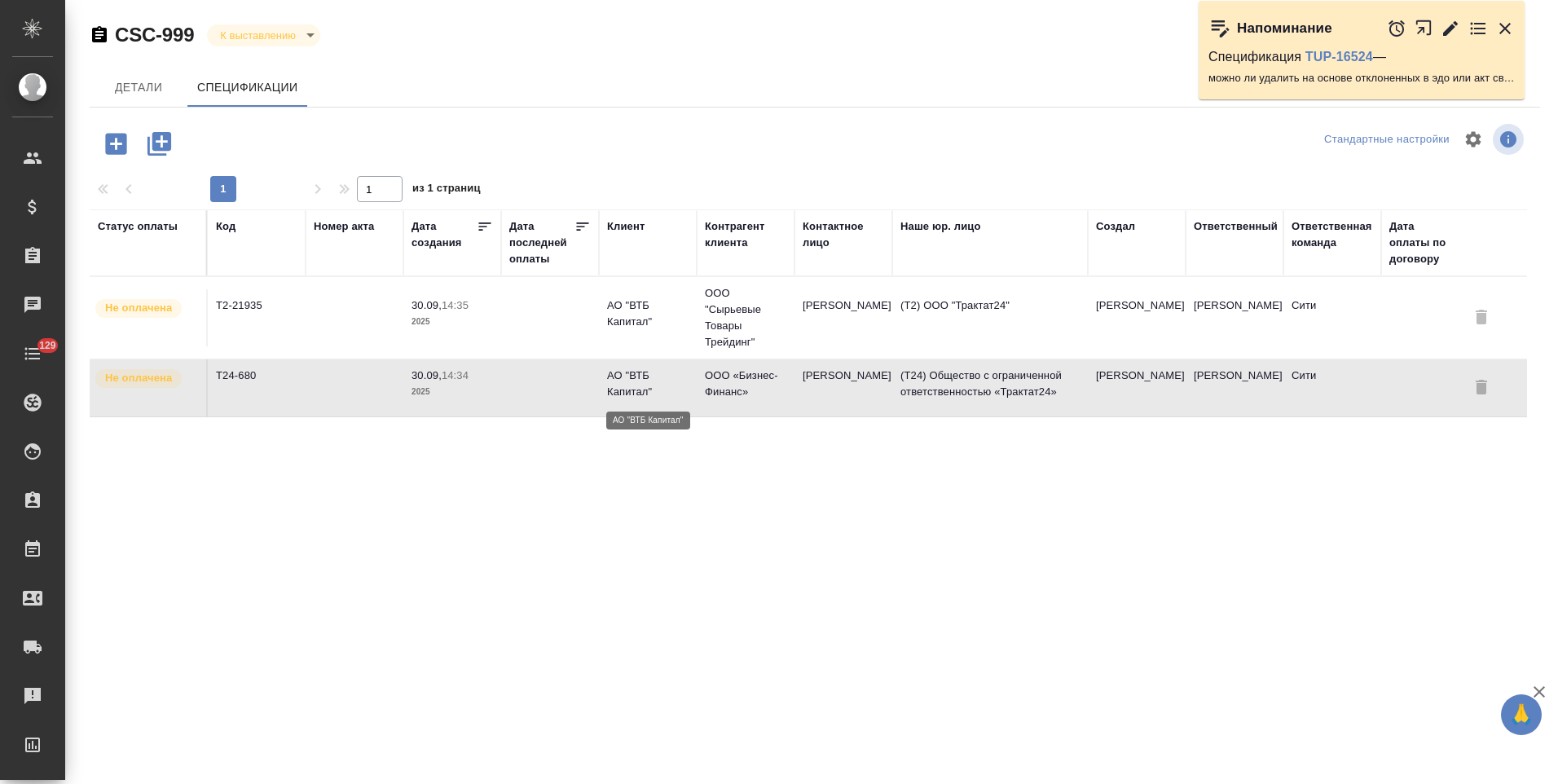
click at [656, 391] on p "АО "ВТБ Капитал"" at bounding box center [647, 383] width 82 height 32
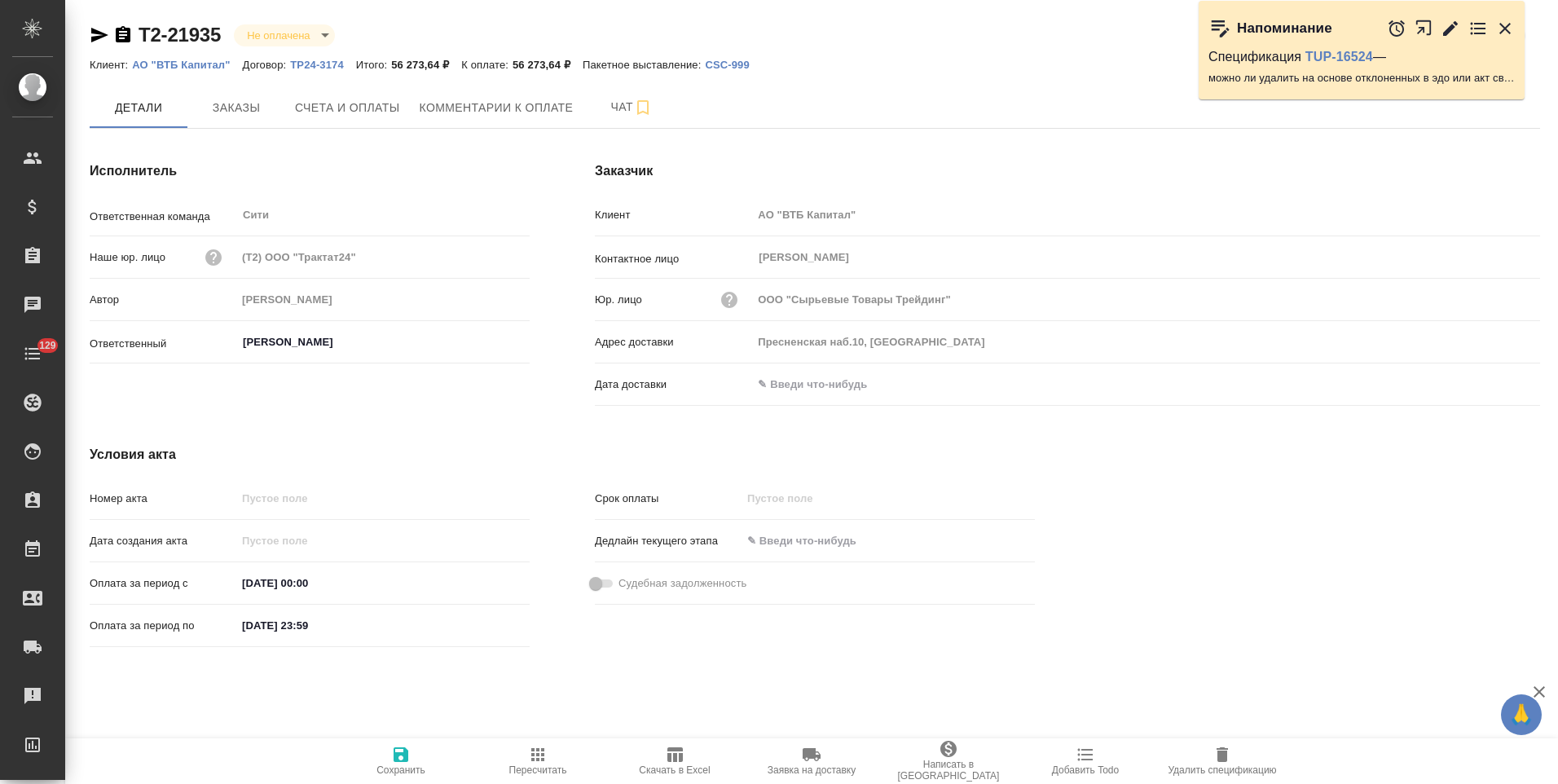
click at [334, 63] on p "ТР24-3174" at bounding box center [324, 64] width 66 height 12
click at [319, 61] on p "ТР24-3313" at bounding box center [324, 64] width 66 height 12
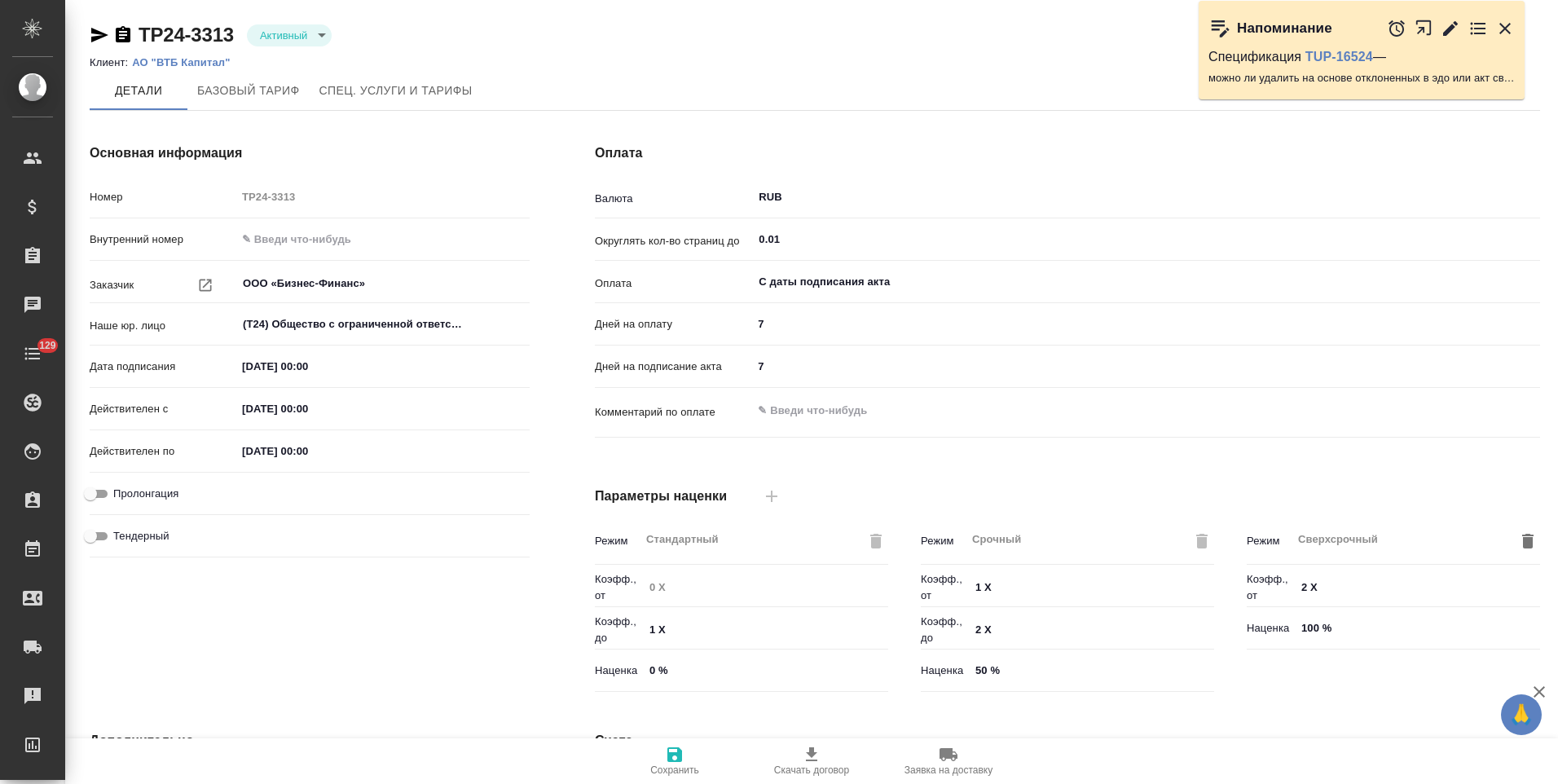
type input "VTBCapital"
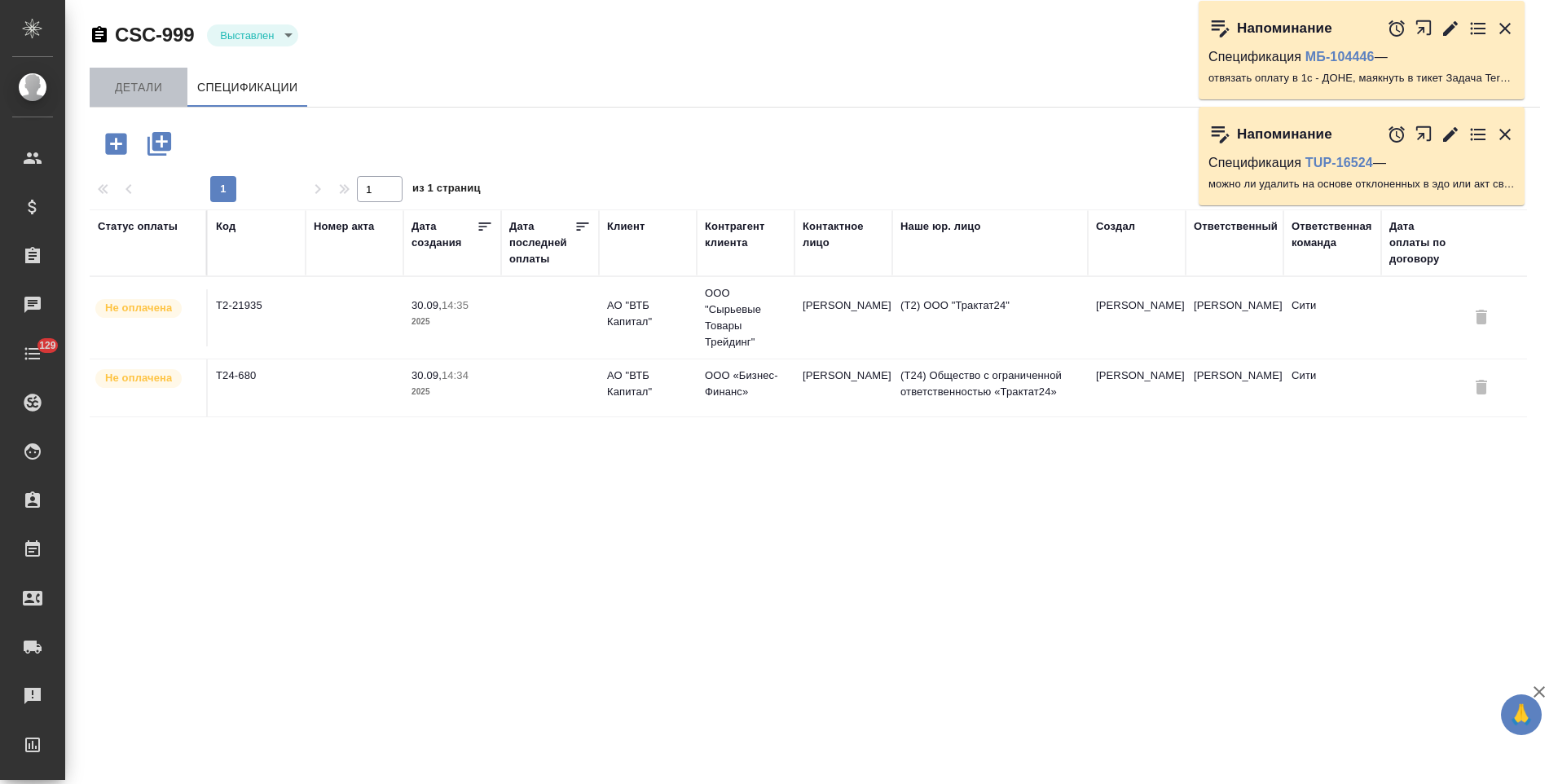
click at [125, 91] on span "Детали" at bounding box center [138, 87] width 78 height 20
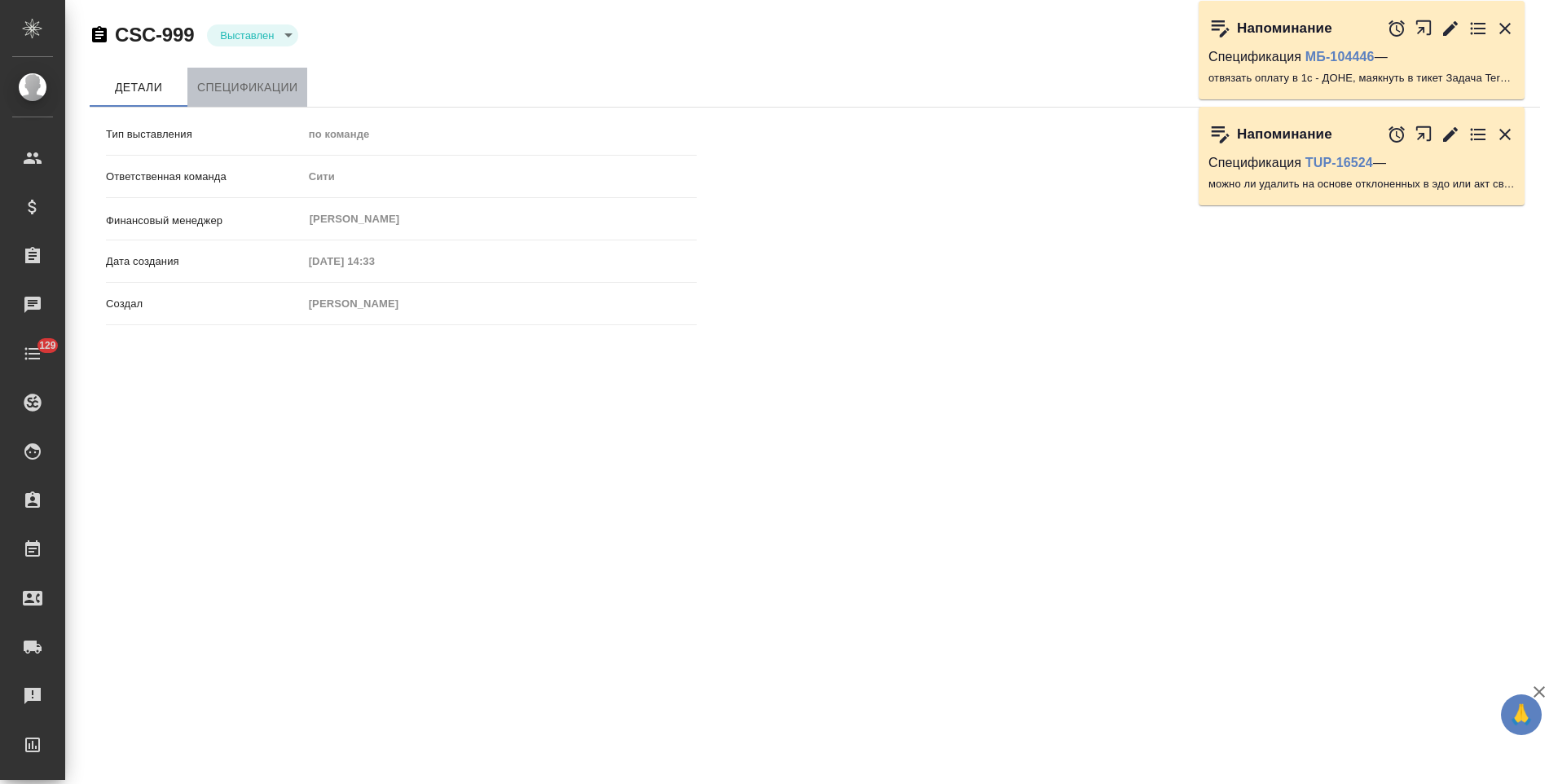
click at [247, 95] on span "Спецификации" at bounding box center [246, 87] width 100 height 20
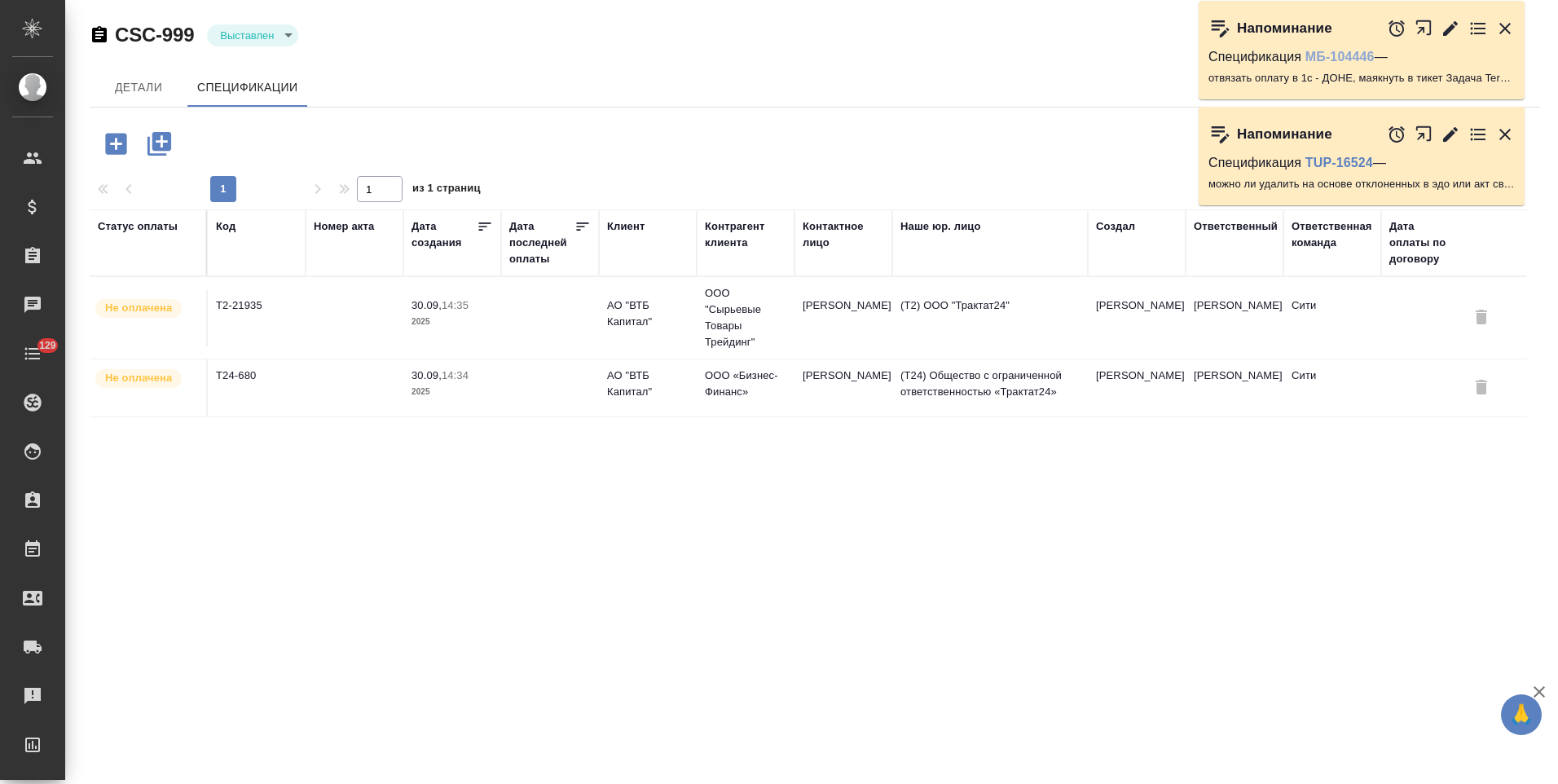
click at [1308, 58] on link "МБ-104446" at bounding box center [1339, 56] width 69 height 14
click at [401, 319] on td at bounding box center [354, 318] width 97 height 57
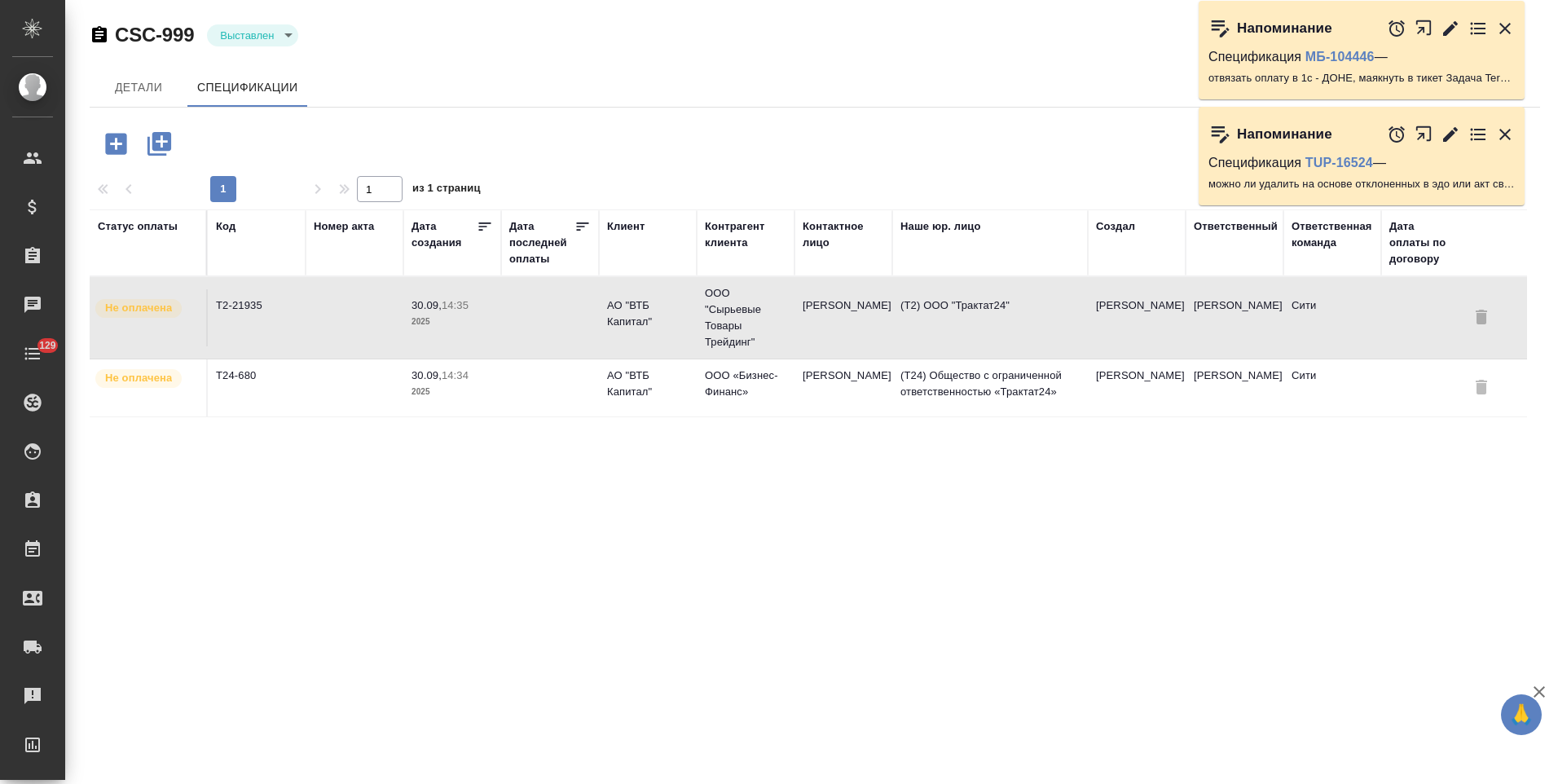
click at [401, 319] on td at bounding box center [354, 318] width 97 height 57
click at [473, 379] on span "30.09, 14:34" at bounding box center [452, 376] width 82 height 17
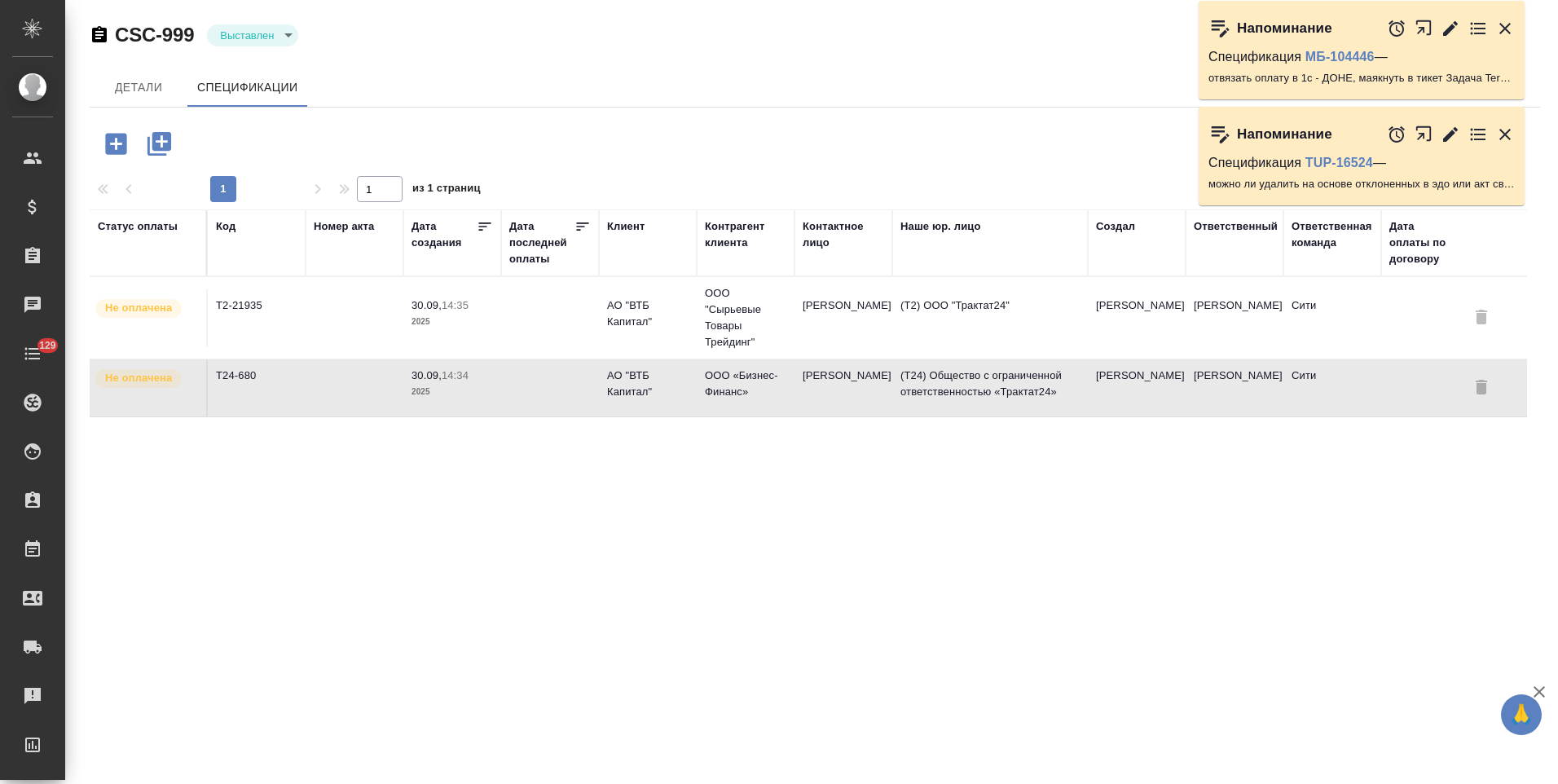
click at [473, 379] on span "30.09, 14:34" at bounding box center [452, 376] width 82 height 17
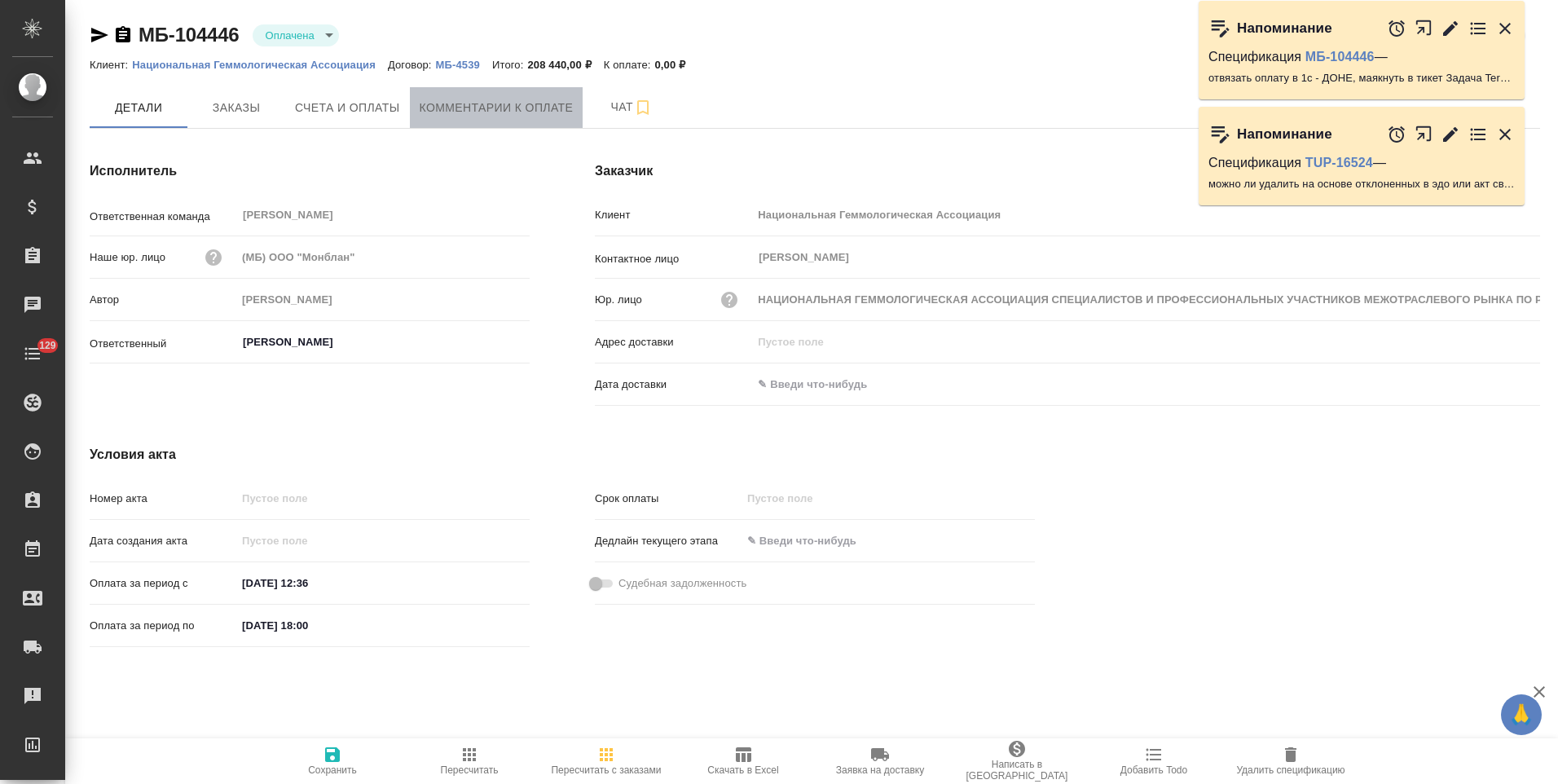
click at [503, 117] on span "Комментарии к оплате" at bounding box center [496, 108] width 154 height 20
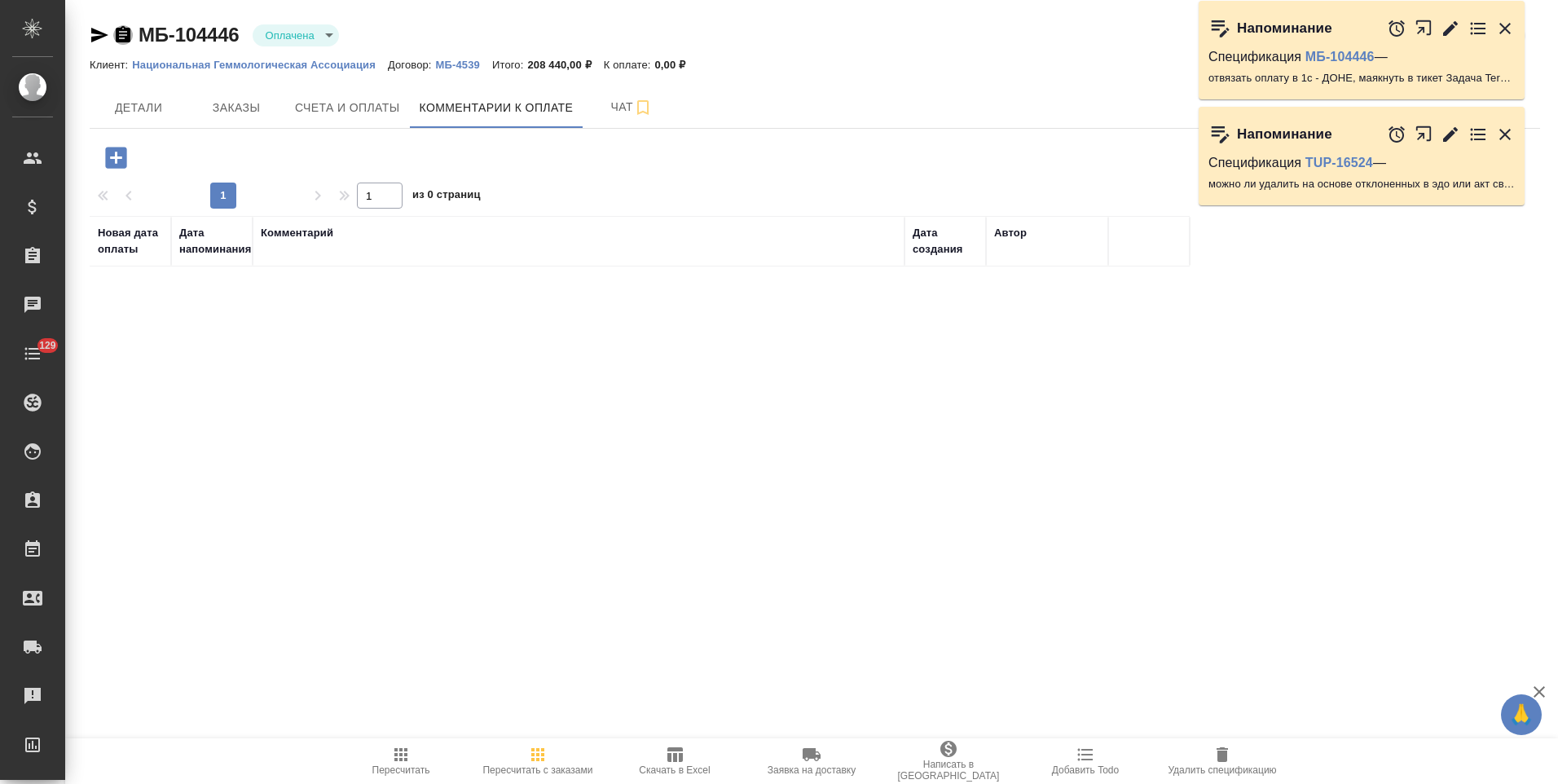
click at [121, 39] on icon "button" at bounding box center [122, 34] width 19 height 19
click at [335, 112] on span "Счета и оплаты" at bounding box center [347, 108] width 105 height 20
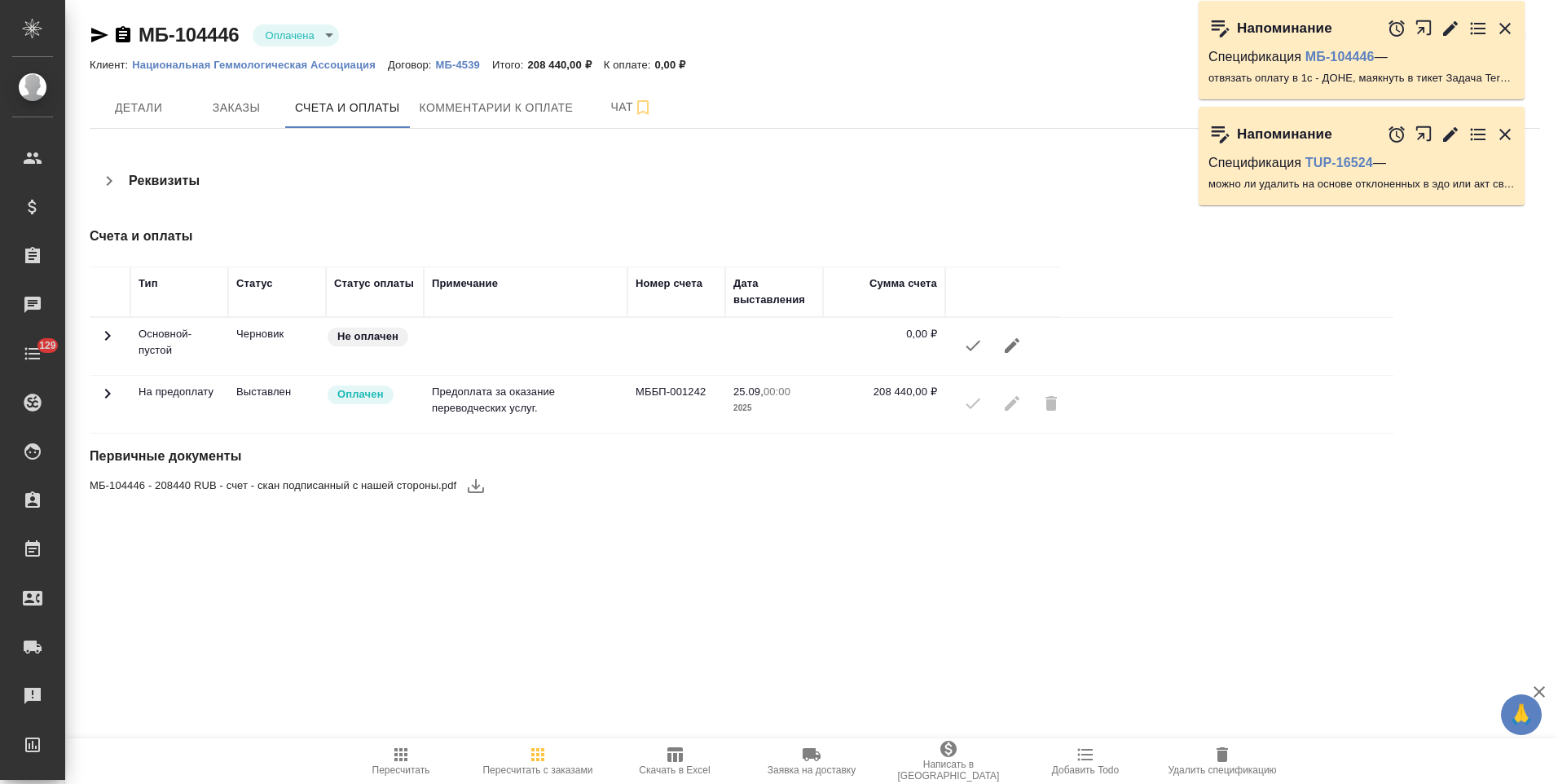
click at [1446, 32] on icon "button" at bounding box center [1450, 28] width 15 height 15
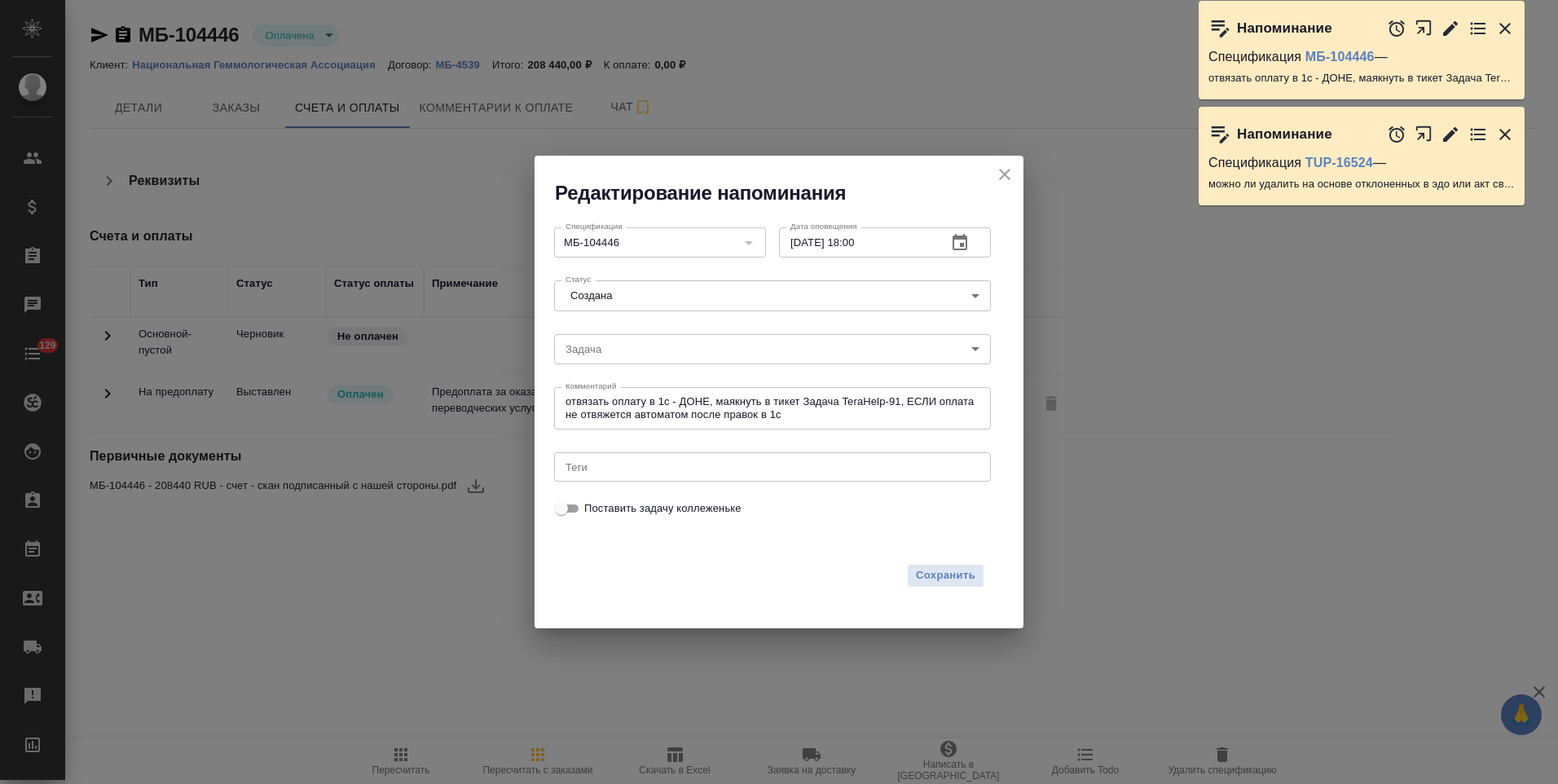
click at [870, 419] on textarea "отвязать оплату в 1с - ДОНЕ, маякнуть в тикет Задача TeraHelp-91, ЕСЛИ оплата н…" at bounding box center [772, 407] width 414 height 25
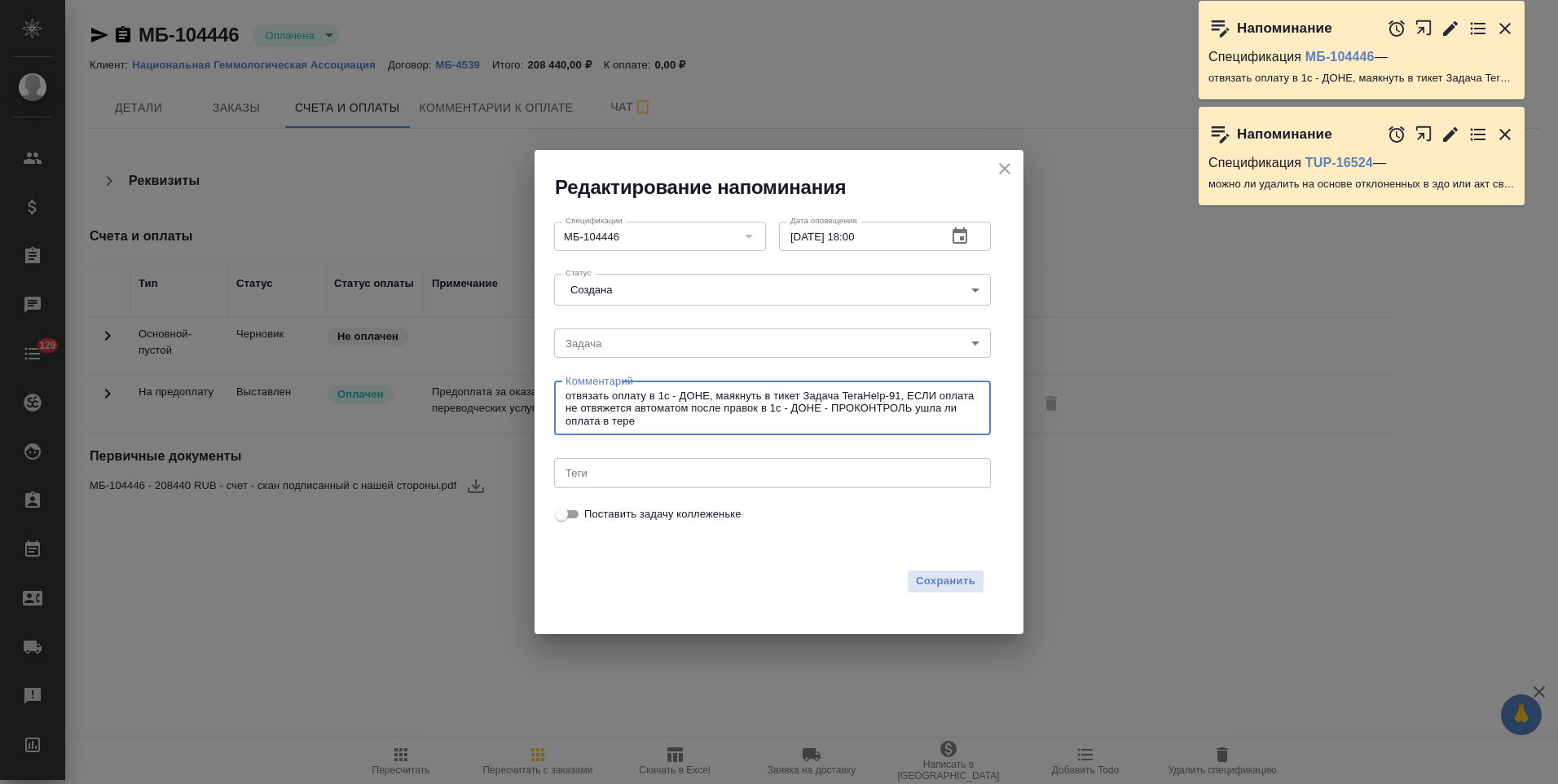
type textarea "отвязать оплату в 1с - ДОНЕ, маякнуть в тикет Задача TeraHelp-91, ЕСЛИ оплата н…"
click at [966, 233] on icon "button" at bounding box center [960, 235] width 15 height 17
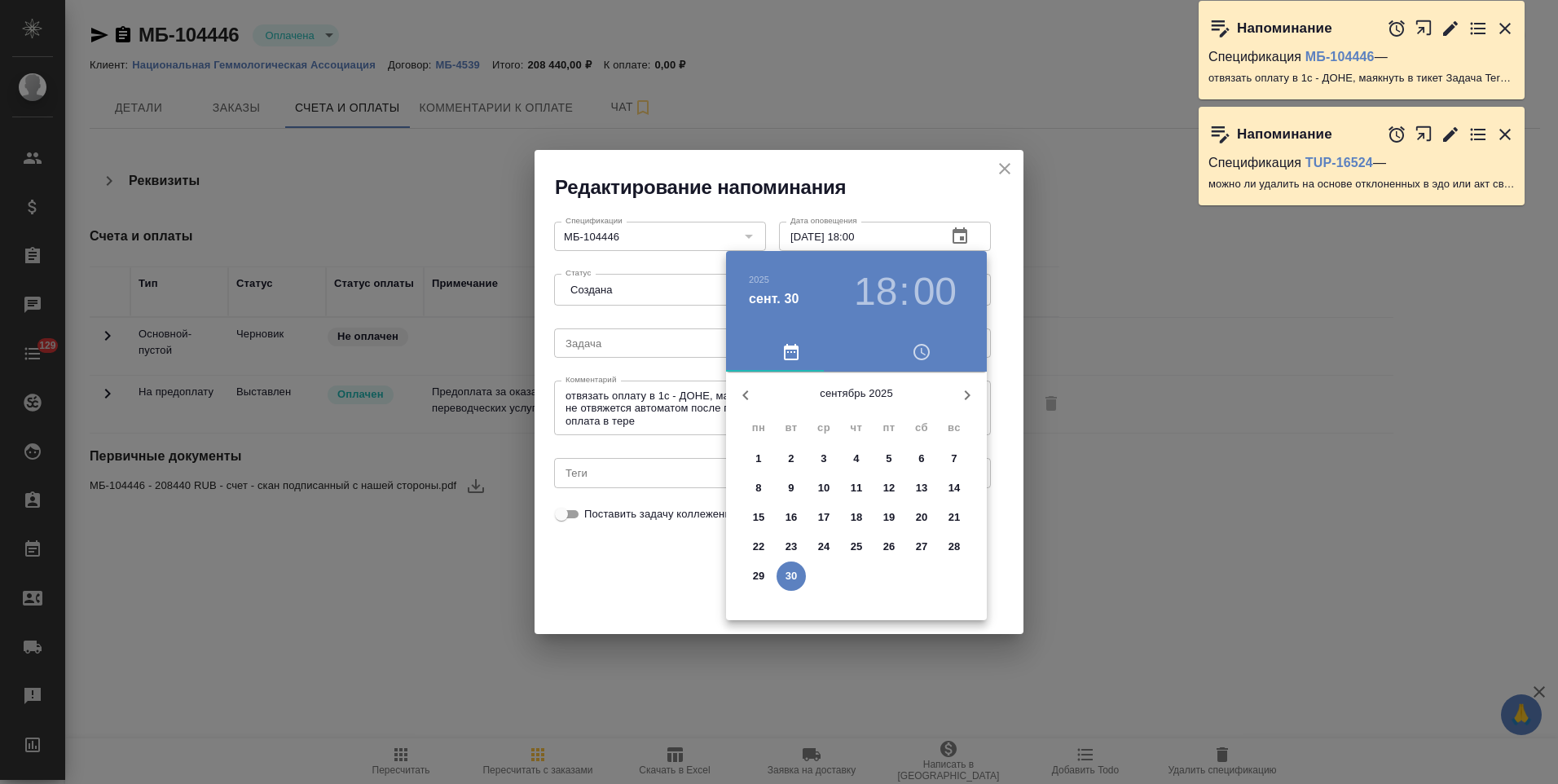
click at [973, 390] on icon "button" at bounding box center [966, 394] width 19 height 19
click at [822, 457] on p "1" at bounding box center [824, 459] width 6 height 17
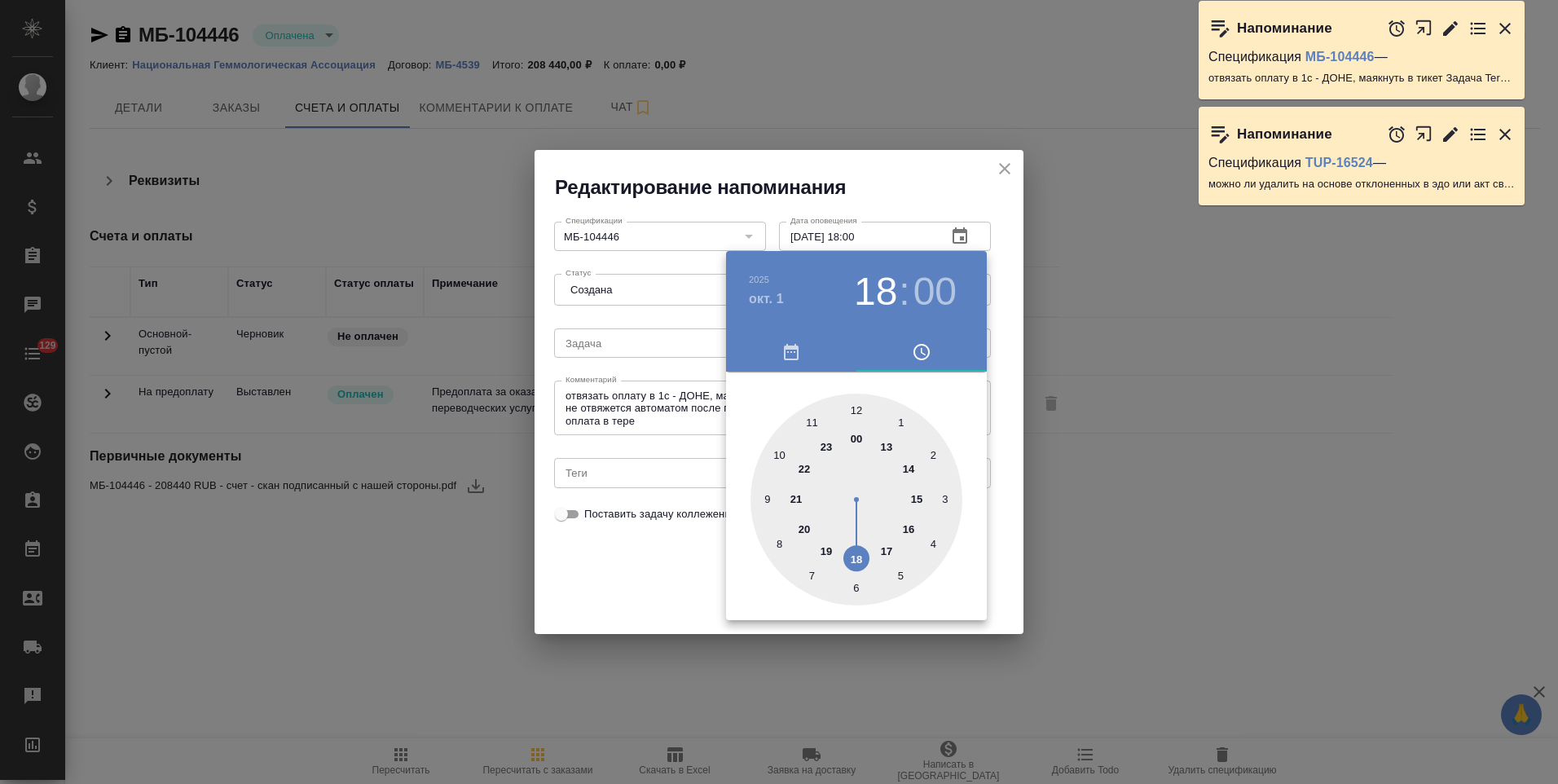
click at [857, 409] on div at bounding box center [856, 499] width 211 height 211
type input "01.10.2025 12:00"
click at [857, 409] on div at bounding box center [856, 499] width 211 height 211
click at [663, 562] on div at bounding box center [779, 392] width 1558 height 784
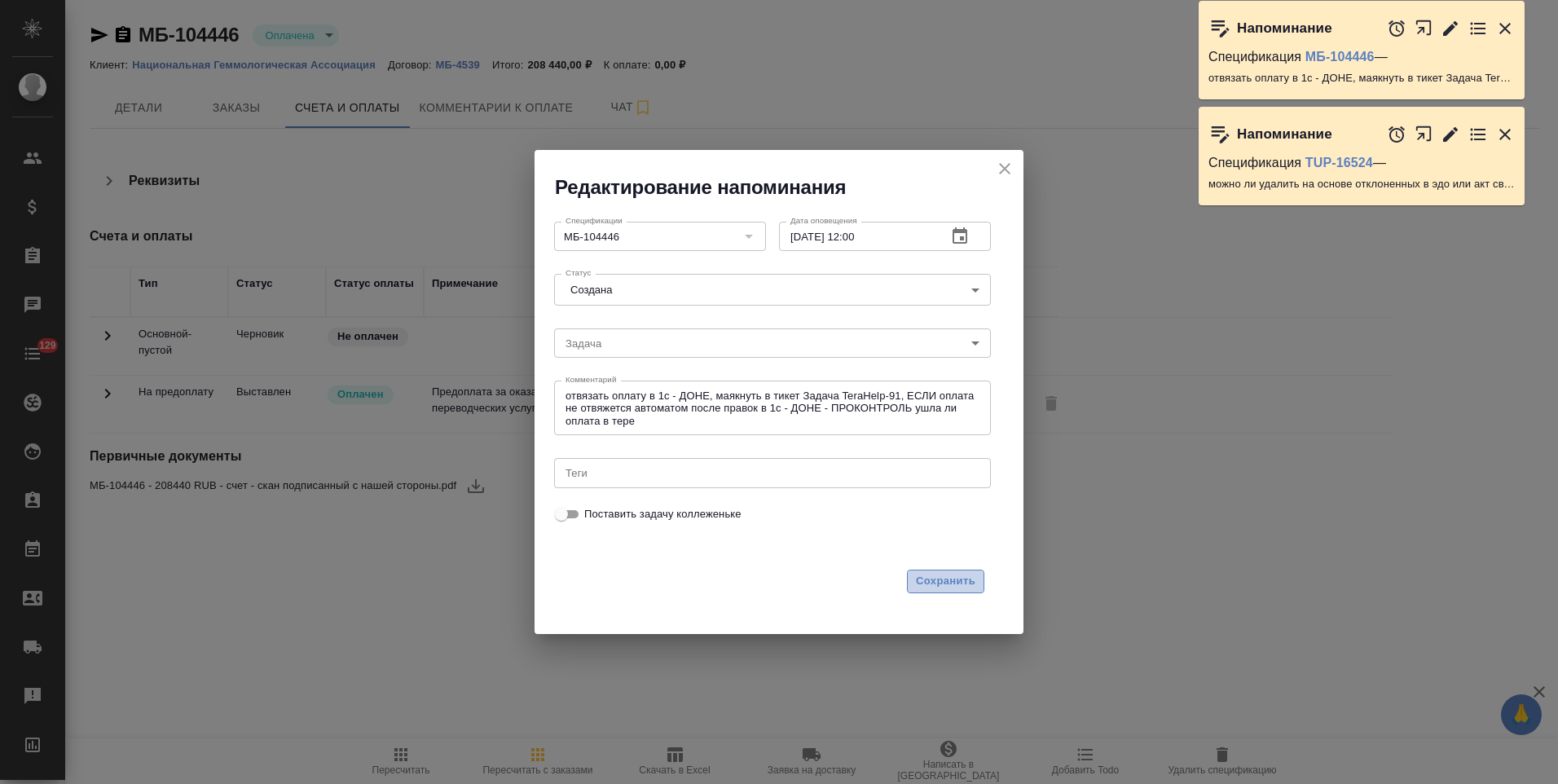
click at [961, 579] on span "Сохранить" at bounding box center [945, 581] width 60 height 18
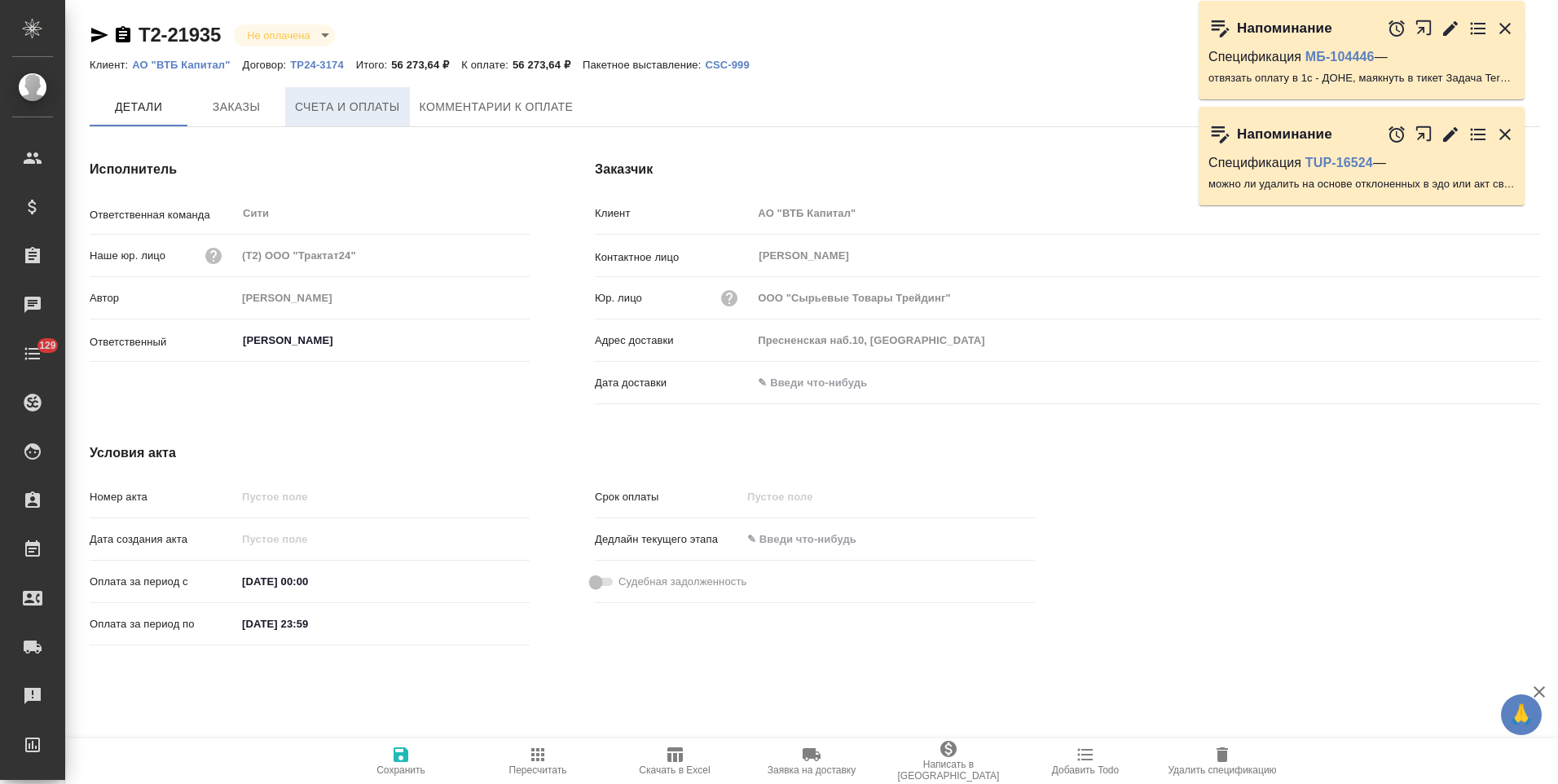
click at [335, 94] on button "Счета и оплаты" at bounding box center [347, 107] width 125 height 40
click at [383, 117] on span "Счета и оплаты" at bounding box center [347, 108] width 105 height 20
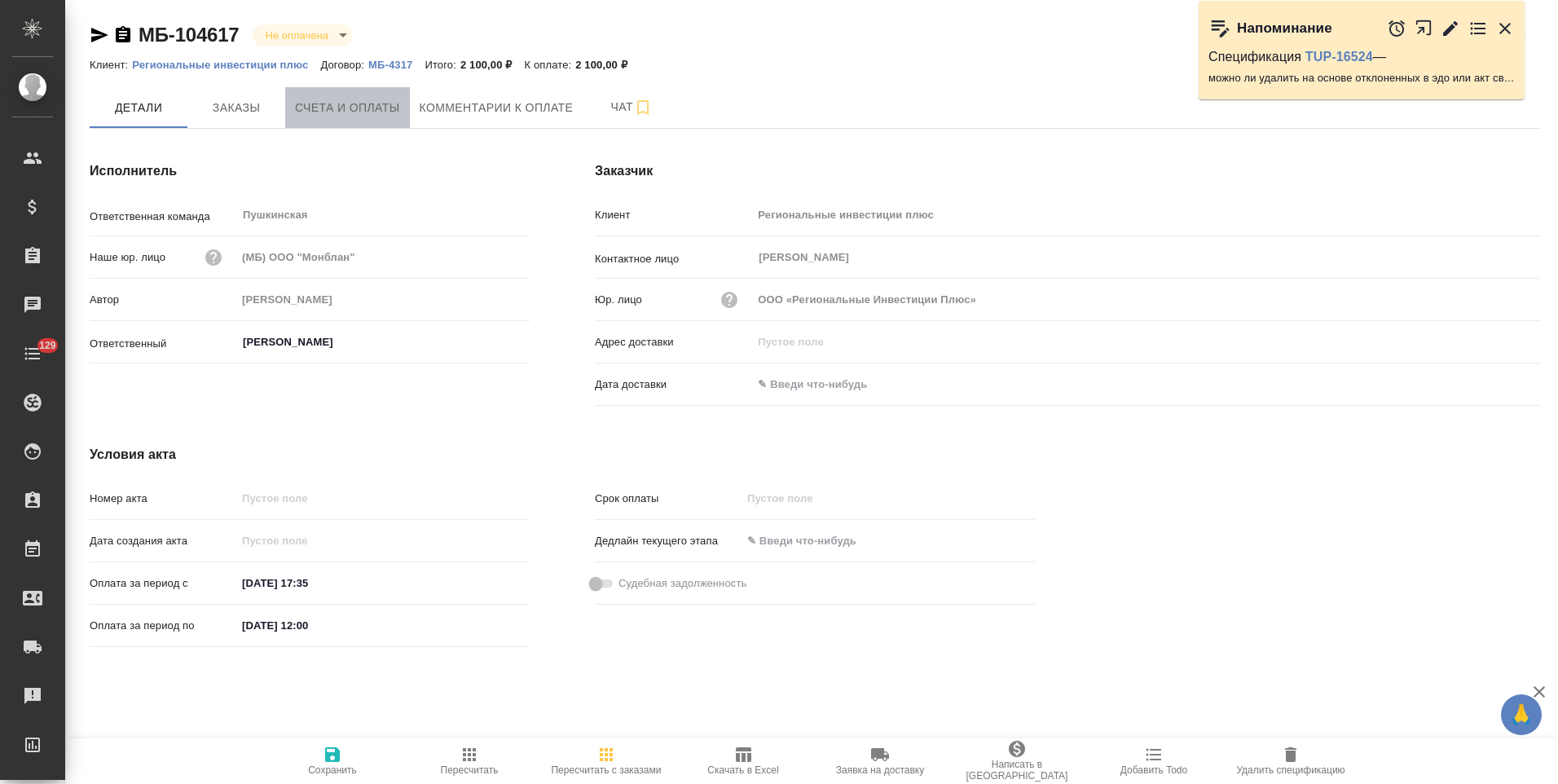
click at [375, 122] on button "Счета и оплаты" at bounding box center [347, 108] width 125 height 40
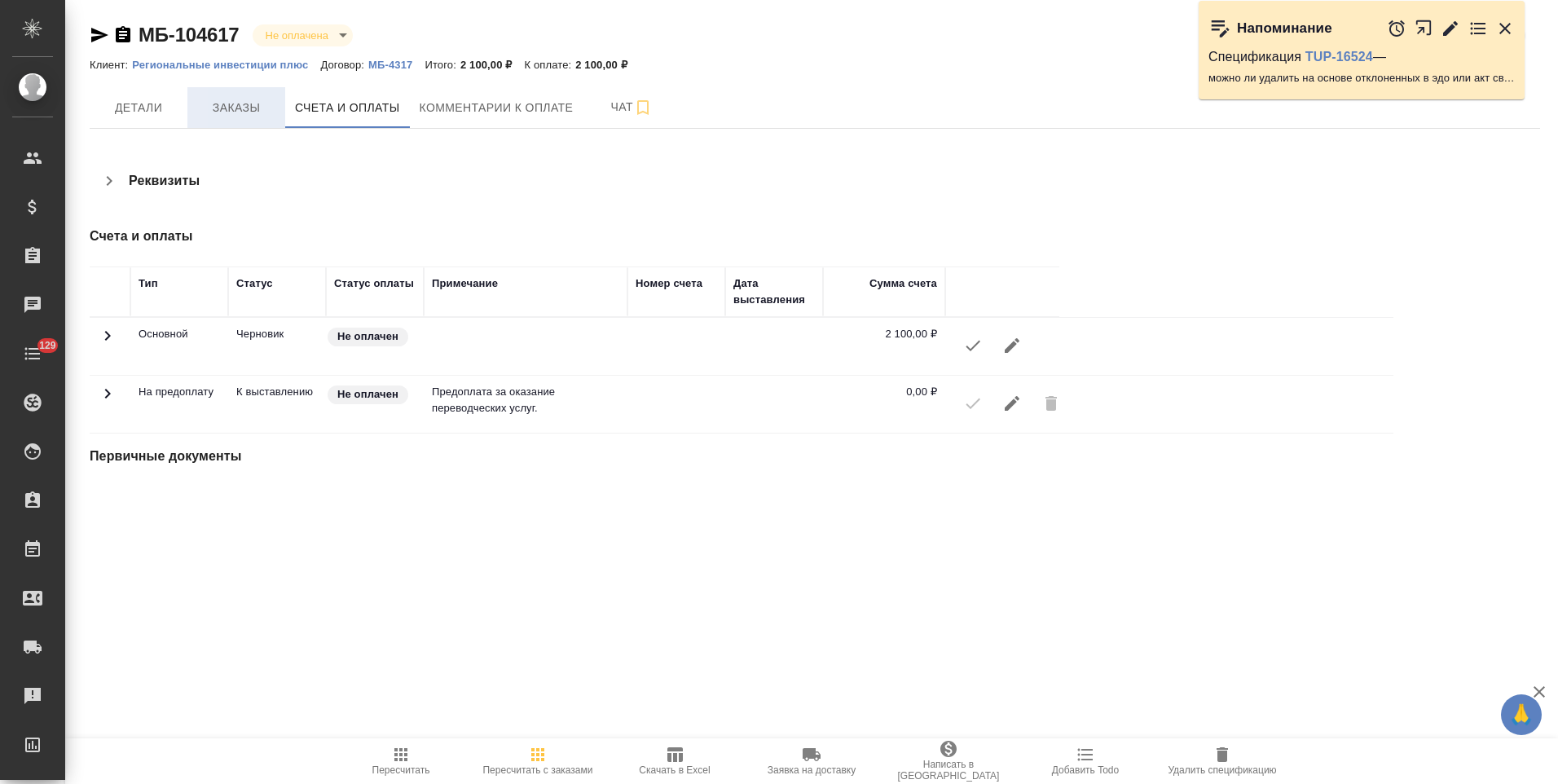
click at [251, 108] on span "Заказы" at bounding box center [235, 108] width 78 height 20
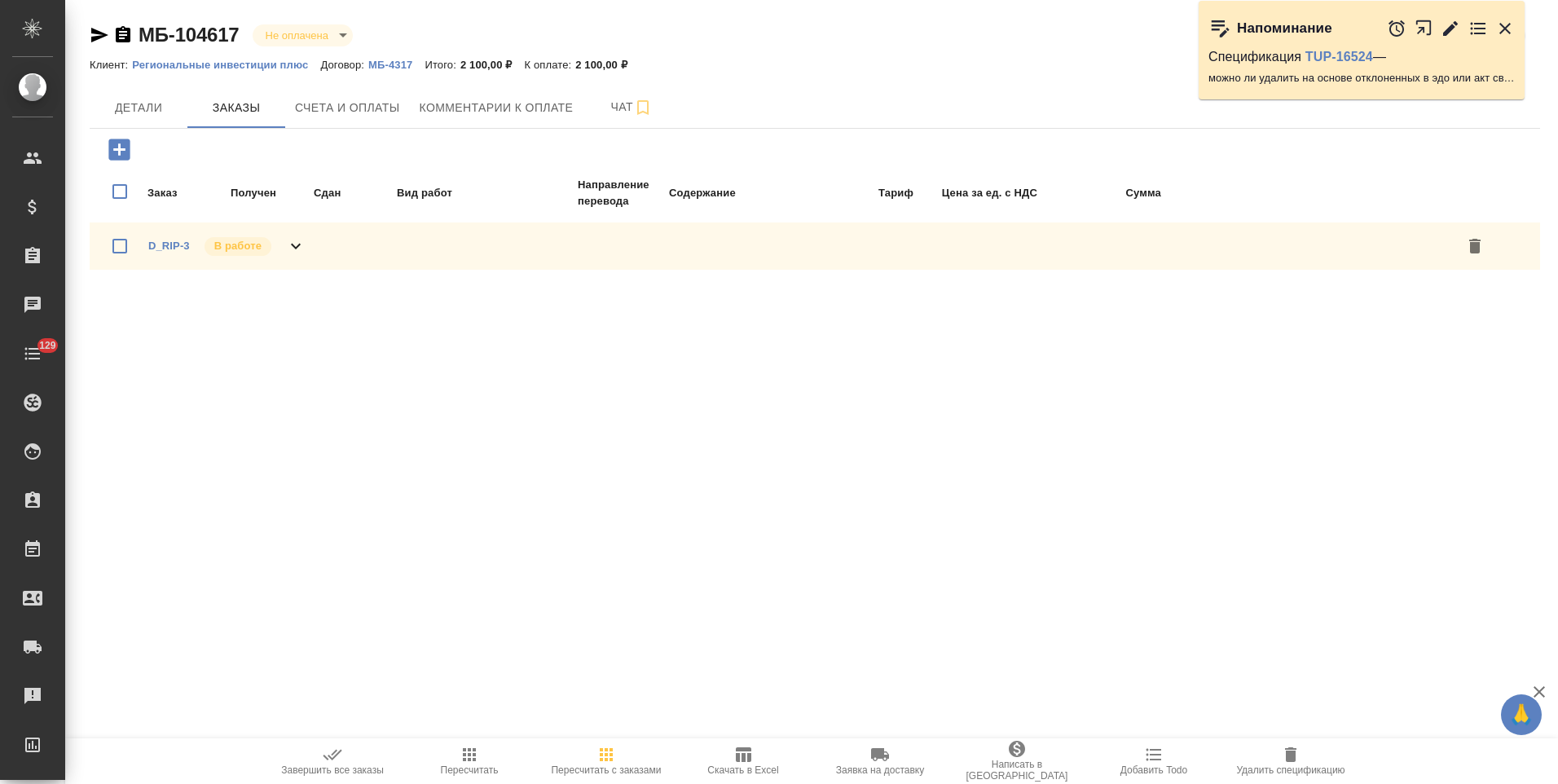
click at [296, 248] on icon at bounding box center [295, 246] width 10 height 6
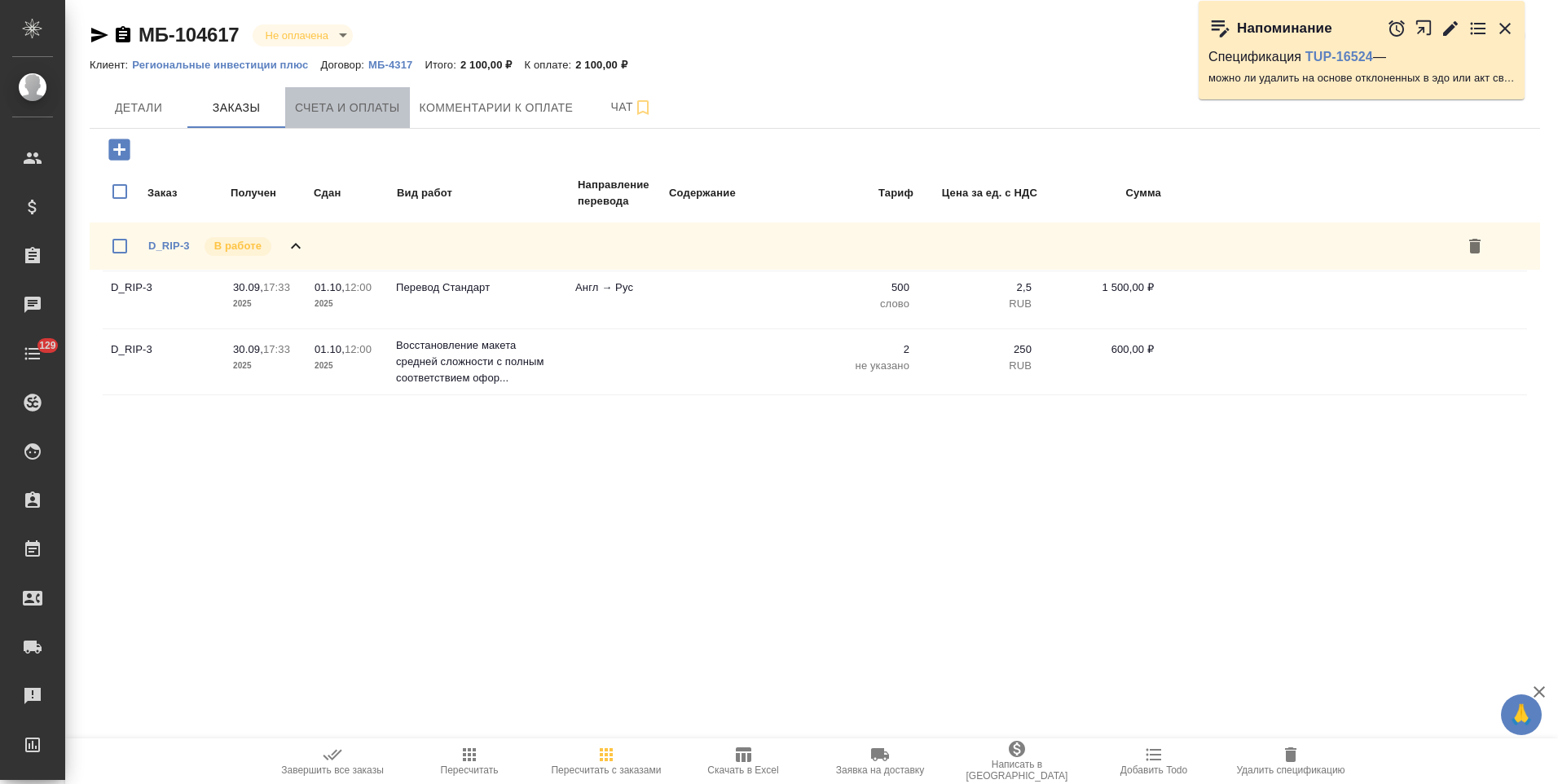
click at [378, 110] on span "Счета и оплаты" at bounding box center [347, 108] width 105 height 20
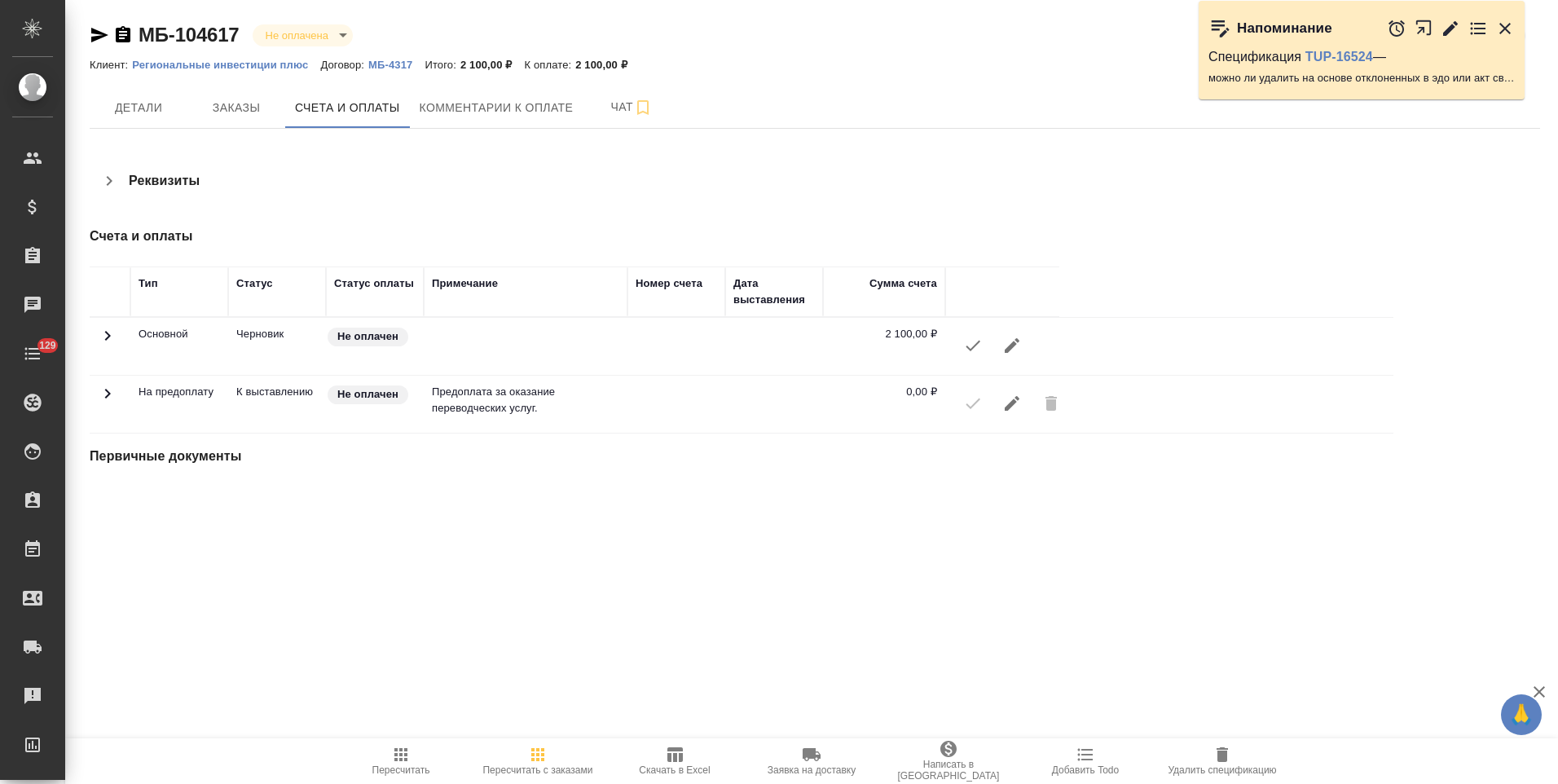
click at [381, 64] on p "МБ-4317" at bounding box center [396, 64] width 56 height 12
drag, startPoint x: 118, startPoint y: 31, endPoint x: 176, endPoint y: 97, distance: 87.9
click at [118, 31] on icon "button" at bounding box center [123, 34] width 15 height 17
click at [1007, 406] on icon "button" at bounding box center [1012, 403] width 15 height 15
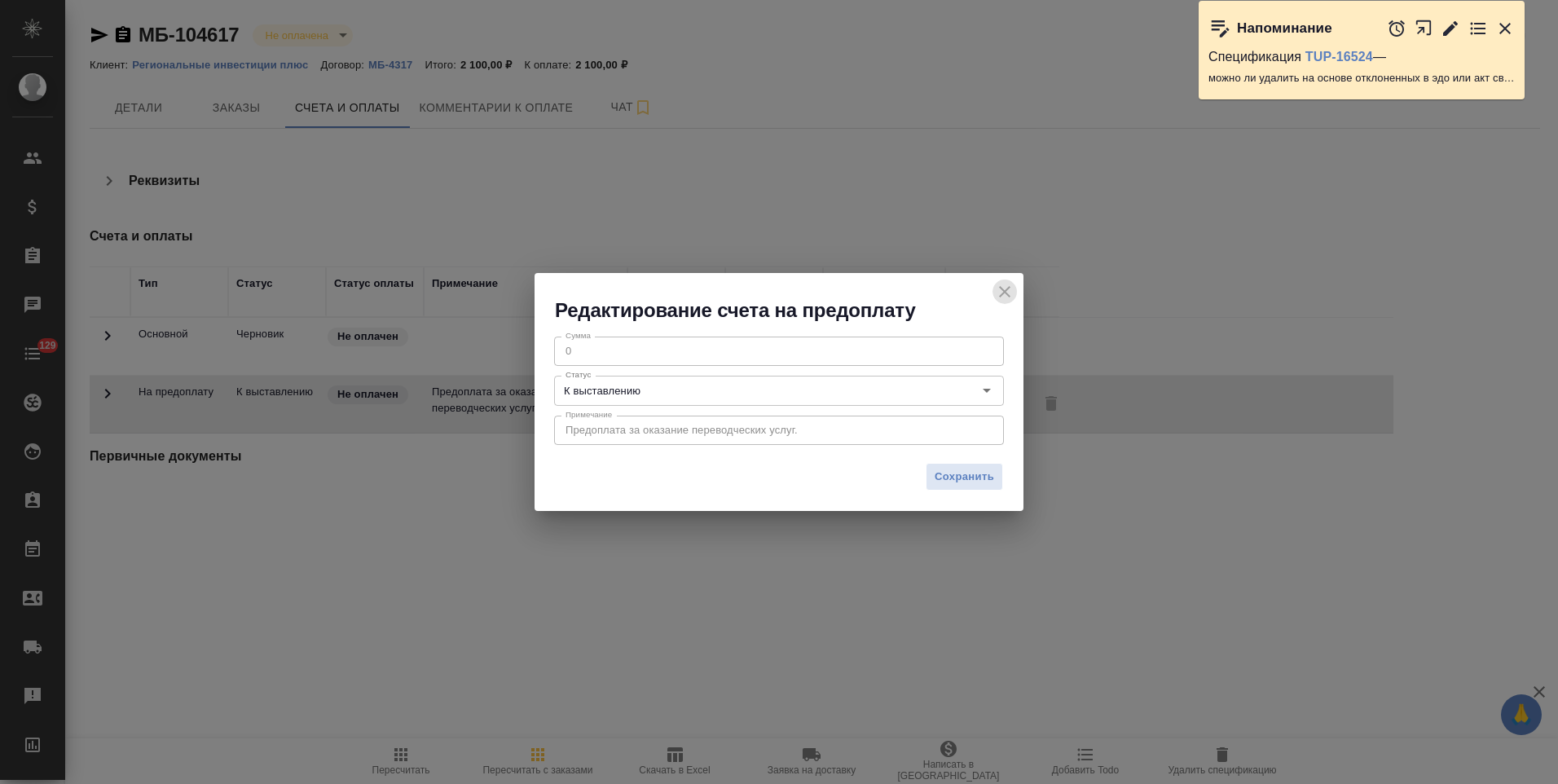
click at [1007, 290] on icon "close" at bounding box center [1004, 291] width 19 height 19
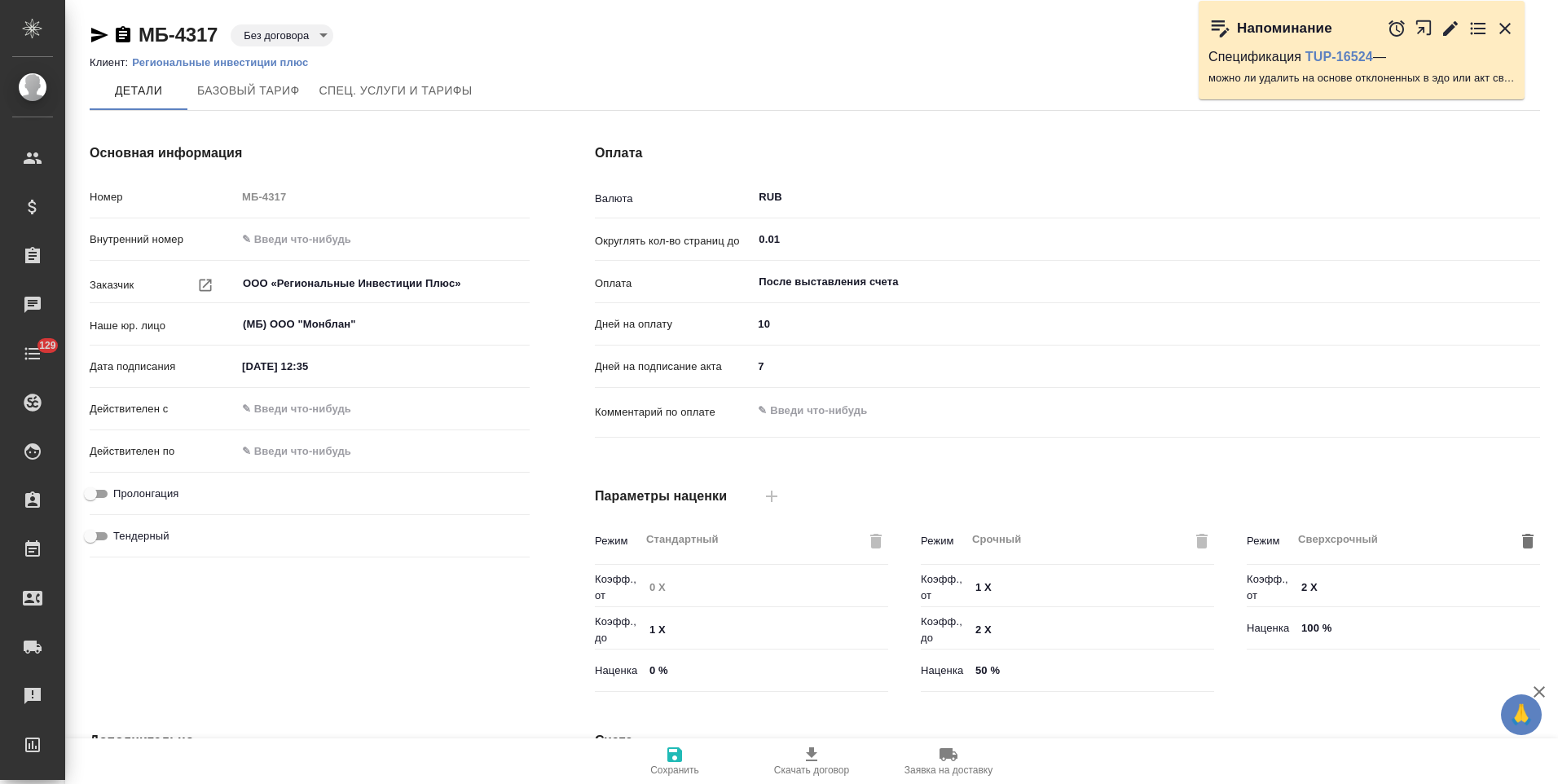
scroll to position [324, 0]
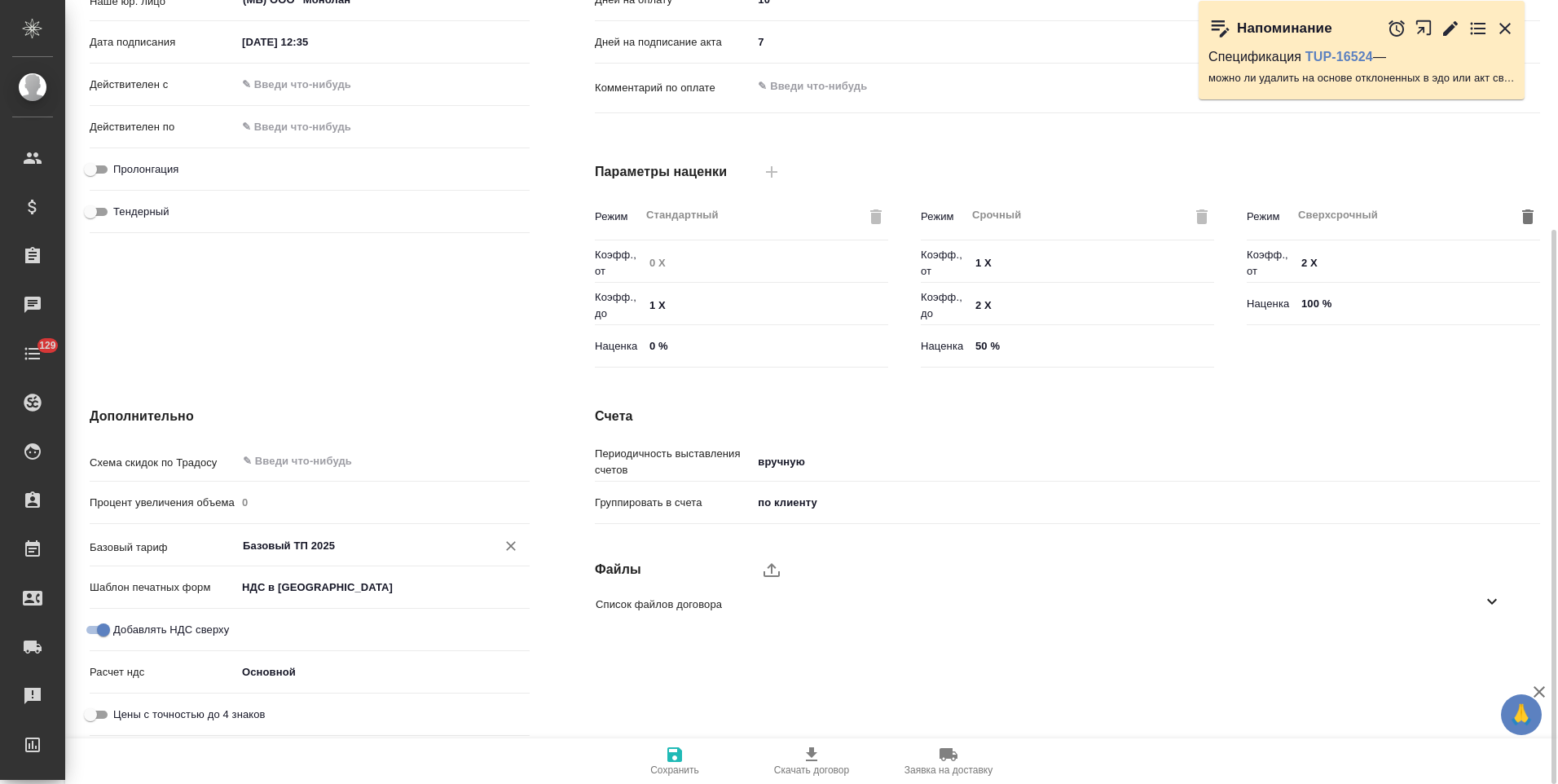
click at [373, 546] on input "Базовый ТП 2025" at bounding box center [355, 544] width 229 height 19
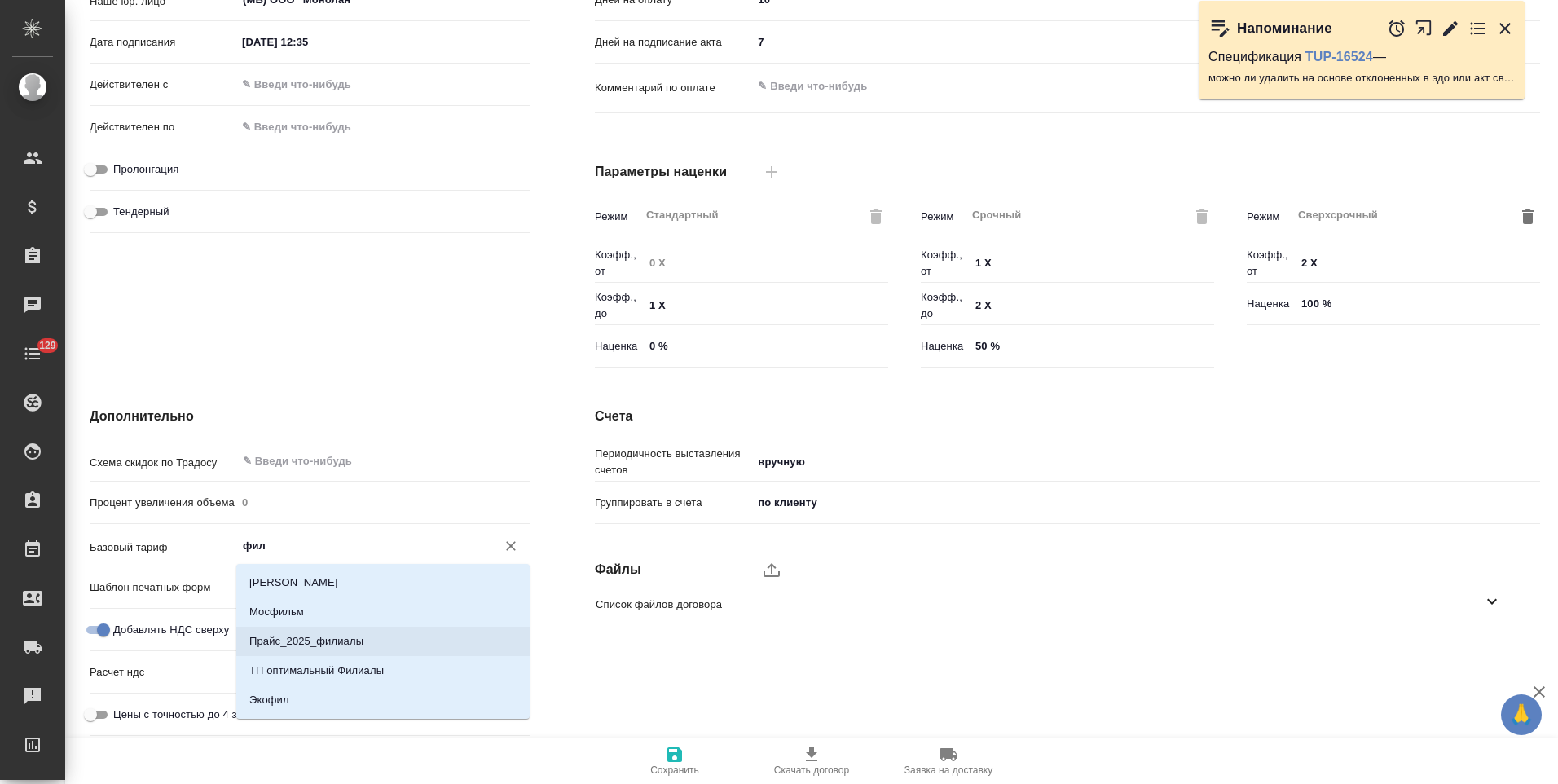
click at [391, 640] on li "Прайс_2025_филиалы" at bounding box center [382, 642] width 293 height 29
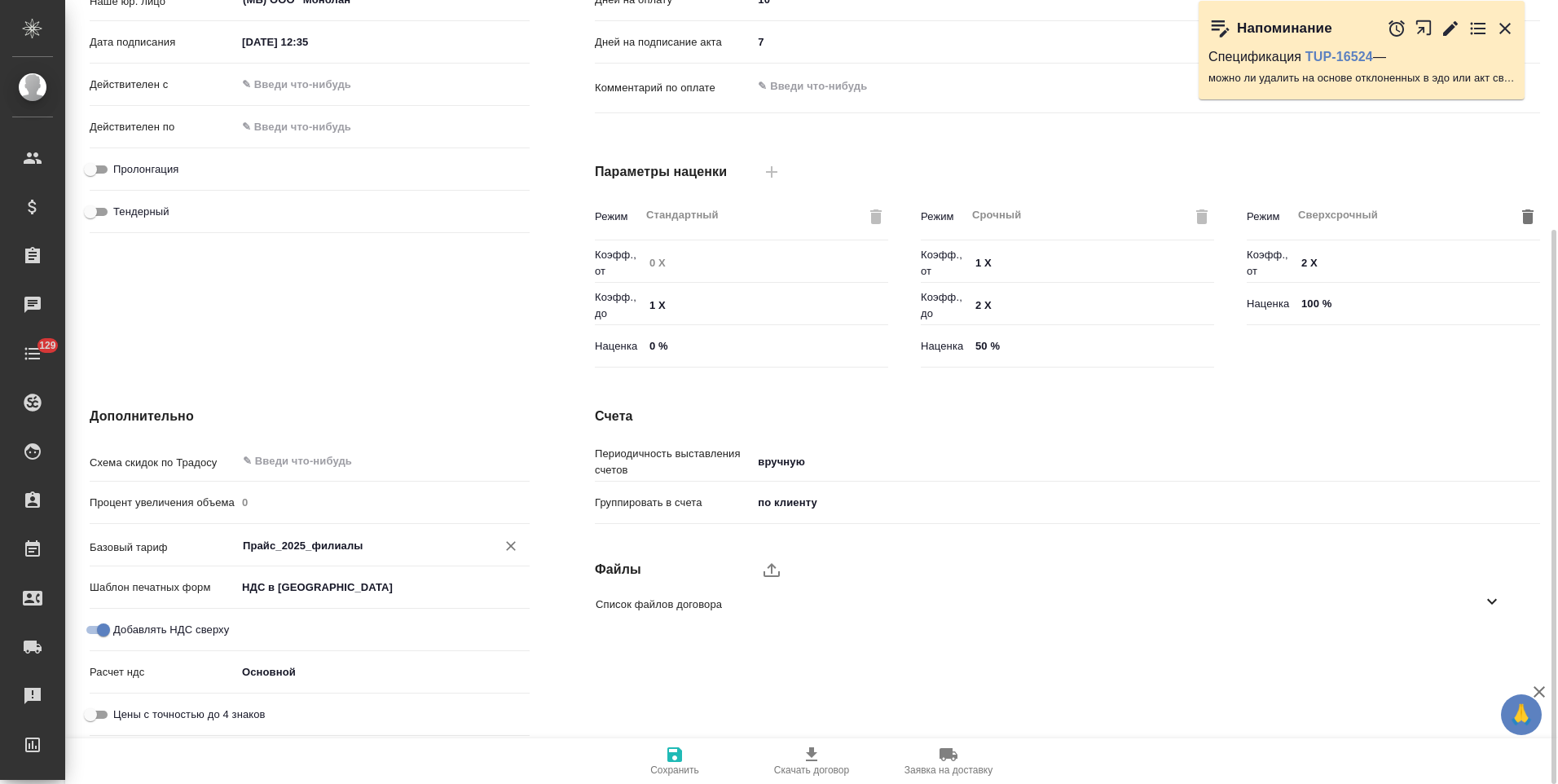
type input "Прайс_2025_филиалы"
click at [693, 762] on span "Сохранить" at bounding box center [675, 760] width 118 height 31
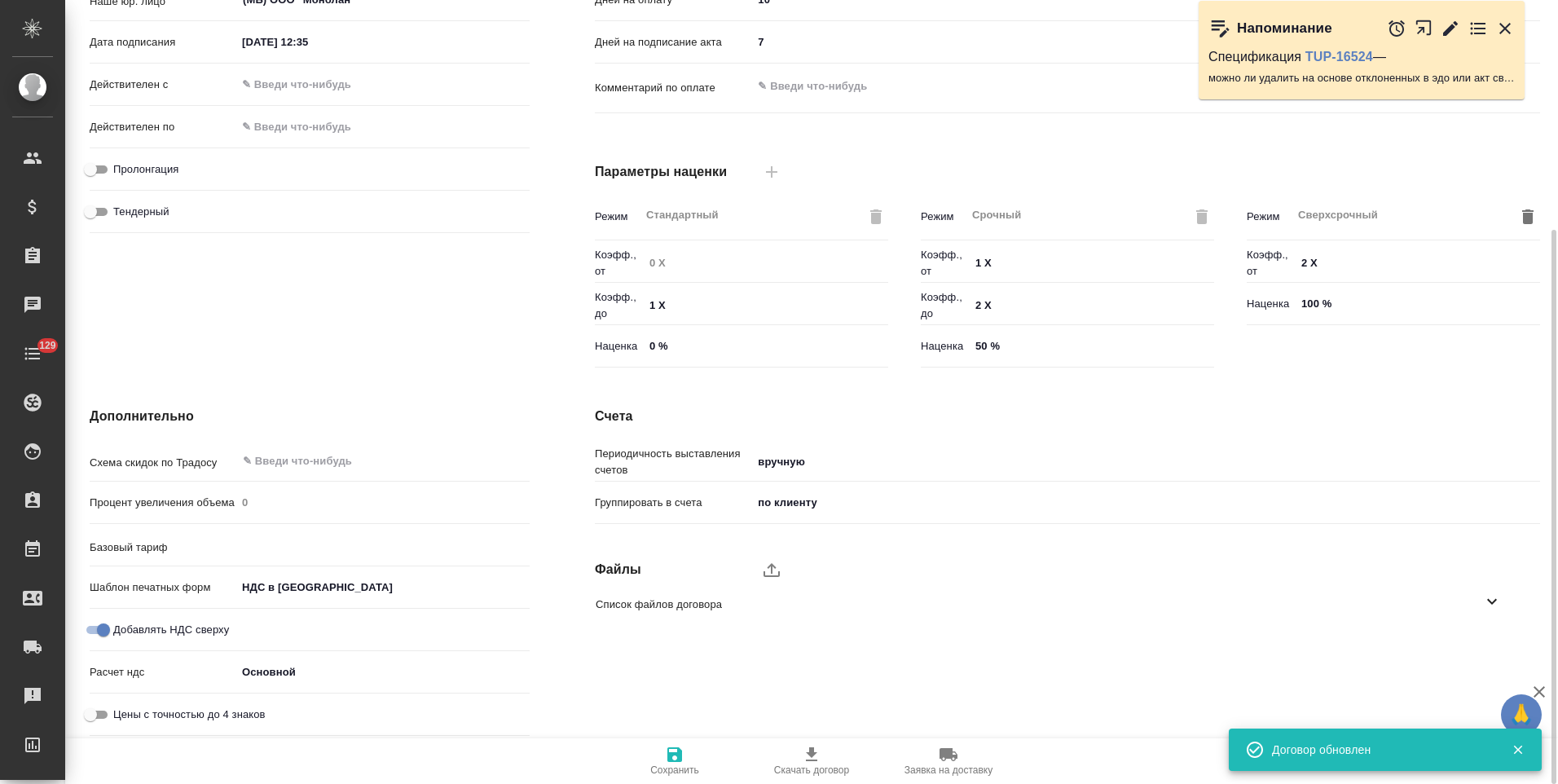
type input "Прайс_2025_филиалы"
